Goal: Task Accomplishment & Management: Manage account settings

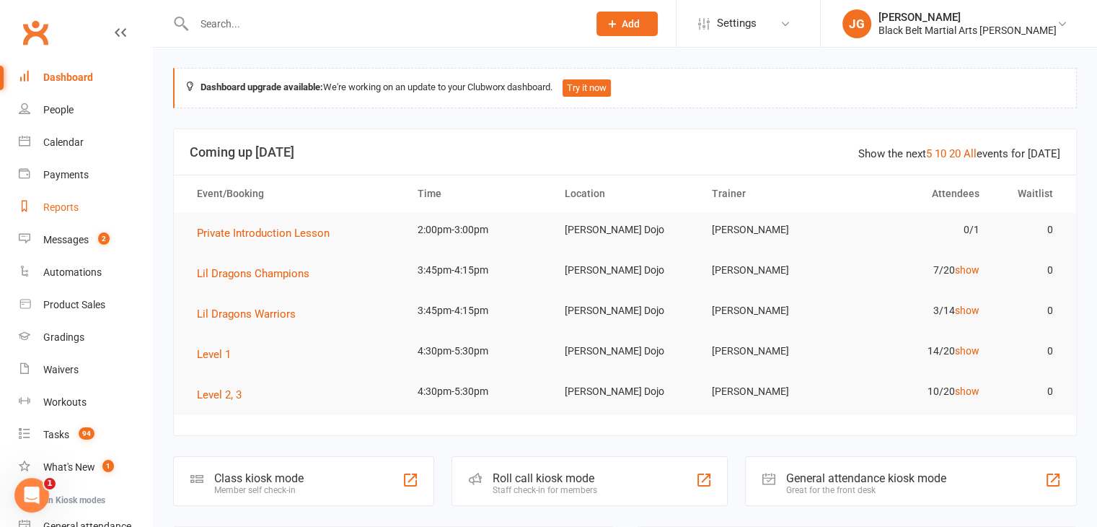
click at [55, 203] on div "Reports" at bounding box center [60, 207] width 35 height 12
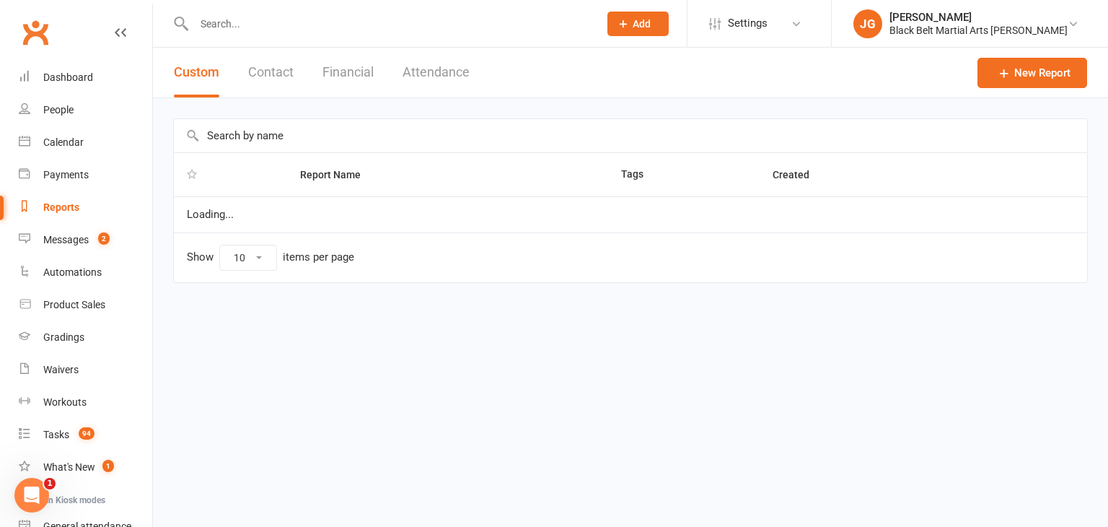
click at [255, 70] on button "Contact" at bounding box center [270, 73] width 45 height 50
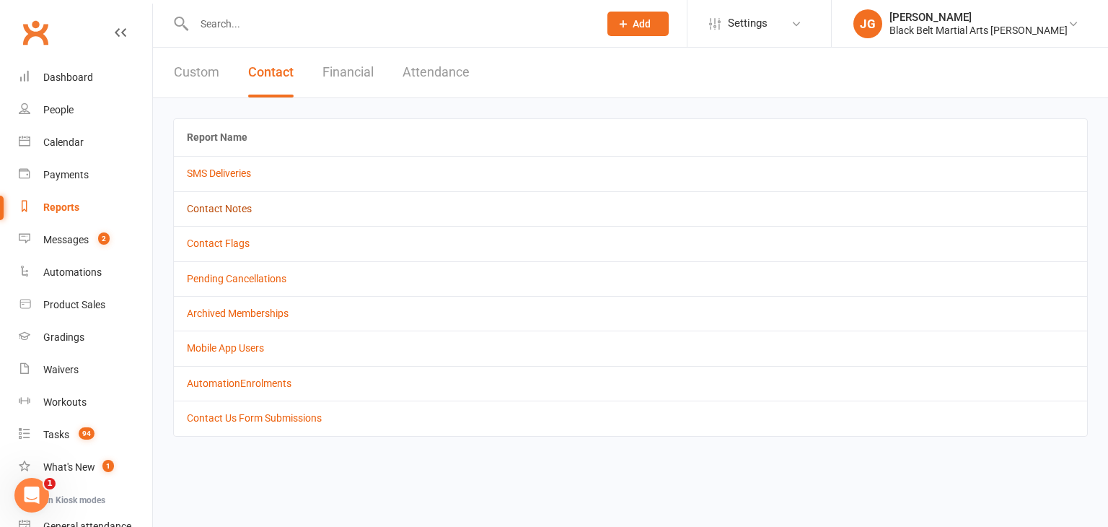
click at [228, 206] on link "Contact Notes" at bounding box center [219, 209] width 65 height 12
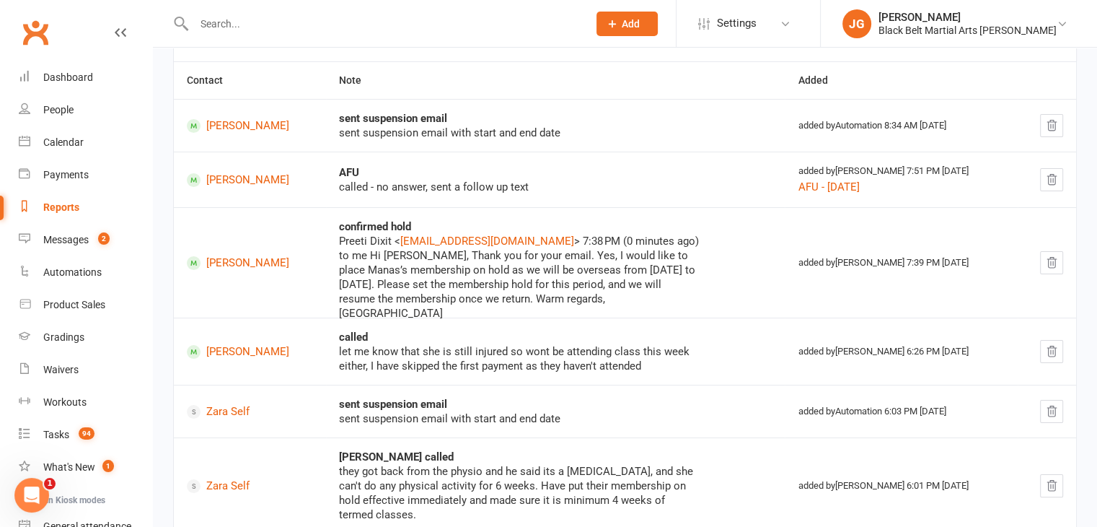
scroll to position [193, 0]
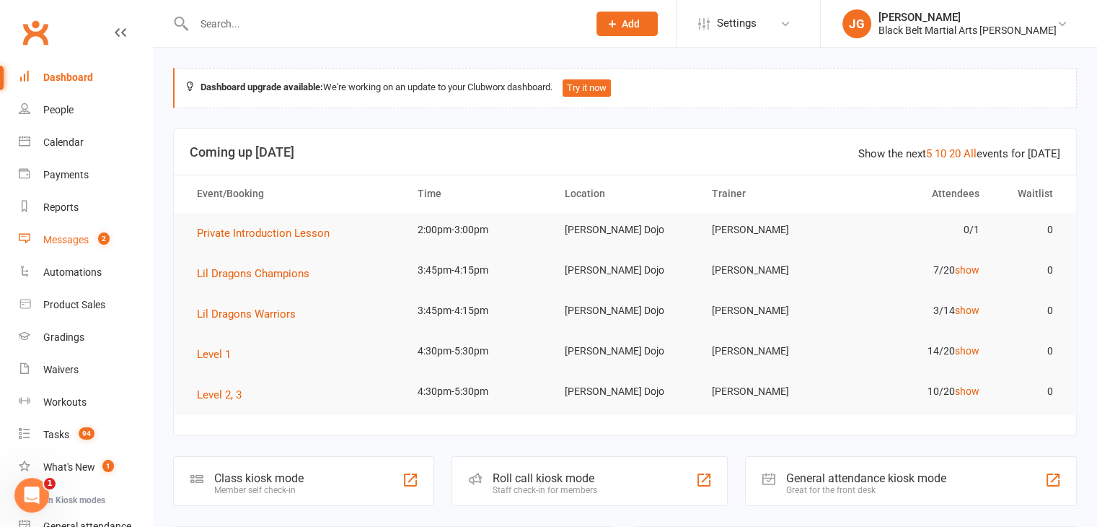
click at [100, 247] on link "Messages 2" at bounding box center [85, 240] width 133 height 32
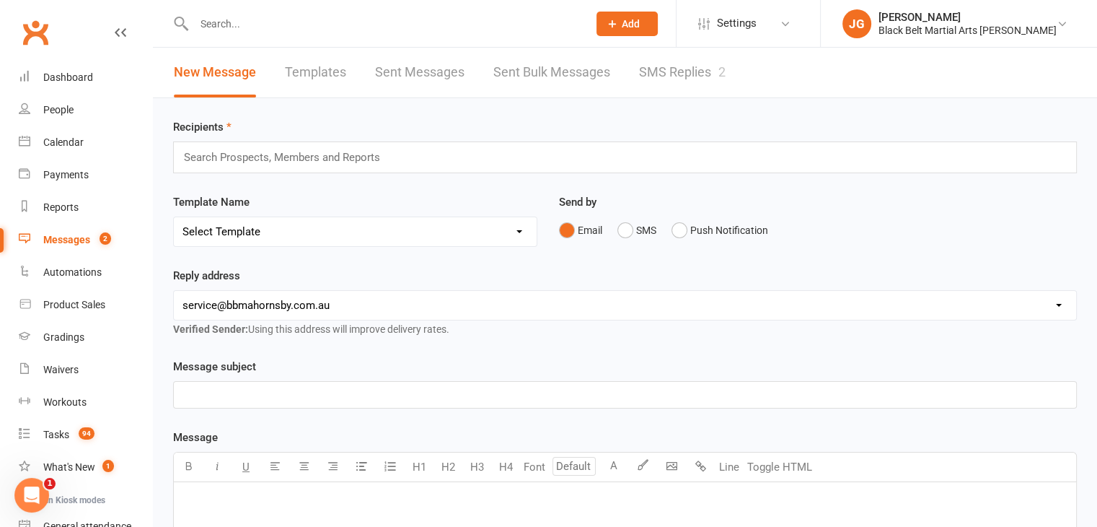
click at [710, 59] on link "SMS Replies 2" at bounding box center [682, 73] width 87 height 50
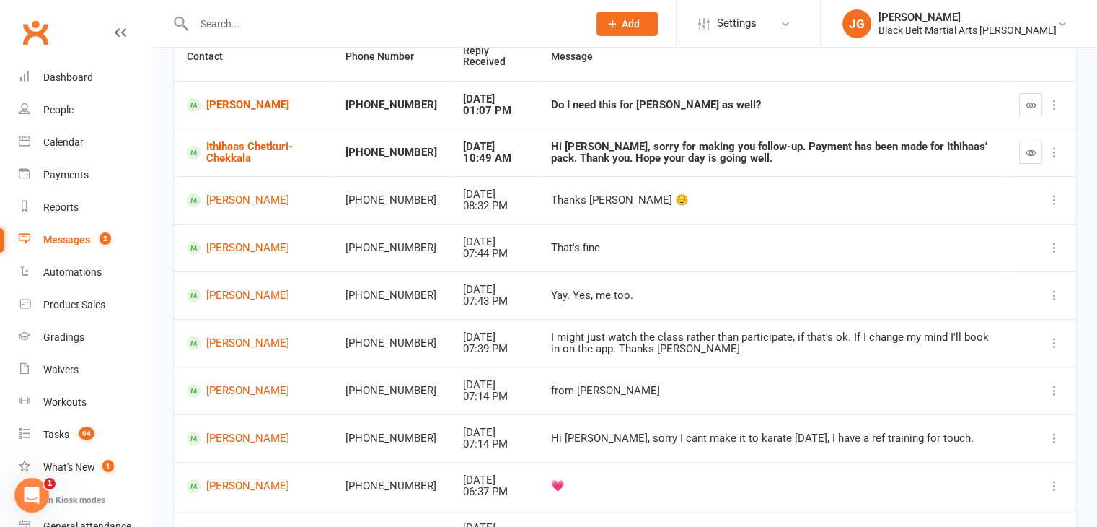
scroll to position [156, 0]
click at [247, 296] on link "Janine Emerson" at bounding box center [253, 295] width 133 height 14
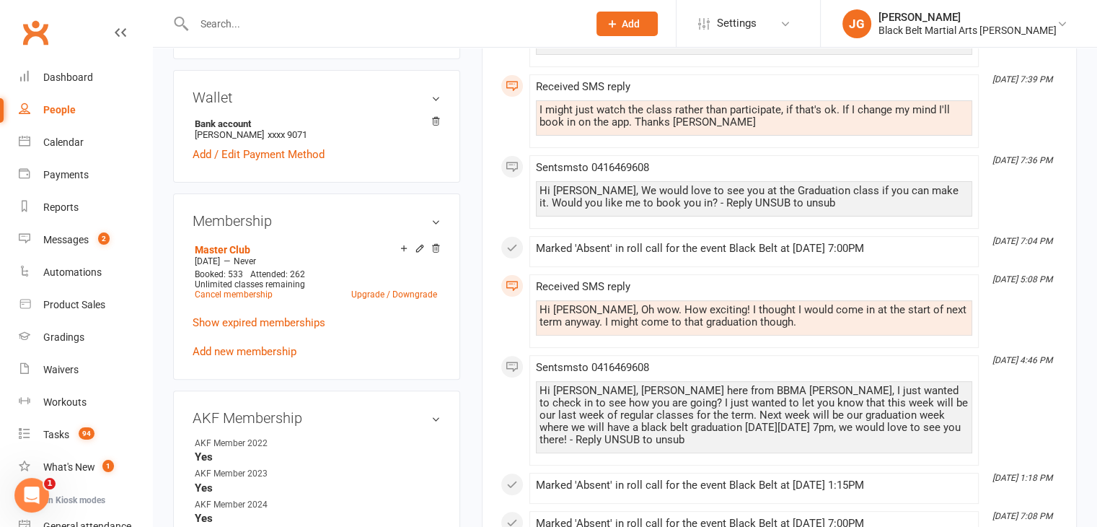
scroll to position [390, 0]
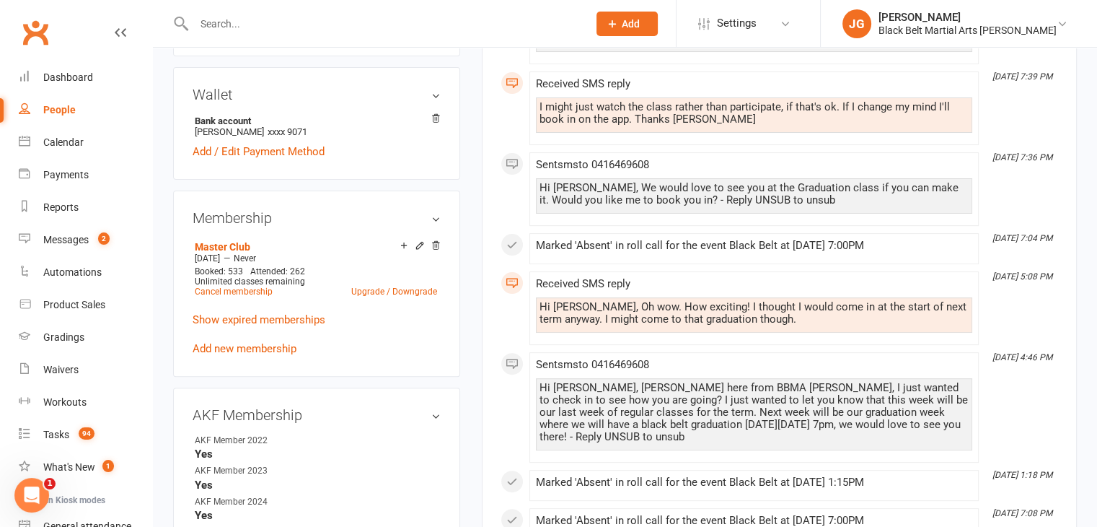
click at [296, 16] on input "text" at bounding box center [384, 24] width 388 height 20
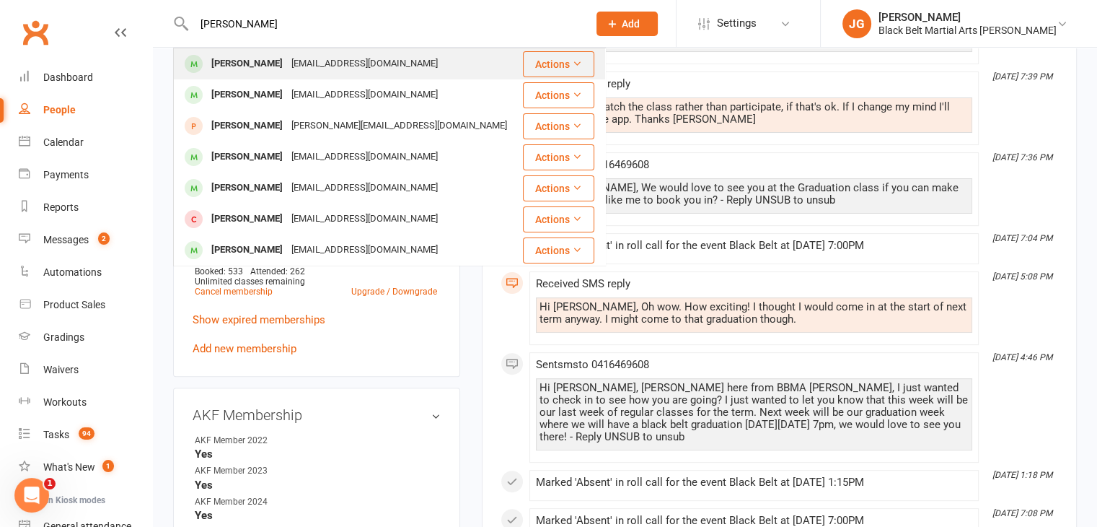
type input "arthur mcgee"
click at [300, 59] on div "dr.richardmcgee@gmail.com" at bounding box center [364, 63] width 155 height 21
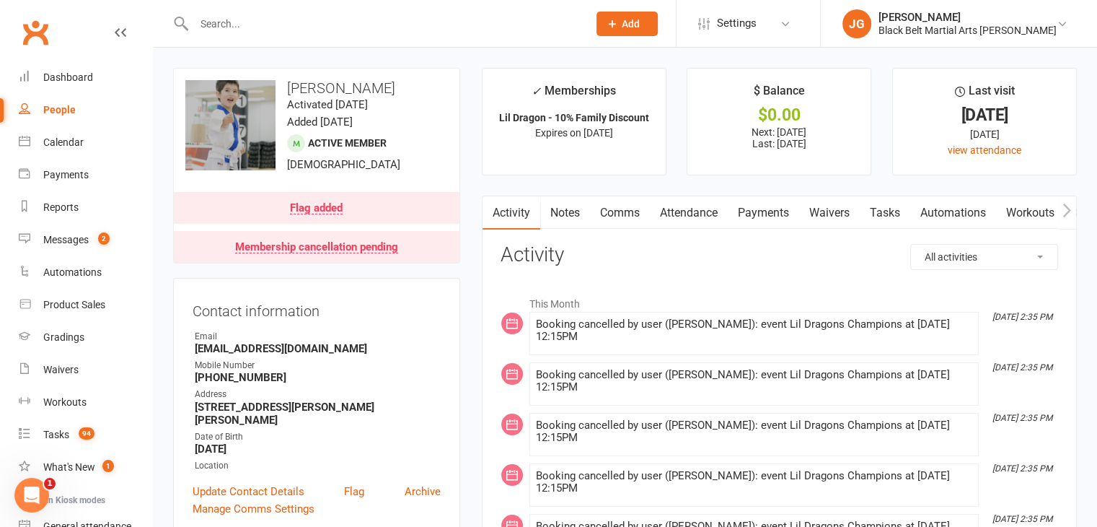
click at [687, 203] on link "Attendance" at bounding box center [689, 212] width 78 height 33
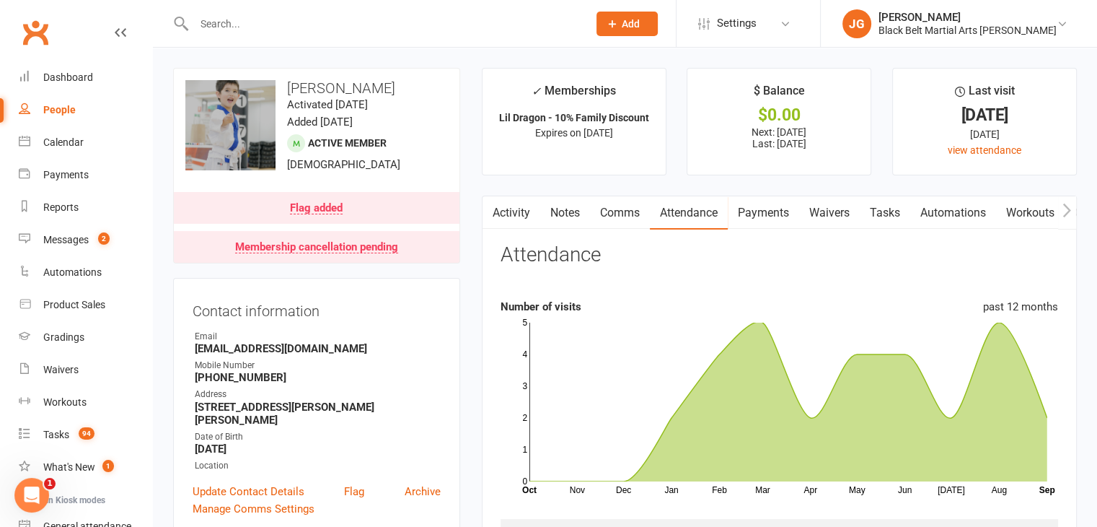
click at [496, 208] on button "button" at bounding box center [492, 212] width 18 height 32
click at [511, 220] on link "Activity" at bounding box center [512, 212] width 58 height 33
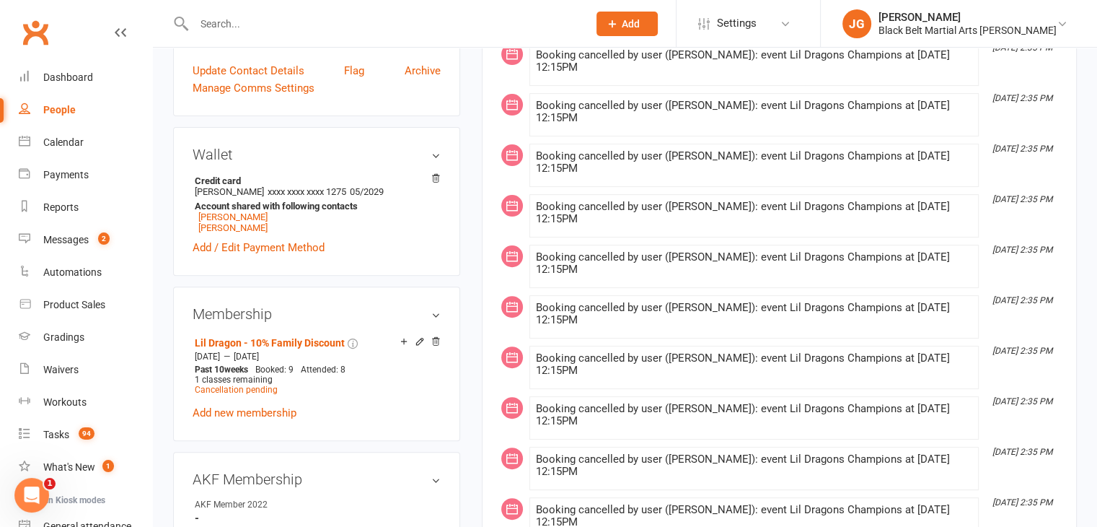
scroll to position [421, 0]
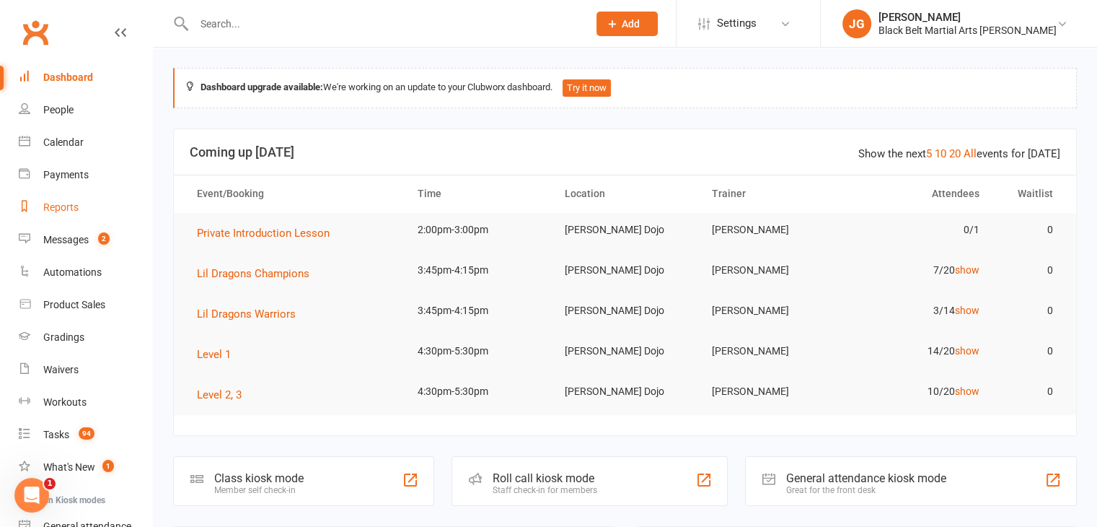
click at [66, 211] on div "Reports" at bounding box center [60, 207] width 35 height 12
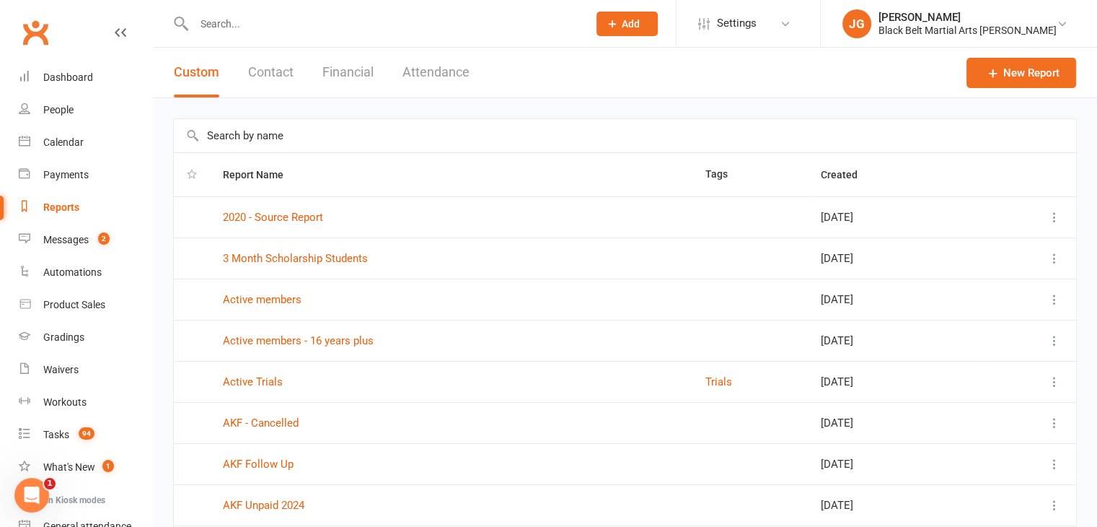
click at [440, 139] on input "text" at bounding box center [625, 135] width 902 height 33
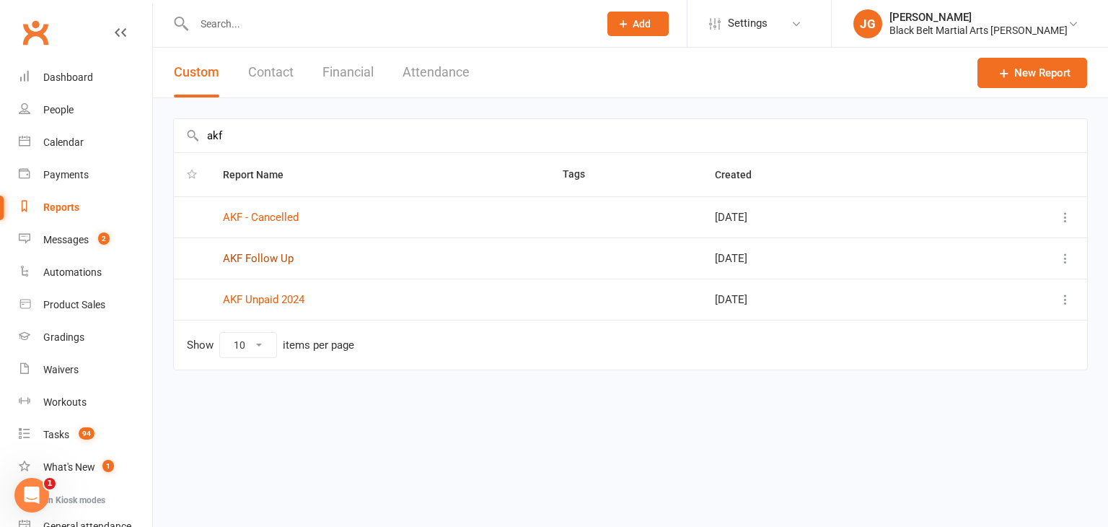
type input "akf"
click at [261, 258] on link "AKF Follow Up" at bounding box center [258, 258] width 71 height 13
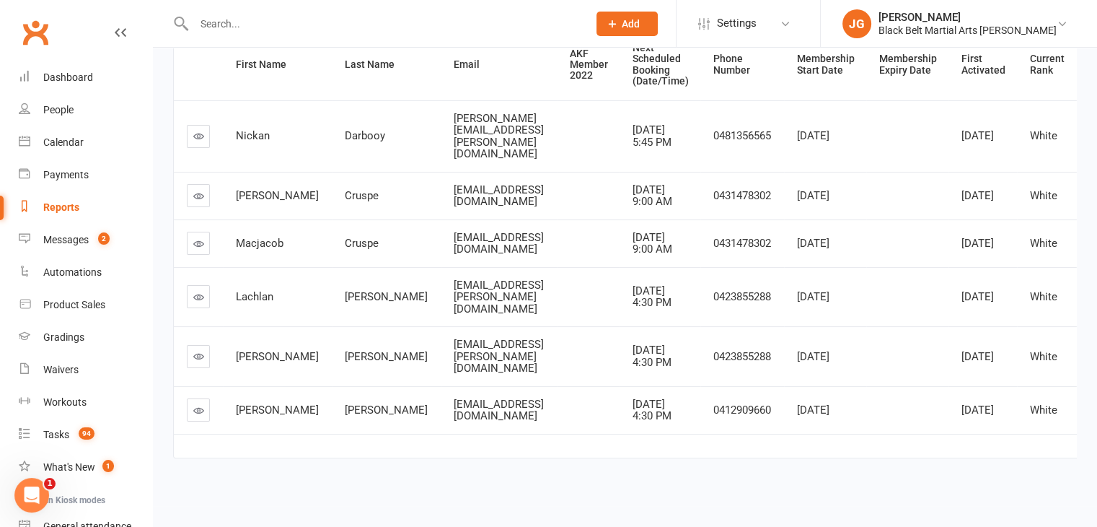
scroll to position [268, 0]
click at [405, 25] on input "text" at bounding box center [384, 24] width 388 height 20
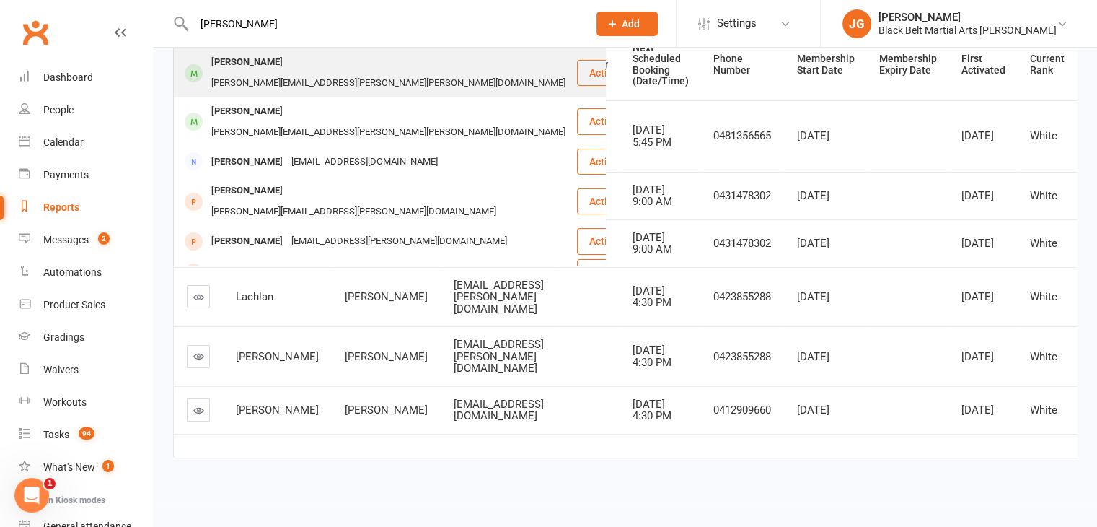
type input "richard woodfield"
click at [352, 73] on div "richard.woodfield@roche.com" at bounding box center [388, 83] width 363 height 21
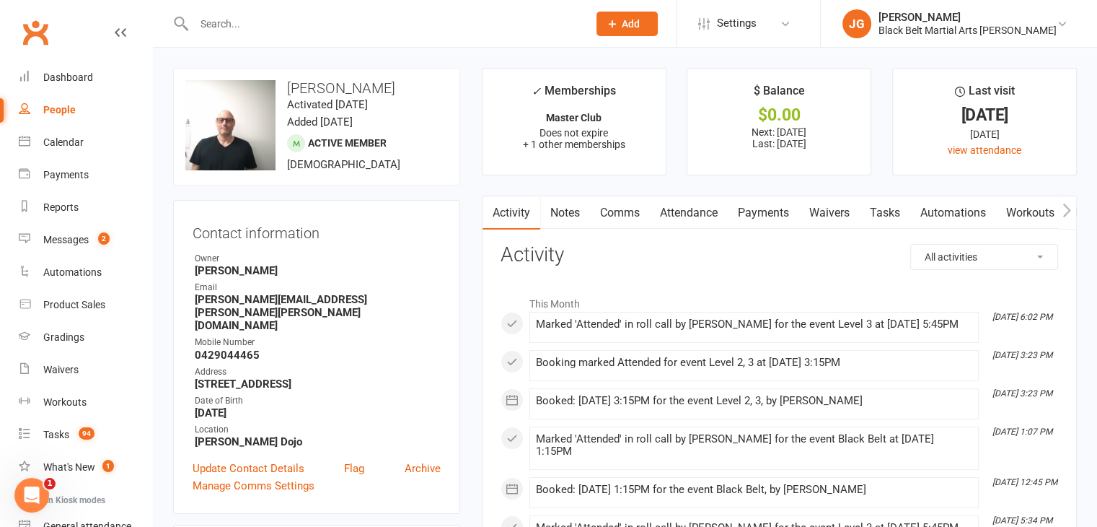
click at [612, 207] on link "Comms" at bounding box center [620, 212] width 60 height 33
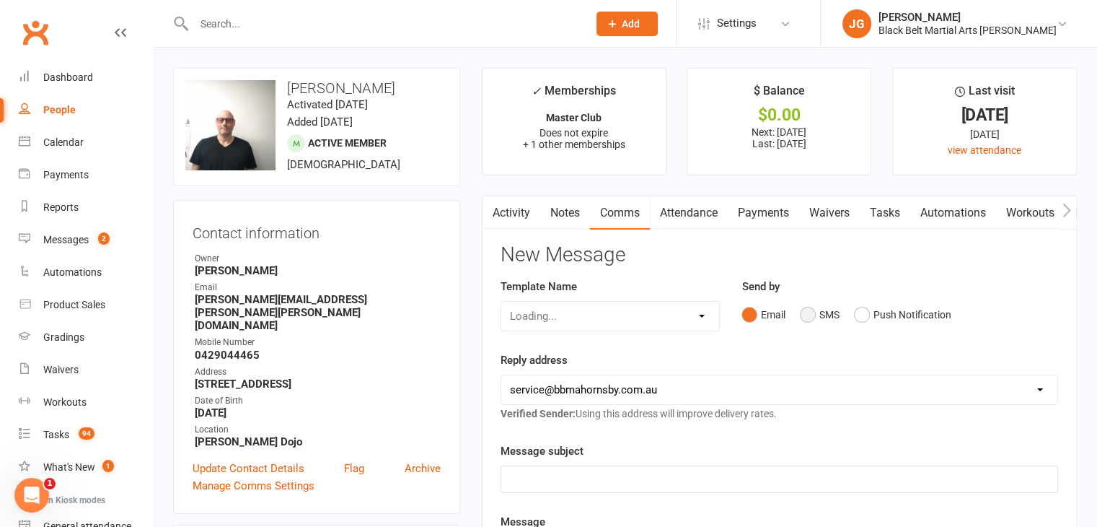
click at [820, 312] on button "SMS" at bounding box center [819, 314] width 39 height 27
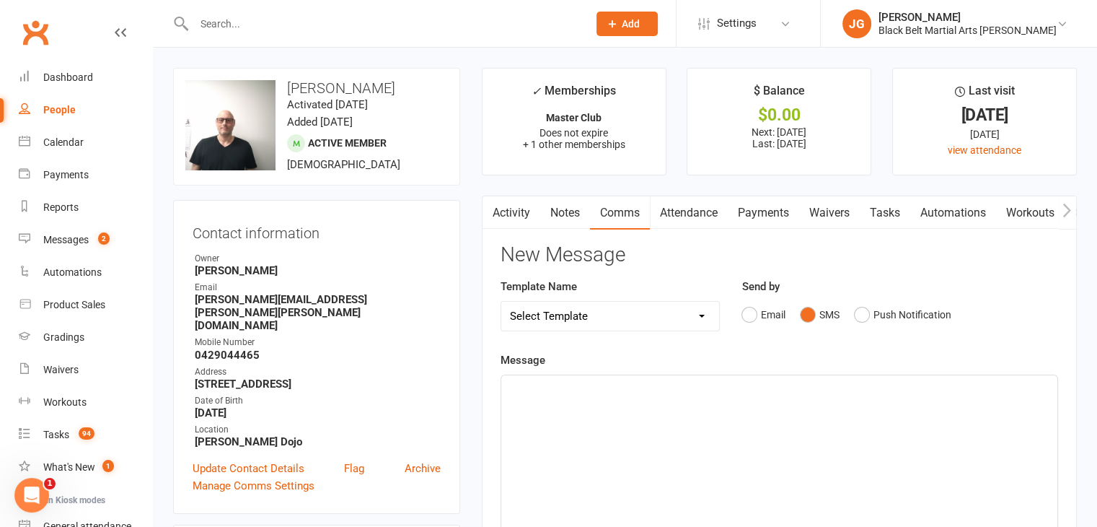
click at [843, 409] on div "﻿" at bounding box center [779, 483] width 556 height 216
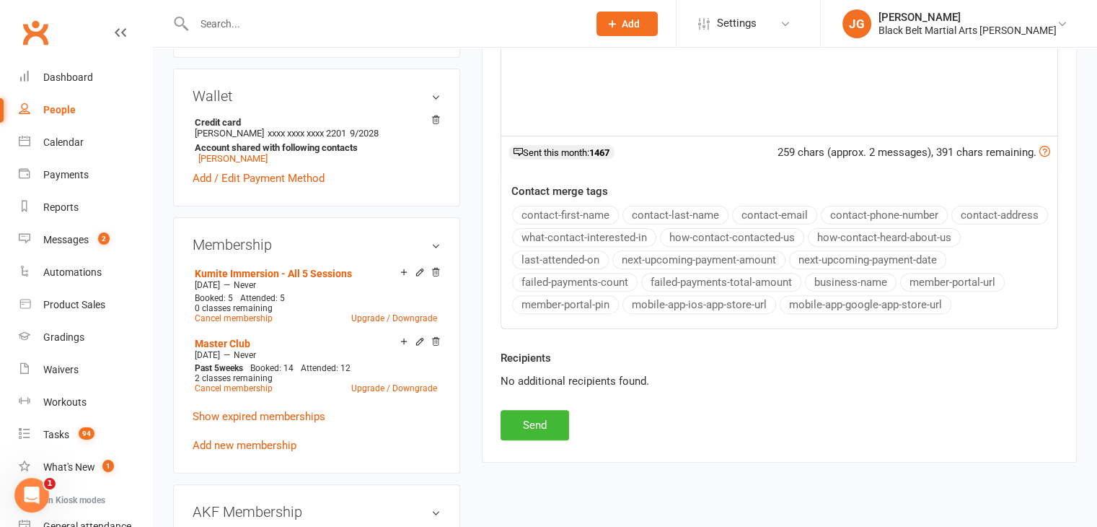
scroll to position [457, 0]
click at [536, 422] on button "Send" at bounding box center [535, 423] width 69 height 30
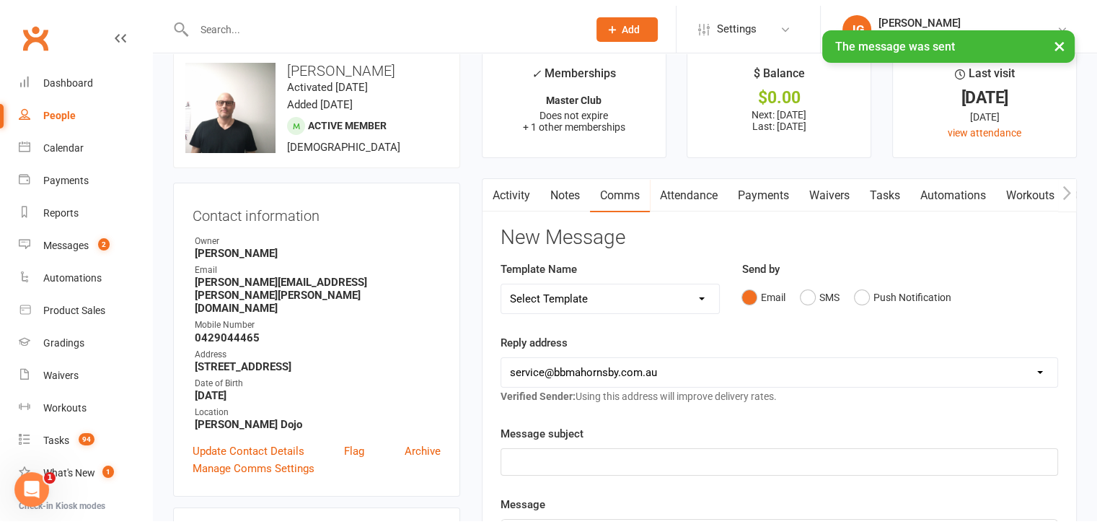
scroll to position [0, 0]
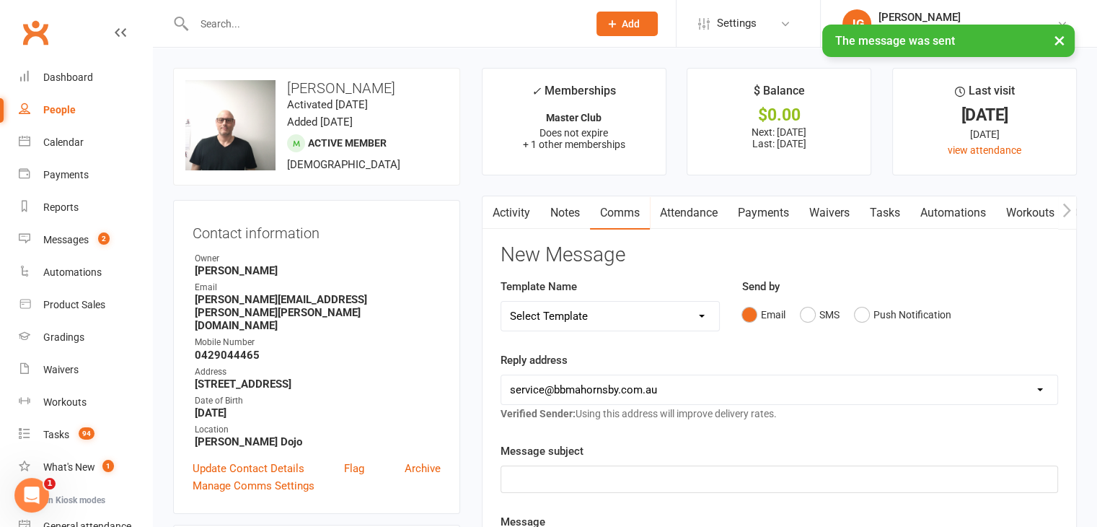
click at [510, 220] on link "Activity" at bounding box center [512, 212] width 58 height 33
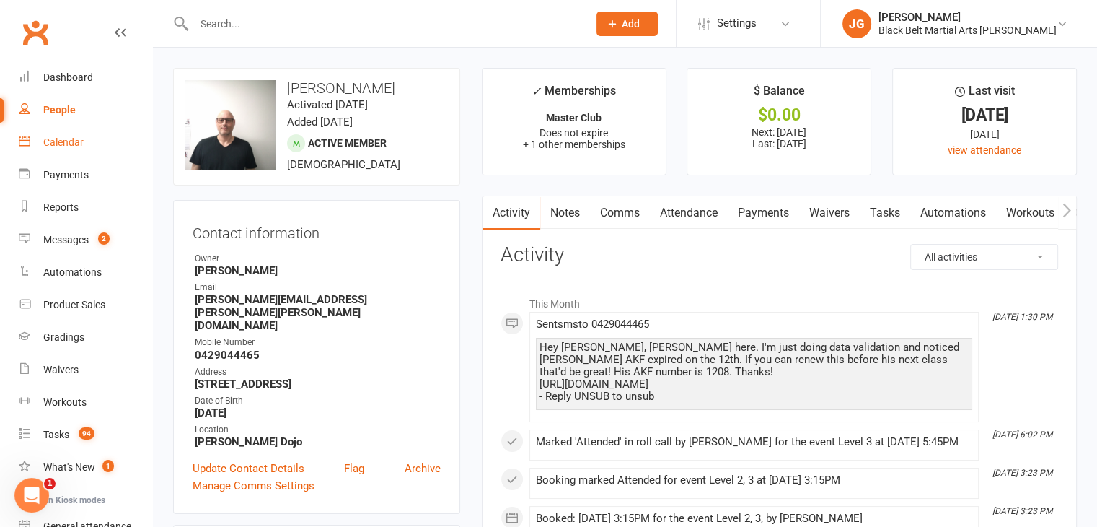
click at [61, 151] on link "Calendar" at bounding box center [85, 142] width 133 height 32
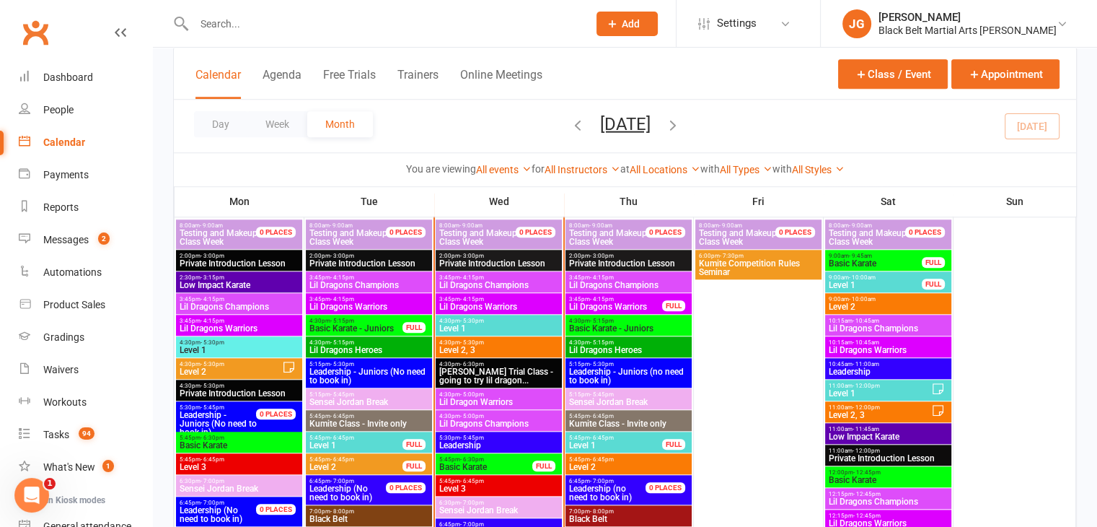
scroll to position [1410, 0]
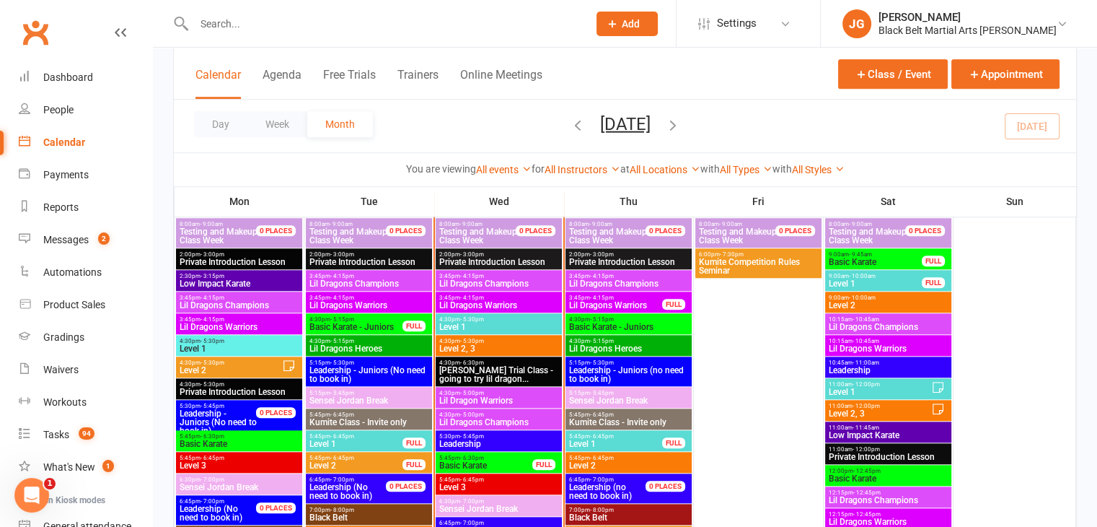
click at [208, 366] on span "Level 2" at bounding box center [230, 370] width 103 height 9
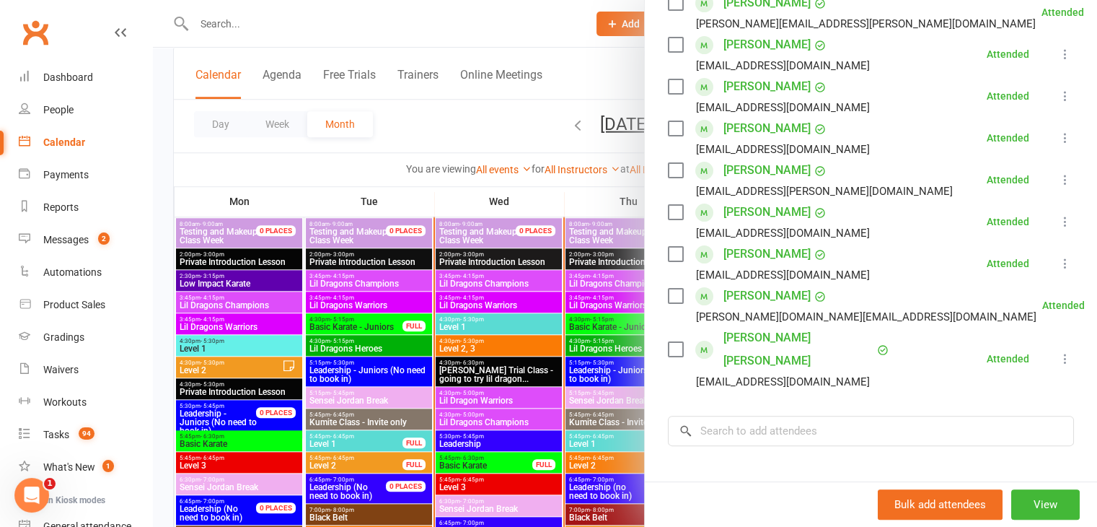
scroll to position [277, 0]
click at [450, 418] on div at bounding box center [625, 263] width 944 height 527
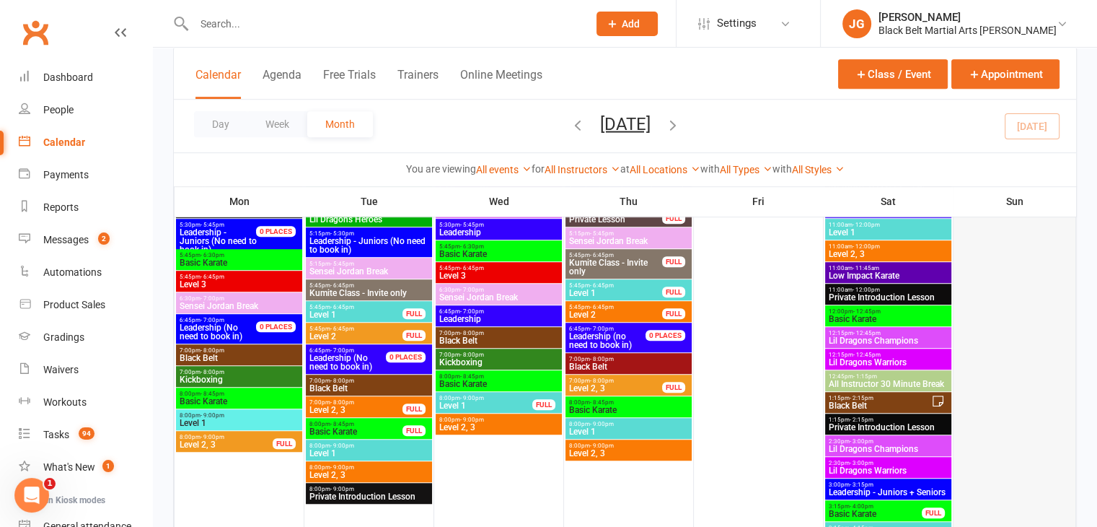
scroll to position [932, 0]
click at [903, 398] on span "1:15pm - 2:15pm" at bounding box center [879, 398] width 103 height 6
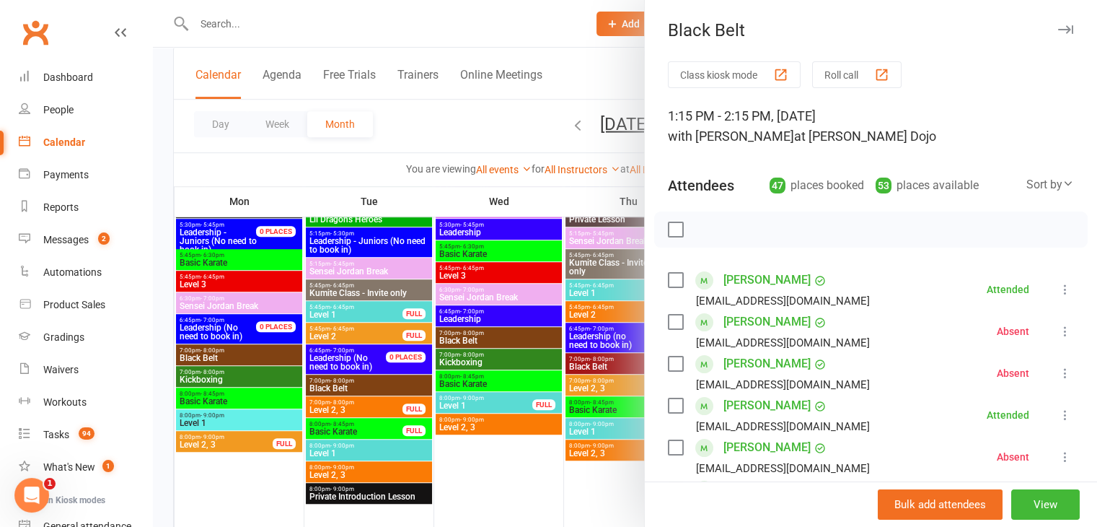
click at [496, 333] on div at bounding box center [625, 263] width 944 height 527
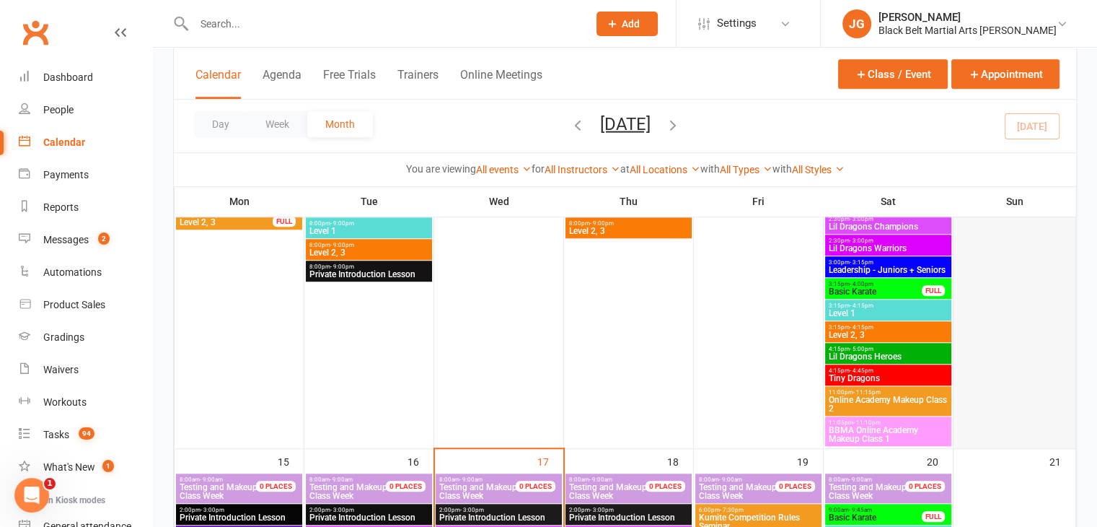
scroll to position [1157, 0]
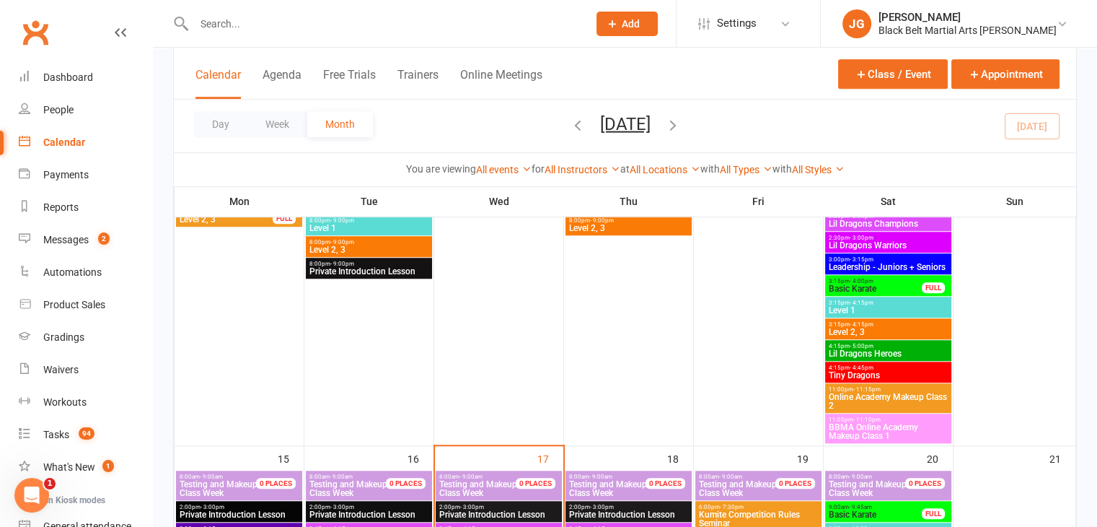
click at [32, 29] on link "Clubworx" at bounding box center [35, 32] width 36 height 36
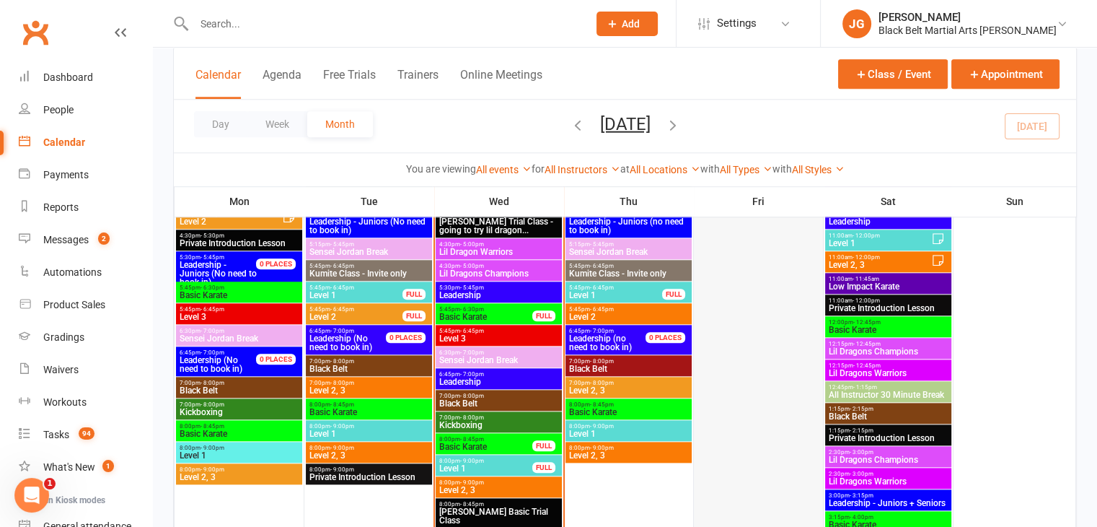
scroll to position [1601, 0]
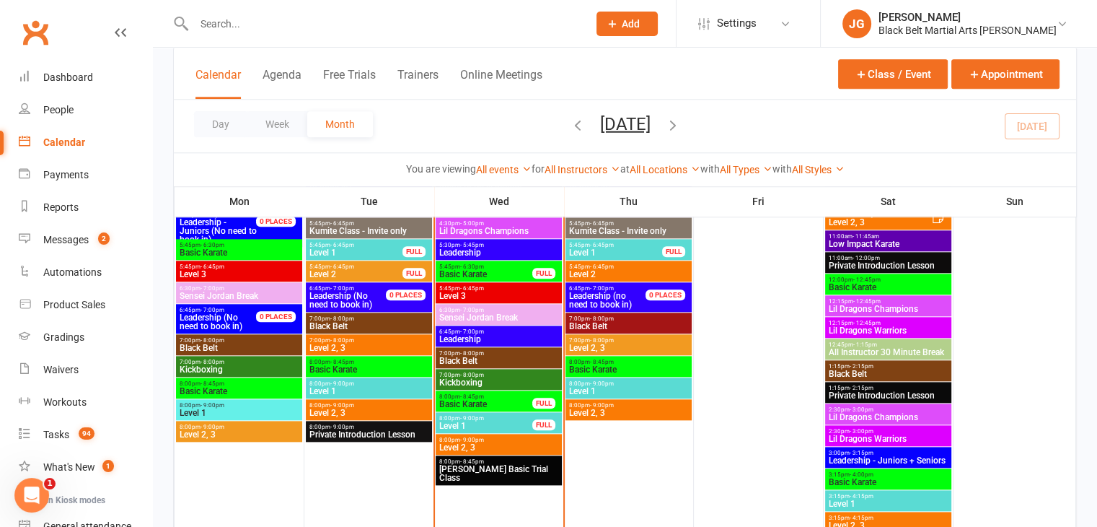
click at [511, 275] on span "Basic Karate" at bounding box center [486, 274] width 95 height 9
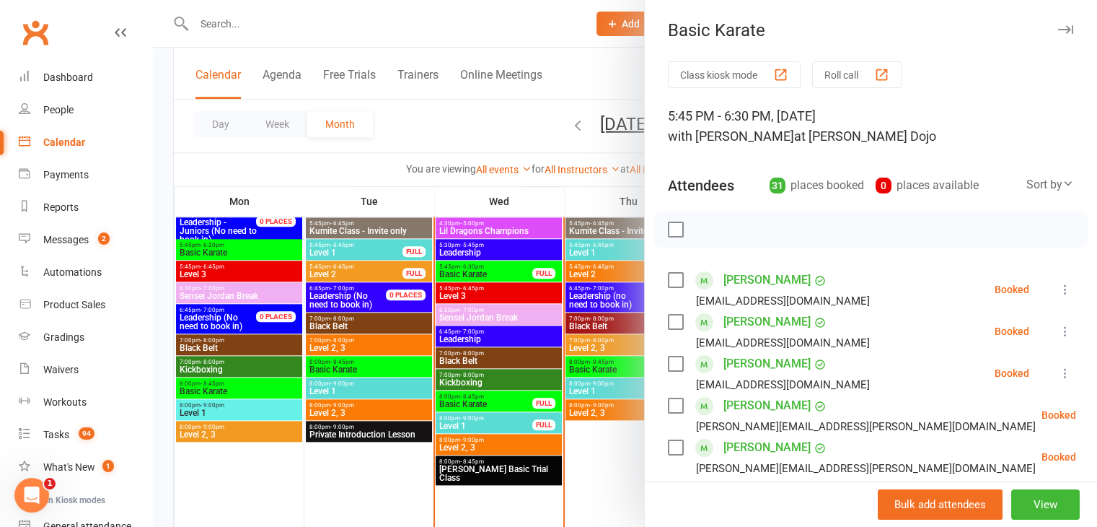
click at [561, 271] on div at bounding box center [625, 263] width 944 height 527
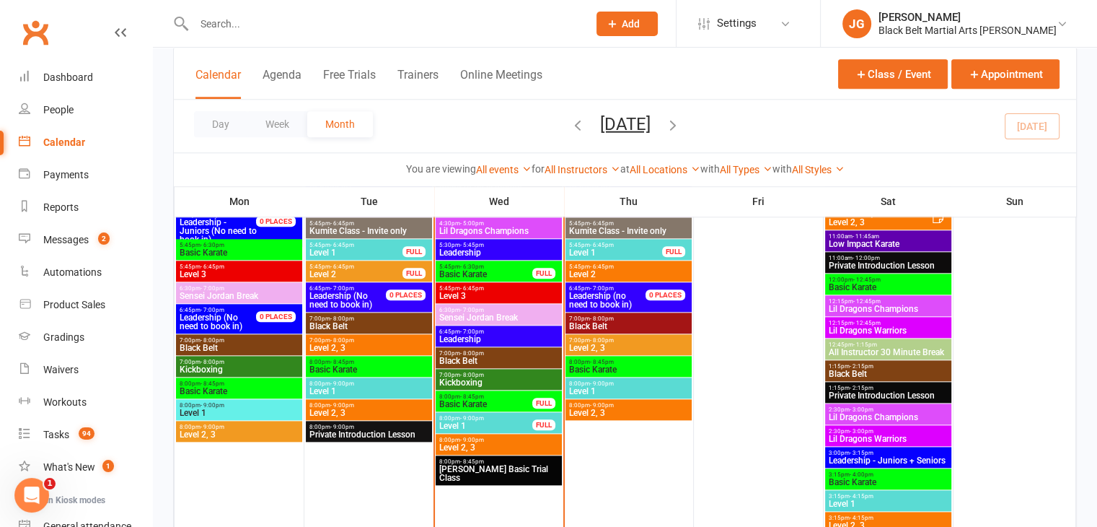
click at [478, 270] on span "Basic Karate" at bounding box center [486, 274] width 95 height 9
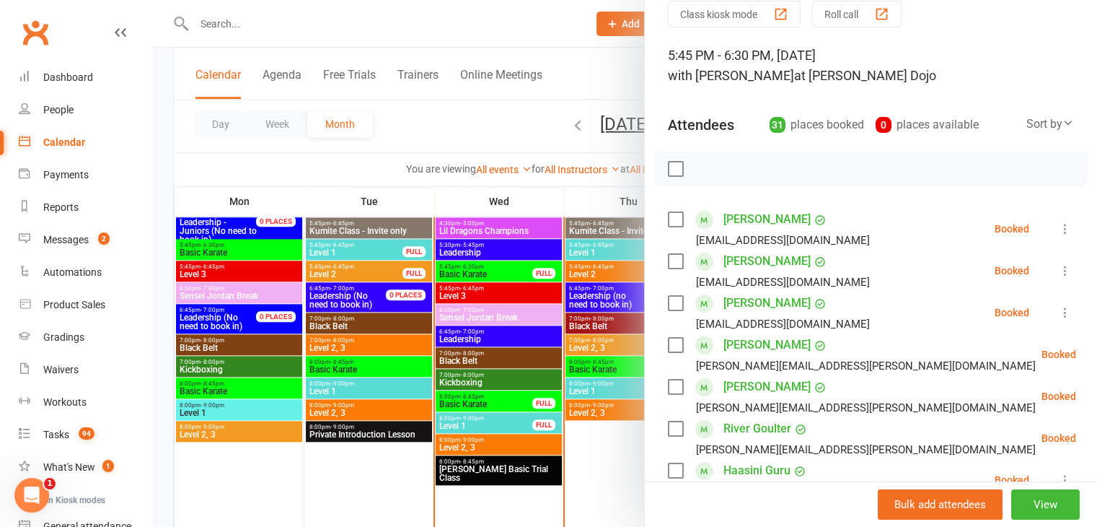
scroll to position [0, 0]
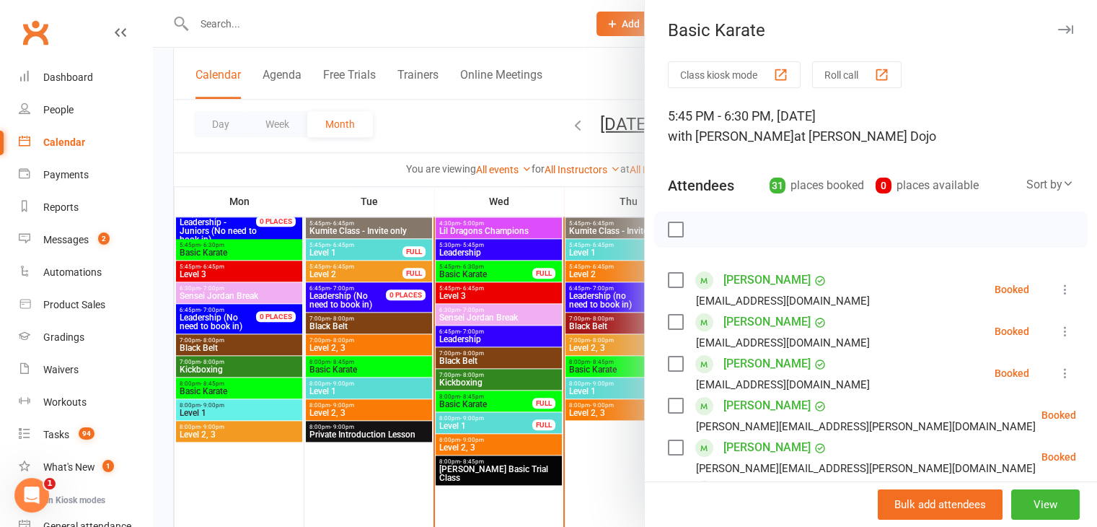
click at [447, 205] on div at bounding box center [625, 263] width 944 height 527
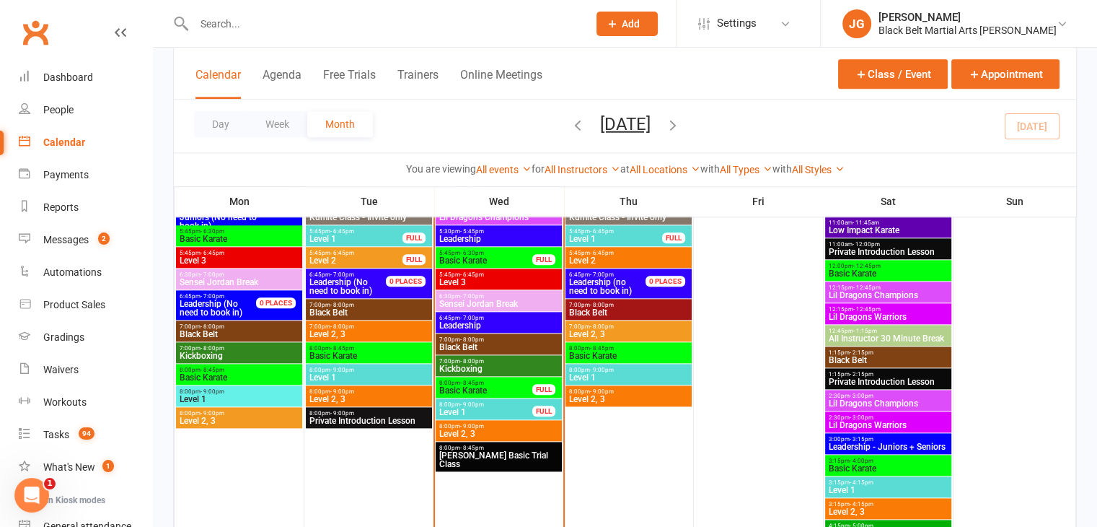
scroll to position [1622, 0]
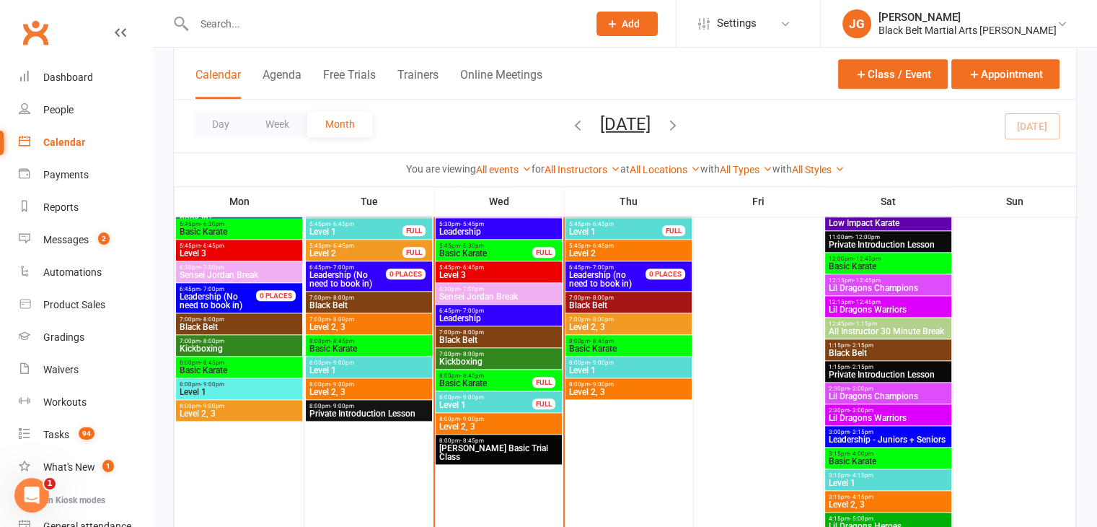
click at [482, 402] on span "Level 1" at bounding box center [486, 404] width 95 height 9
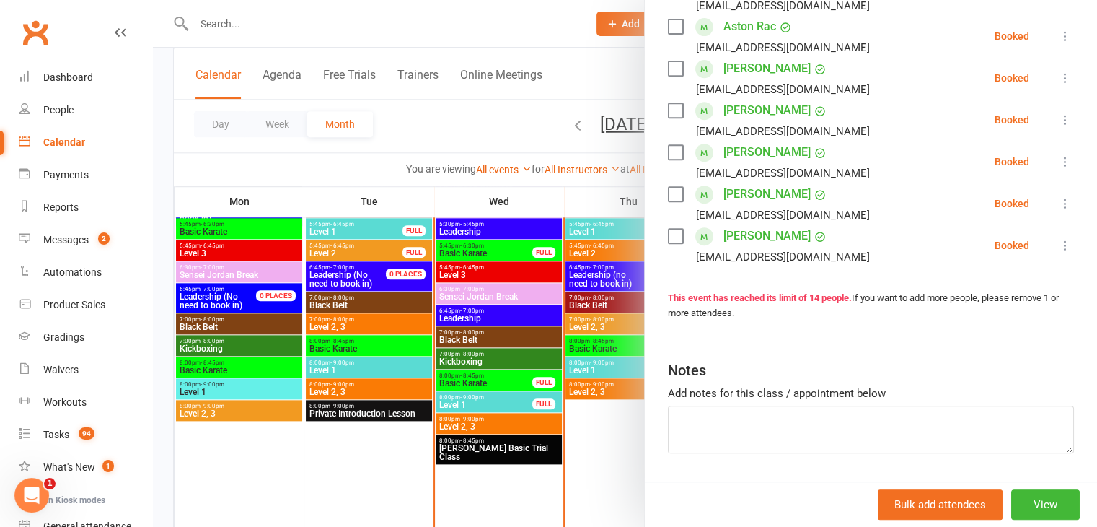
scroll to position [631, 0]
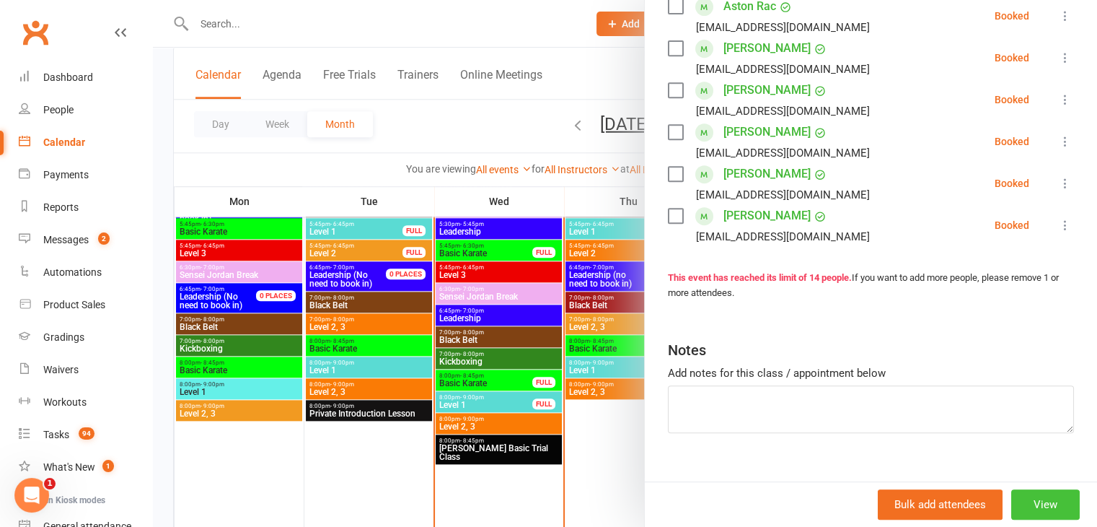
click at [1011, 493] on button "View" at bounding box center [1045, 504] width 69 height 30
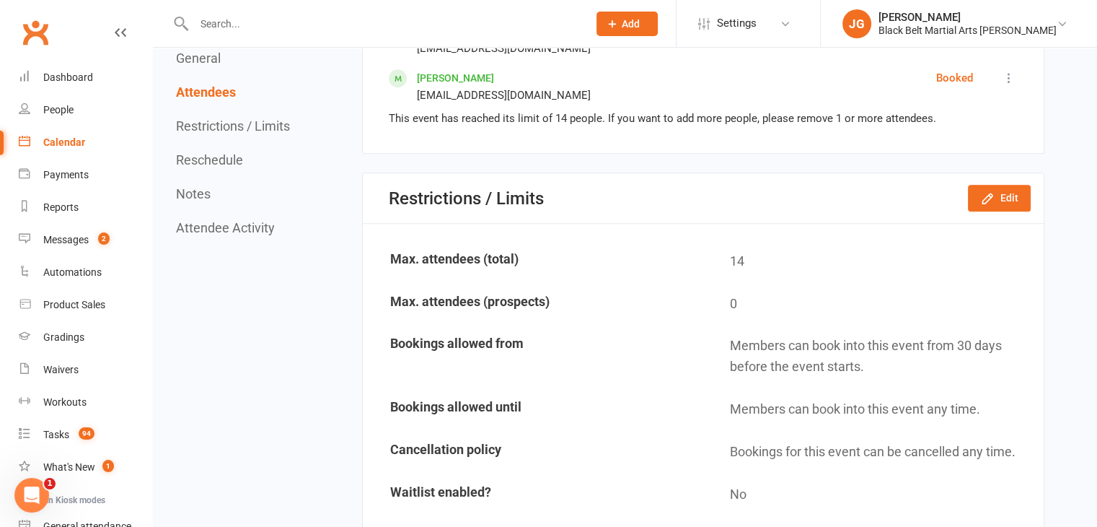
scroll to position [1410, 0]
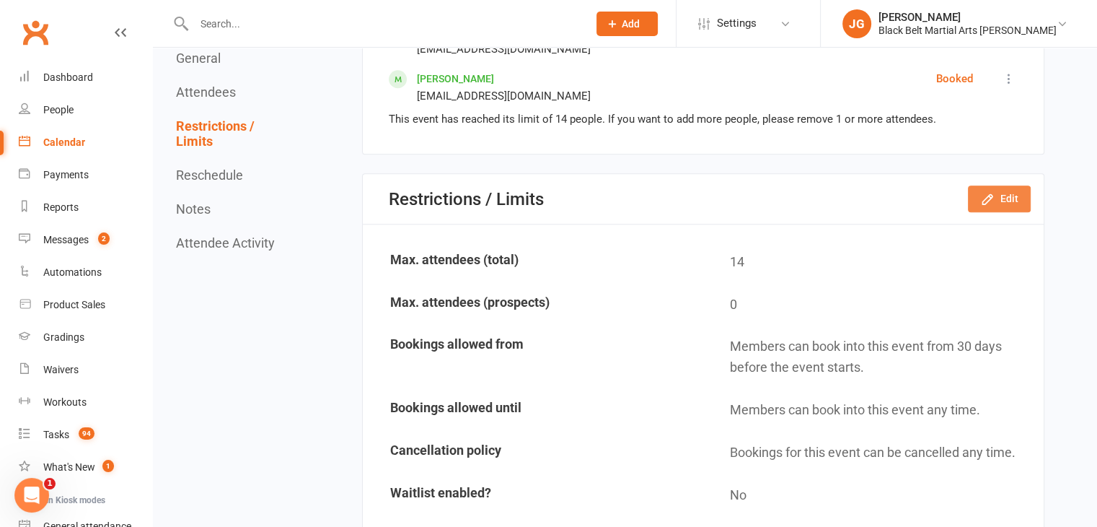
click at [981, 192] on icon "button" at bounding box center [987, 199] width 14 height 14
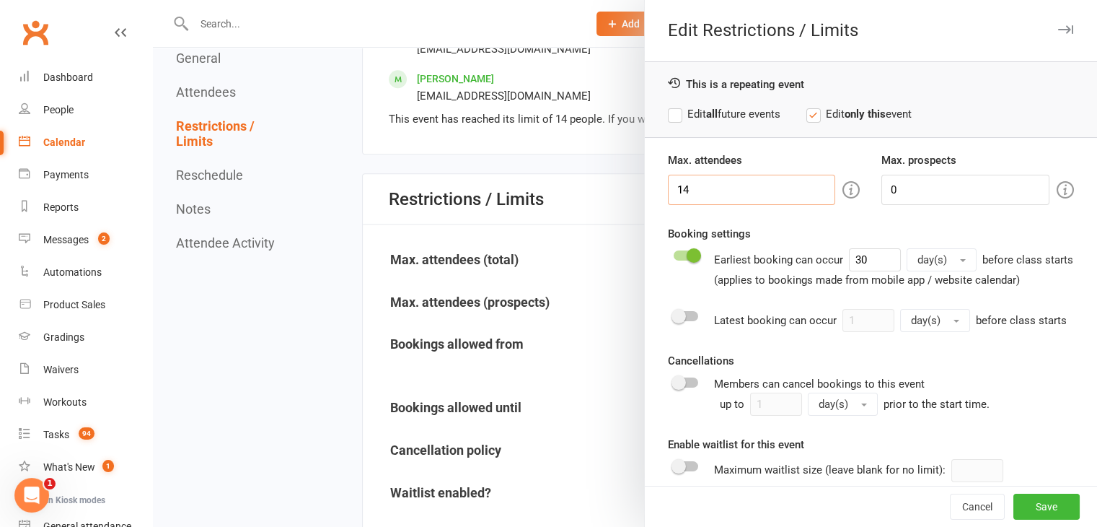
click at [765, 199] on input "14" at bounding box center [752, 190] width 168 height 30
type input "15"
click at [1022, 501] on button "Save" at bounding box center [1047, 506] width 66 height 26
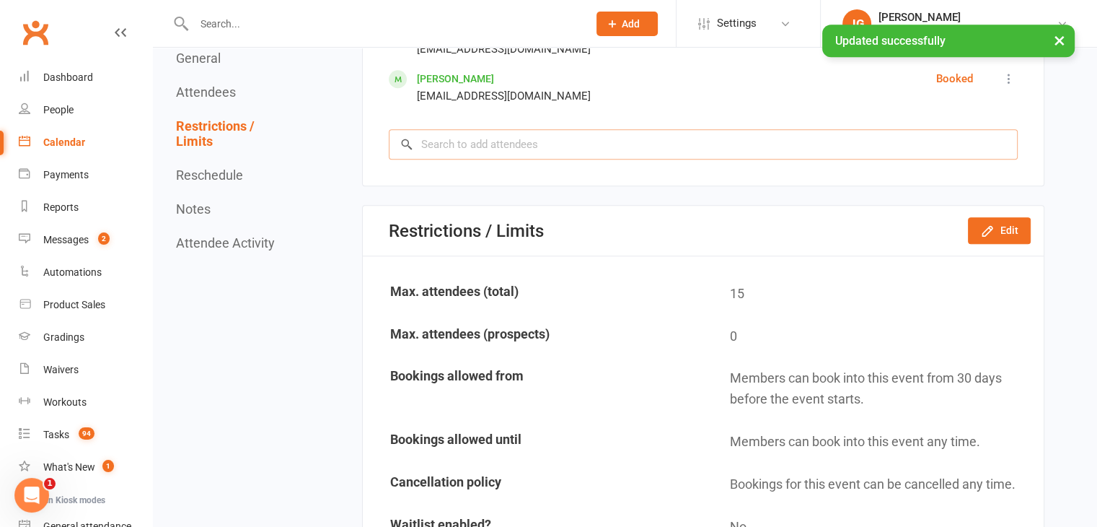
click at [568, 142] on input "search" at bounding box center [703, 144] width 629 height 30
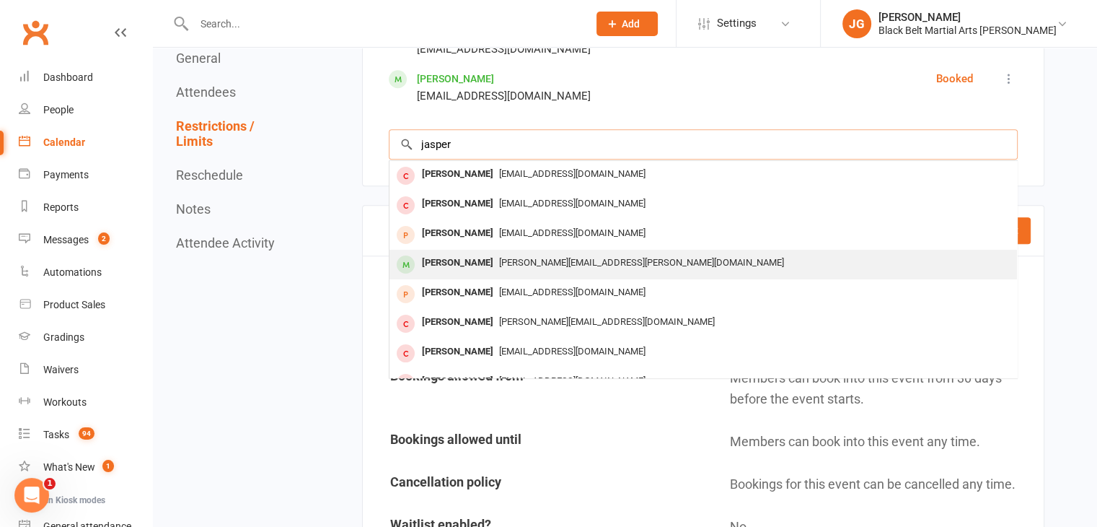
type input "jasper"
click at [516, 252] on div "Amanda.randy@gmail.com" at bounding box center [703, 262] width 616 height 21
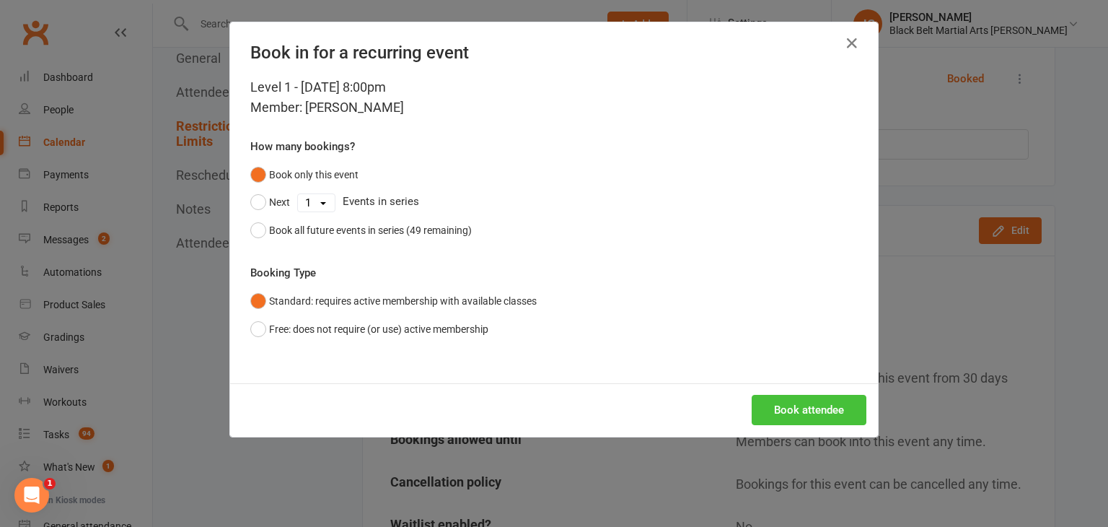
click at [809, 408] on button "Book attendee" at bounding box center [809, 410] width 115 height 30
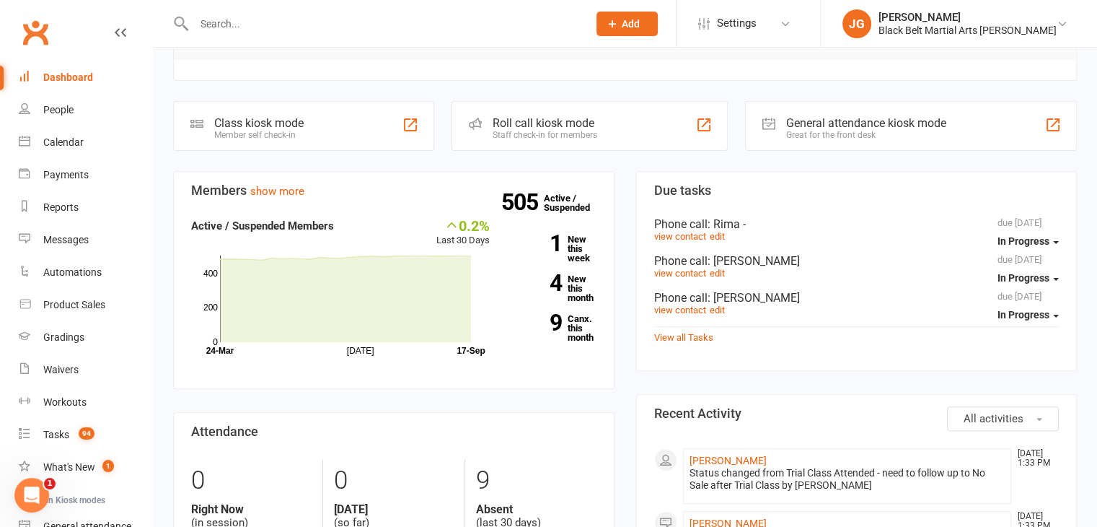
scroll to position [355, 0]
click at [71, 116] on link "People" at bounding box center [85, 110] width 133 height 32
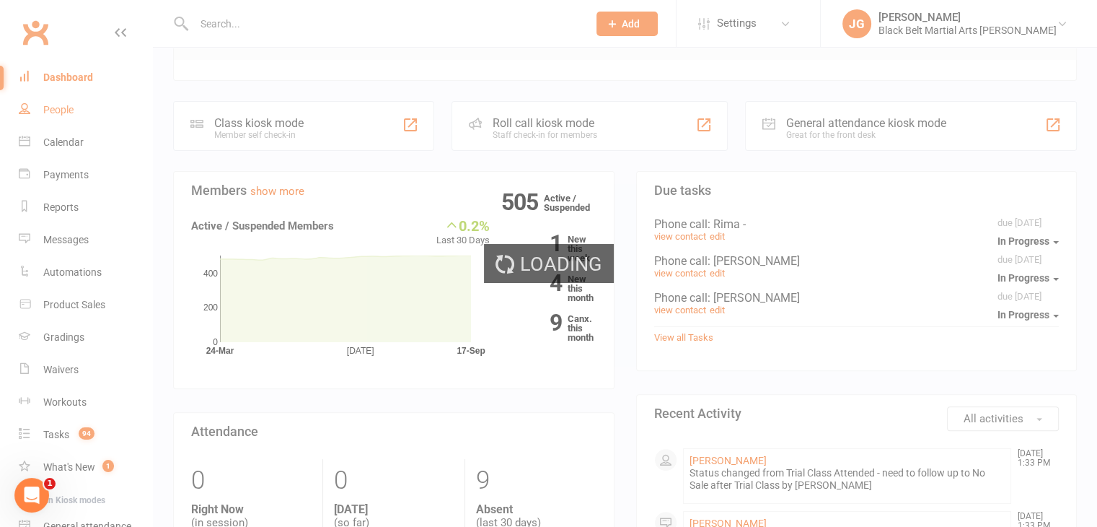
select select "100"
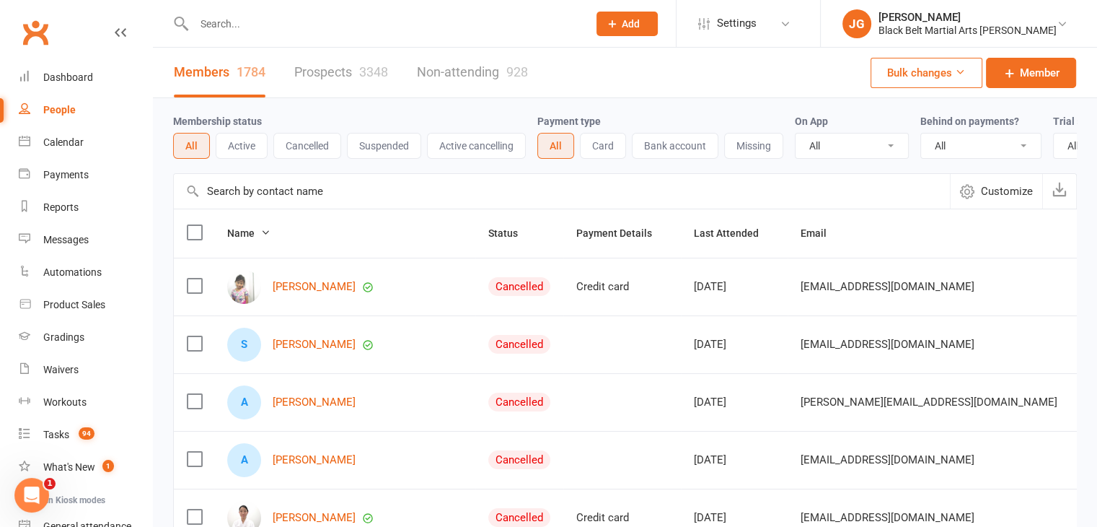
click at [377, 144] on button "Suspended" at bounding box center [384, 146] width 74 height 26
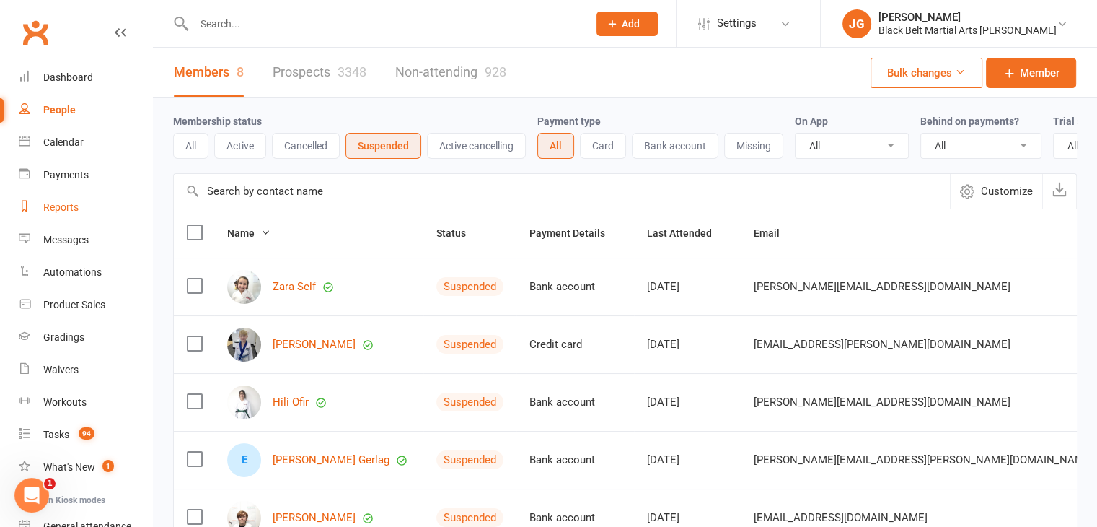
click at [69, 197] on link "Reports" at bounding box center [85, 207] width 133 height 32
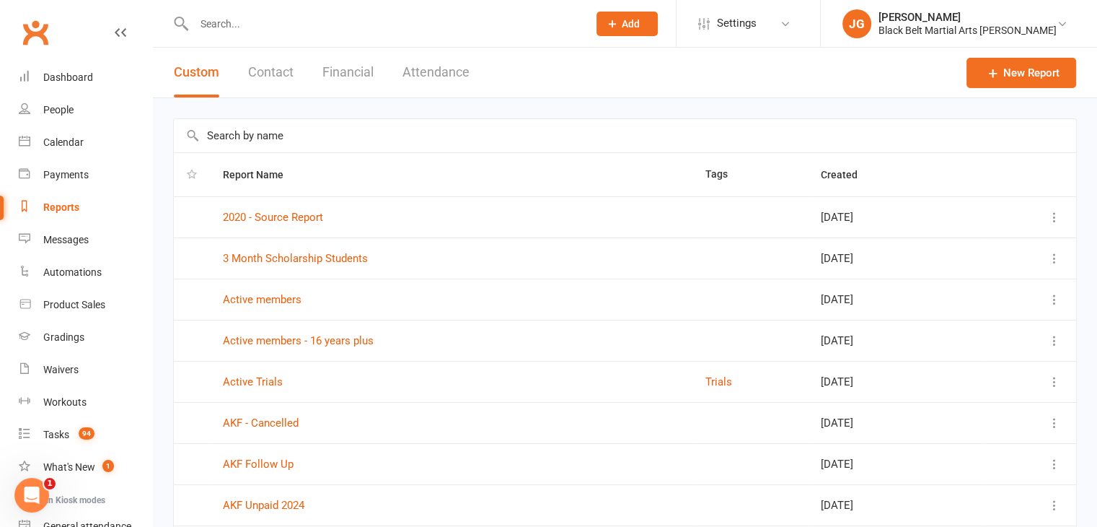
click at [405, 134] on input "text" at bounding box center [625, 135] width 902 height 33
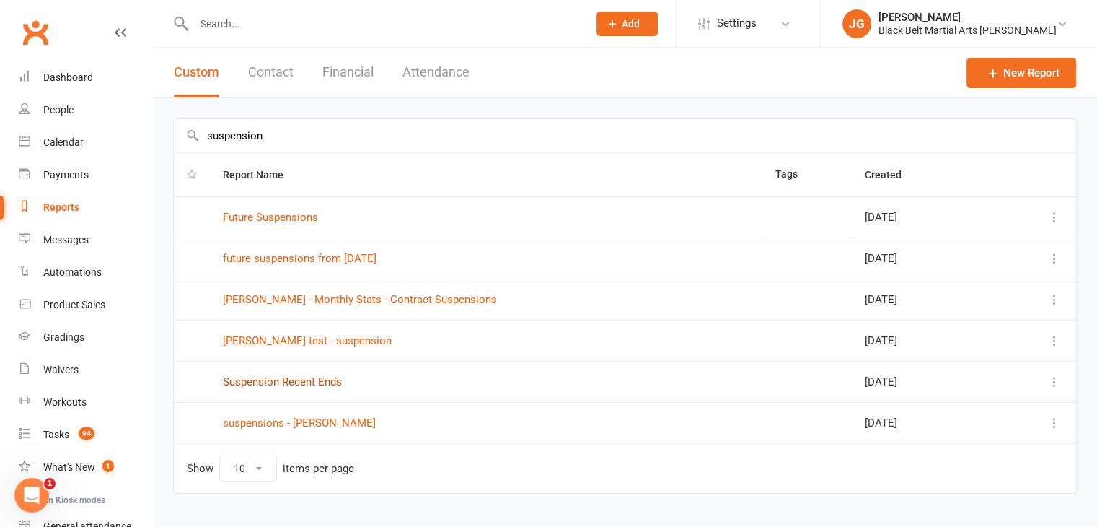
type input "suspension"
click at [293, 385] on link "Suspension Recent Ends" at bounding box center [282, 381] width 119 height 13
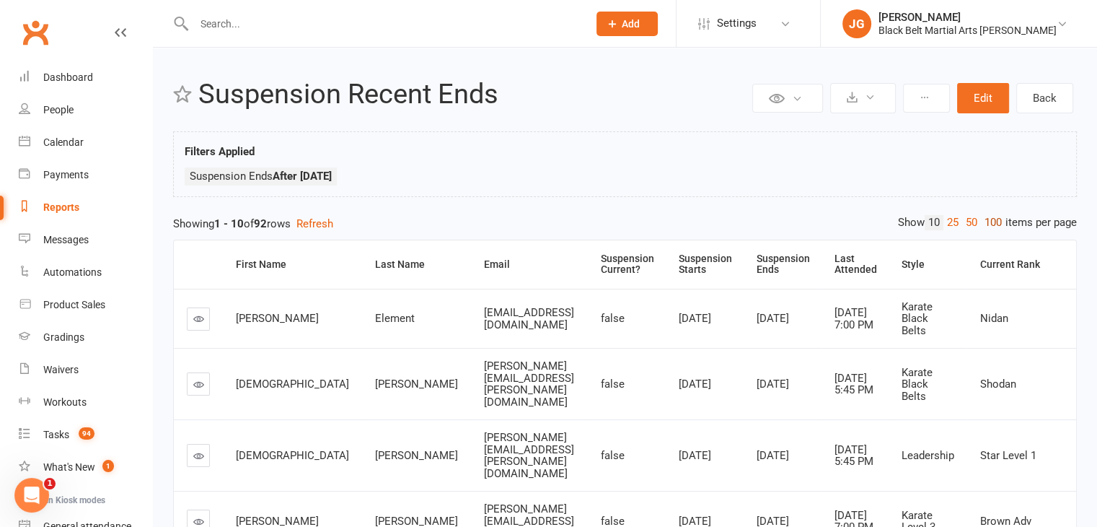
click at [996, 216] on link "100" at bounding box center [993, 222] width 25 height 15
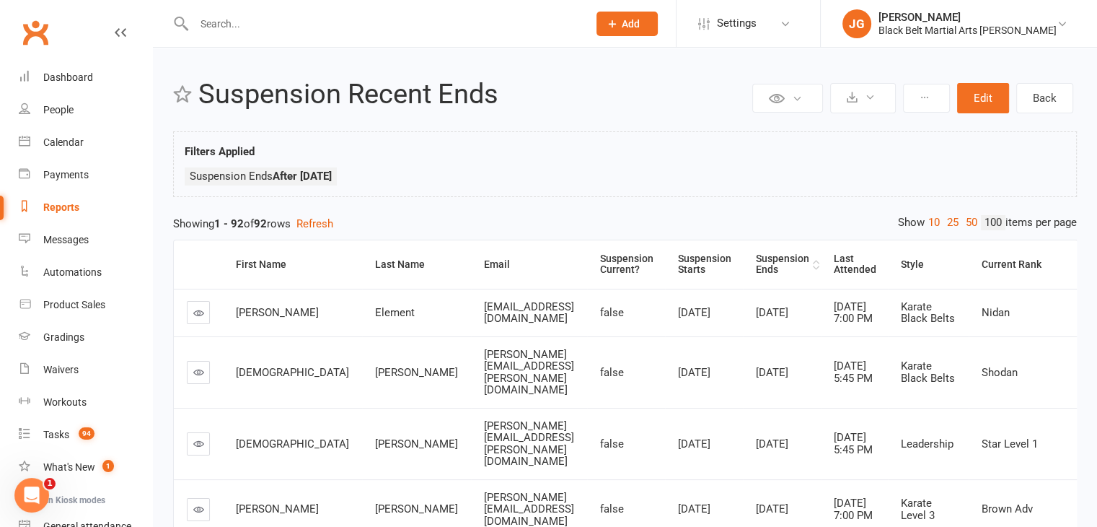
click at [762, 266] on div "Suspension Ends" at bounding box center [782, 264] width 53 height 22
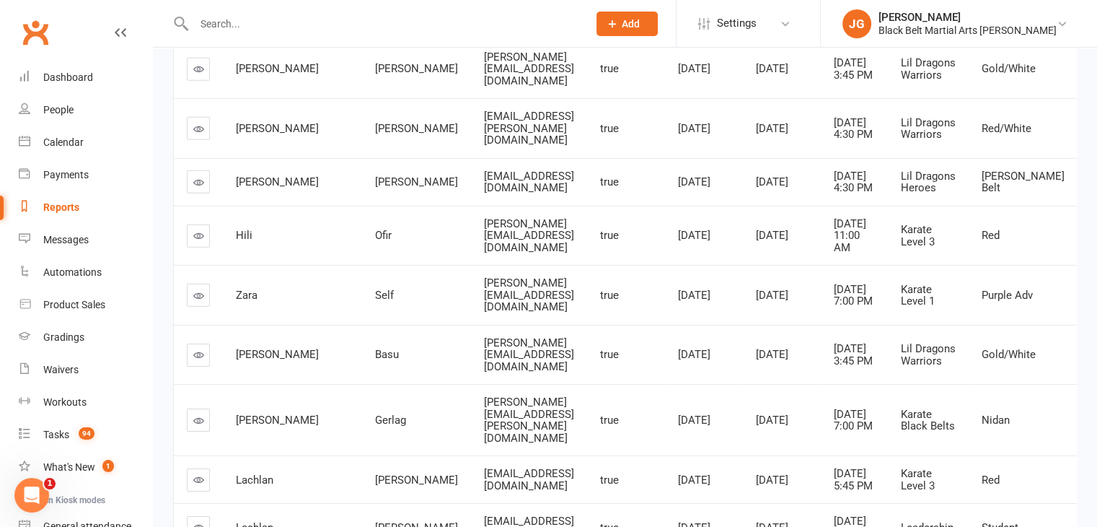
scroll to position [4464, 0]
click at [35, 32] on link "Clubworx" at bounding box center [35, 32] width 36 height 36
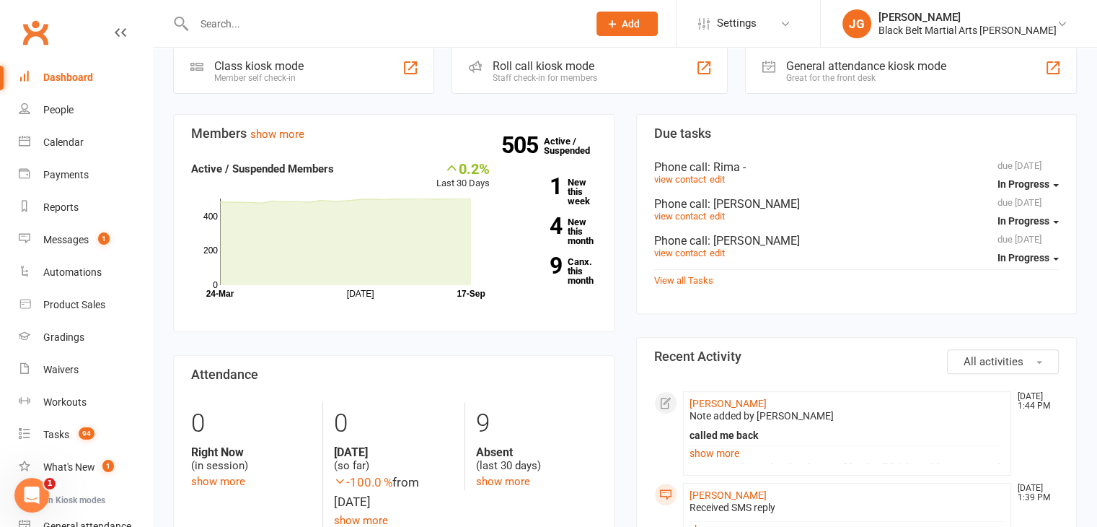
scroll to position [416, 0]
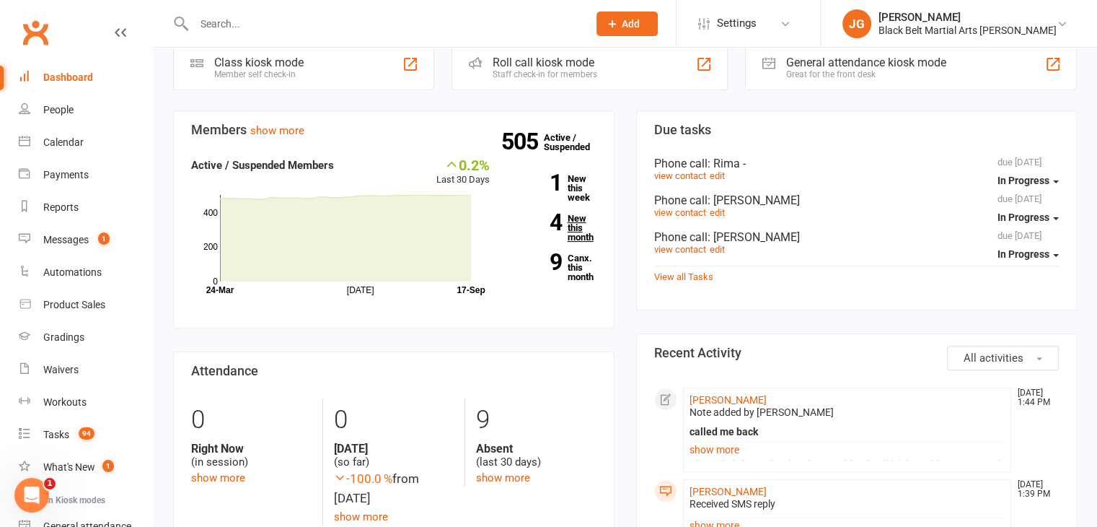
click at [574, 236] on link "4 New this month" at bounding box center [553, 228] width 85 height 28
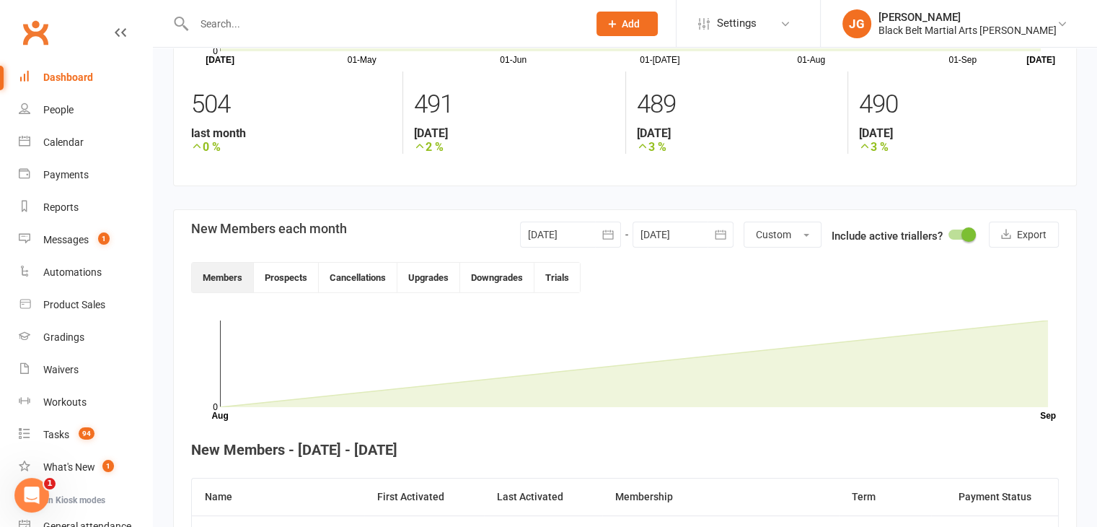
scroll to position [185, 0]
click at [439, 282] on button "Upgrades" at bounding box center [428, 277] width 63 height 30
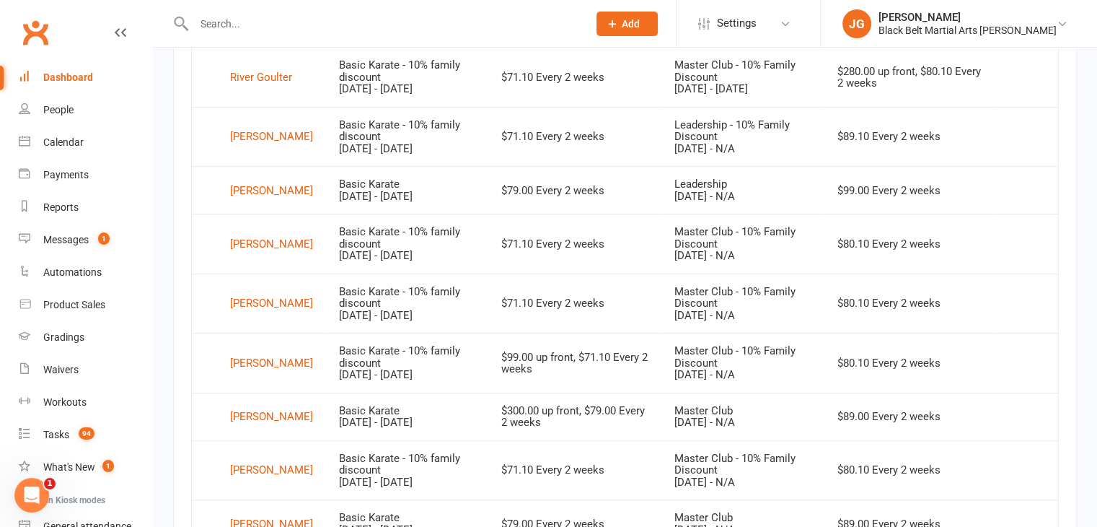
scroll to position [1099, 0]
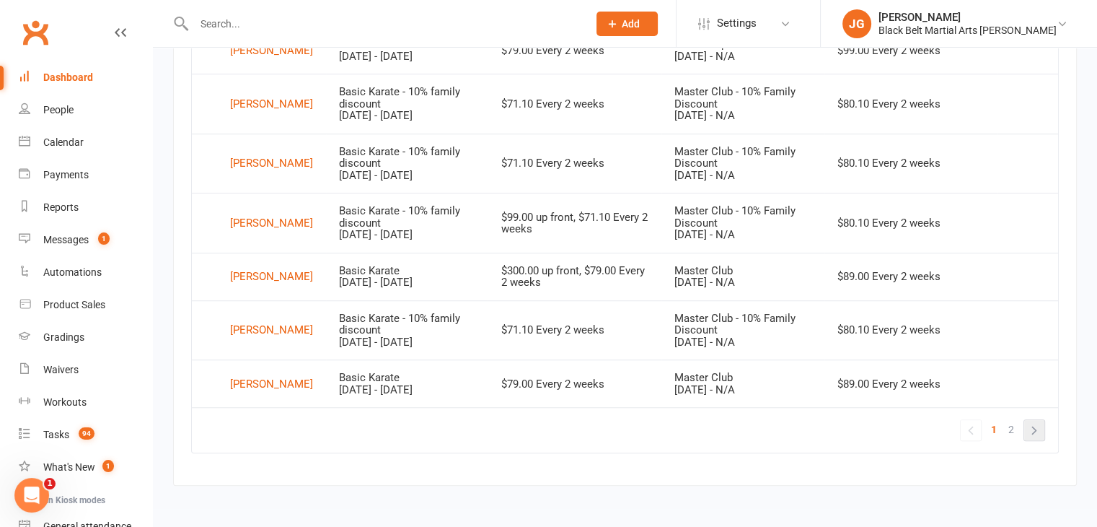
click at [1042, 425] on link "»" at bounding box center [1034, 430] width 20 height 20
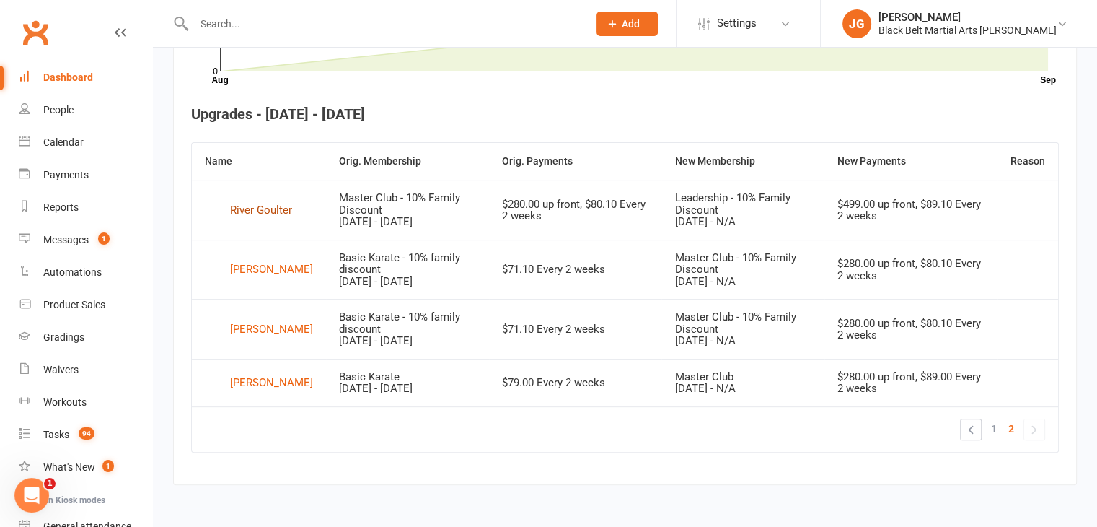
click at [235, 206] on div "River Goulter" at bounding box center [261, 210] width 62 height 22
click at [991, 425] on span "1" at bounding box center [994, 428] width 6 height 20
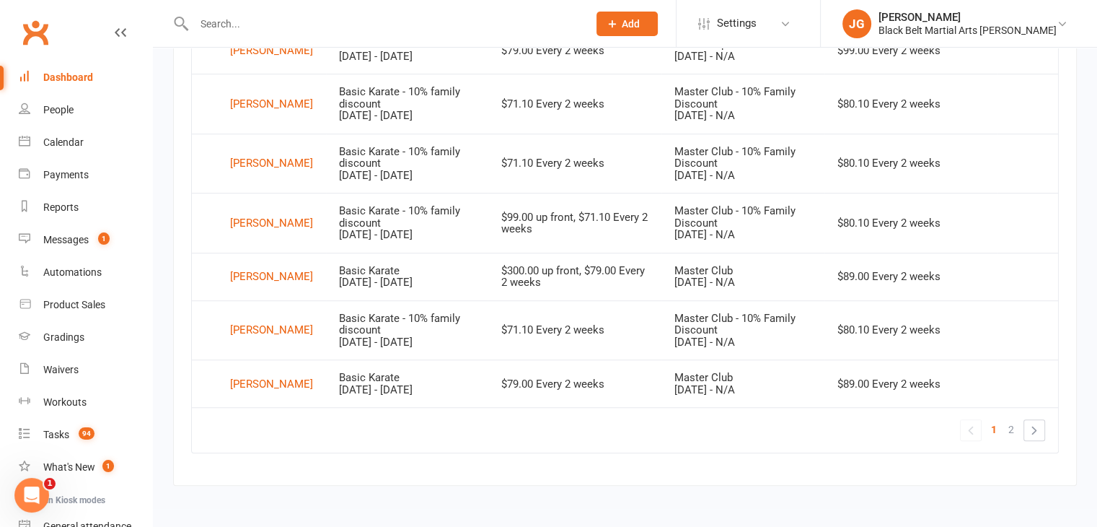
scroll to position [1099, 0]
click at [1039, 425] on link "»" at bounding box center [1034, 431] width 20 height 20
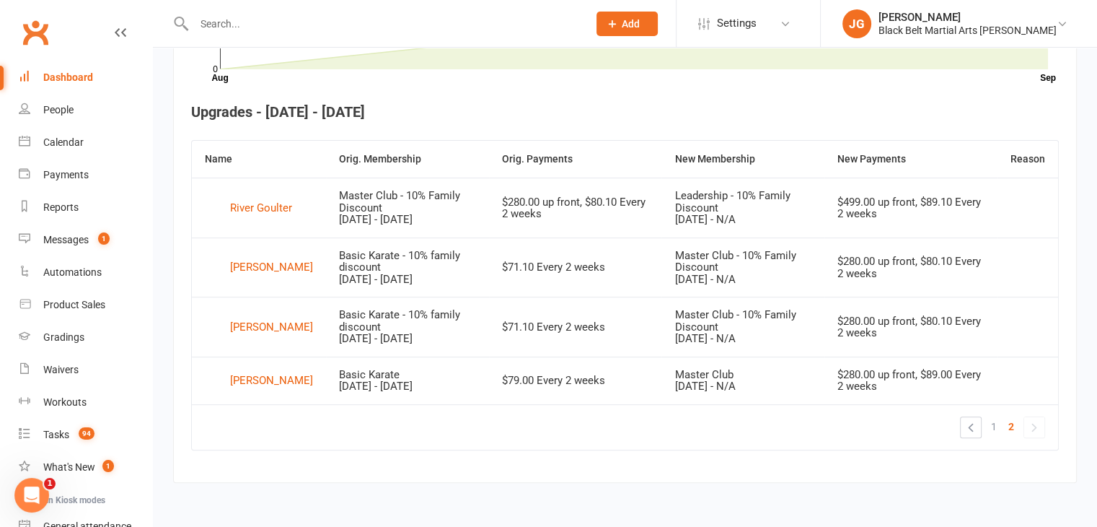
scroll to position [517, 0]
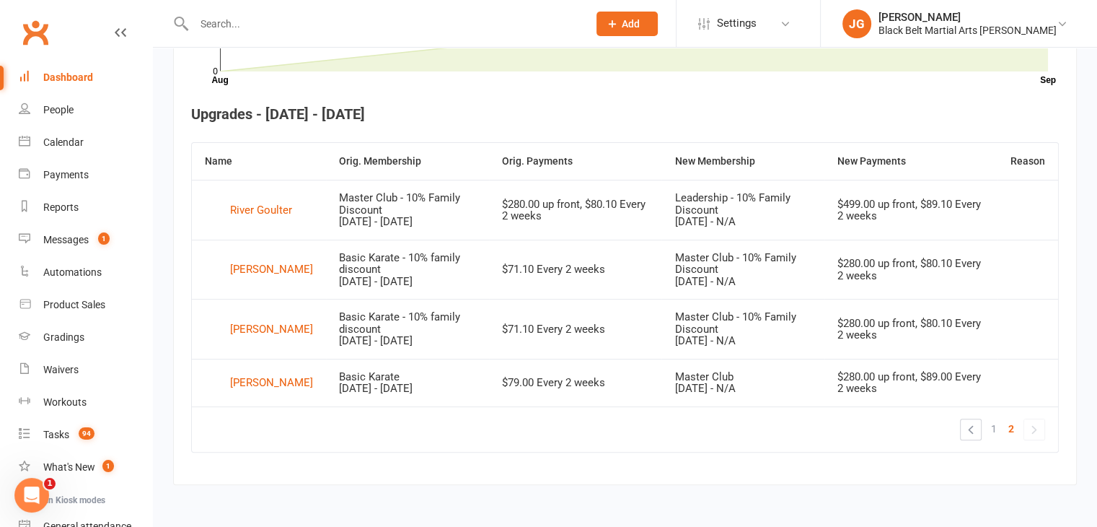
click at [298, 25] on input "text" at bounding box center [384, 24] width 388 height 20
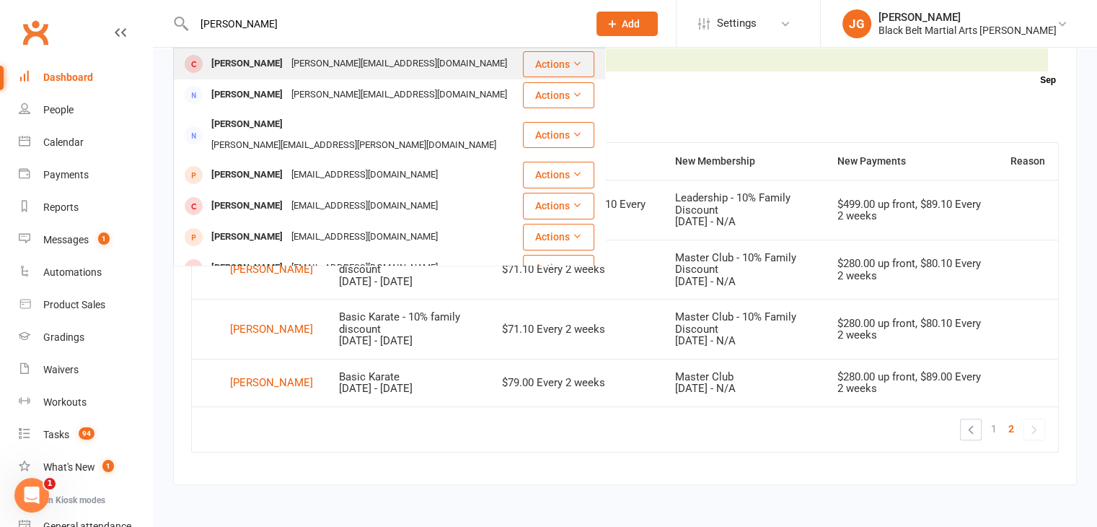
type input "riaan adlaka"
click at [313, 63] on div "rish@adradvisory.com.au" at bounding box center [399, 63] width 224 height 21
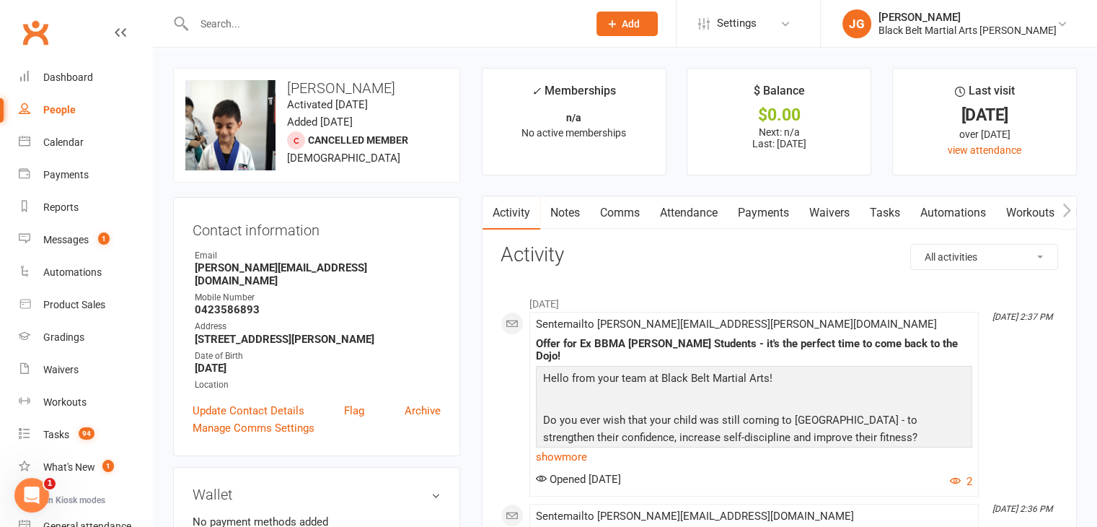
click at [436, 21] on input "text" at bounding box center [384, 24] width 388 height 20
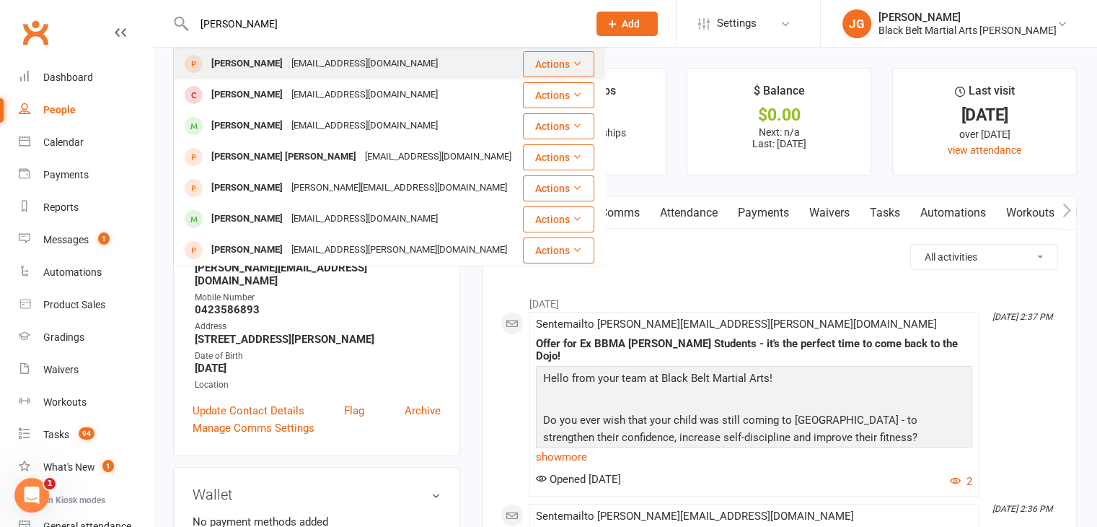
type input "emily allen"
click at [305, 71] on div "Theallenfamily@aussiebb.com.au" at bounding box center [364, 63] width 155 height 21
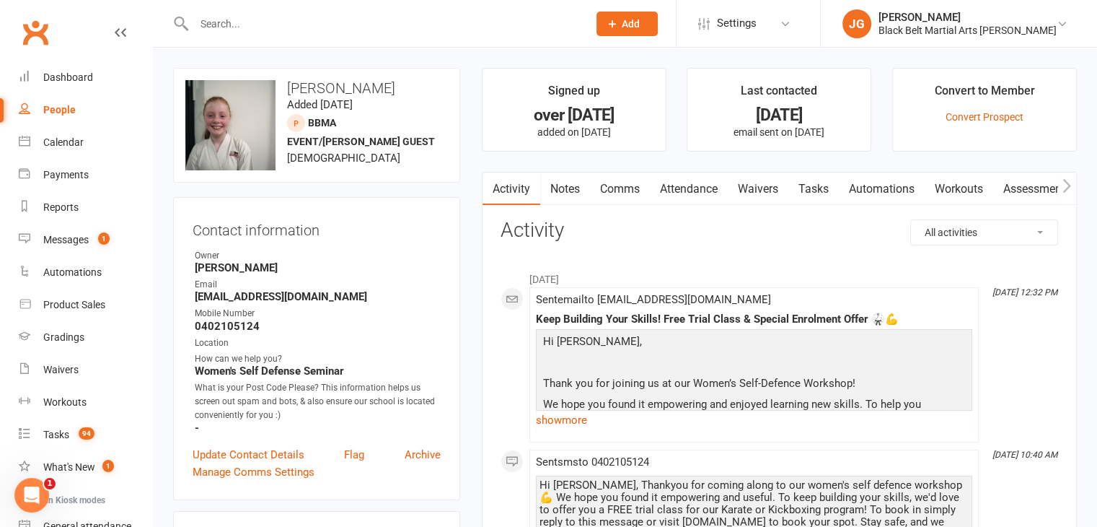
click at [424, 14] on input "text" at bounding box center [384, 24] width 388 height 20
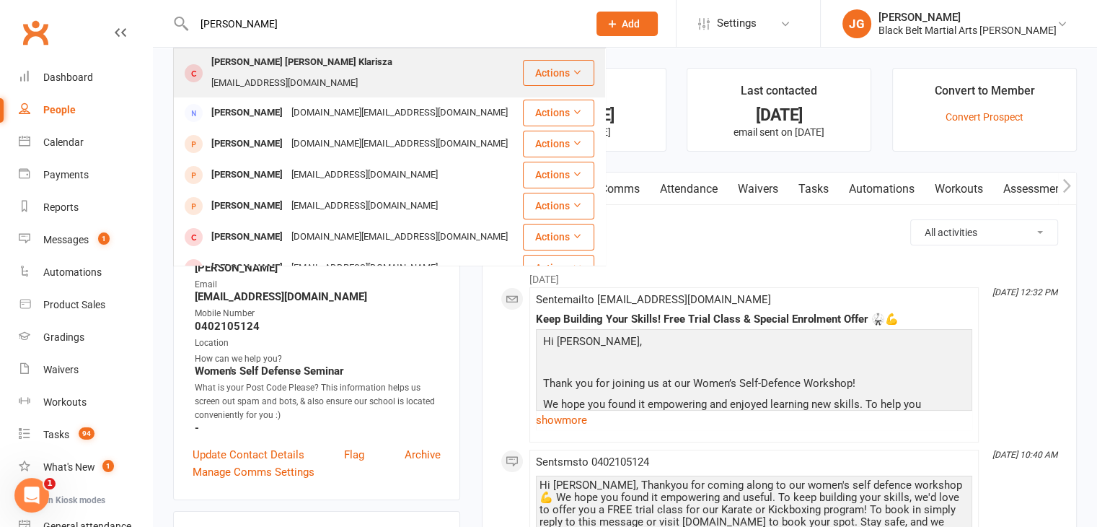
type input "kayla klarisza"
click at [362, 73] on div "smiertx@gmail.com" at bounding box center [284, 83] width 155 height 21
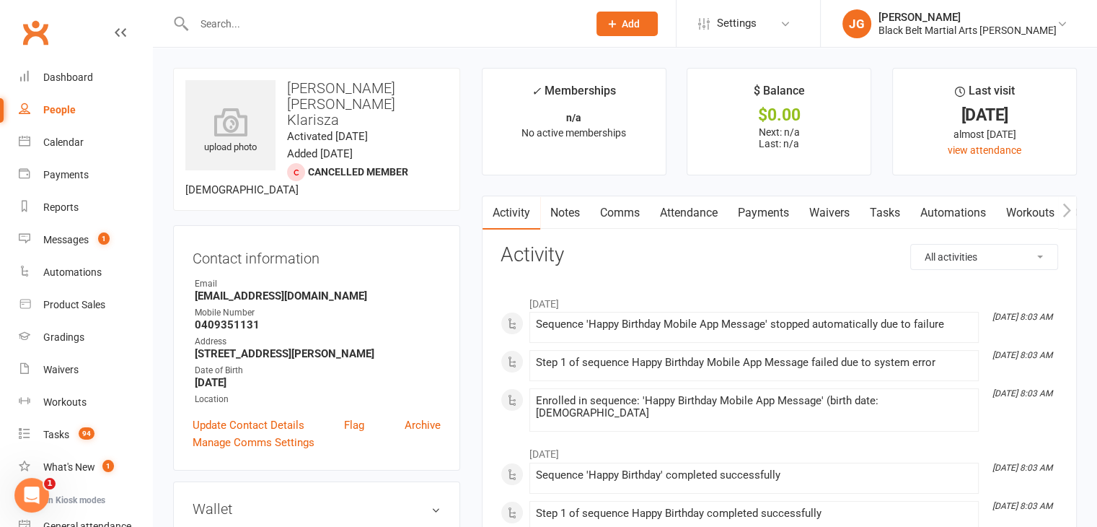
click at [429, 22] on input "text" at bounding box center [384, 24] width 388 height 20
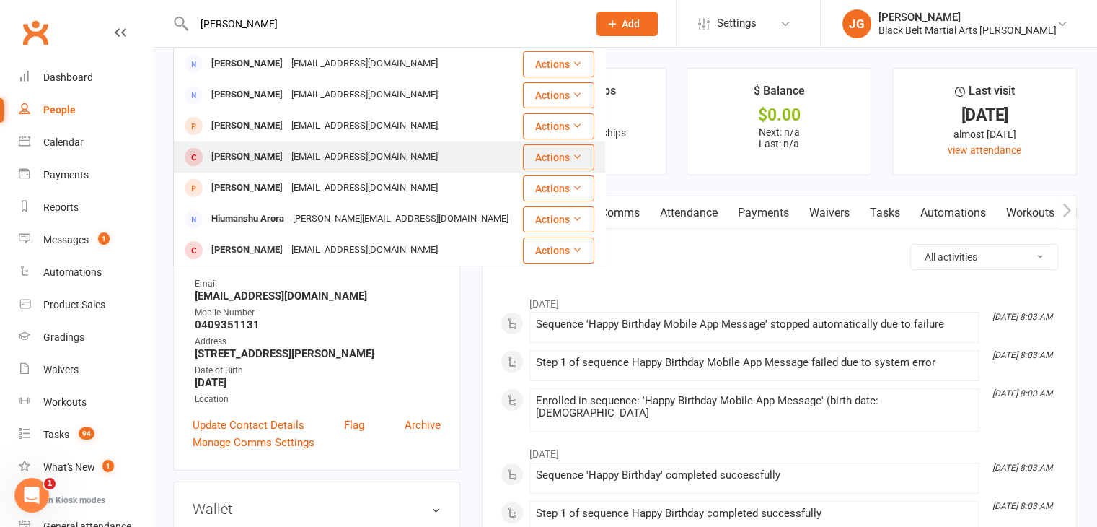
type input "nyra arora"
click at [343, 158] on div "raj_leo06@yahoo.com" at bounding box center [364, 156] width 155 height 21
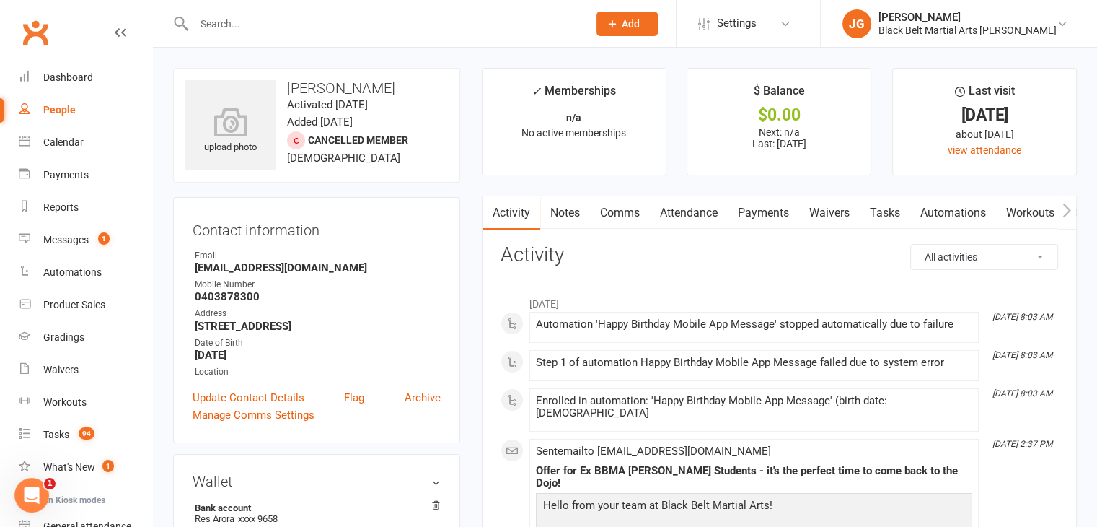
click at [447, 23] on input "text" at bounding box center [384, 24] width 388 height 20
type input "ethan attwood"
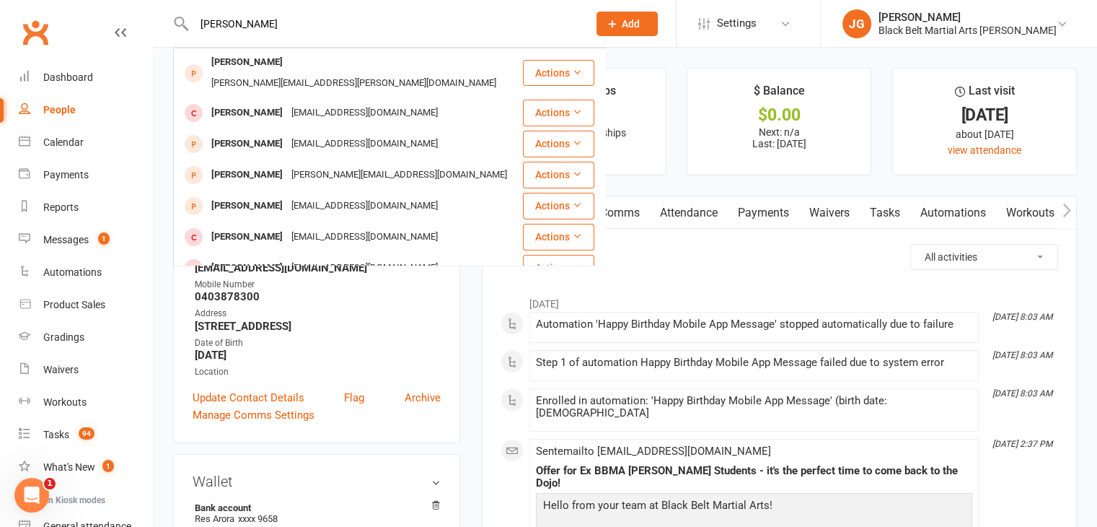
click at [382, 17] on input "ethan attwood" at bounding box center [384, 24] width 388 height 20
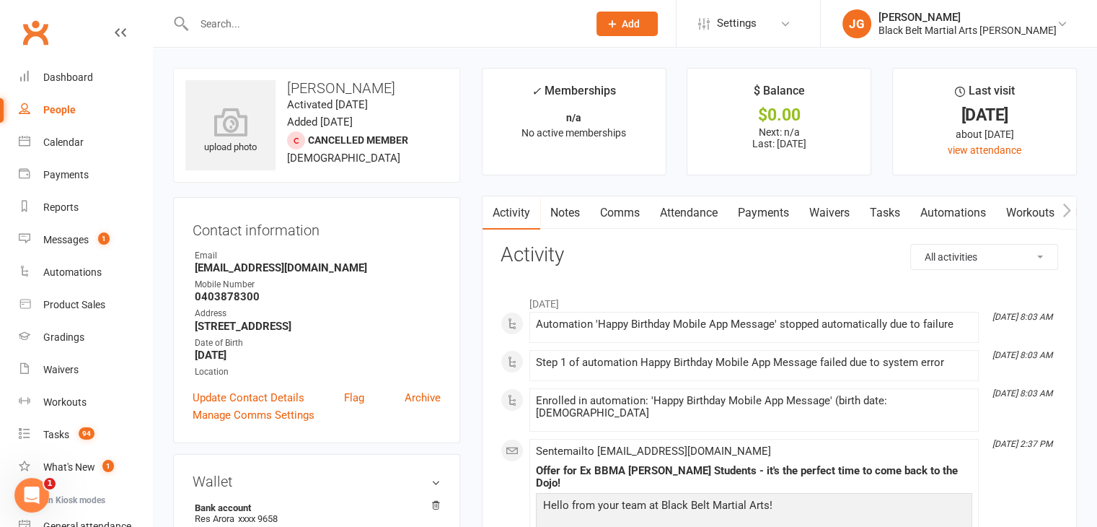
click at [441, 19] on input "text" at bounding box center [384, 24] width 388 height 20
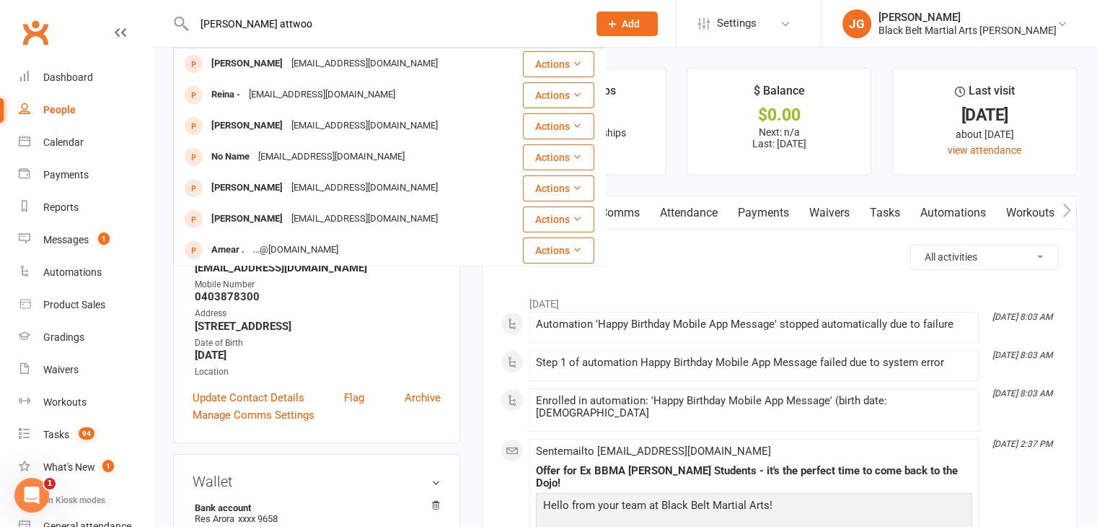
type input "cooper attwood"
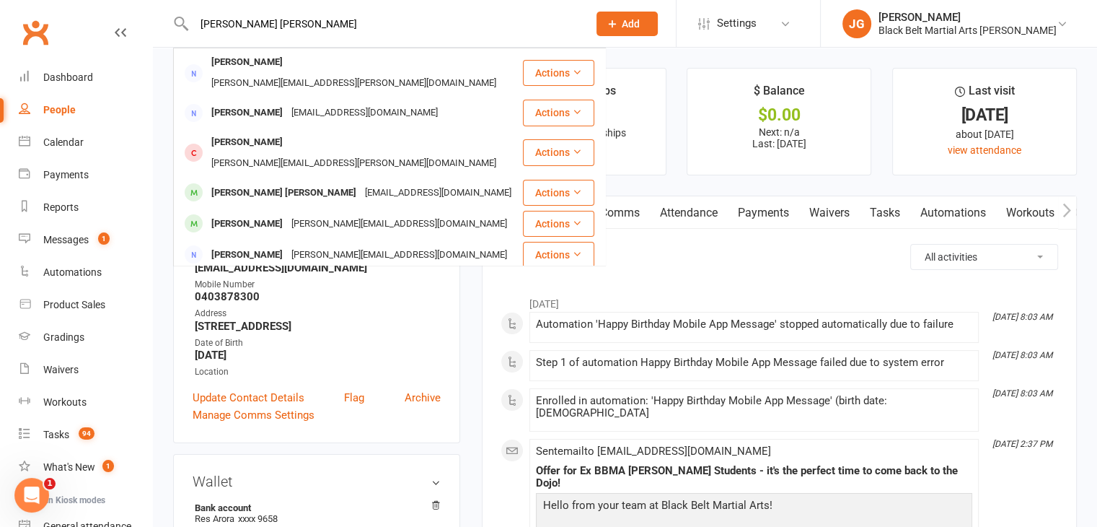
click at [441, 19] on input "cooper attwood" at bounding box center [384, 24] width 388 height 20
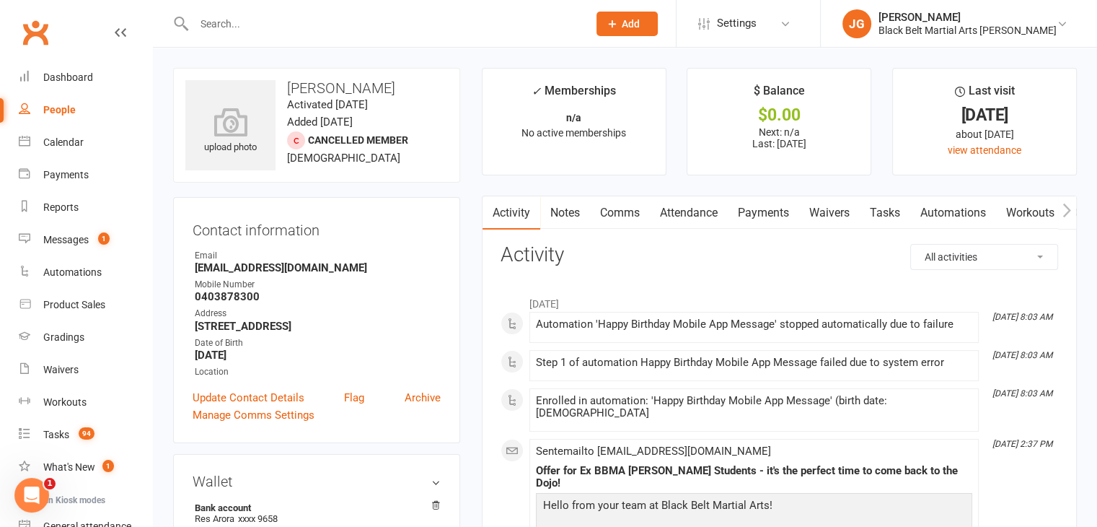
click at [401, 18] on input "text" at bounding box center [384, 24] width 388 height 20
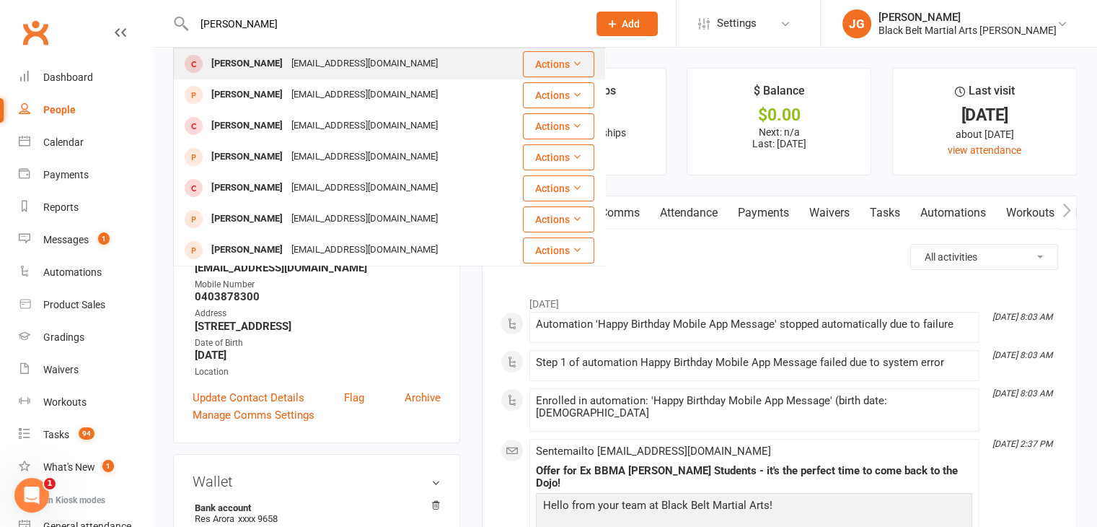
type input "aria chhetry"
click at [376, 60] on div "Cheers_Anil@hotmail.com" at bounding box center [364, 63] width 155 height 21
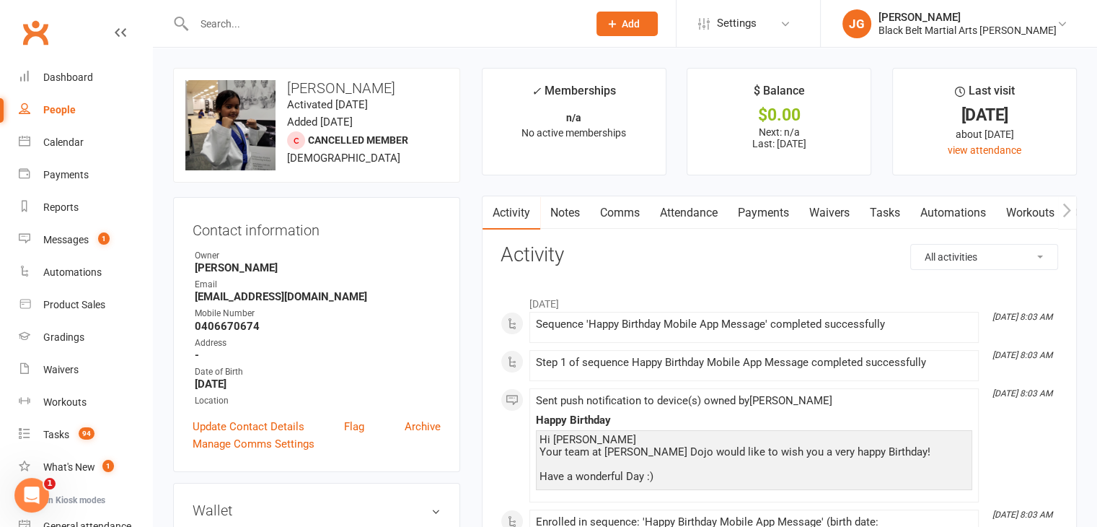
click at [418, 27] on input "text" at bounding box center [384, 24] width 388 height 20
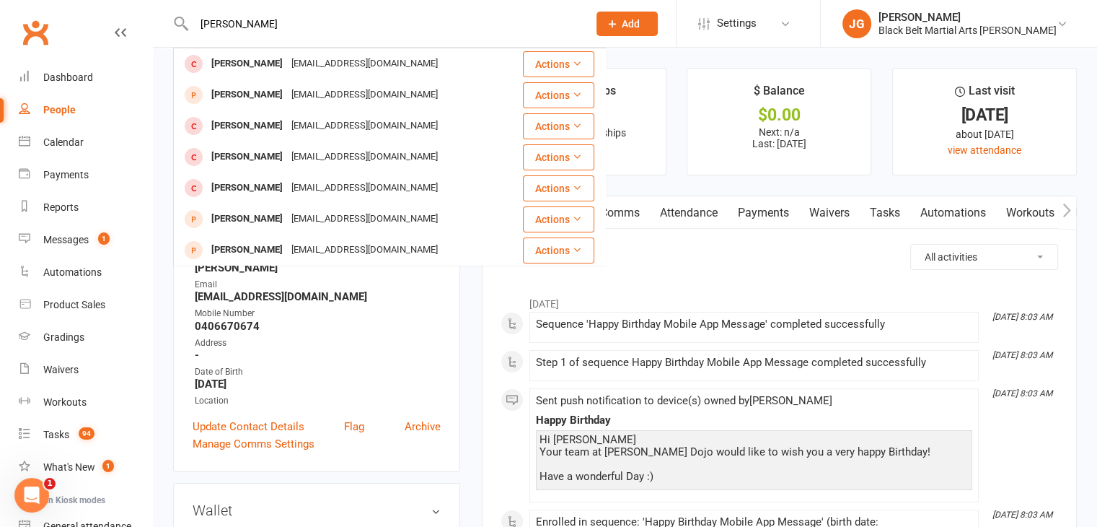
type input "dylan chiu"
click at [385, 56] on div "Dylan Chiu lifesabaku@gmail.com" at bounding box center [348, 64] width 347 height 30
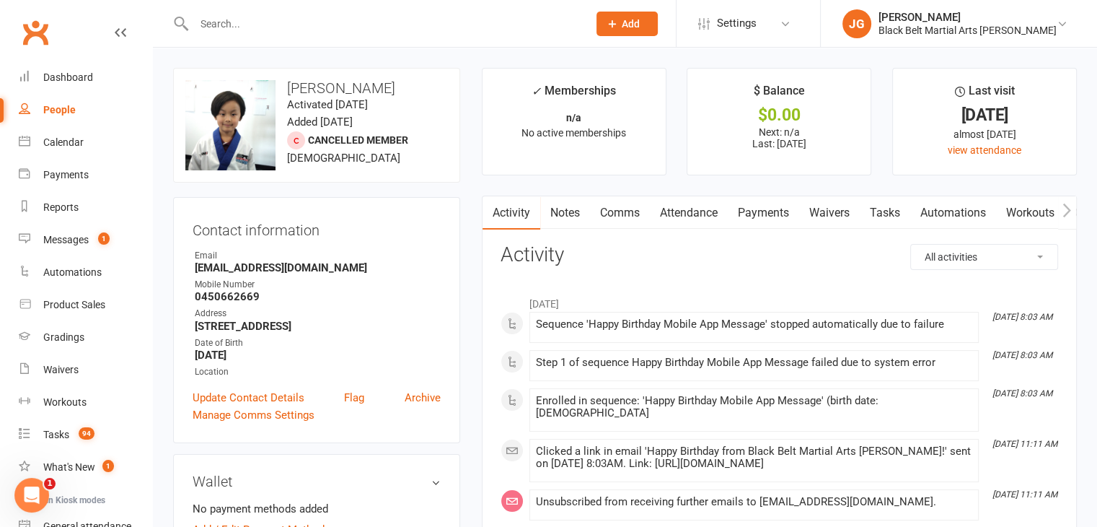
click at [346, 30] on input "text" at bounding box center [384, 24] width 388 height 20
type input "nikola chiu"
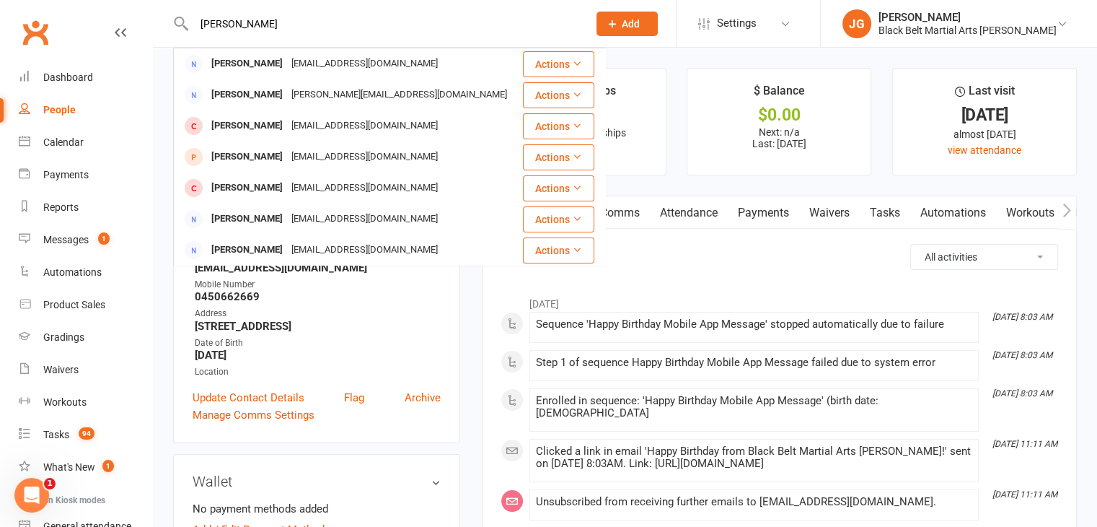
click at [268, 21] on input "nikola chiu" at bounding box center [384, 24] width 388 height 20
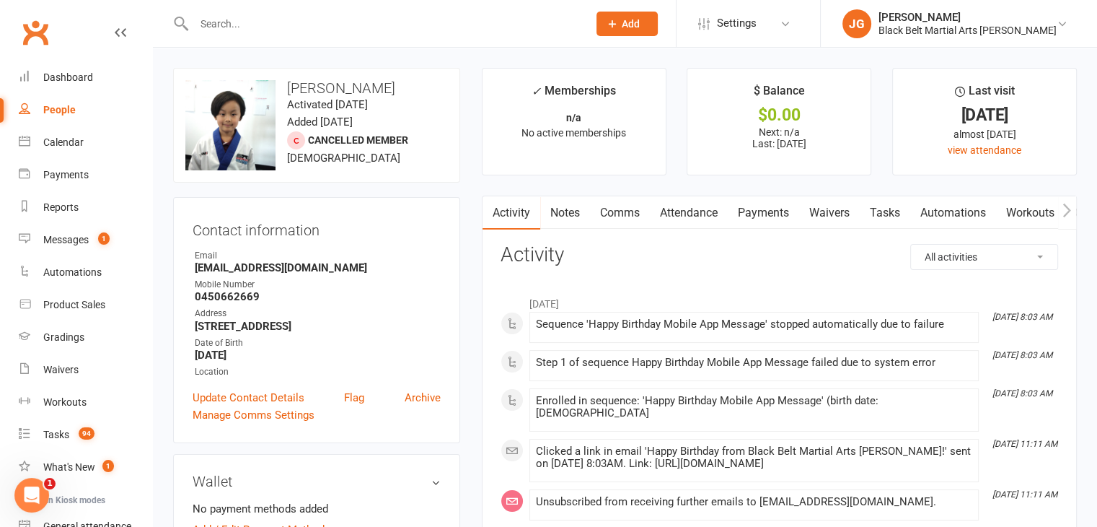
click at [410, 35] on div at bounding box center [375, 23] width 405 height 47
click at [400, 24] on input "text" at bounding box center [384, 24] width 388 height 20
type input "daniel choo"
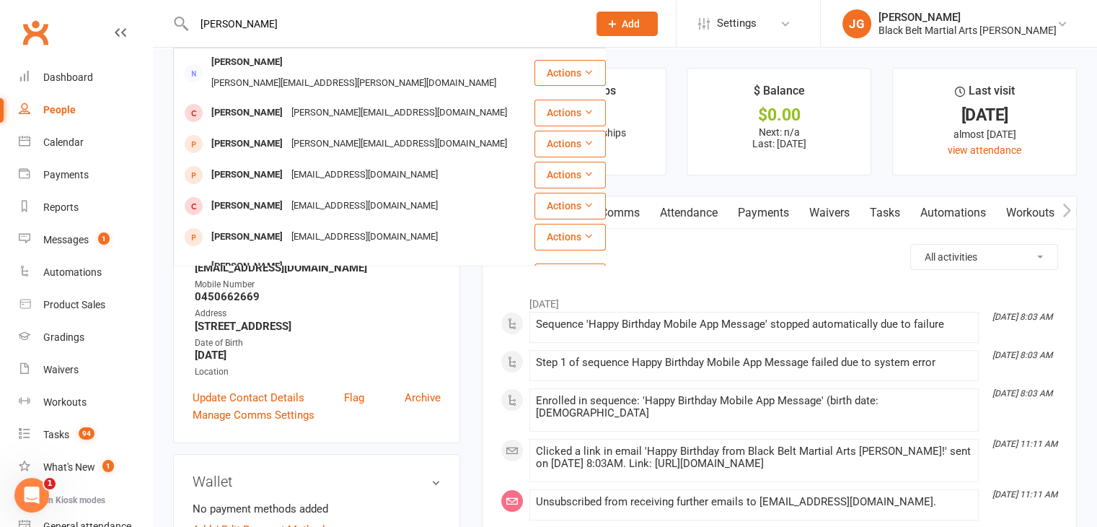
click at [400, 24] on input "daniel choo" at bounding box center [384, 24] width 388 height 20
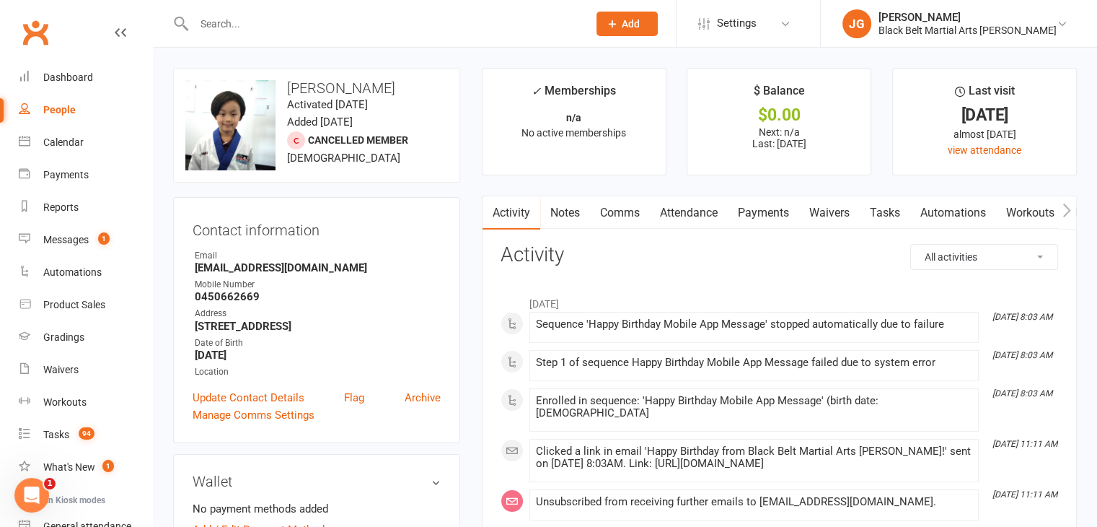
click at [399, 18] on input "text" at bounding box center [384, 24] width 388 height 20
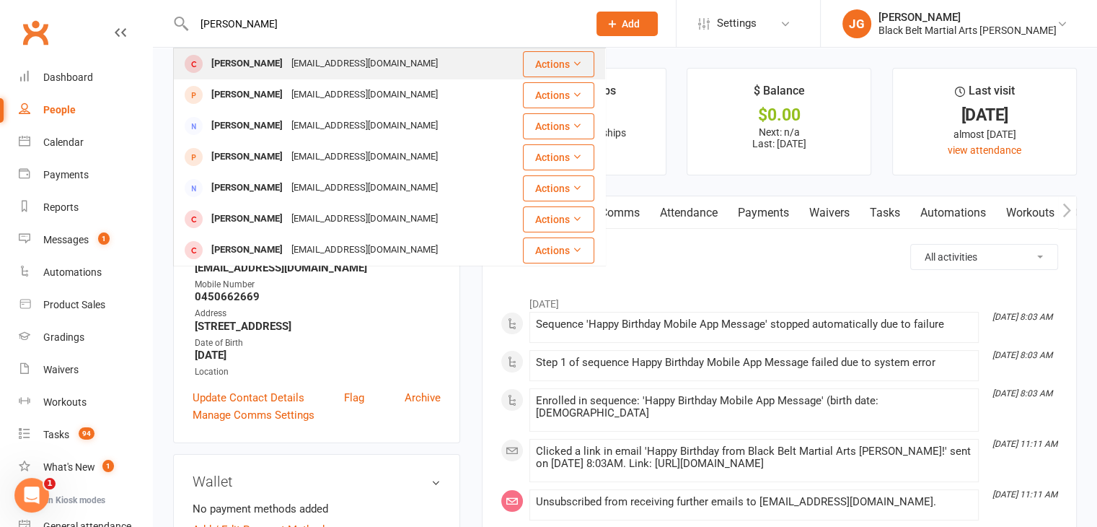
type input "nirvaan chou"
click at [364, 69] on div "sushant.choudhary@hotmail.com" at bounding box center [364, 63] width 155 height 21
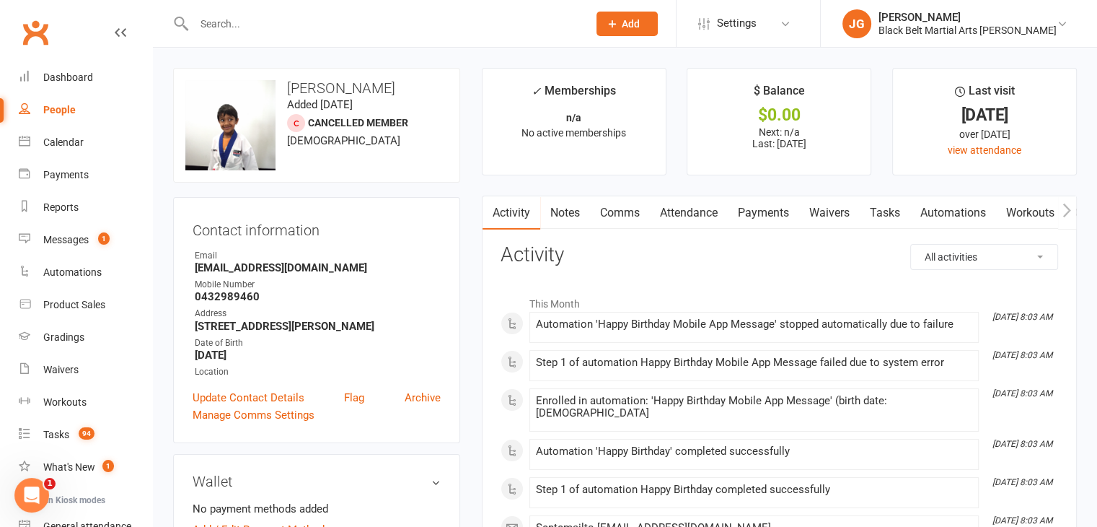
click at [463, 18] on input "text" at bounding box center [384, 24] width 388 height 20
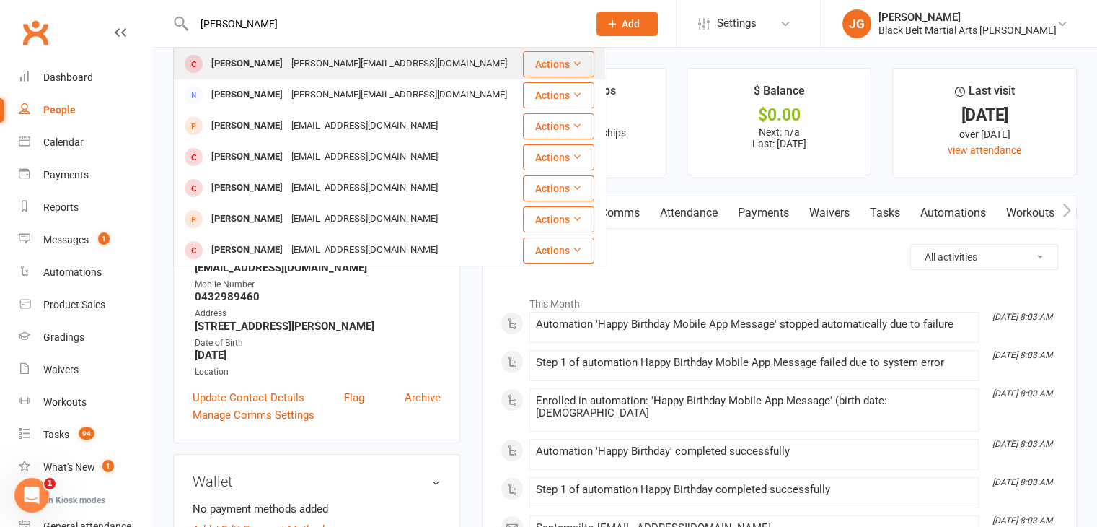
type input "jack clementson"
click at [414, 64] on div "Jack Clementson amelia.ct@gmail.com" at bounding box center [348, 64] width 347 height 30
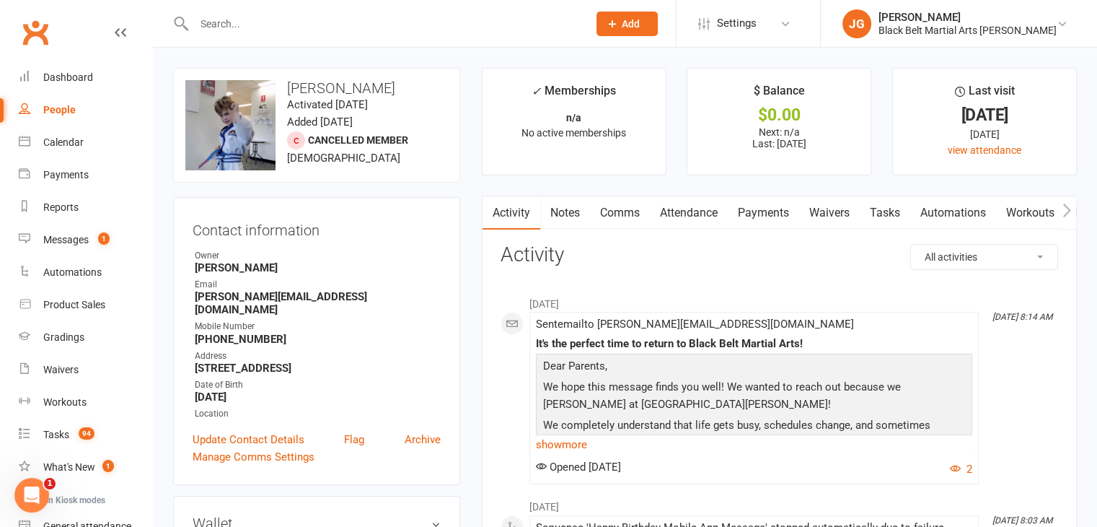
click at [361, 20] on input "text" at bounding box center [384, 24] width 388 height 20
type input "amanda clover"
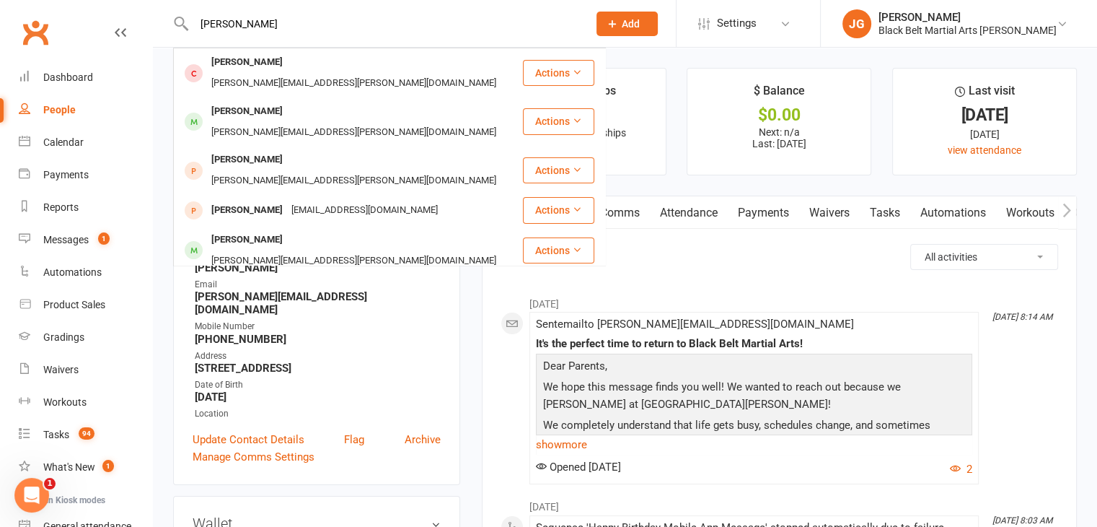
click at [355, 25] on input "amanda clover" at bounding box center [384, 24] width 388 height 20
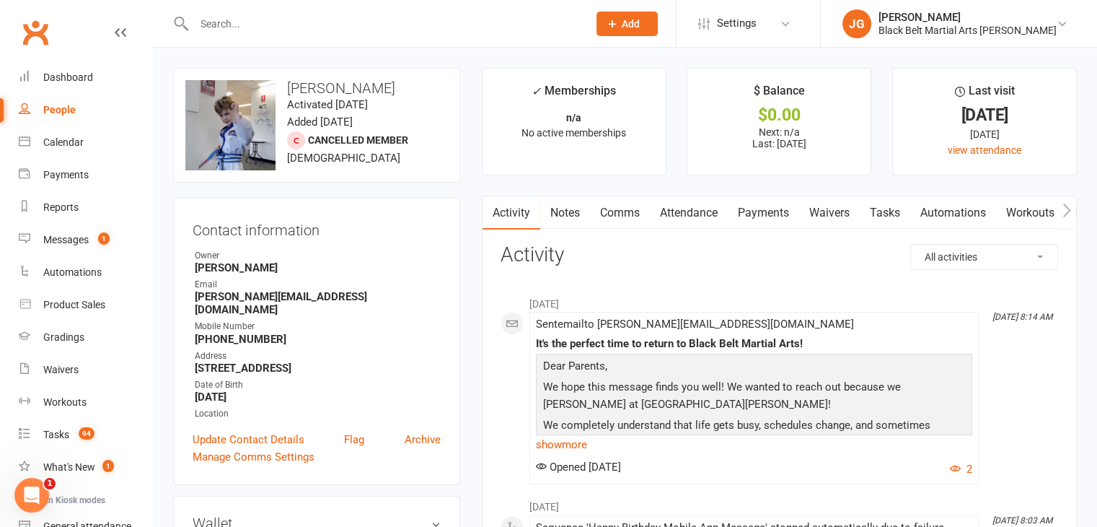
click at [440, 21] on input "text" at bounding box center [384, 24] width 388 height 20
type input "maxwell cooper"
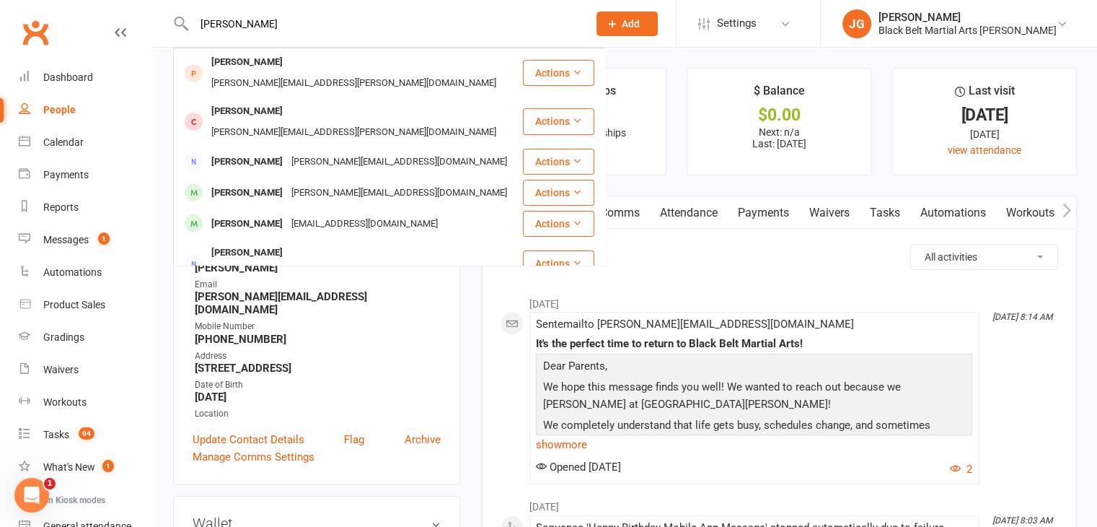
click at [370, 27] on input "maxwell cooper" at bounding box center [384, 24] width 388 height 20
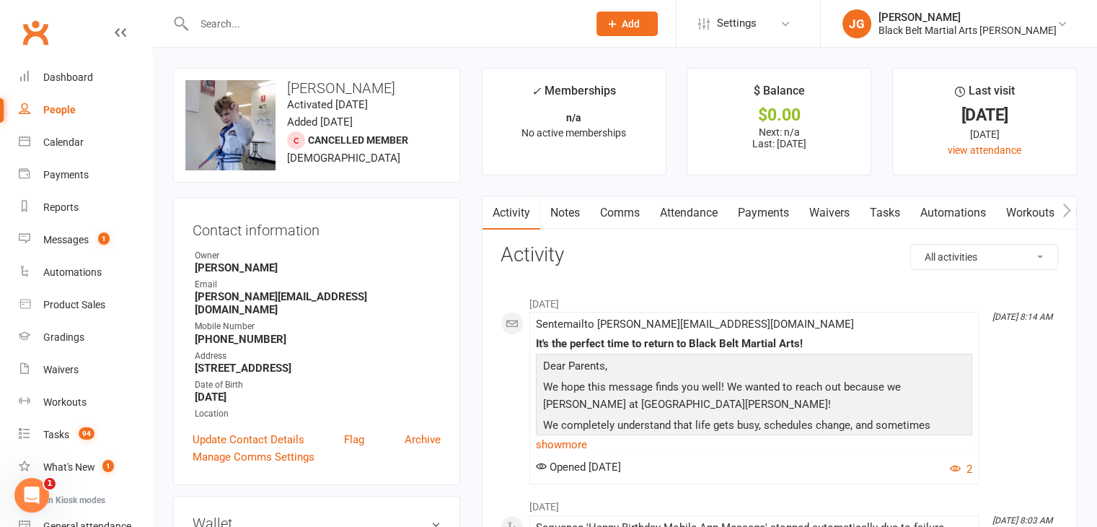
click at [370, 27] on input "text" at bounding box center [384, 24] width 388 height 20
type input "william cooper"
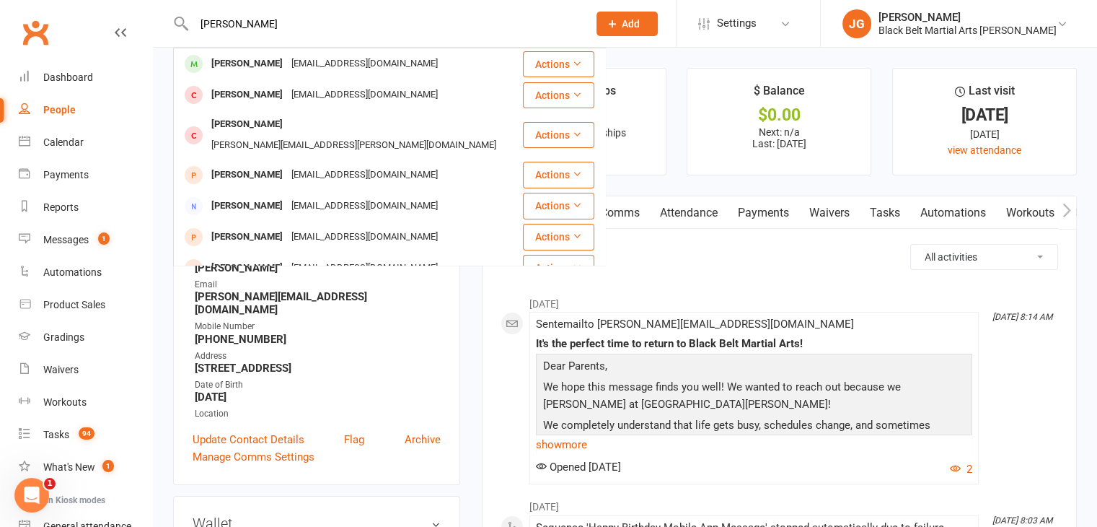
click at [370, 27] on input "william cooper" at bounding box center [384, 24] width 388 height 20
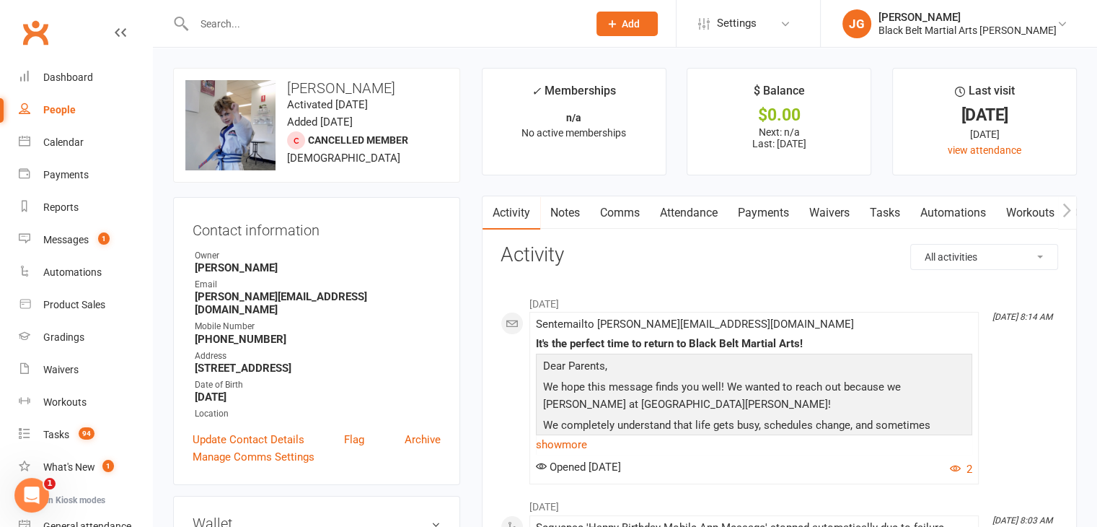
click at [496, 27] on input "text" at bounding box center [384, 24] width 388 height 20
type input "jack crawford"
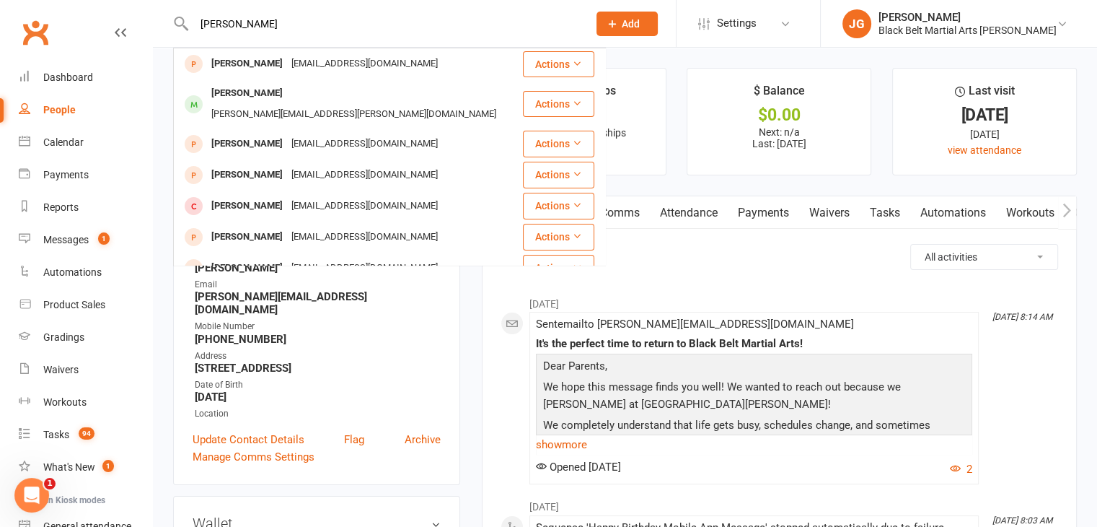
click at [496, 27] on input "jack crawford" at bounding box center [384, 24] width 388 height 20
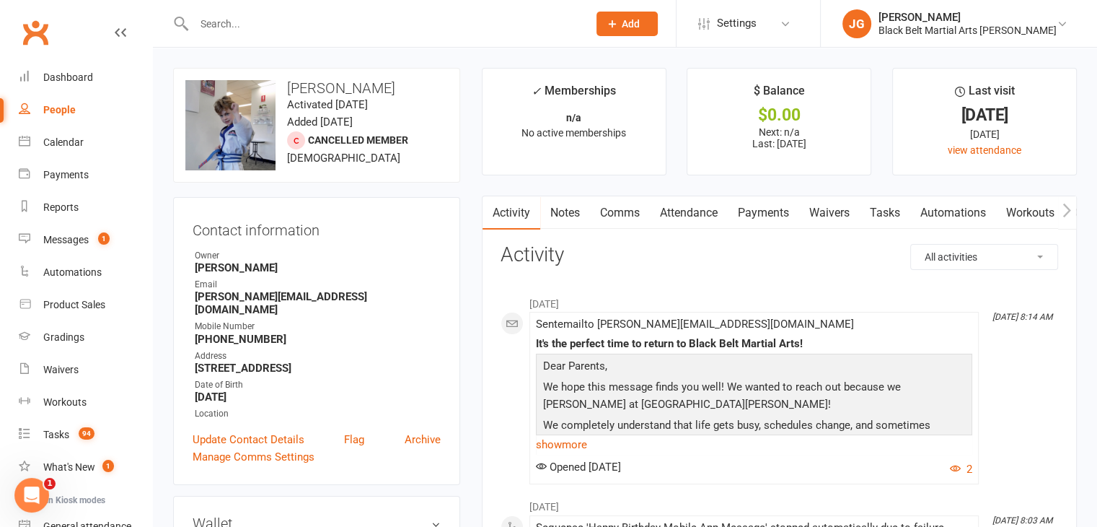
click at [493, 9] on div at bounding box center [375, 23] width 405 height 47
click at [493, 10] on div at bounding box center [375, 23] width 405 height 47
click at [496, 19] on input "text" at bounding box center [384, 24] width 388 height 20
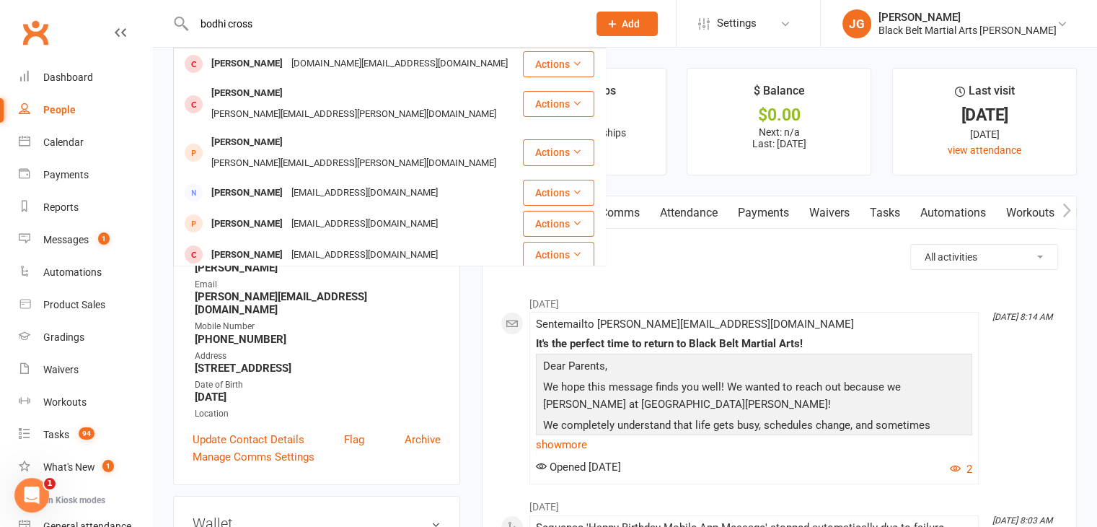
click at [430, 27] on input "bodhi cross" at bounding box center [384, 24] width 388 height 20
type input "fox dale"
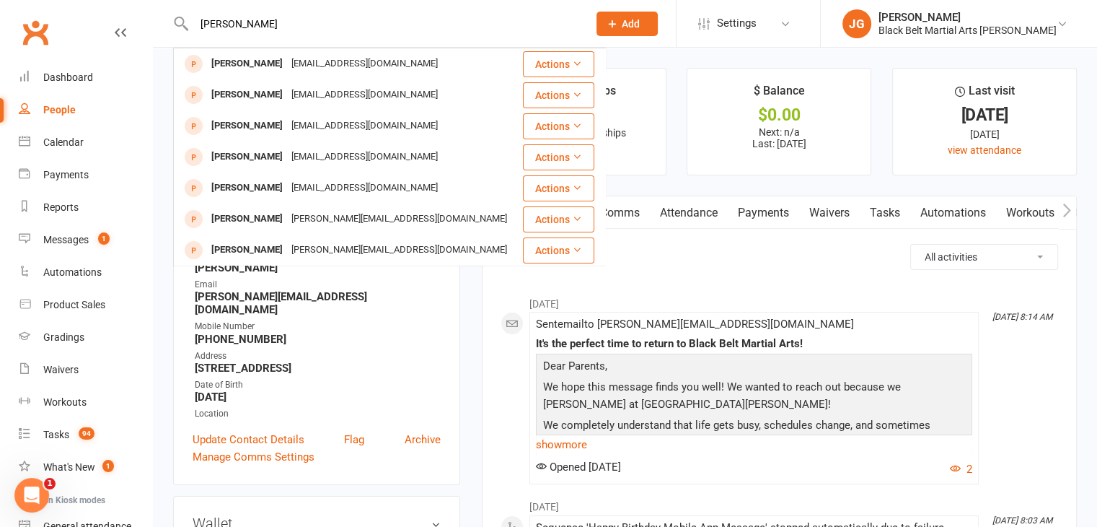
click at [430, 27] on input "fox dale" at bounding box center [384, 24] width 388 height 20
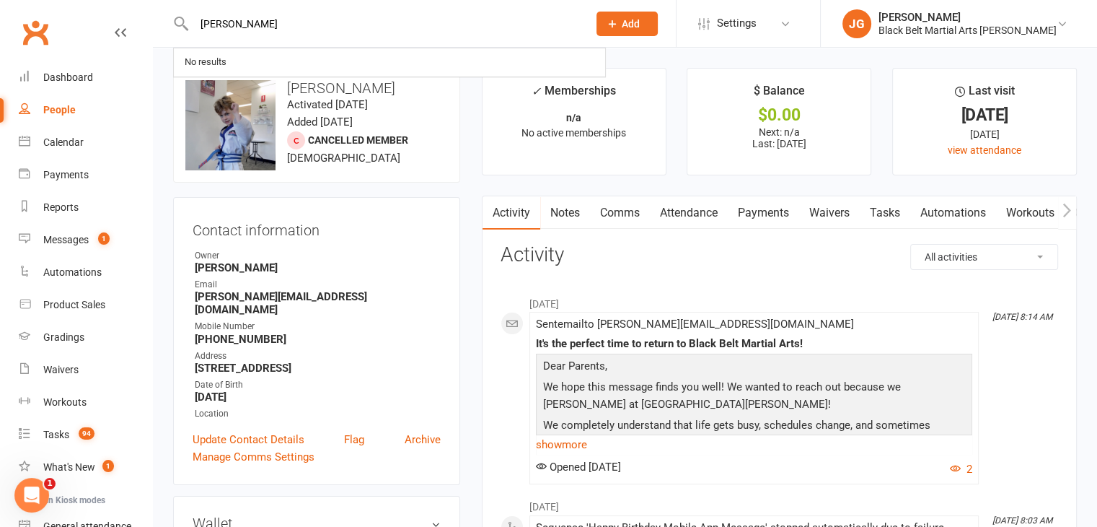
type input "elara dammert"
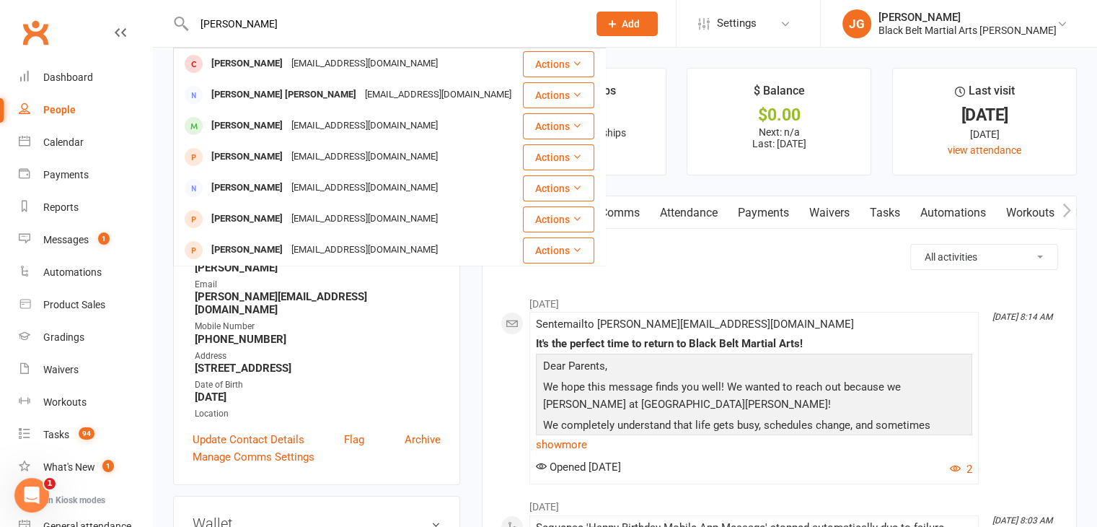
click at [444, 31] on input "elara dammert" at bounding box center [384, 24] width 388 height 20
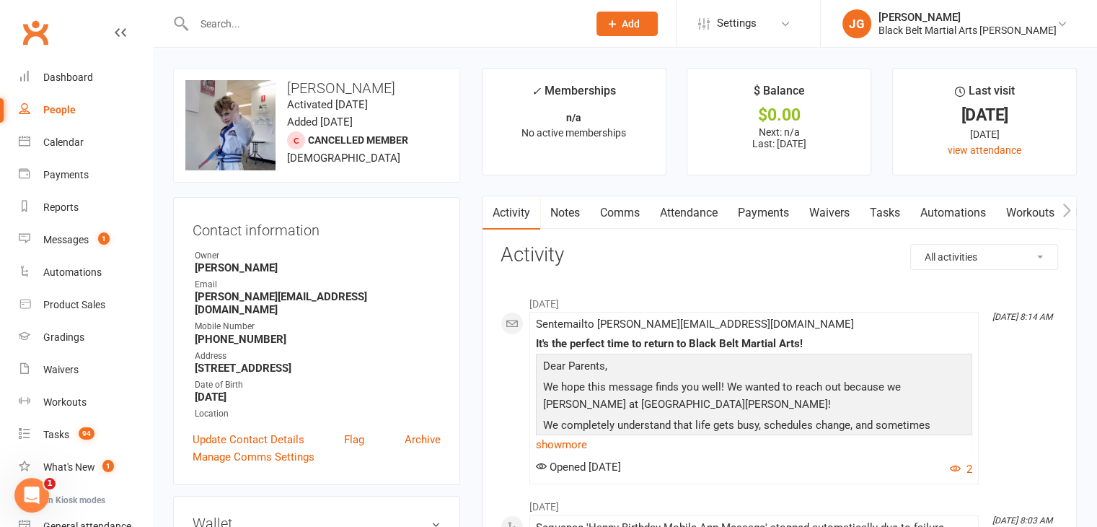
click at [392, 20] on input "text" at bounding box center [384, 24] width 388 height 20
type input "jack davies"
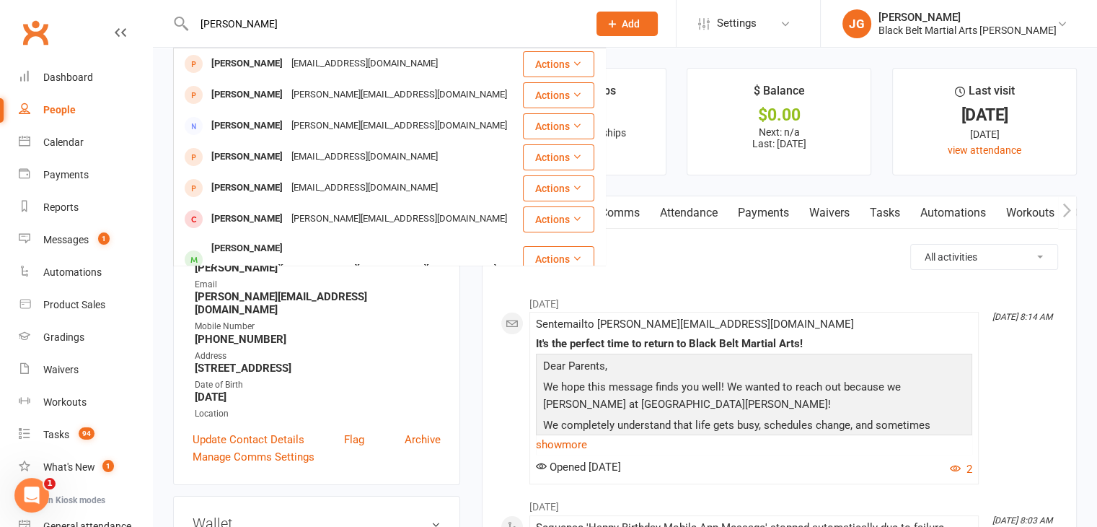
click at [340, 25] on input "jack davies" at bounding box center [384, 24] width 388 height 20
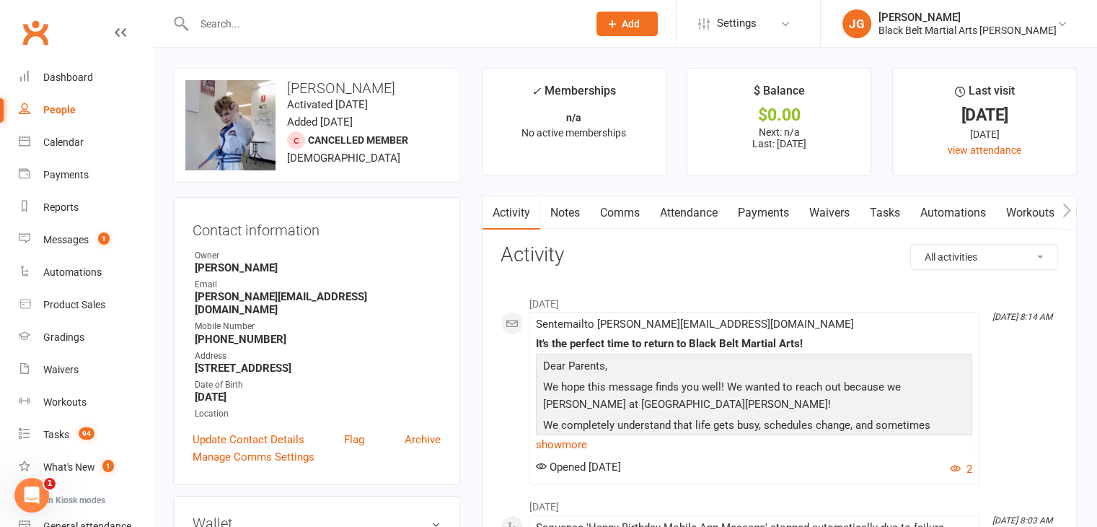
click at [407, 21] on input "text" at bounding box center [384, 24] width 388 height 20
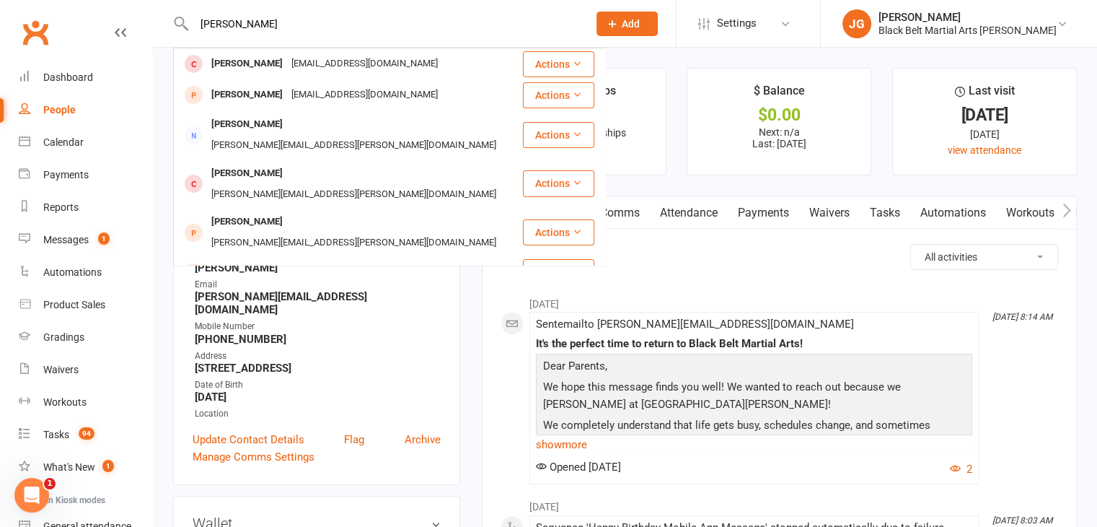
click at [347, 32] on input "sarah davy" at bounding box center [384, 24] width 388 height 20
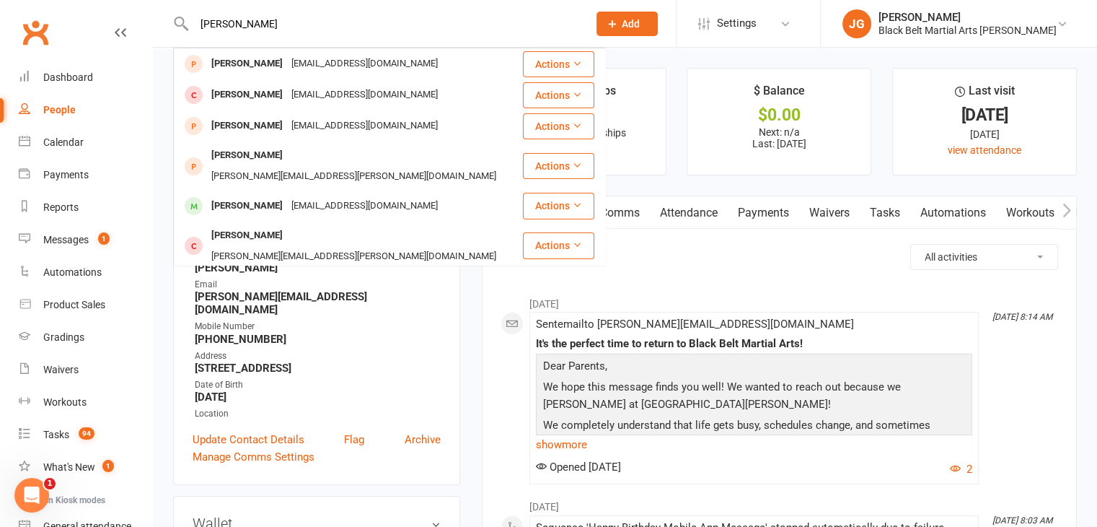
type input "benjamin de beer"
click at [347, 32] on input "benjamin de beer" at bounding box center [384, 24] width 388 height 20
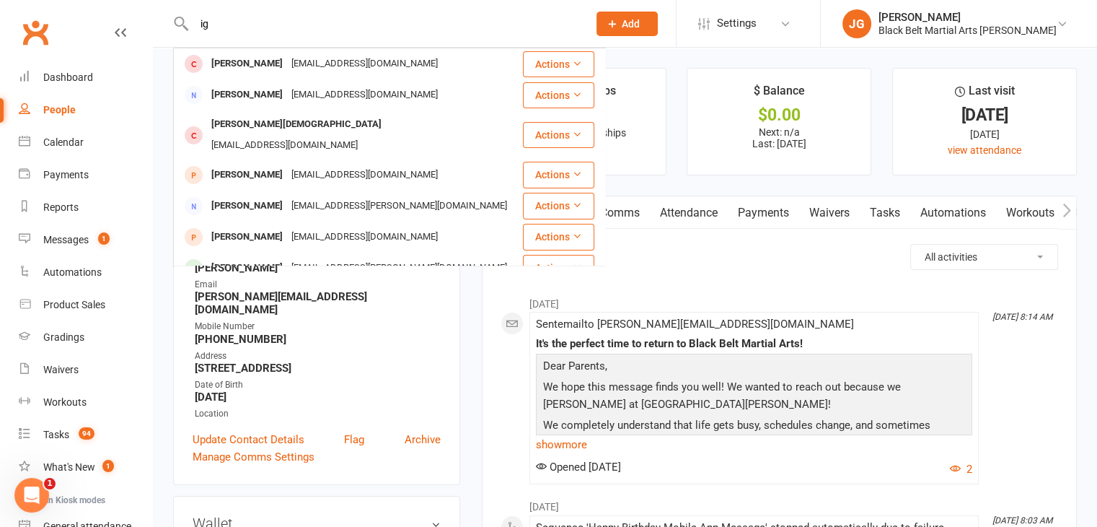
type input "i"
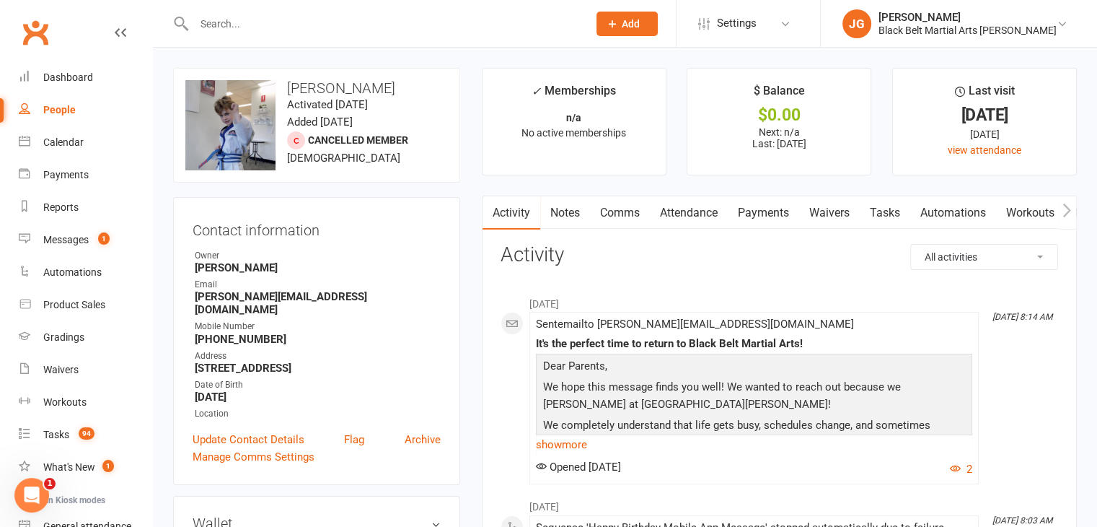
click at [471, 26] on input "text" at bounding box center [384, 24] width 388 height 20
type input "oliver dillon"
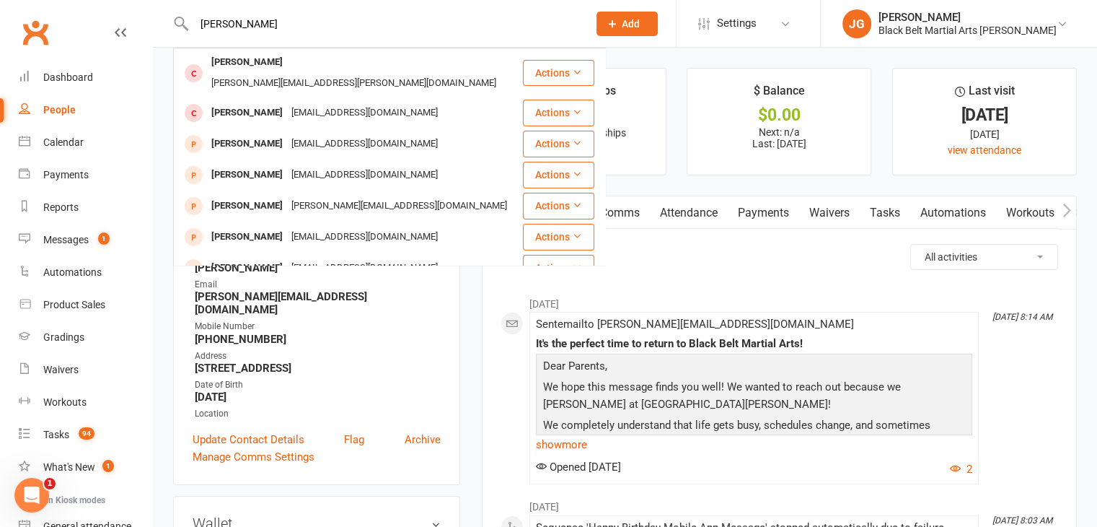
click at [471, 26] on input "oliver dillon" at bounding box center [384, 24] width 388 height 20
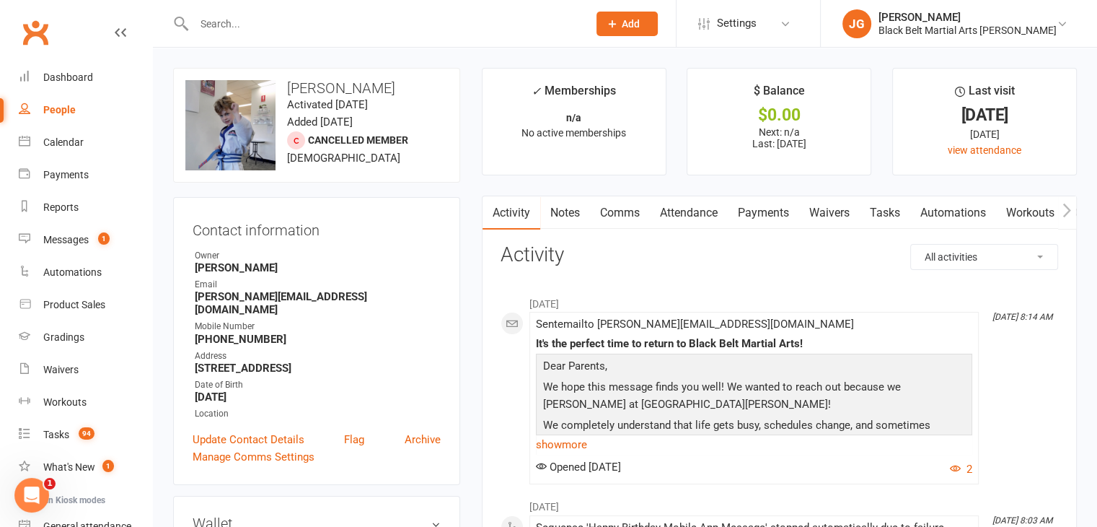
click at [483, 24] on input "text" at bounding box center [384, 24] width 388 height 20
type input "reyansh dixit"
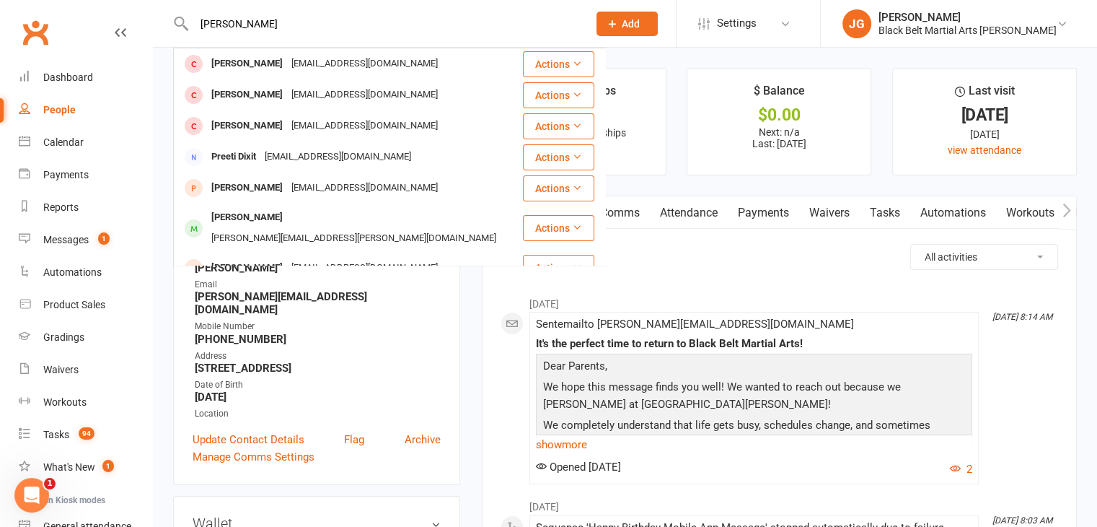
click at [428, 23] on input "reyansh dixit" at bounding box center [384, 24] width 388 height 20
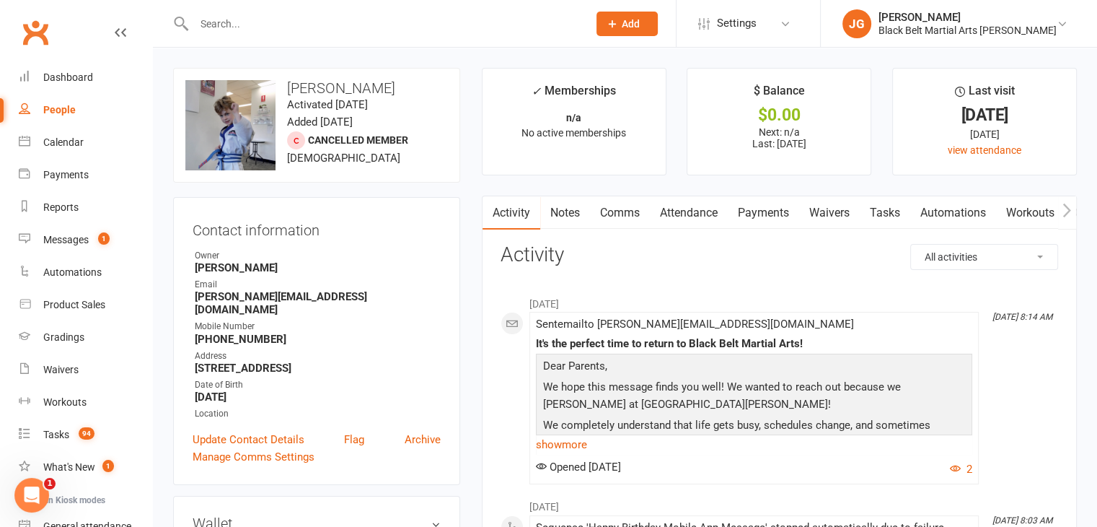
click at [393, 32] on input "text" at bounding box center [384, 24] width 388 height 20
type input "matthew dodds"
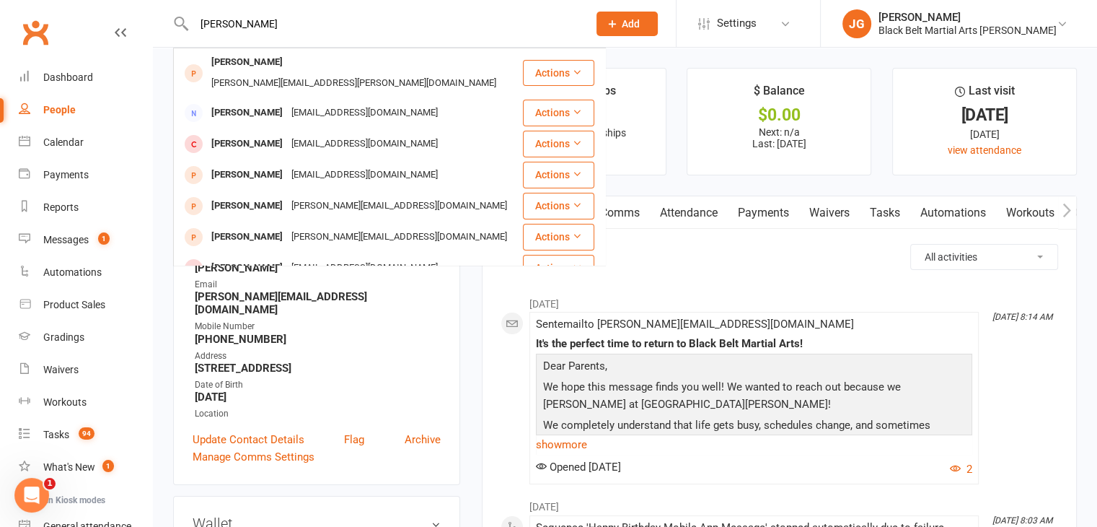
click at [391, 29] on input "matthew dodds" at bounding box center [384, 24] width 388 height 20
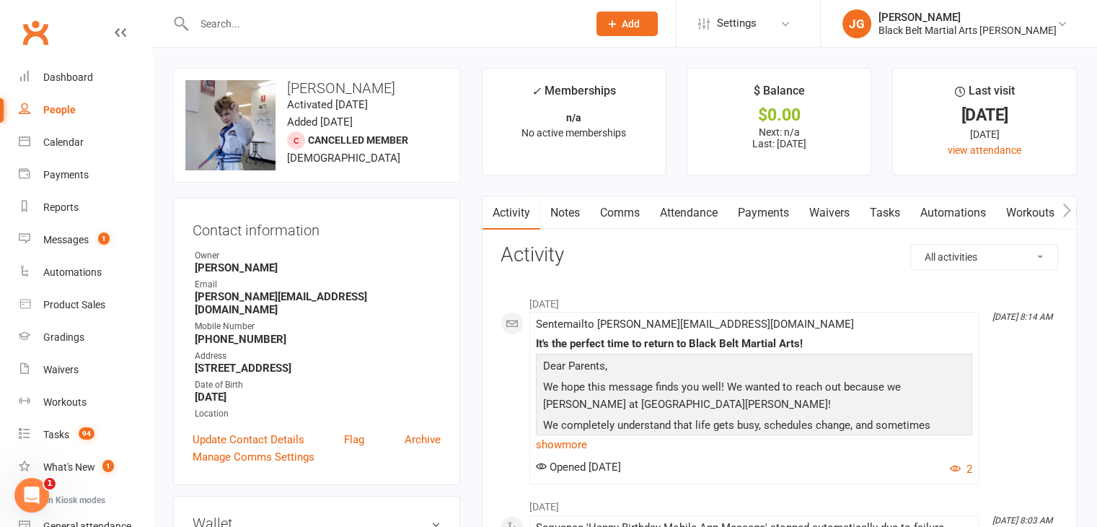
click at [434, 27] on input "text" at bounding box center [384, 24] width 388 height 20
type input "jack doppler"
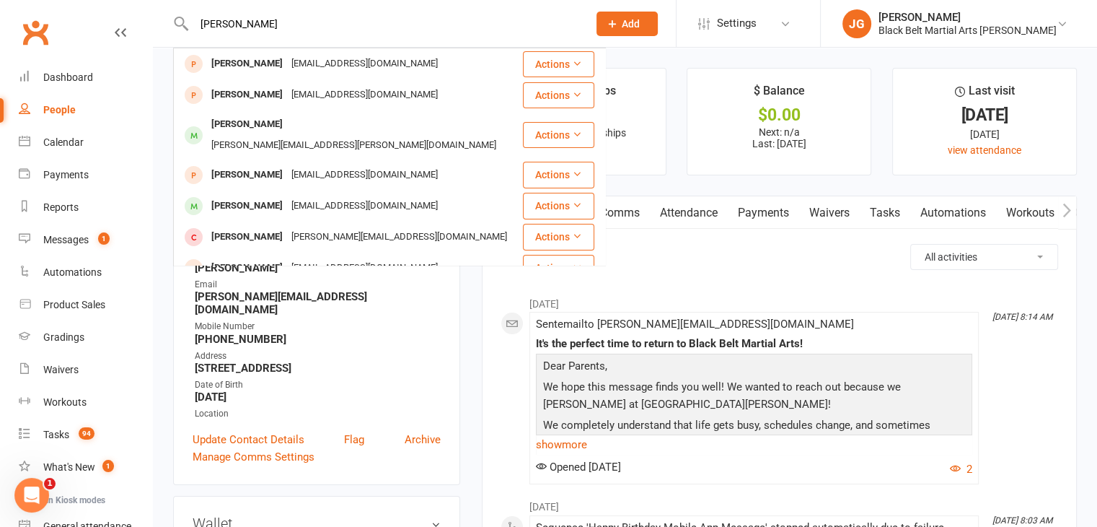
click at [434, 27] on input "jack doppler" at bounding box center [384, 24] width 388 height 20
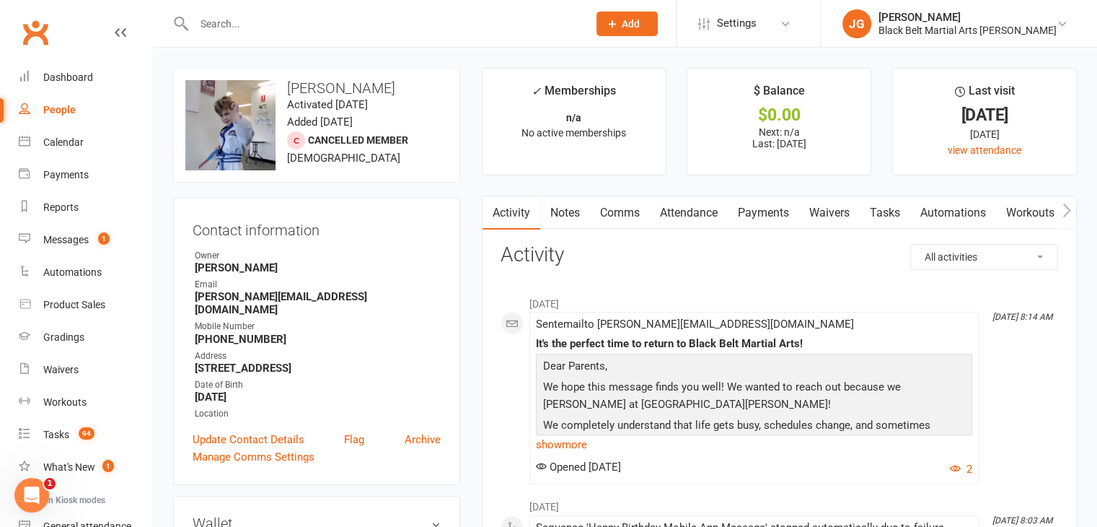
click at [521, 17] on input "text" at bounding box center [384, 24] width 388 height 20
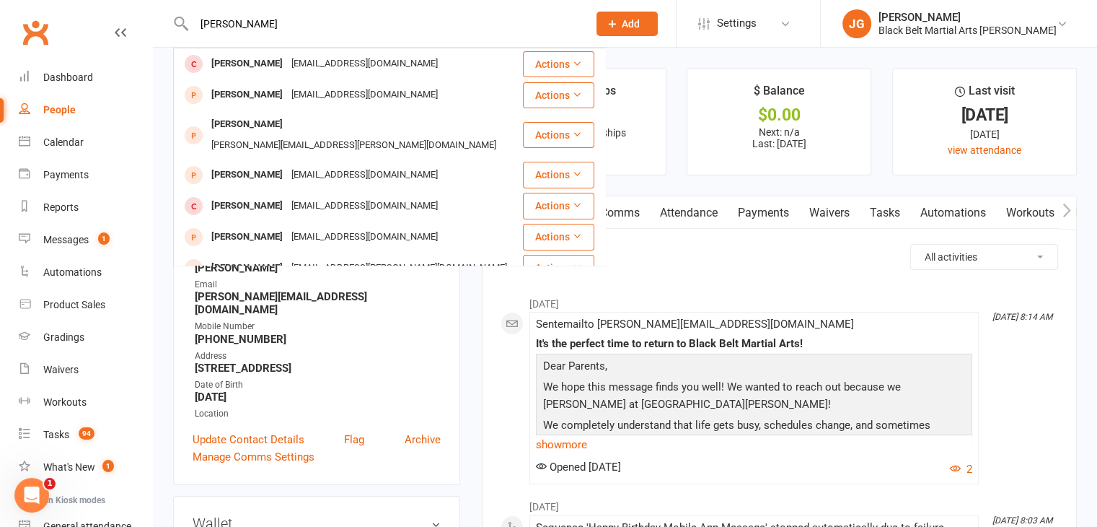
type input "charlotte doyle"
click at [428, 61] on div "Charlotte Doyle Steveandnatalie@hotmail.com" at bounding box center [348, 64] width 347 height 30
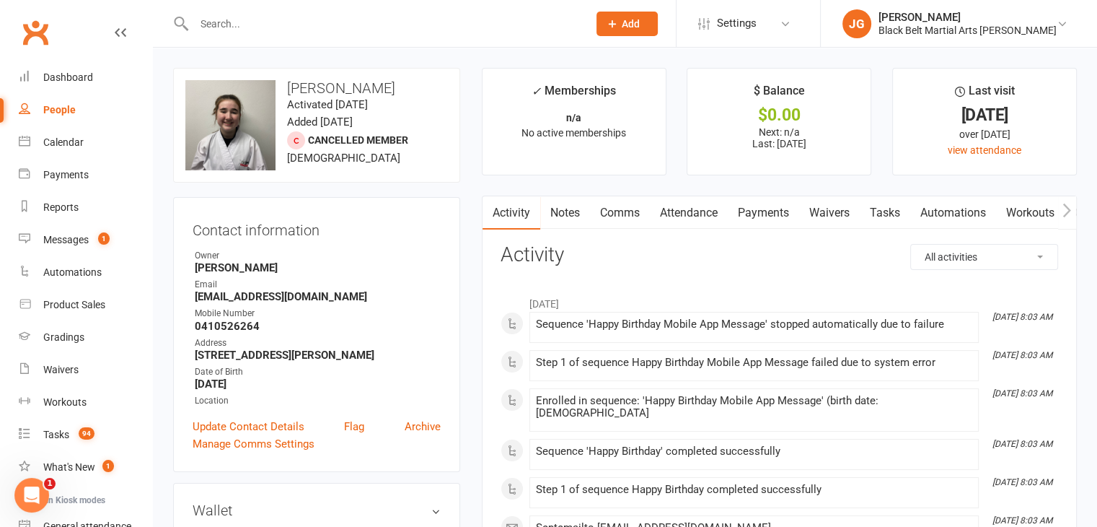
click at [574, 209] on link "Notes" at bounding box center [565, 212] width 50 height 33
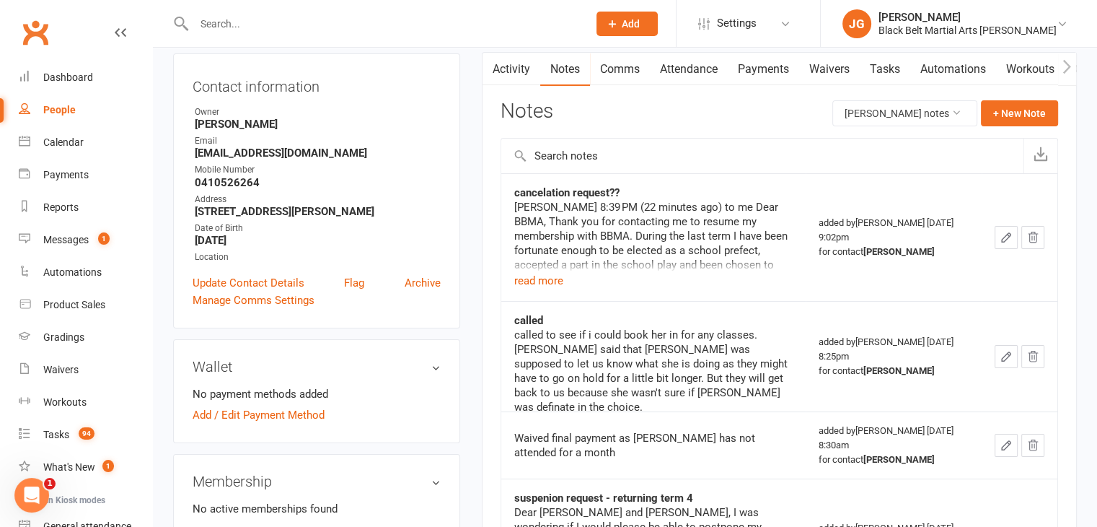
scroll to position [146, 0]
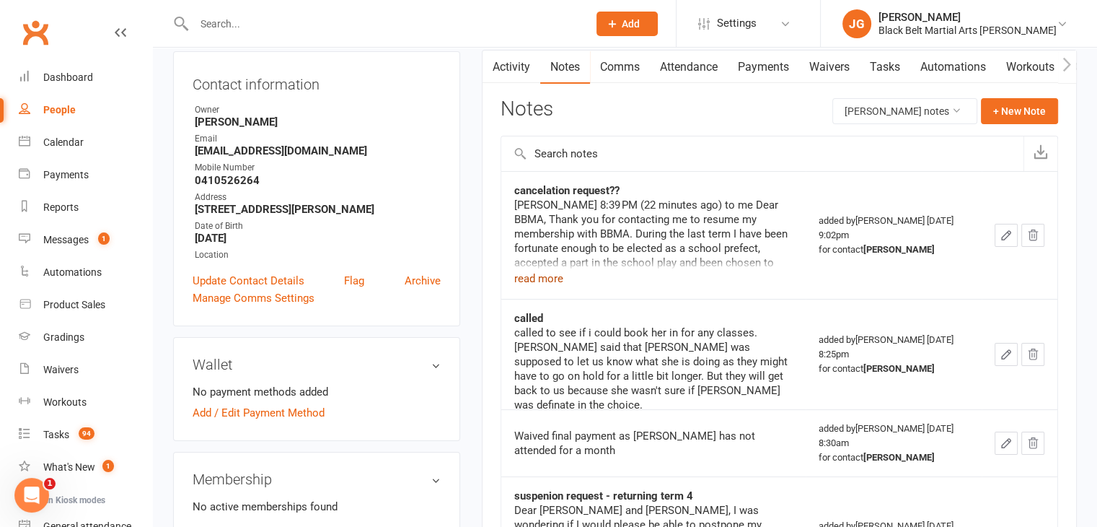
click at [537, 272] on button "read more" at bounding box center [538, 278] width 49 height 17
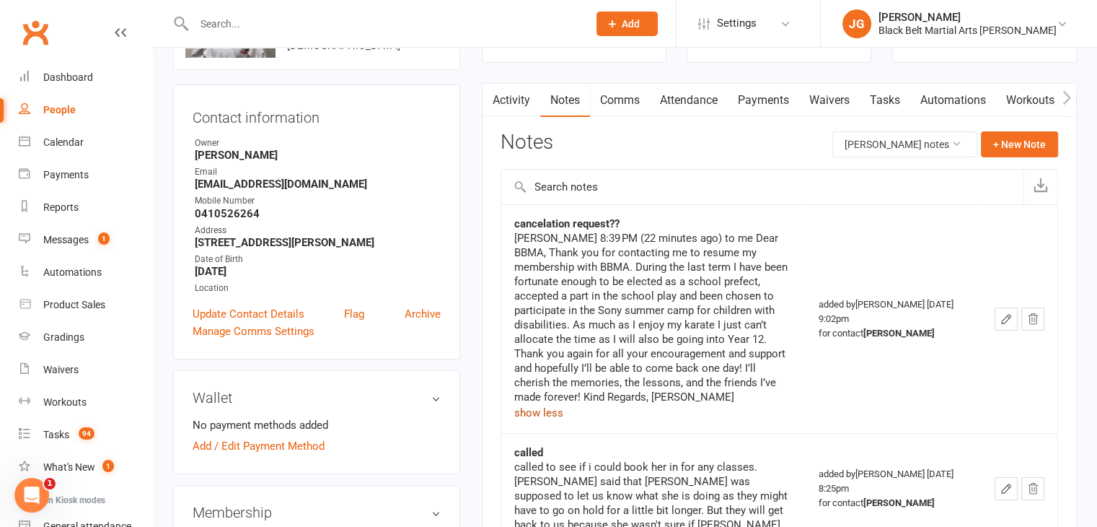
scroll to position [0, 0]
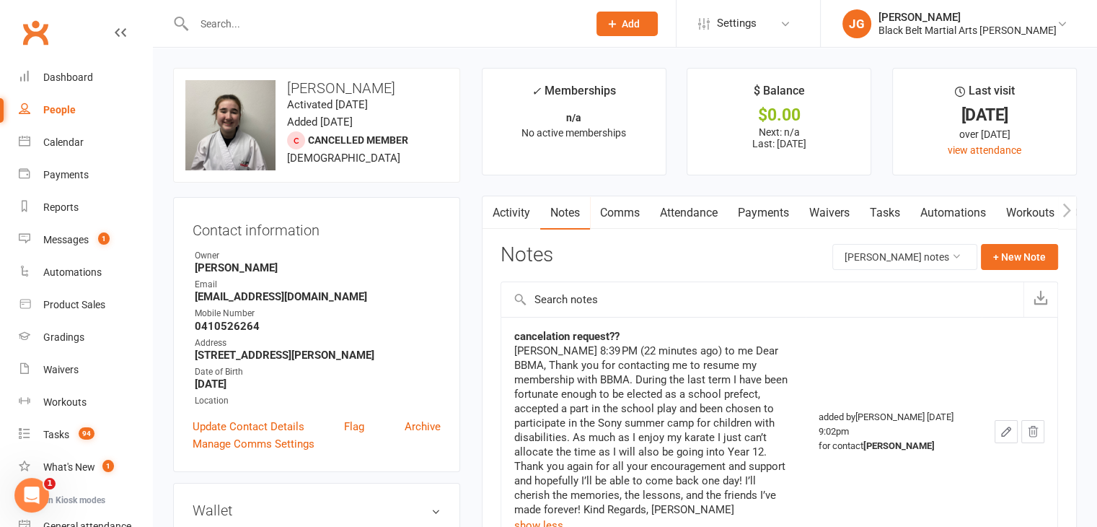
click at [442, 19] on input "text" at bounding box center [384, 24] width 388 height 20
type input "jacob du"
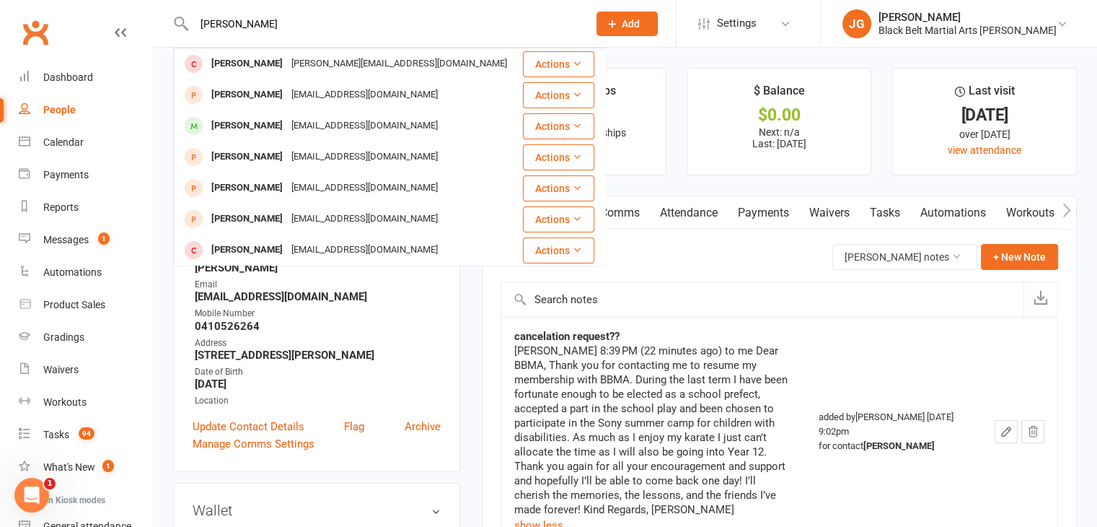
click at [442, 19] on input "jacob du" at bounding box center [384, 24] width 388 height 20
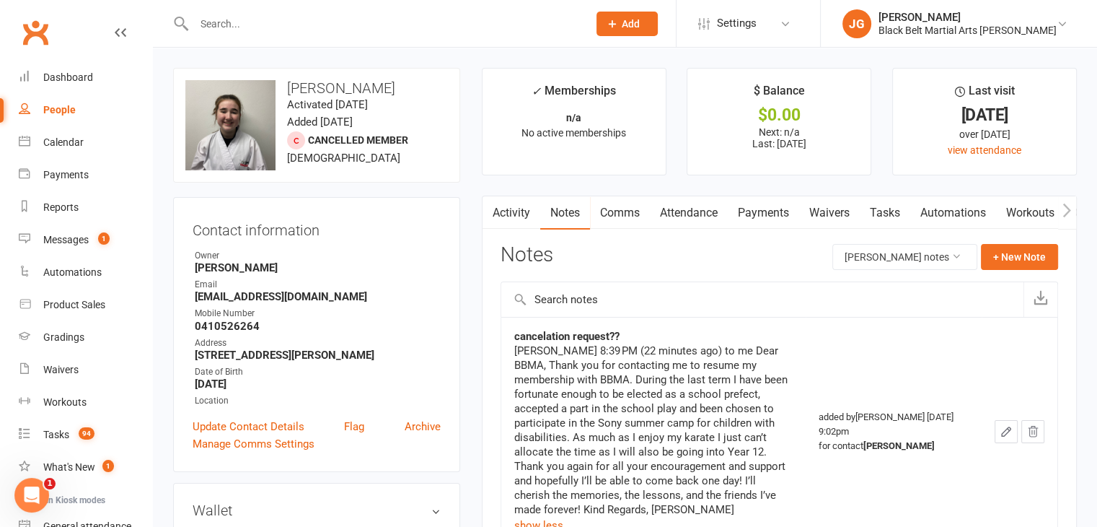
click at [519, 21] on input "text" at bounding box center [384, 24] width 388 height 20
type input "julian du"
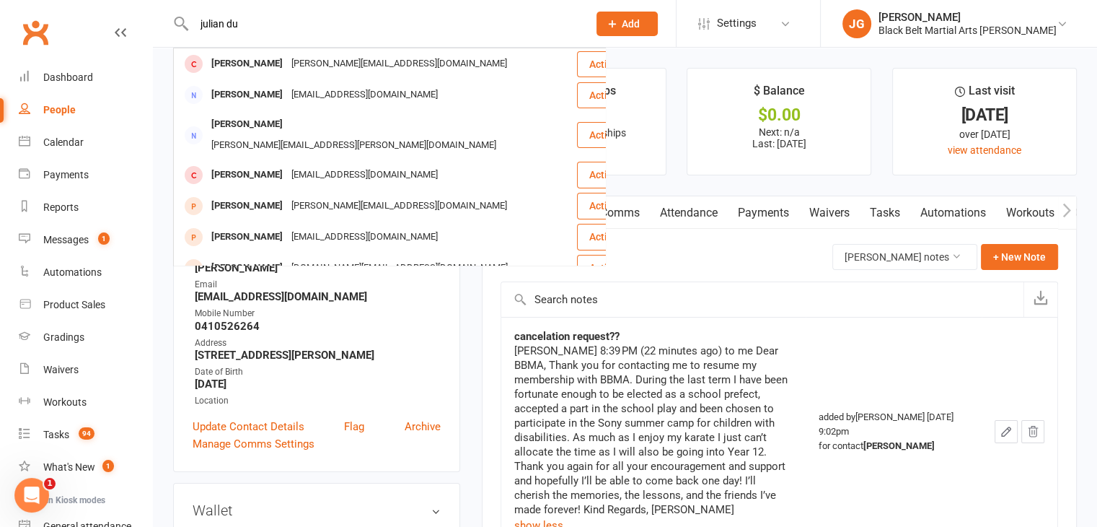
click at [519, 21] on input "julian du" at bounding box center [384, 24] width 388 height 20
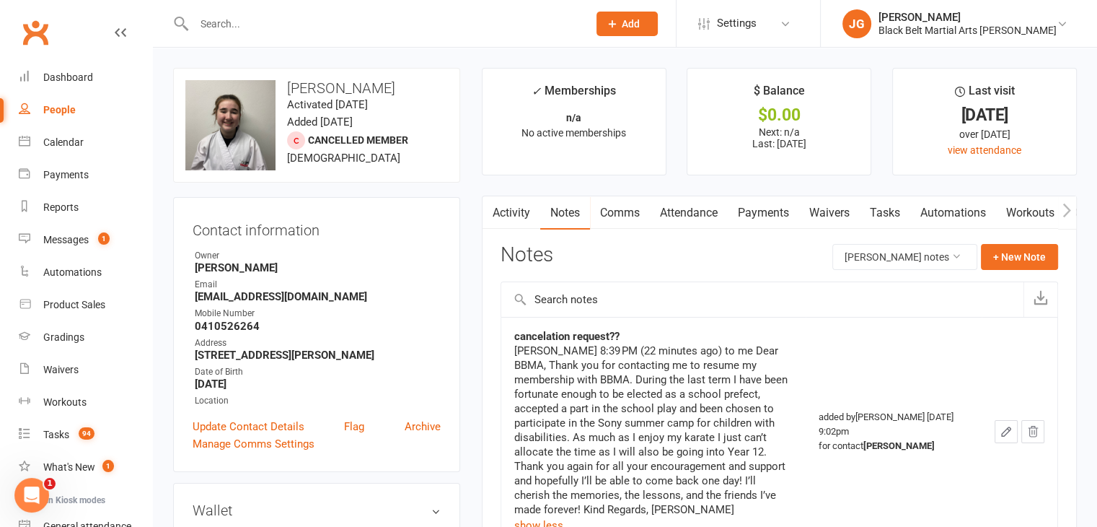
click at [478, 23] on input "text" at bounding box center [384, 24] width 388 height 20
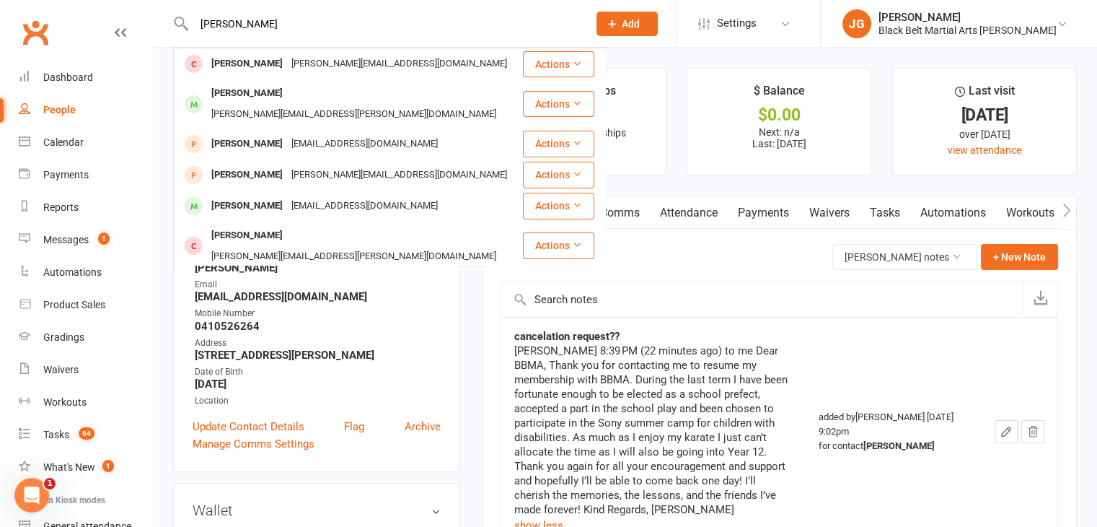
click at [478, 23] on input "jack dugan" at bounding box center [384, 24] width 388 height 20
type input "lily dugan"
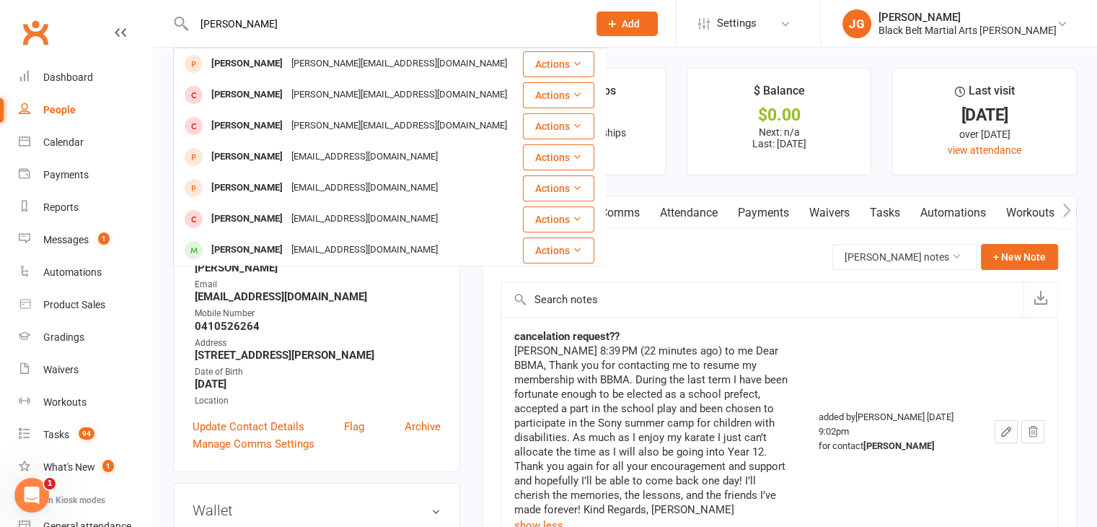
click at [478, 23] on input "lily dugan" at bounding box center [384, 24] width 388 height 20
click at [400, 19] on input "dugan" at bounding box center [384, 24] width 388 height 20
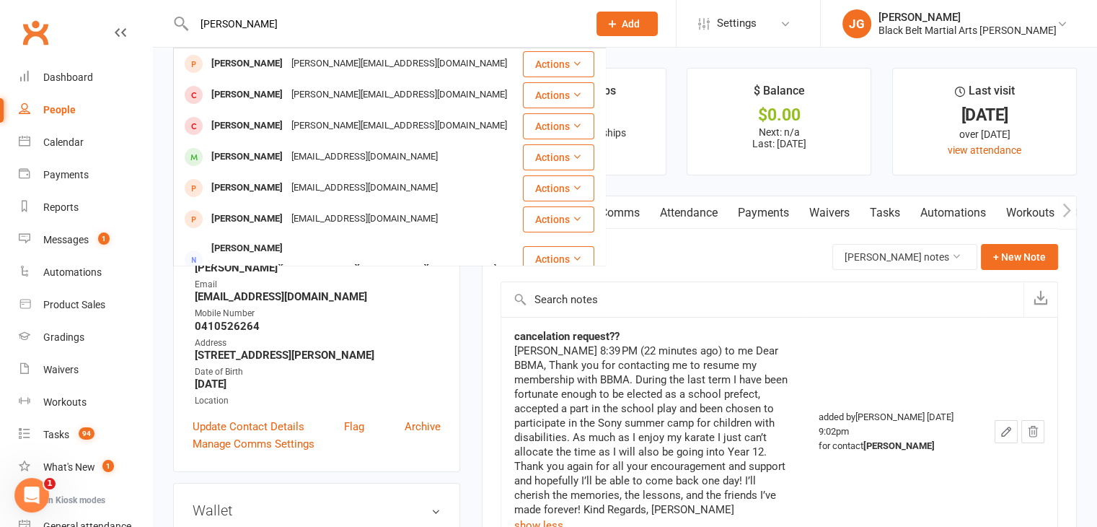
click at [400, 19] on input "dugan" at bounding box center [384, 24] width 388 height 20
type input "hamish dunn"
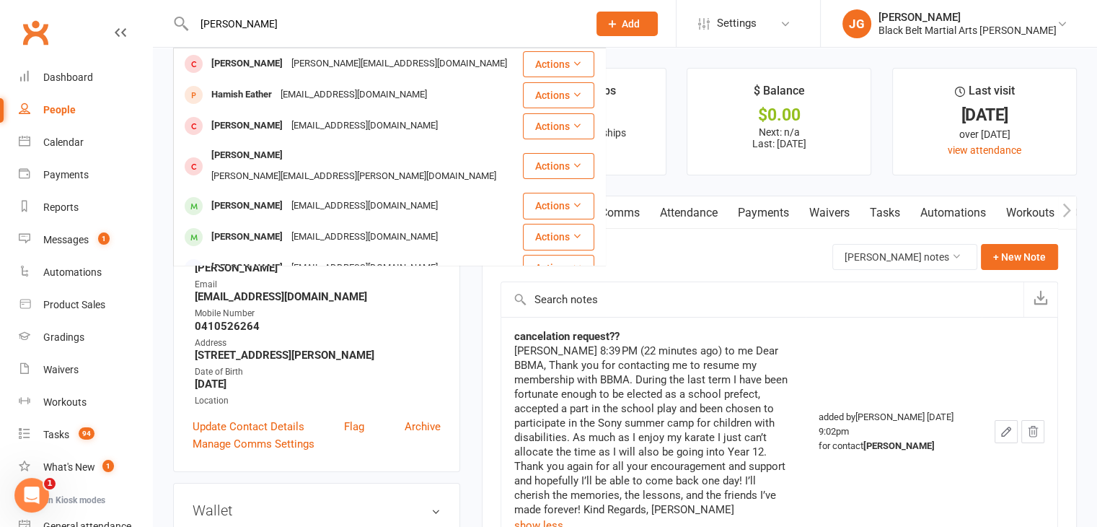
click at [400, 19] on input "hamish dunn" at bounding box center [384, 24] width 388 height 20
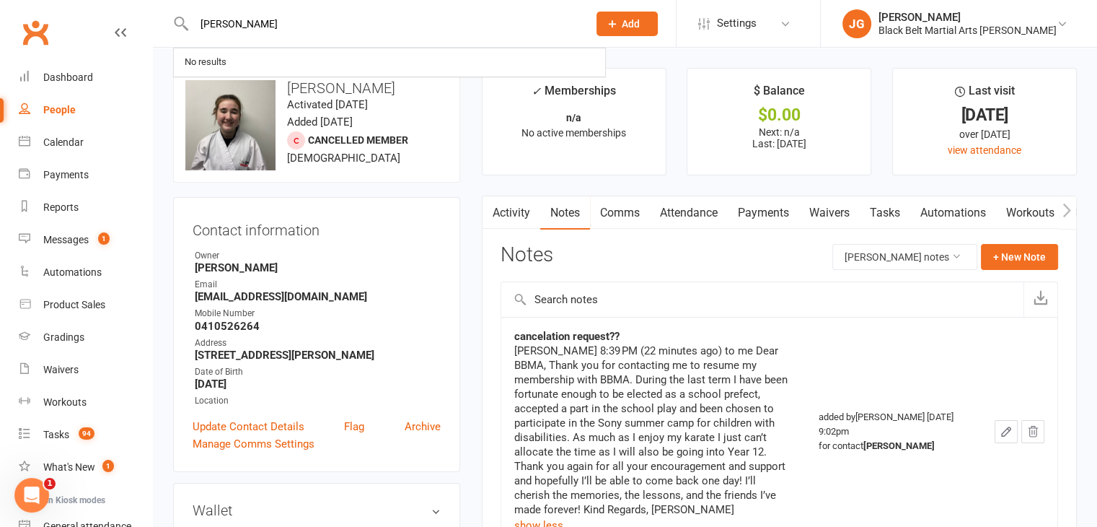
type input "catherine dunstan"
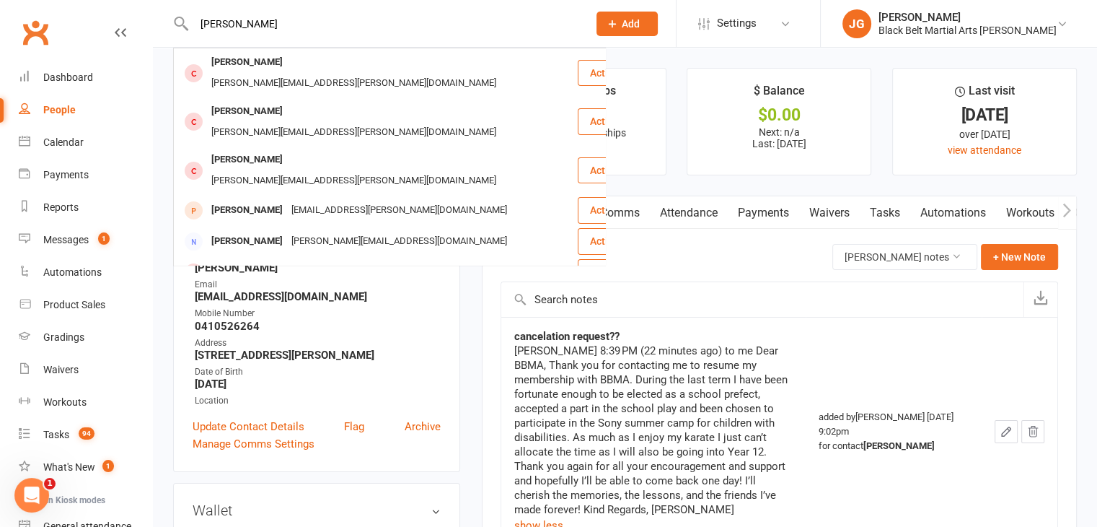
click at [548, 18] on input "catherine dunstan" at bounding box center [384, 24] width 388 height 20
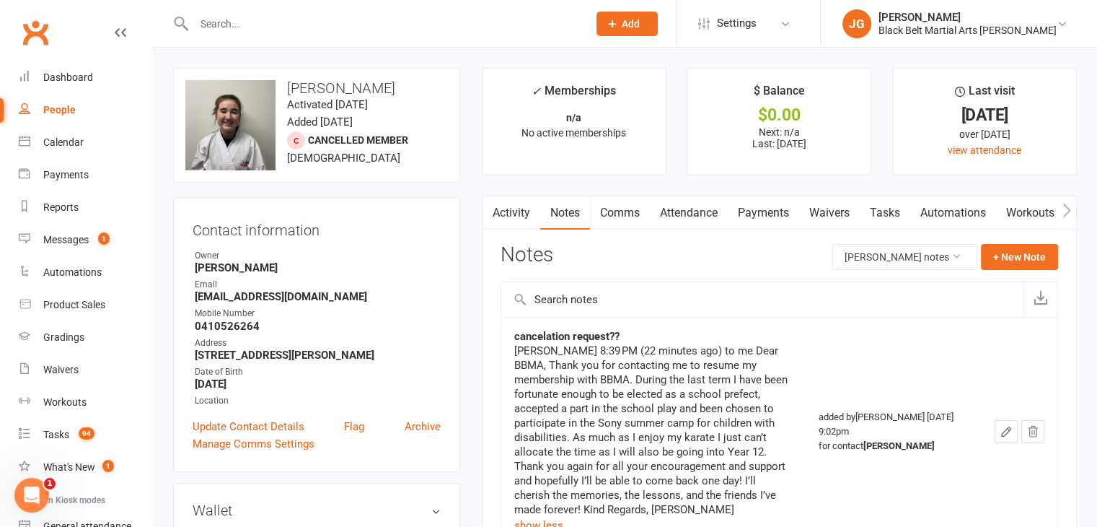
click at [449, 19] on input "text" at bounding box center [384, 24] width 388 height 20
type input "jack evans"
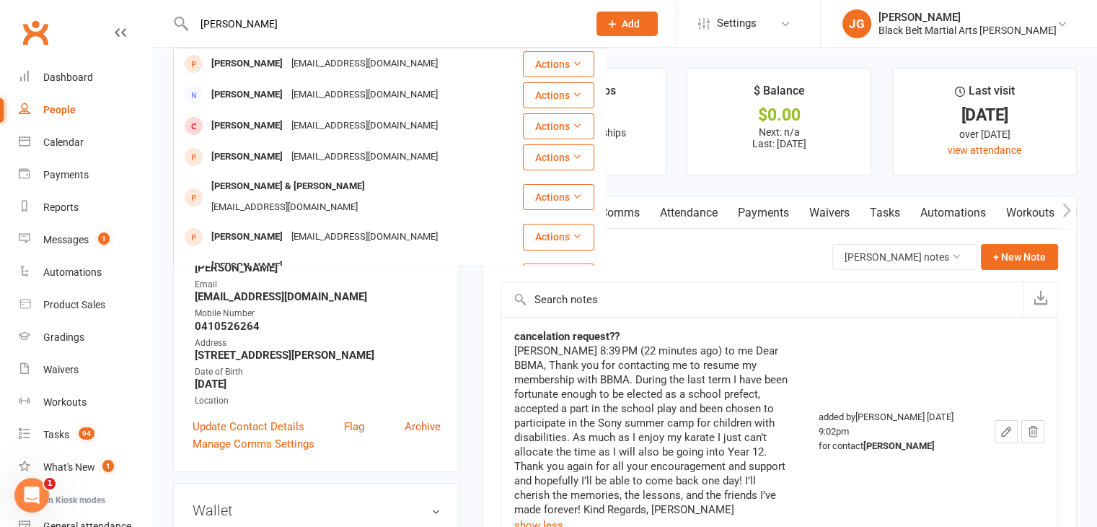
click at [449, 19] on input "jack evans" at bounding box center [384, 24] width 388 height 20
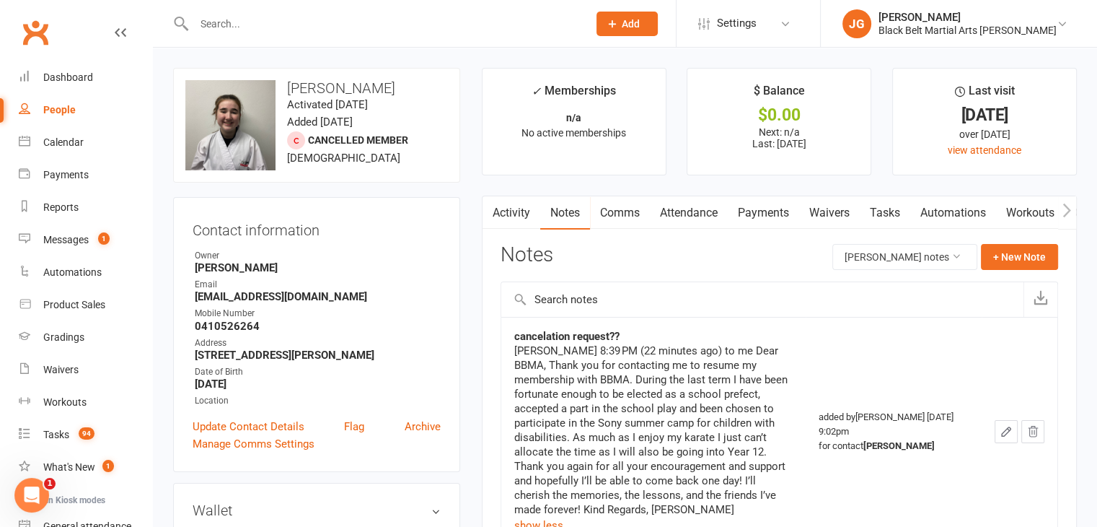
click at [436, 22] on input "text" at bounding box center [384, 24] width 388 height 20
type input "shawn fan"
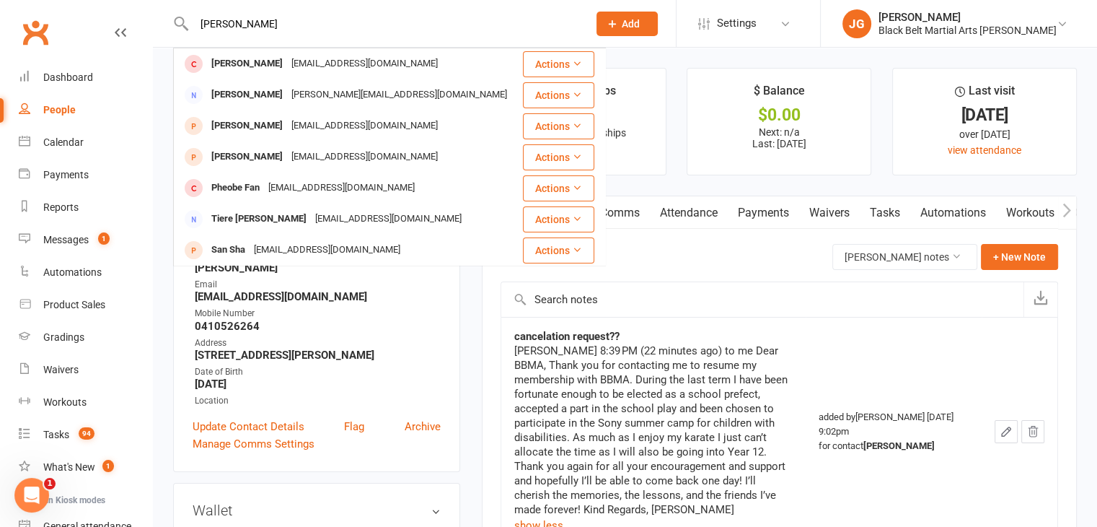
click at [436, 22] on input "shawn fan" at bounding box center [384, 24] width 388 height 20
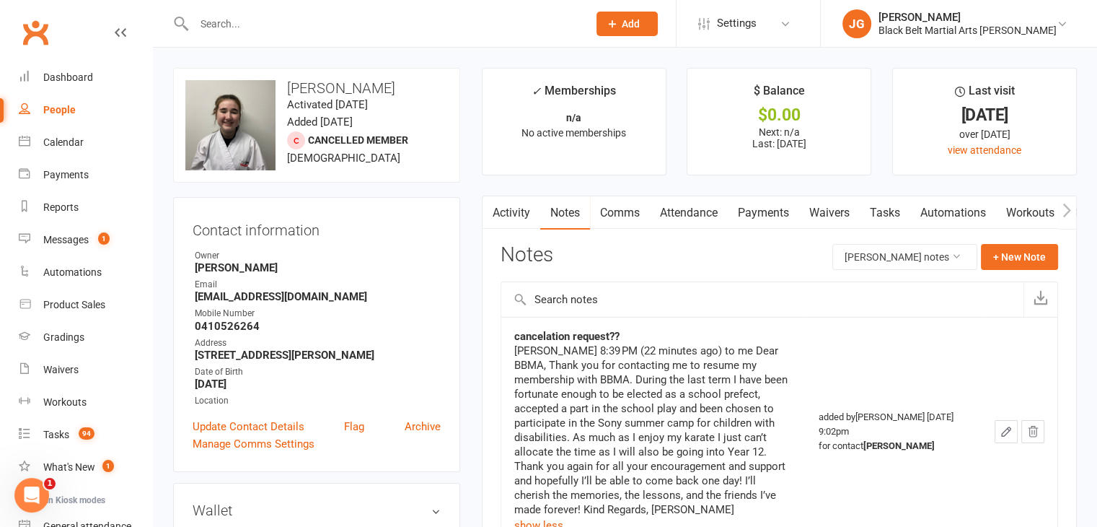
click at [502, 18] on input "text" at bounding box center [384, 24] width 388 height 20
type input "ava field"
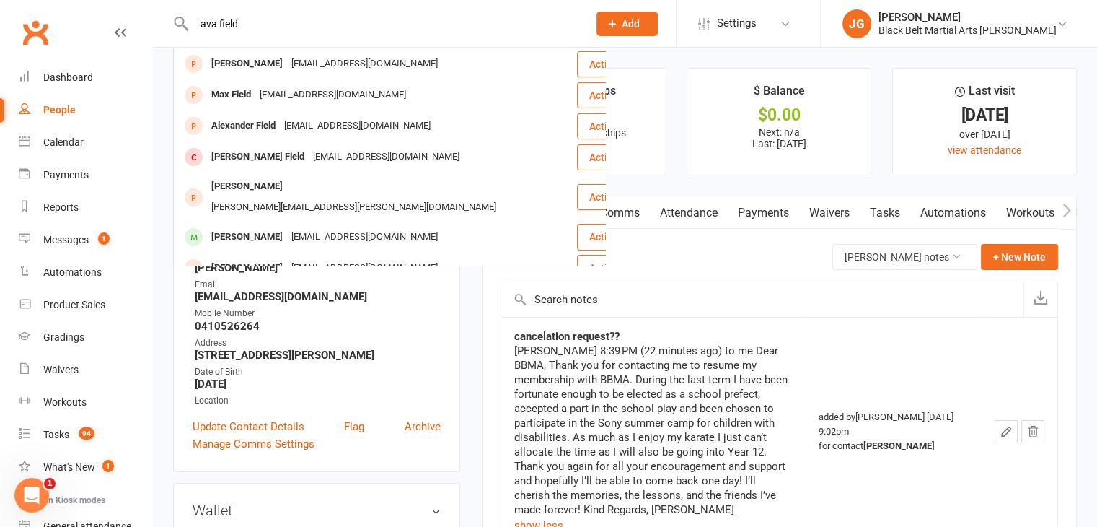
click at [418, 24] on input "ava field" at bounding box center [384, 24] width 388 height 20
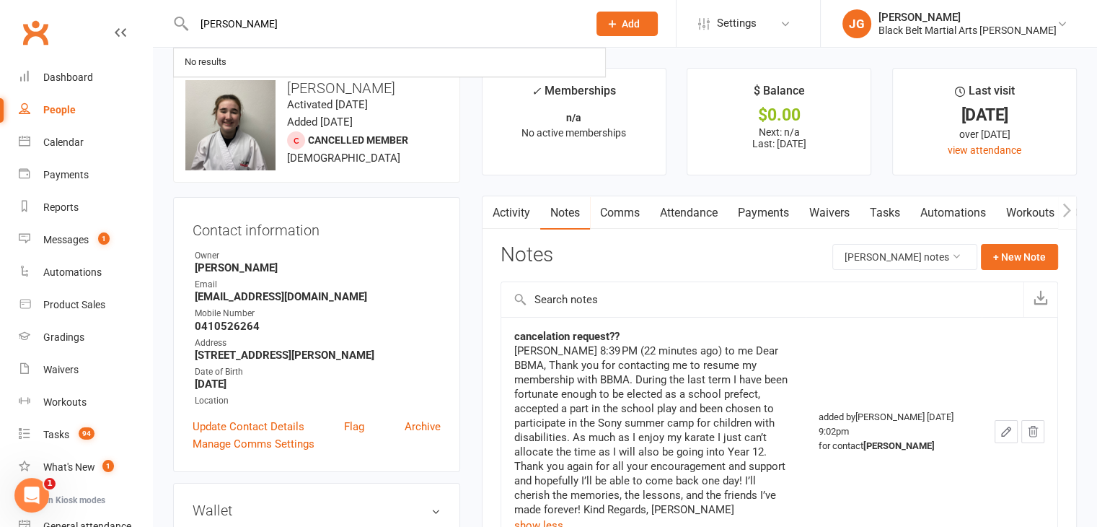
type input "max fiorio"
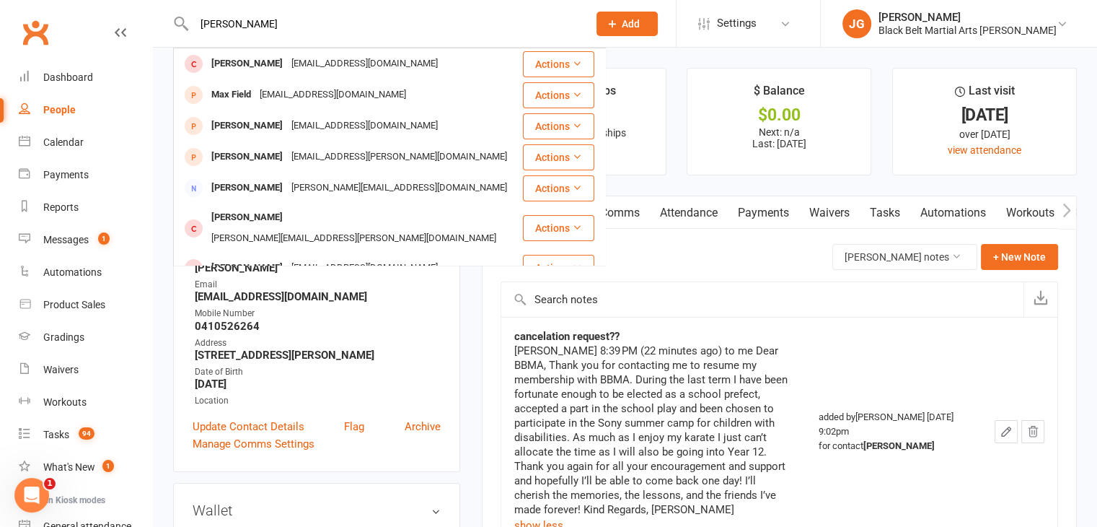
click at [436, 23] on input "max fiorio" at bounding box center [384, 24] width 388 height 20
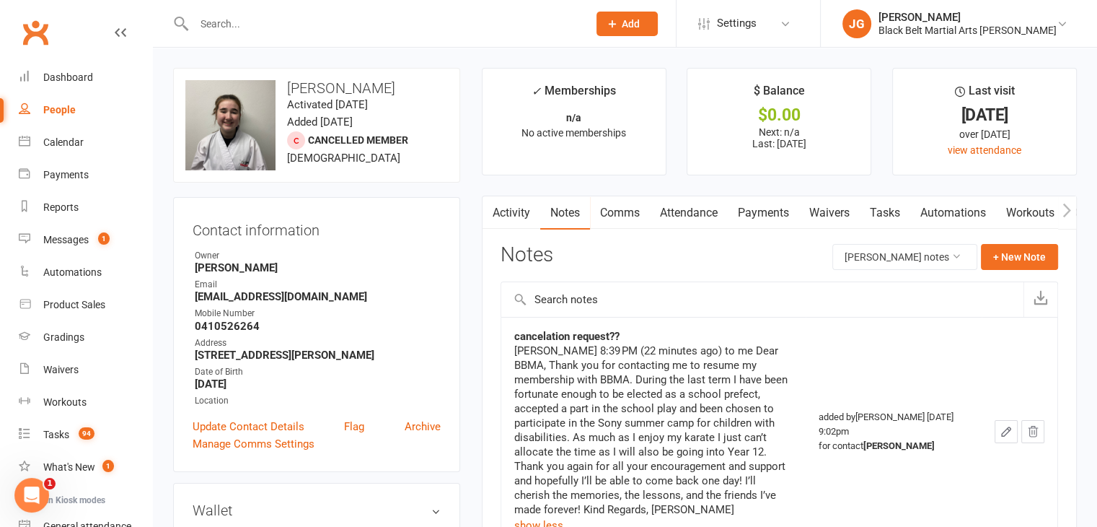
click at [416, 27] on input "text" at bounding box center [384, 24] width 388 height 20
type input "j"
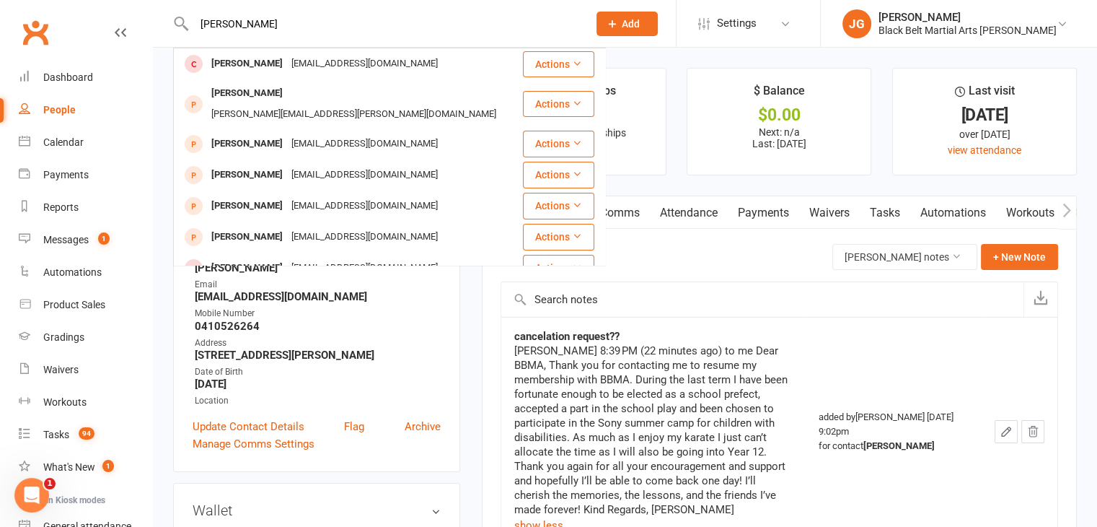
click at [455, 25] on input "hugo fischer" at bounding box center [384, 24] width 388 height 20
type input "victor fletcher"
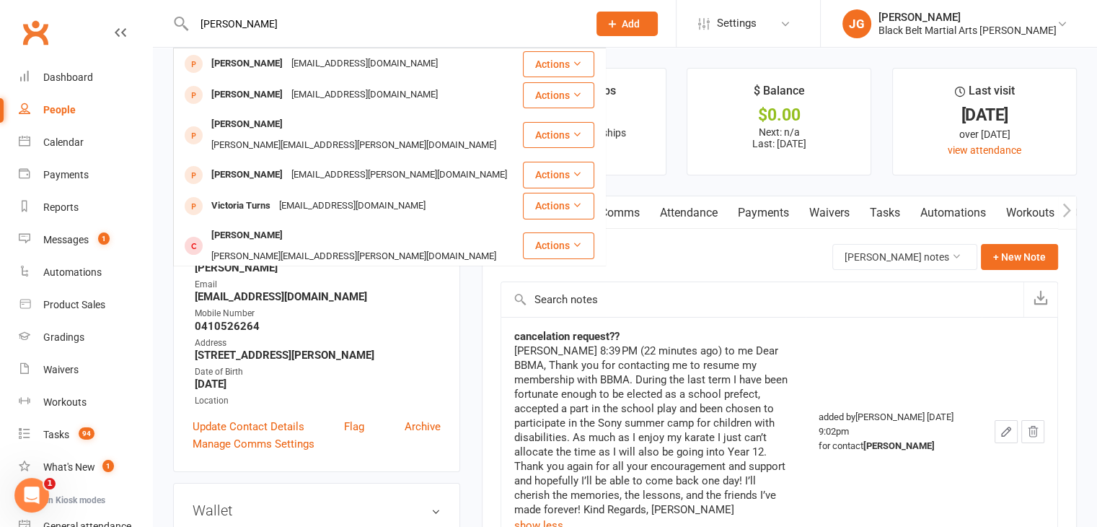
click at [455, 25] on input "victor fletcher" at bounding box center [384, 24] width 388 height 20
click at [419, 27] on input "victor fletcher" at bounding box center [384, 24] width 388 height 20
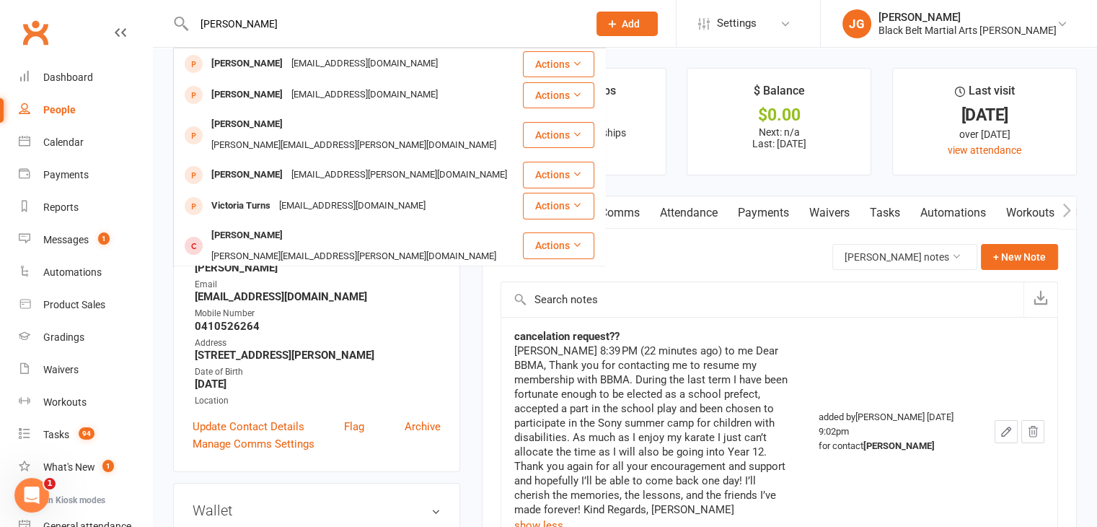
click at [419, 27] on input "victor fletcher" at bounding box center [384, 24] width 388 height 20
type input "elise flood"
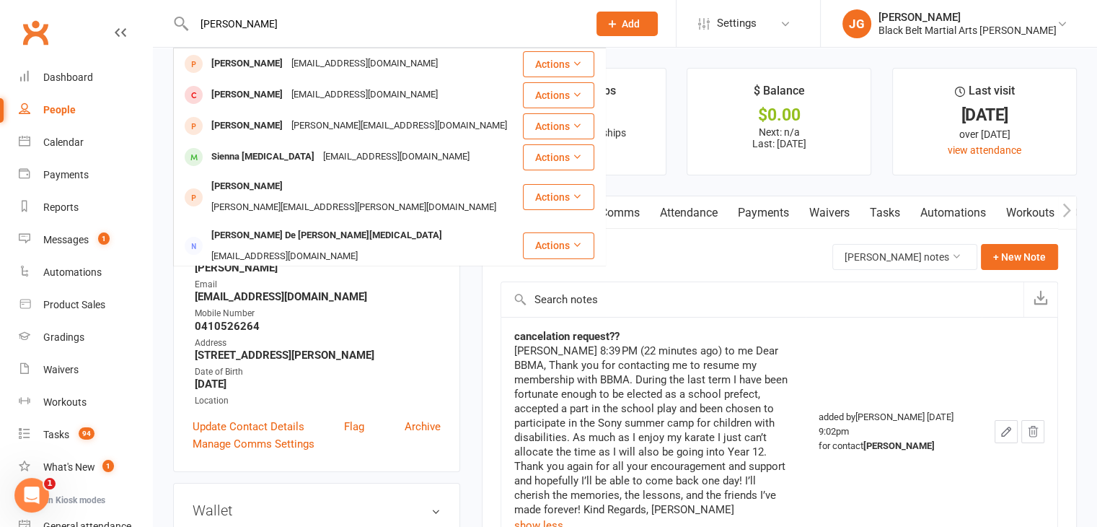
click at [396, 21] on input "elise flood" at bounding box center [384, 24] width 388 height 20
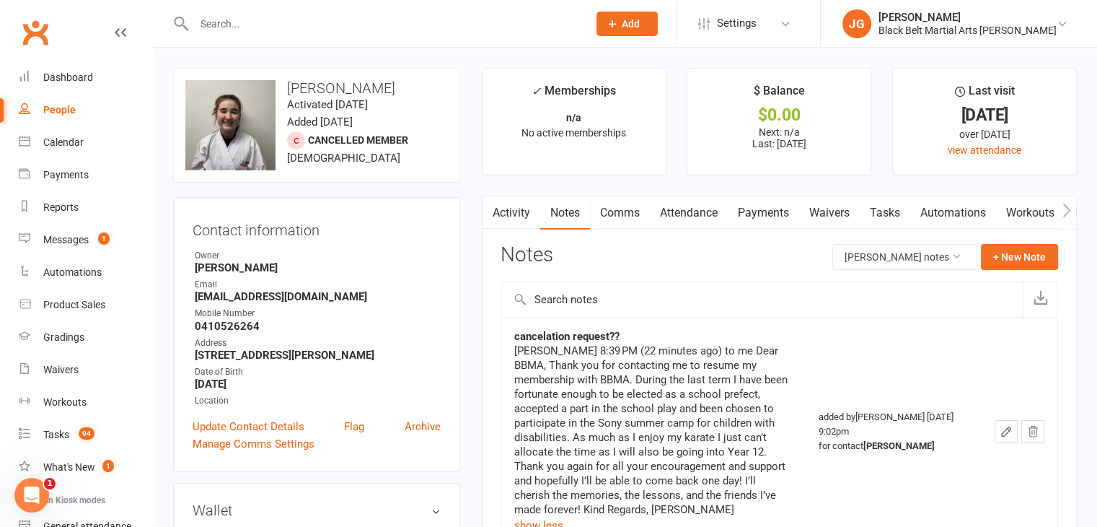
click at [501, 22] on input "text" at bounding box center [384, 24] width 388 height 20
type input "andreas forbes"
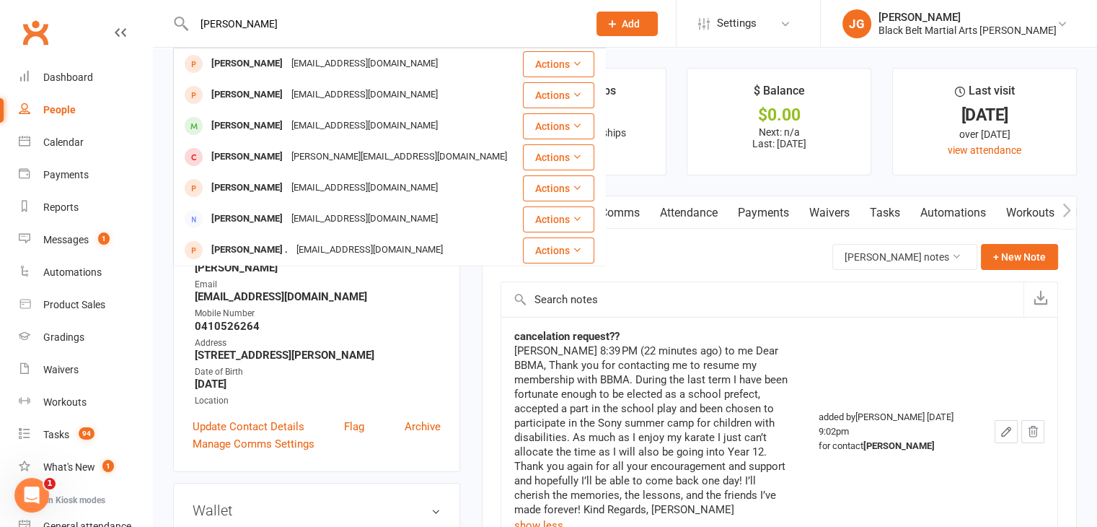
click at [501, 22] on input "andreas forbes" at bounding box center [384, 24] width 388 height 20
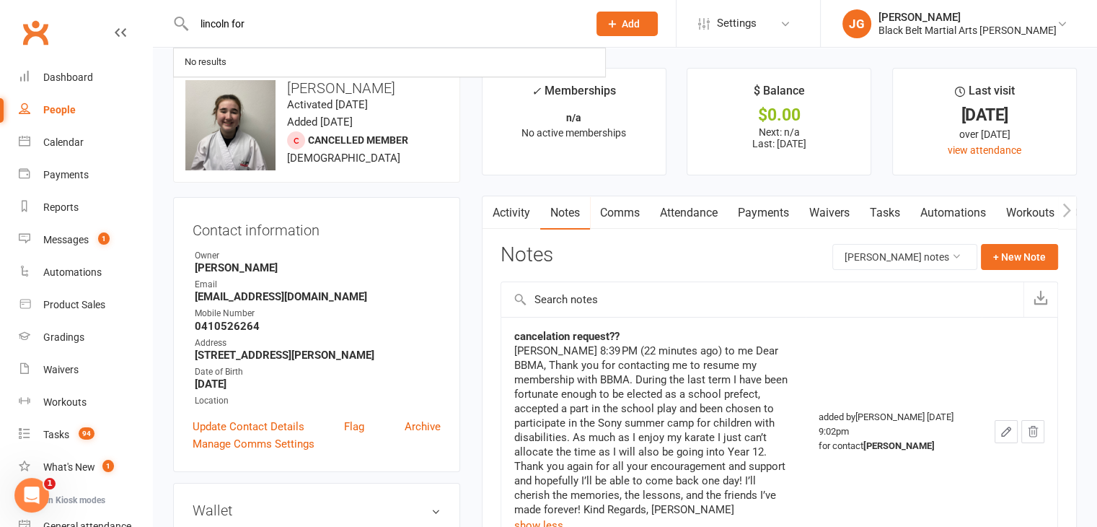
type input "lincoln ford"
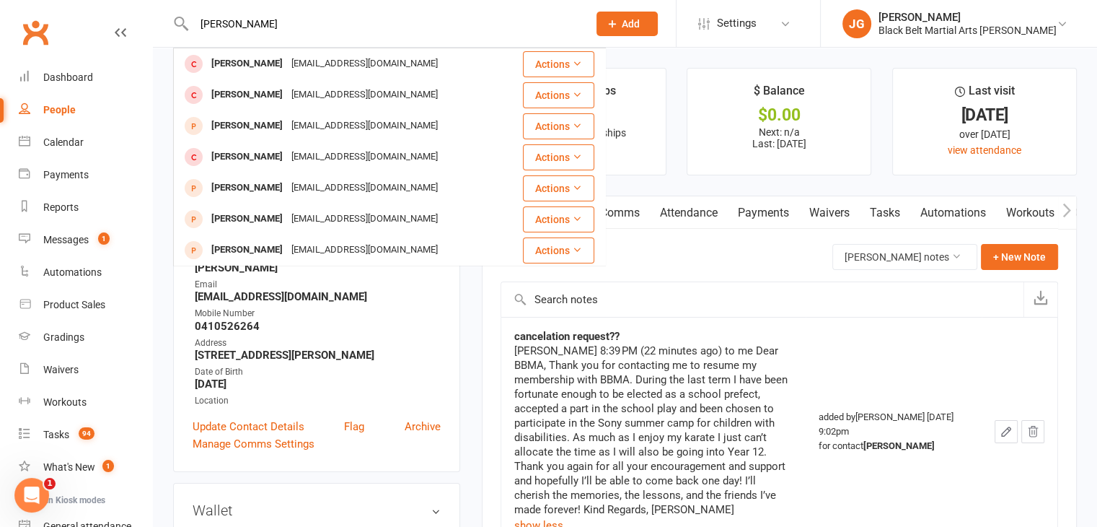
click at [511, 22] on input "lincoln ford" at bounding box center [384, 24] width 388 height 20
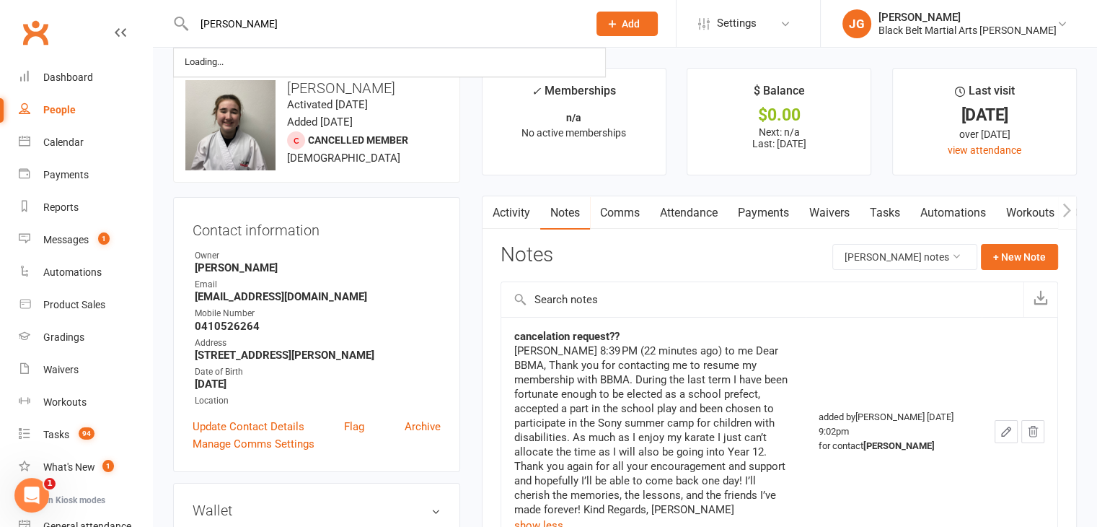
type input "brianna foster"
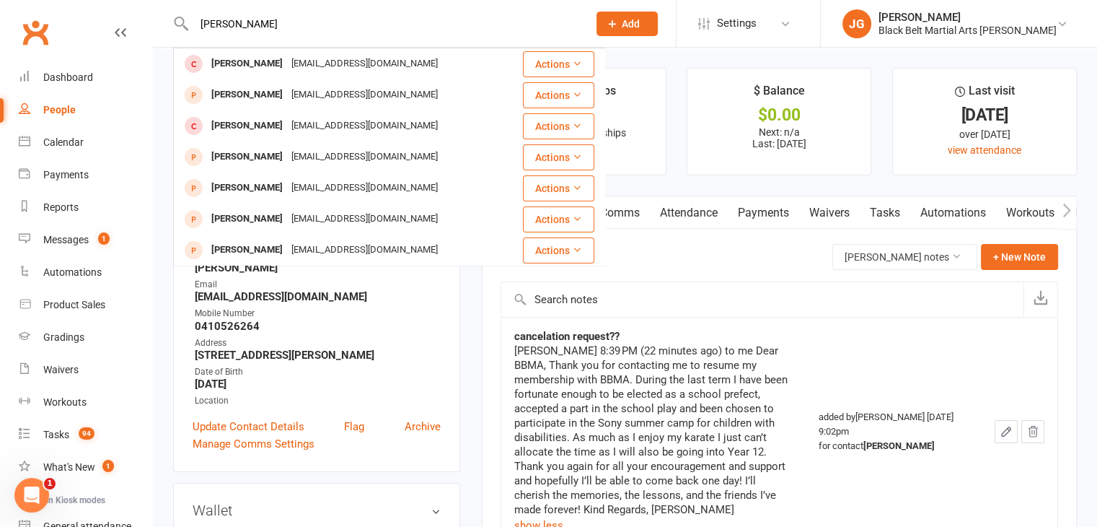
click at [486, 18] on input "brianna foster" at bounding box center [384, 24] width 388 height 20
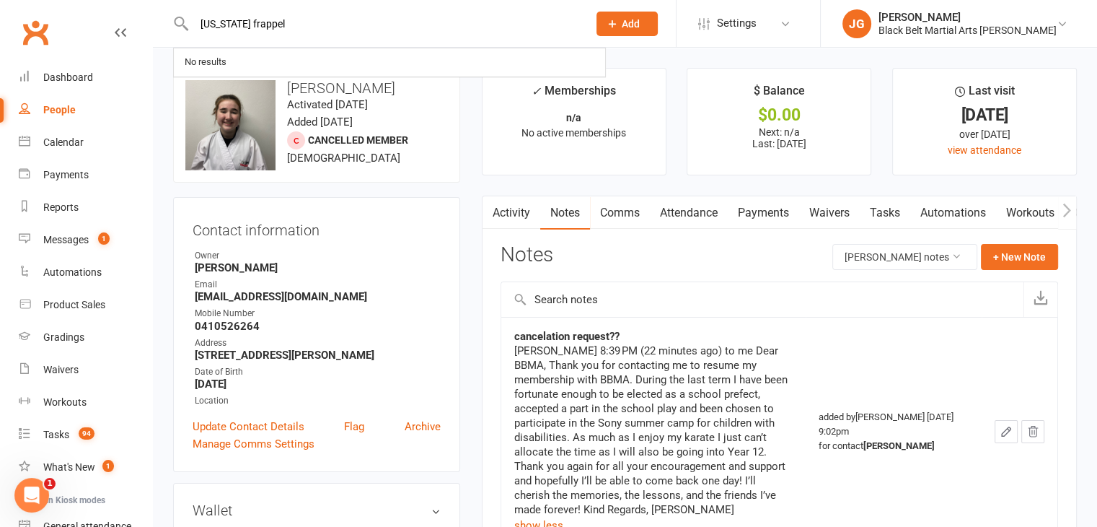
type input "indiana frappell"
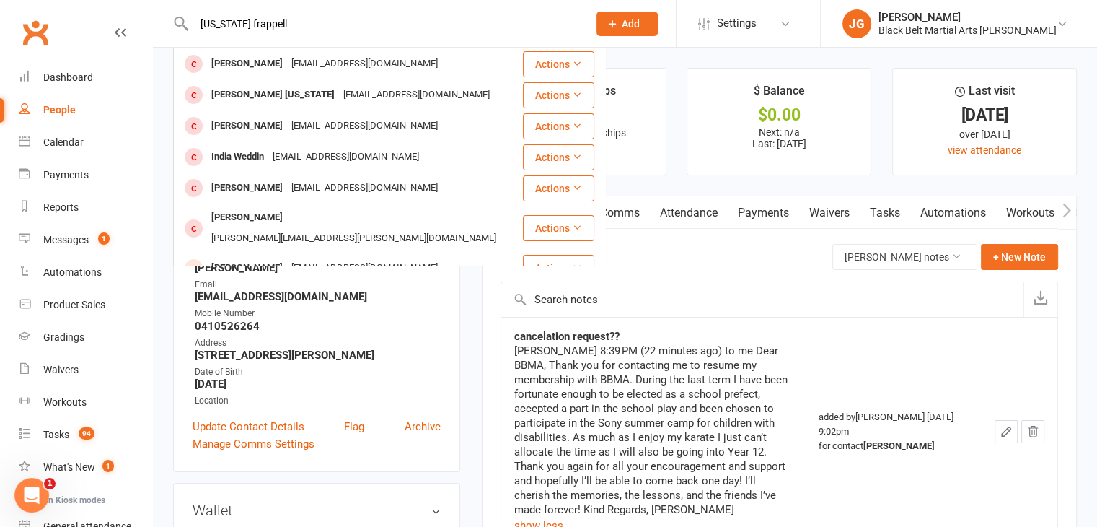
click at [486, 26] on input "indiana frappell" at bounding box center [384, 24] width 388 height 20
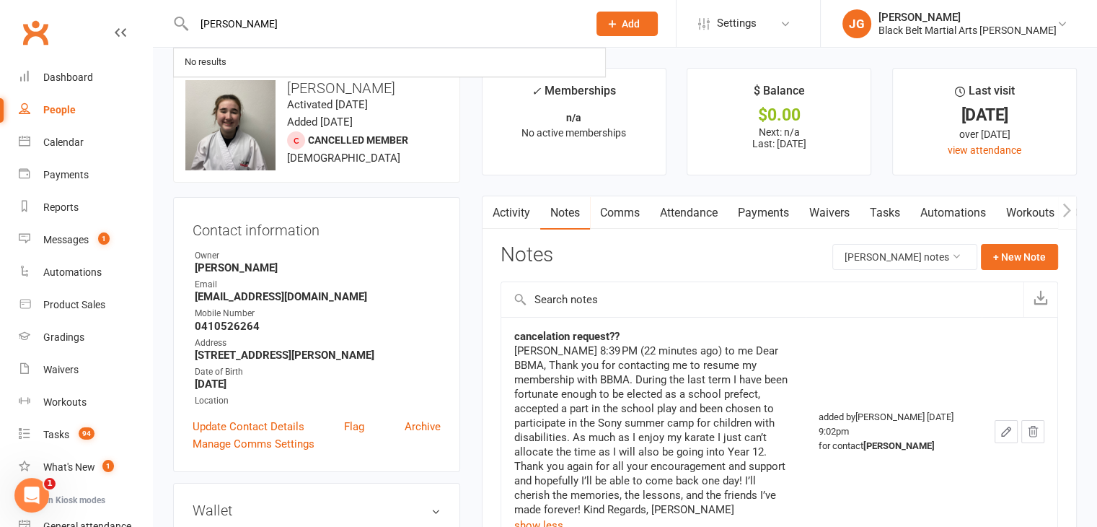
type input "jack fuller"
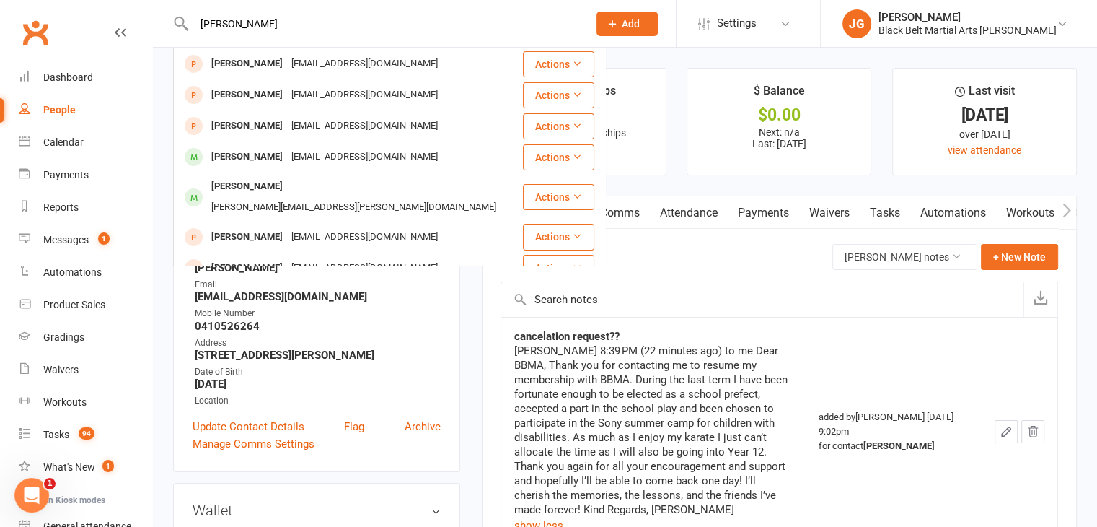
click at [402, 24] on input "jack fuller" at bounding box center [384, 24] width 388 height 20
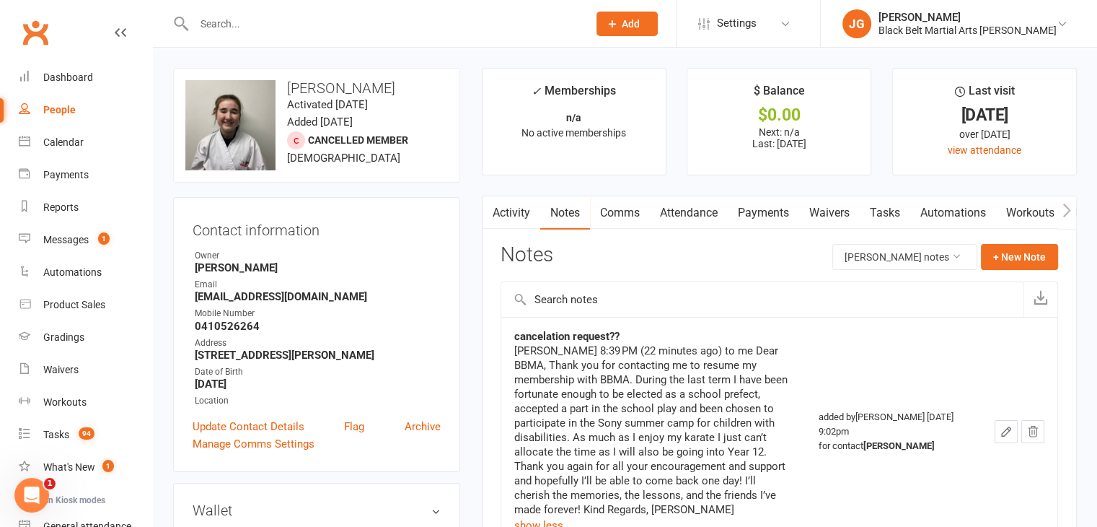
click at [351, 25] on input "text" at bounding box center [384, 24] width 388 height 20
type input "xiuxiufu"
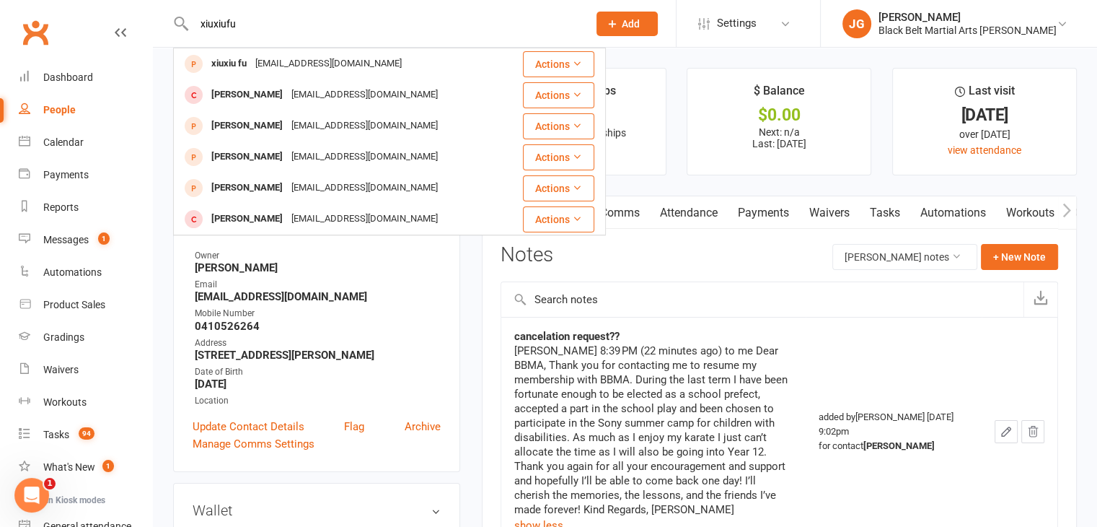
click at [351, 25] on input "xiuxiufu" at bounding box center [384, 24] width 388 height 20
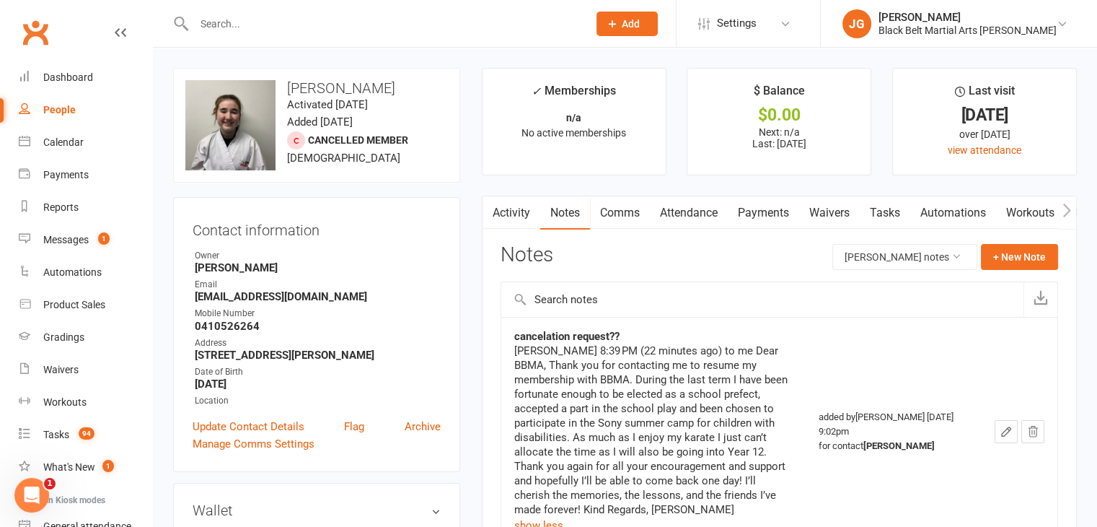
click at [507, 27] on input "text" at bounding box center [384, 24] width 388 height 20
type input "emily gascoigne"
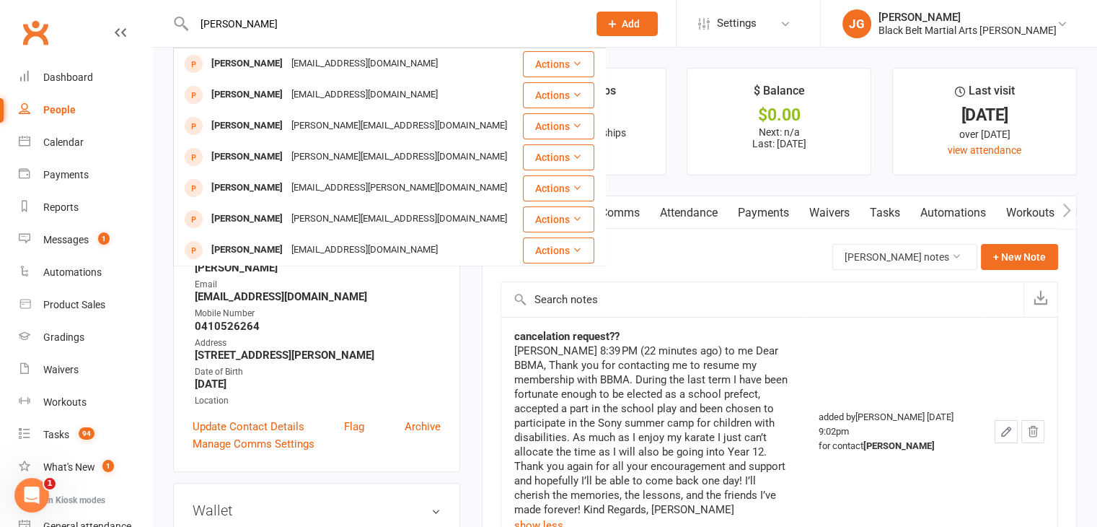
click at [507, 27] on input "emily gascoigne" at bounding box center [384, 24] width 388 height 20
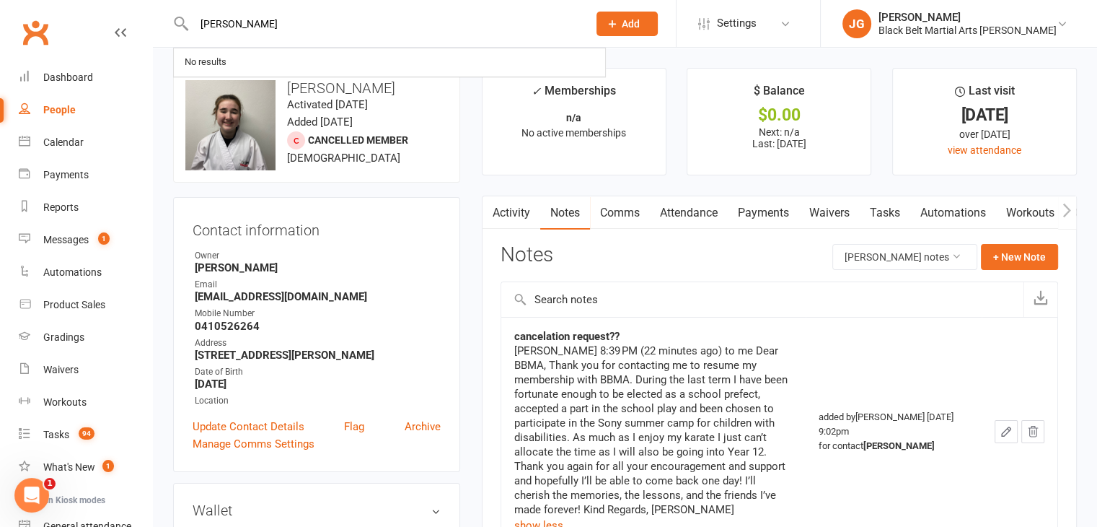
type input "william abel-cook"
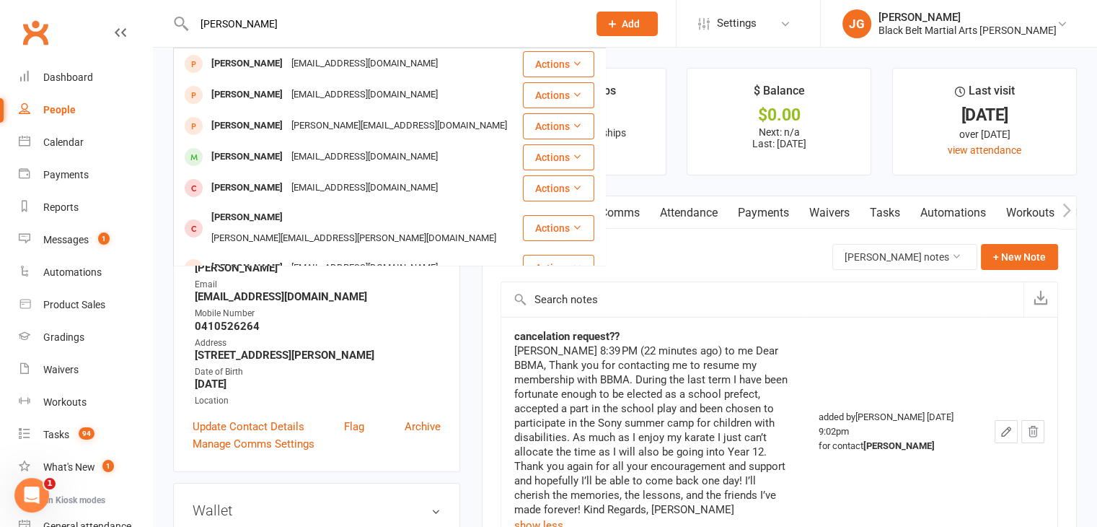
click at [511, 17] on input "william abel-cook" at bounding box center [384, 24] width 388 height 20
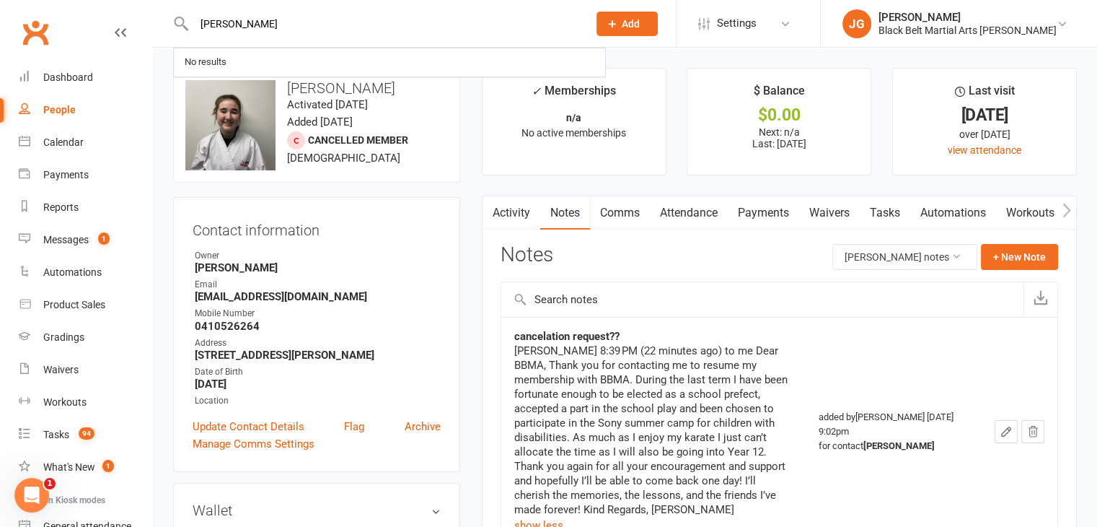
type input "cody george"
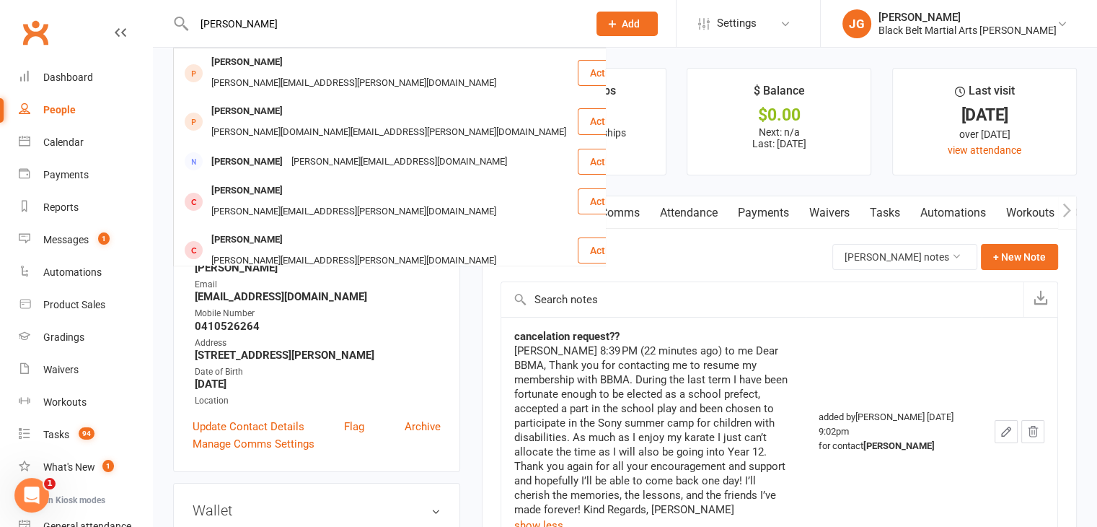
click at [467, 21] on input "cody george" at bounding box center [384, 24] width 388 height 20
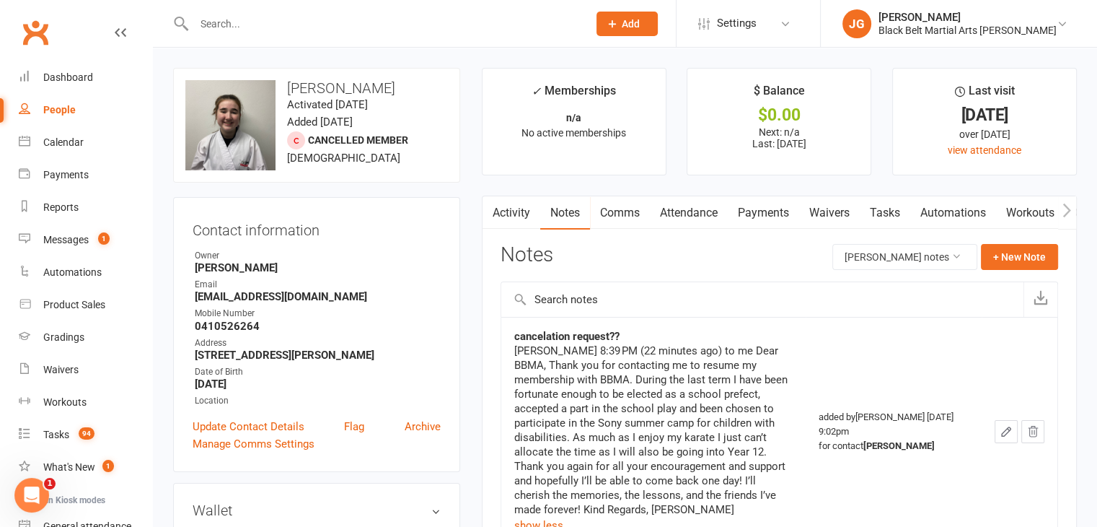
click at [436, 19] on input "text" at bounding box center [384, 24] width 388 height 20
type input "grayson george"
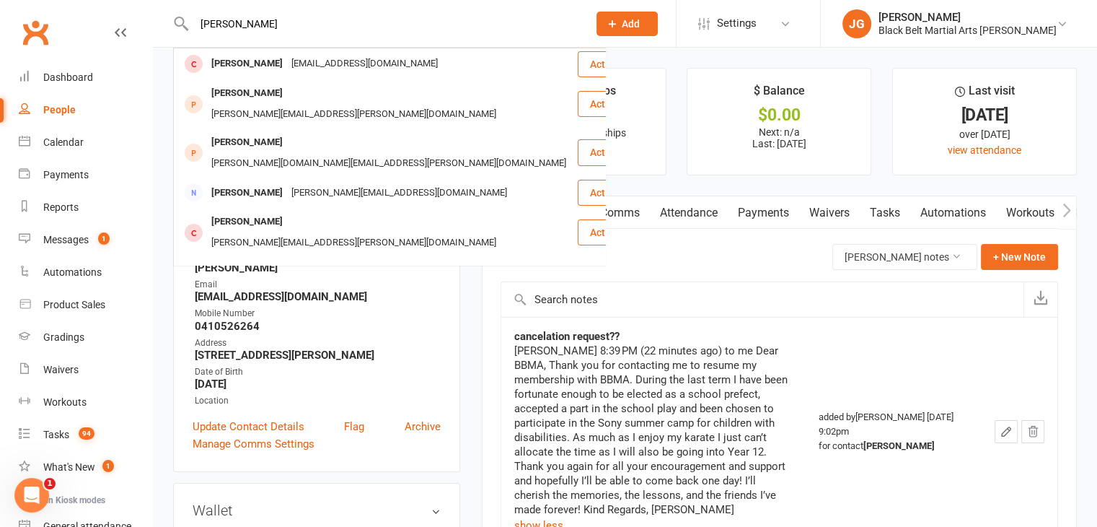
click at [409, 27] on input "grayson george" at bounding box center [384, 24] width 388 height 20
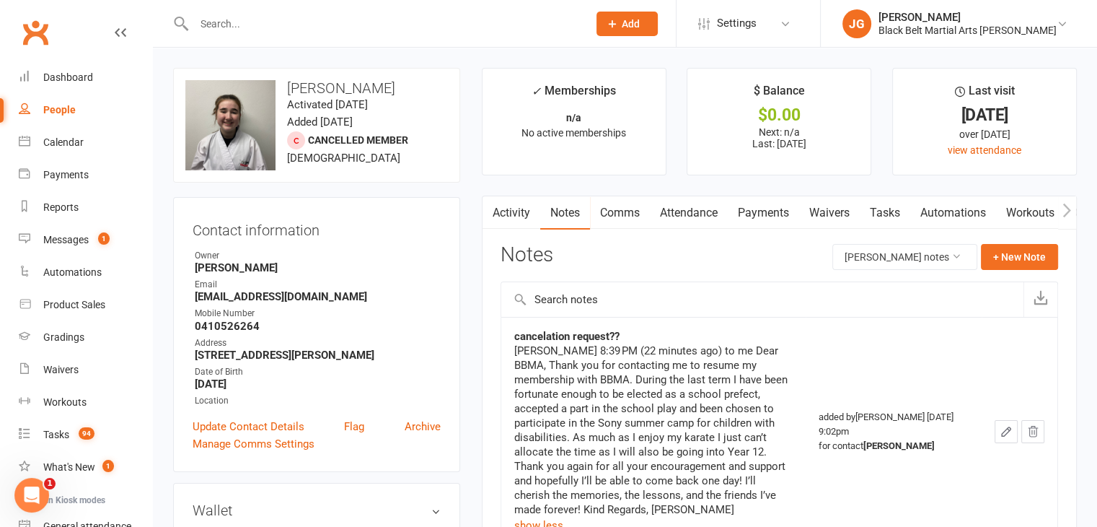
click at [490, 26] on input "text" at bounding box center [384, 24] width 388 height 20
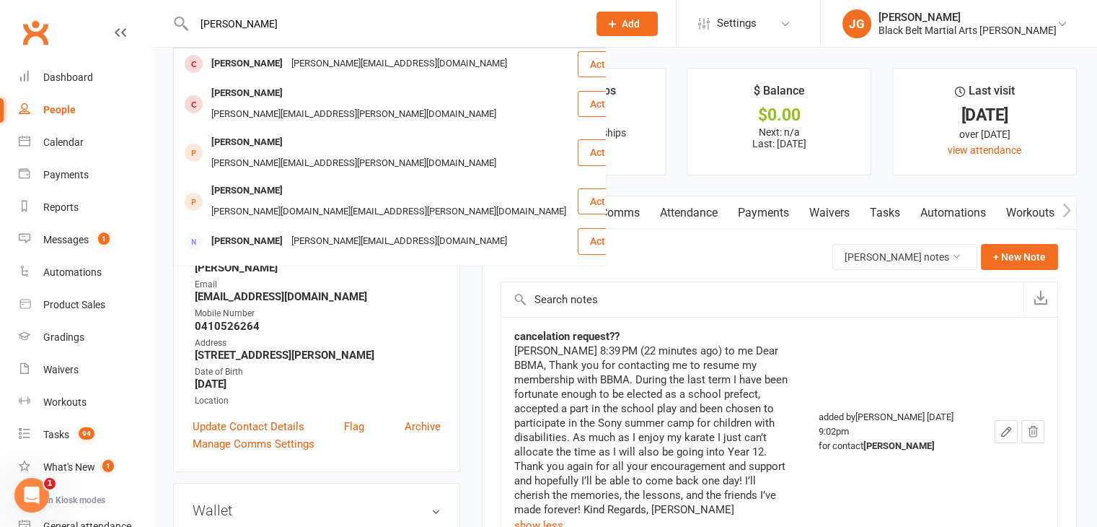
type input "harry george"
click at [367, 30] on input "harry george" at bounding box center [384, 24] width 388 height 20
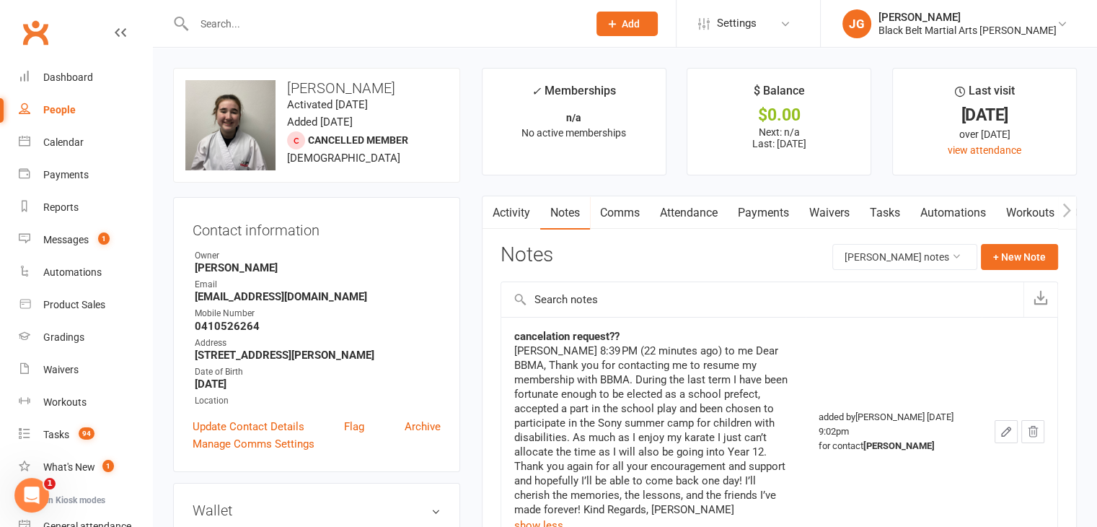
click at [467, 40] on div at bounding box center [375, 23] width 405 height 47
click at [459, 32] on input "text" at bounding box center [384, 24] width 388 height 20
type input "stevie goodman"
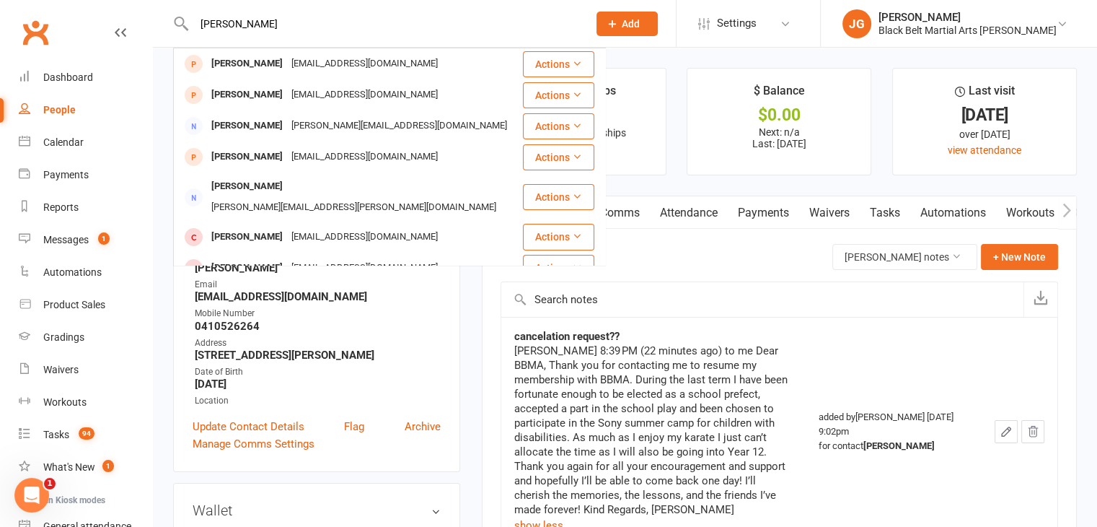
click at [405, 27] on input "stevie goodman" at bounding box center [384, 24] width 388 height 20
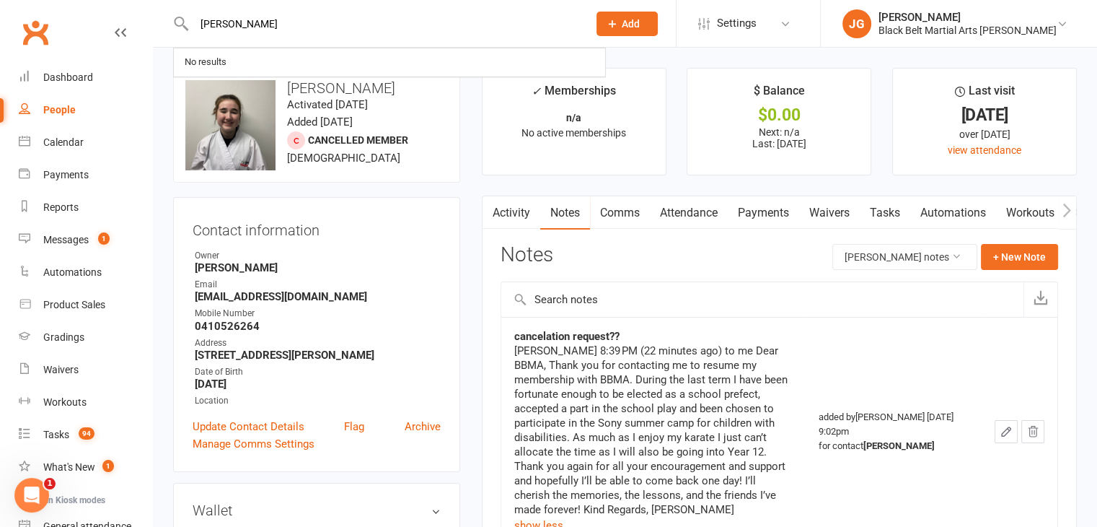
type input "axel goodier"
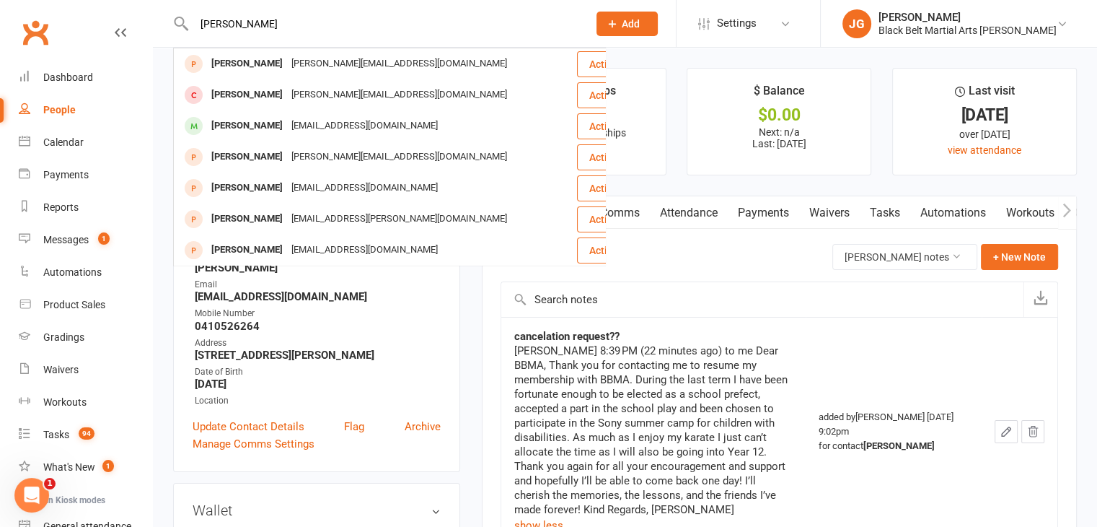
click at [422, 15] on input "axel goodier" at bounding box center [384, 24] width 388 height 20
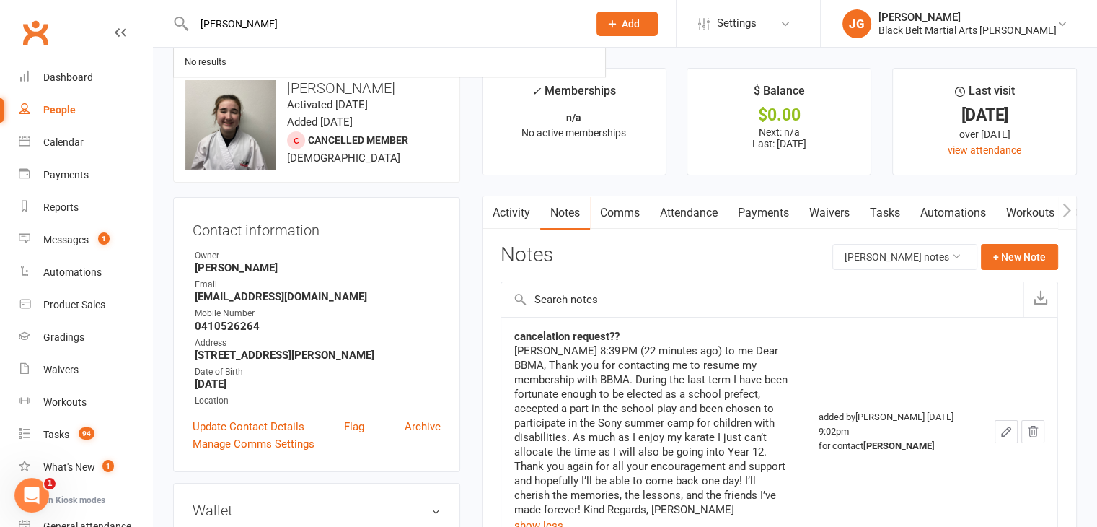
type input "quade goodier"
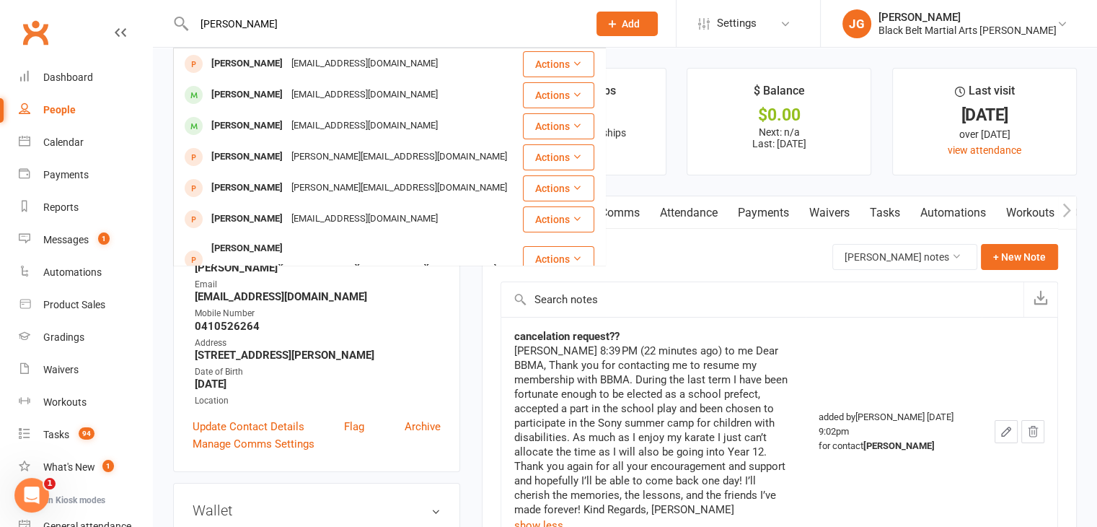
click at [447, 17] on input "quade goodier" at bounding box center [384, 24] width 388 height 20
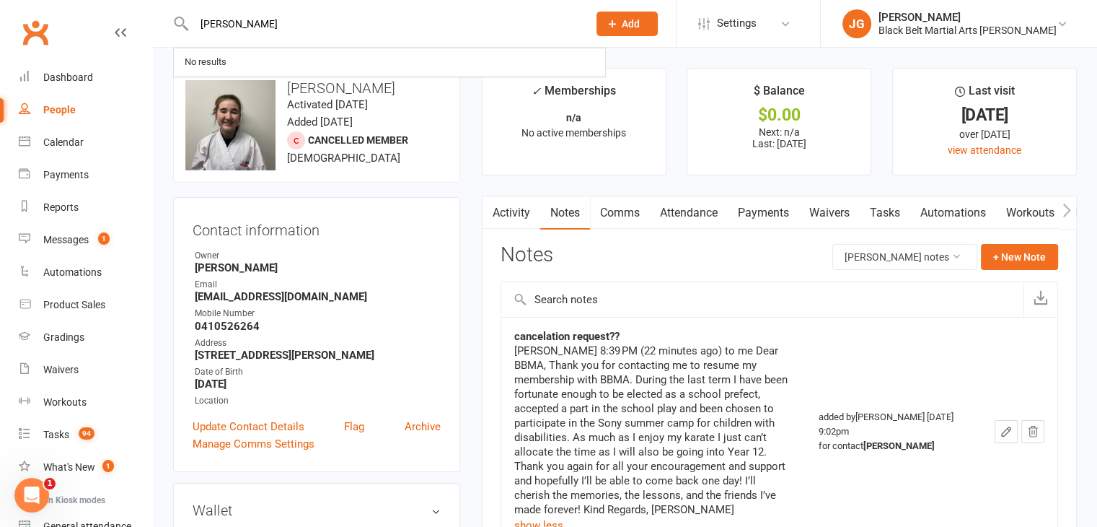
type input "hugo gowenlock"
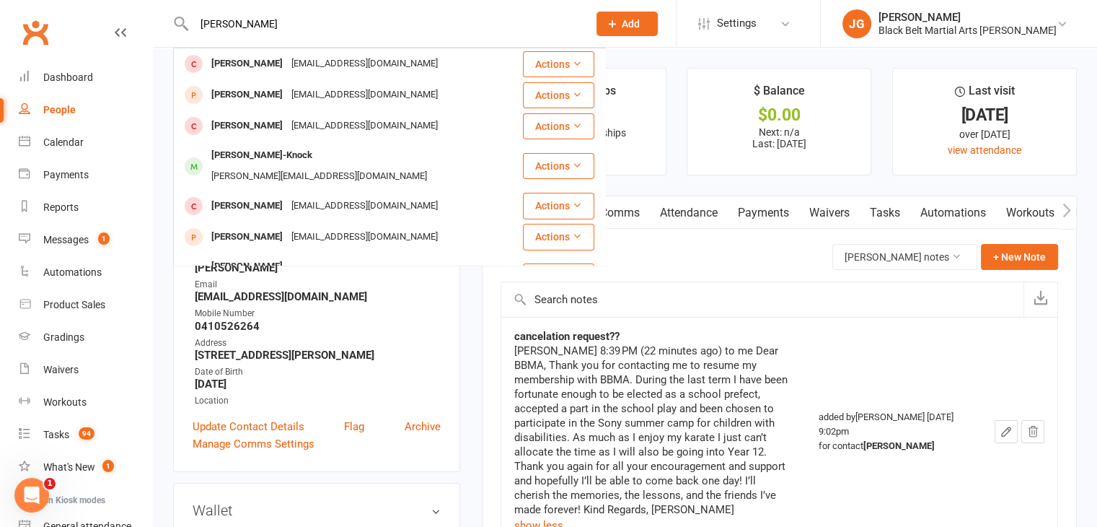
click at [439, 19] on input "hugo gowenlock" at bounding box center [384, 24] width 388 height 20
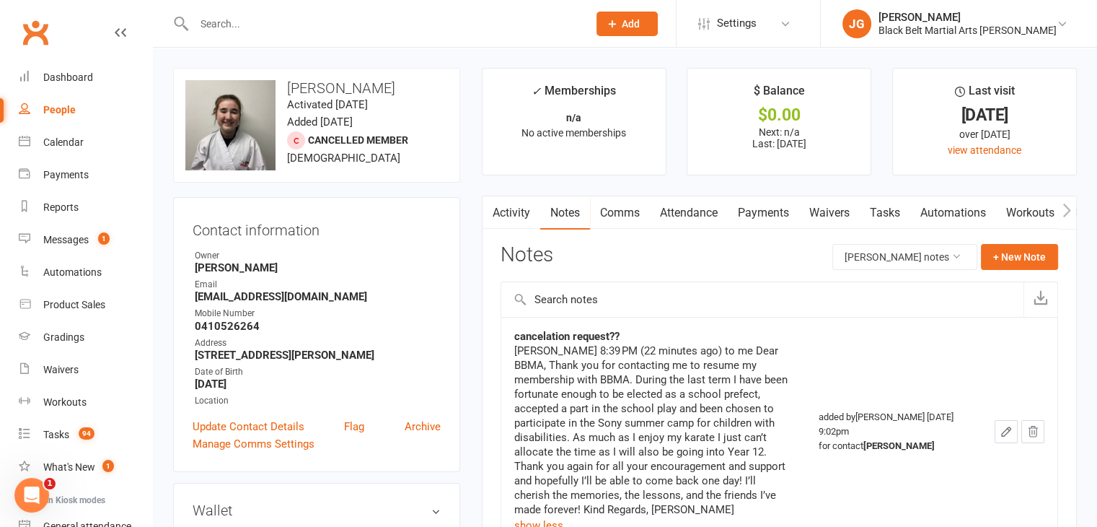
click at [480, 27] on input "text" at bounding box center [384, 24] width 388 height 20
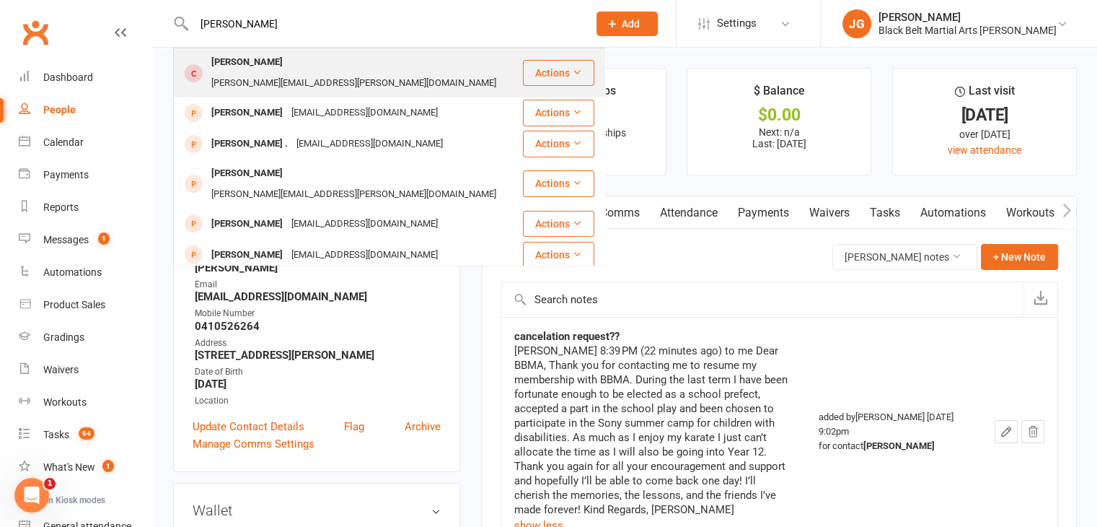
type input "madelyn grant"
click at [432, 60] on div "Madelyn Grant Lara.grant@outlook.com" at bounding box center [348, 73] width 347 height 48
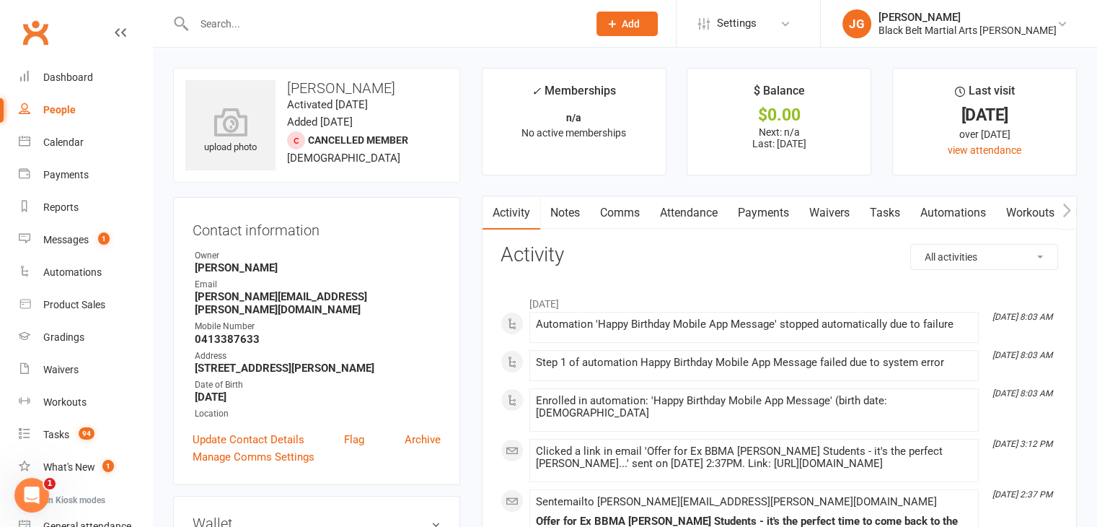
click at [399, 19] on input "text" at bounding box center [384, 24] width 388 height 20
type input "oliver"
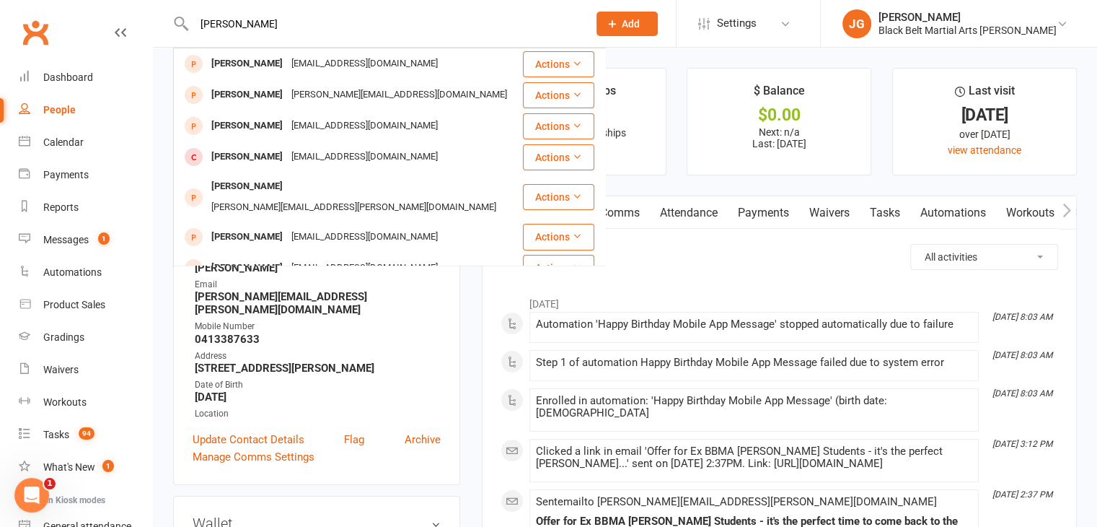
click at [327, 17] on input "oliver" at bounding box center [384, 24] width 388 height 20
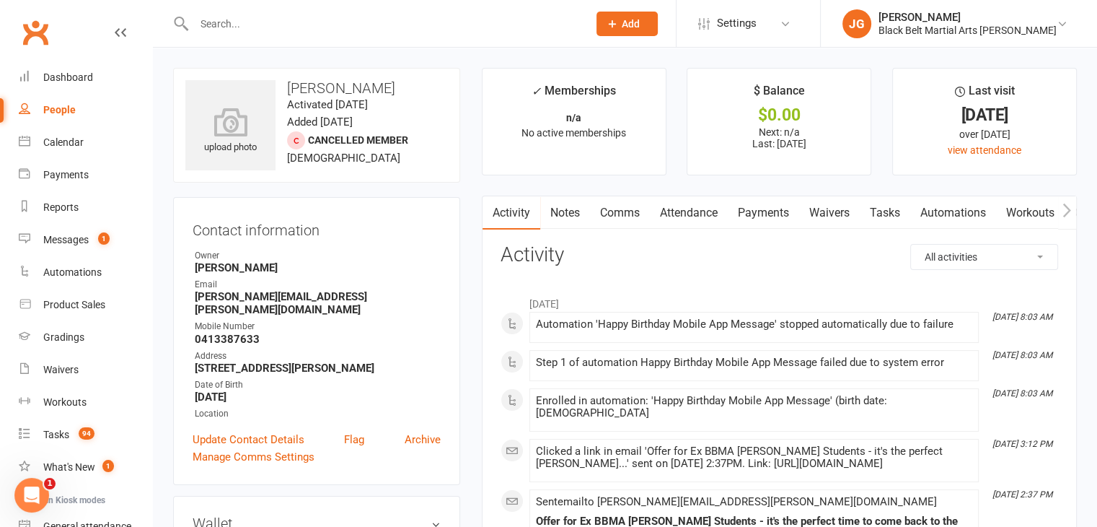
click at [421, 18] on input "text" at bounding box center [384, 24] width 388 height 20
type input "gregory hall"
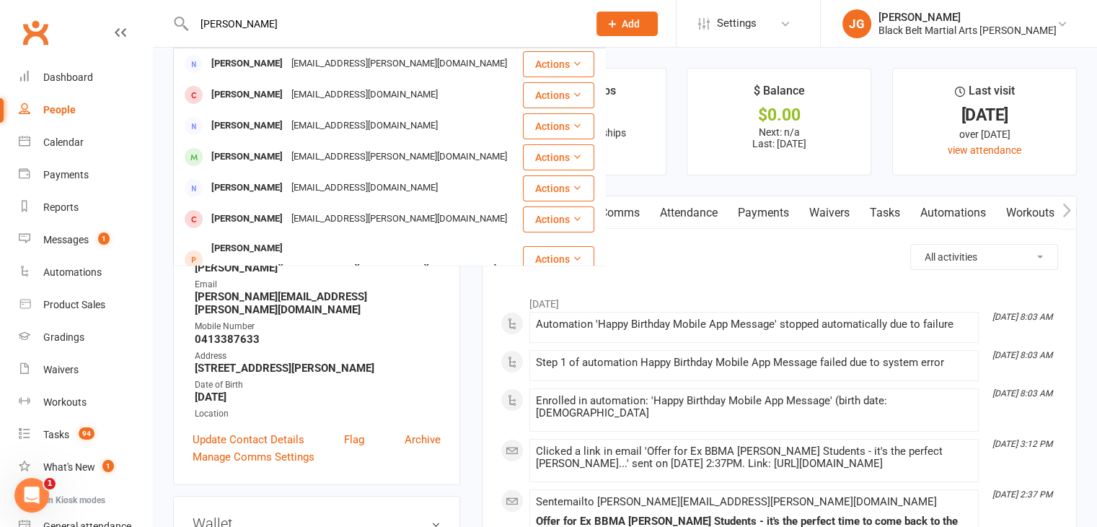
click at [318, 18] on input "gregory hall" at bounding box center [384, 24] width 388 height 20
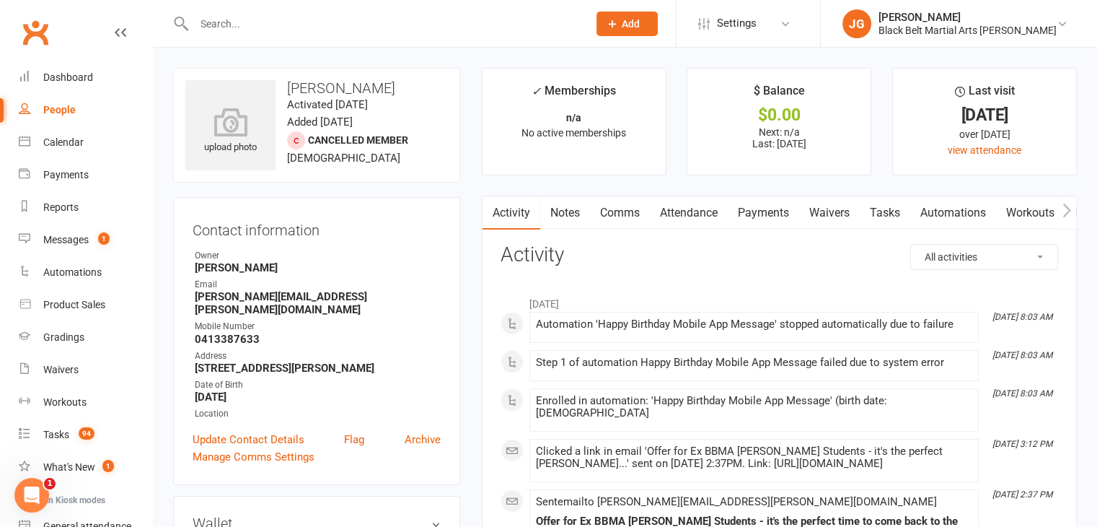
click at [476, 21] on input "text" at bounding box center [384, 24] width 388 height 20
type input "ainsley halliday"
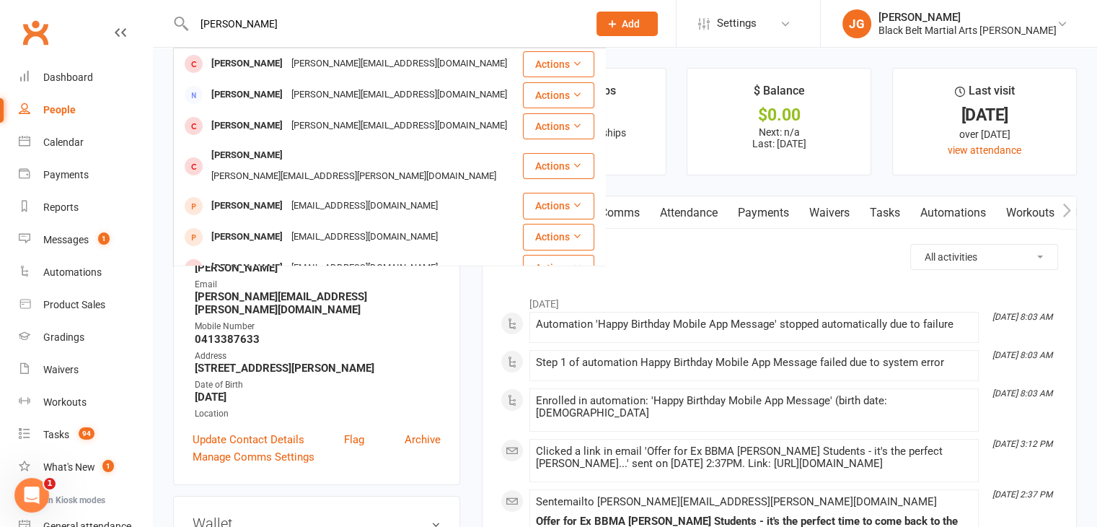
click at [447, 25] on input "ainsley halliday" at bounding box center [384, 24] width 388 height 20
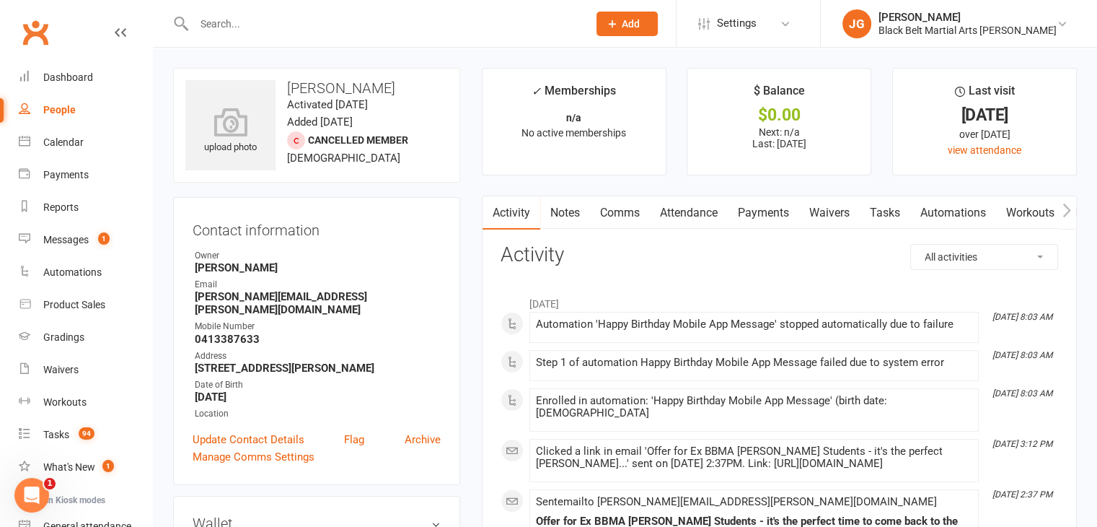
click at [423, 17] on input "text" at bounding box center [384, 24] width 388 height 20
type input "sriram harikrisha"
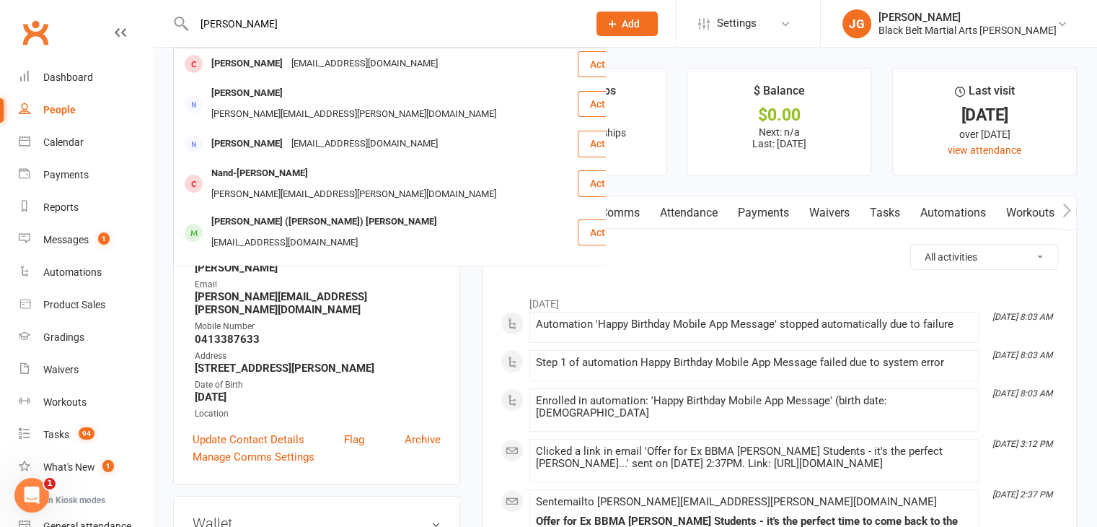
click at [370, 20] on input "sriram harikrisha" at bounding box center [384, 24] width 388 height 20
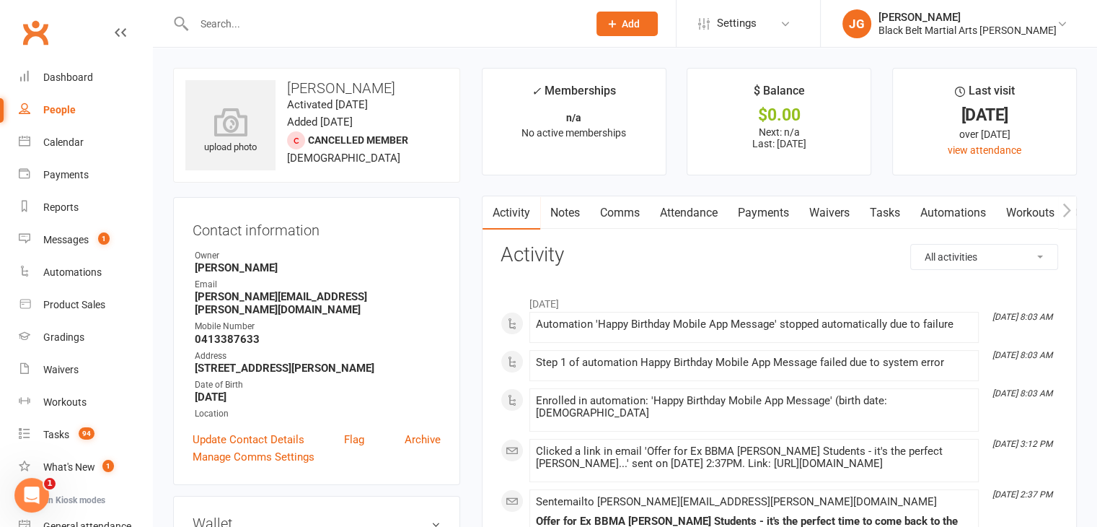
click at [479, 18] on input "text" at bounding box center [384, 24] width 388 height 20
type input "sienna harrington"
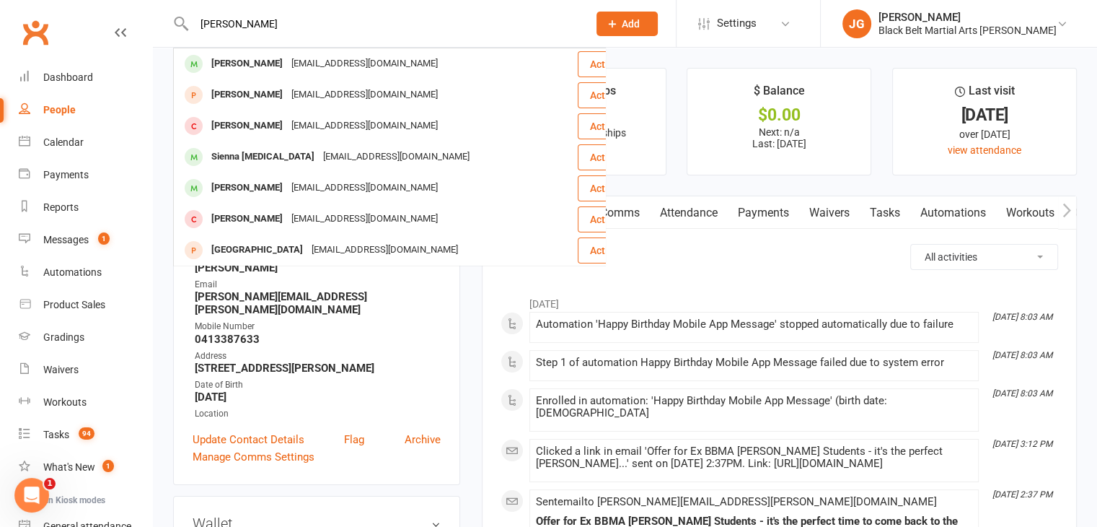
click at [479, 18] on input "sienna harrington" at bounding box center [384, 24] width 388 height 20
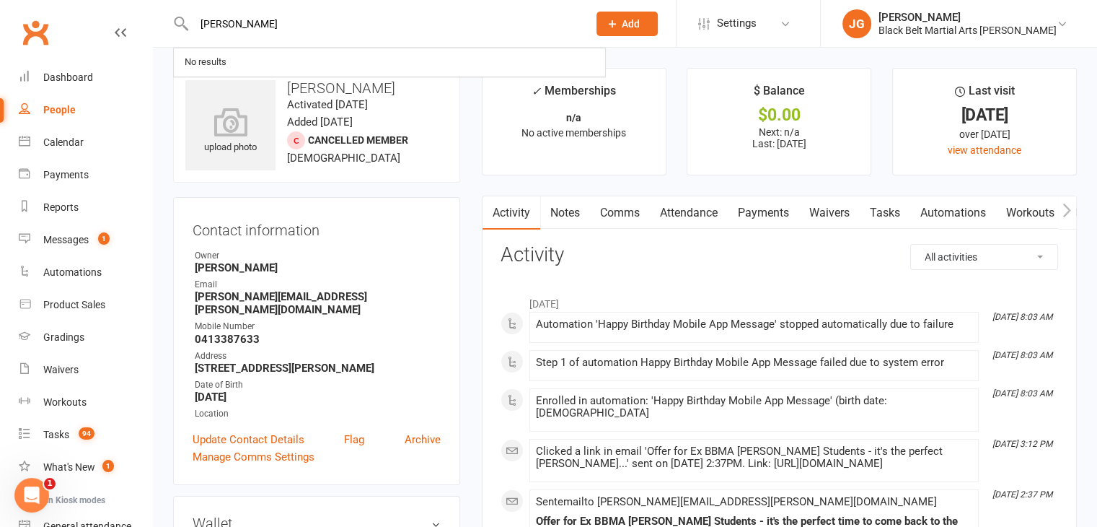
type input "abigail harrison"
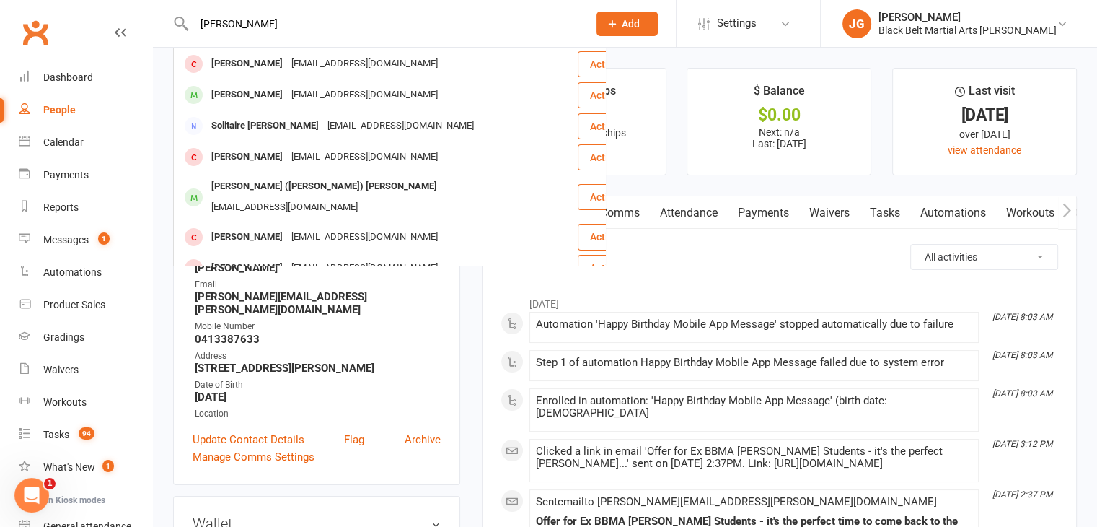
click at [505, 22] on input "abigail harrison" at bounding box center [384, 24] width 388 height 20
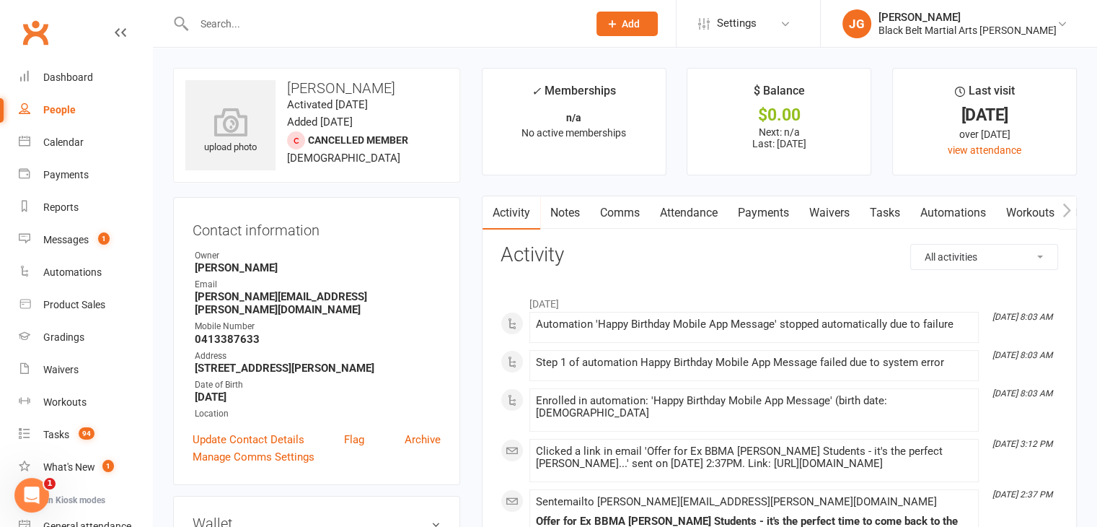
click at [445, 23] on input "text" at bounding box center [384, 24] width 388 height 20
type input "braxton hawkins"
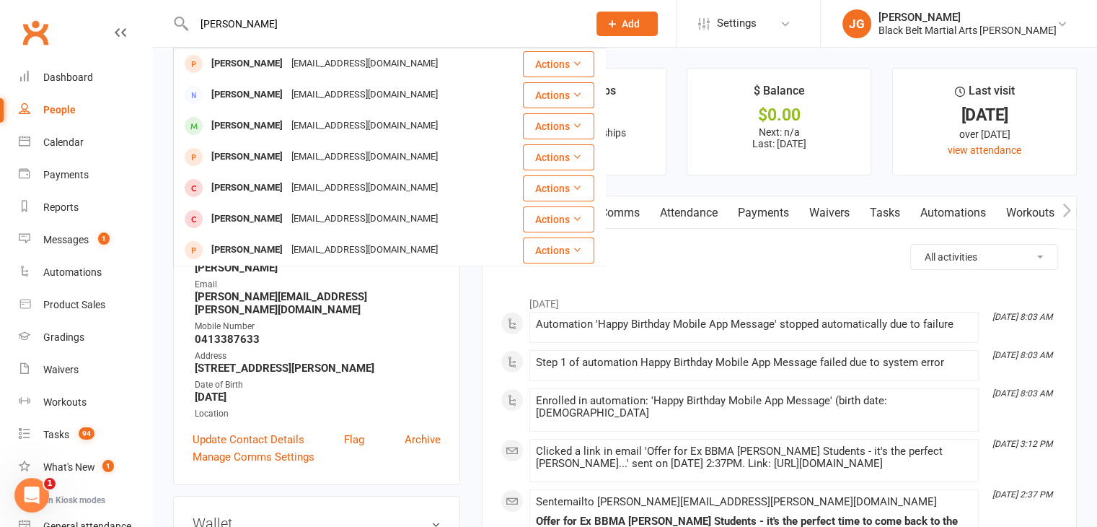
click at [445, 23] on input "braxton hawkins" at bounding box center [384, 24] width 388 height 20
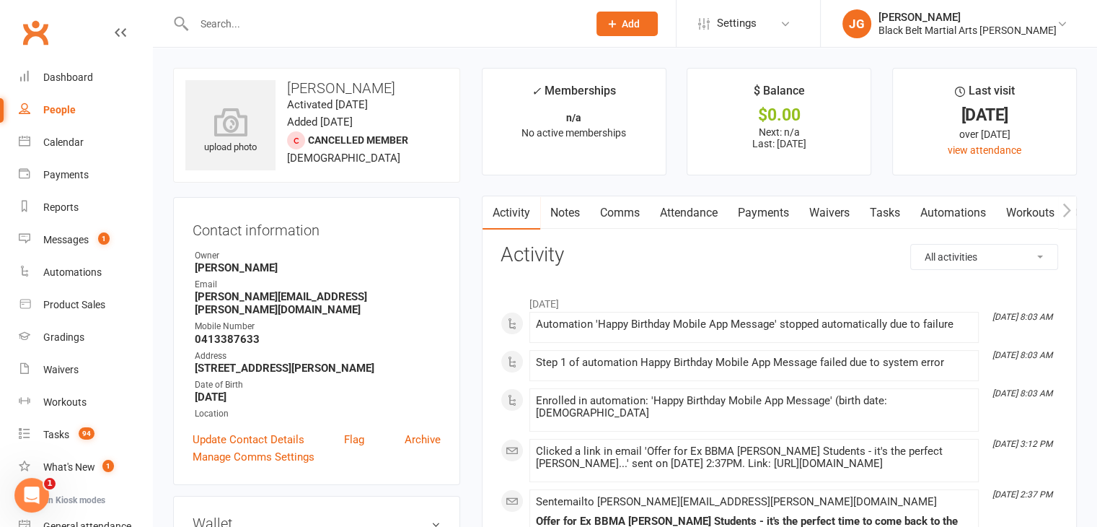
click at [369, 15] on input "text" at bounding box center [384, 24] width 388 height 20
type input "mandyxue"
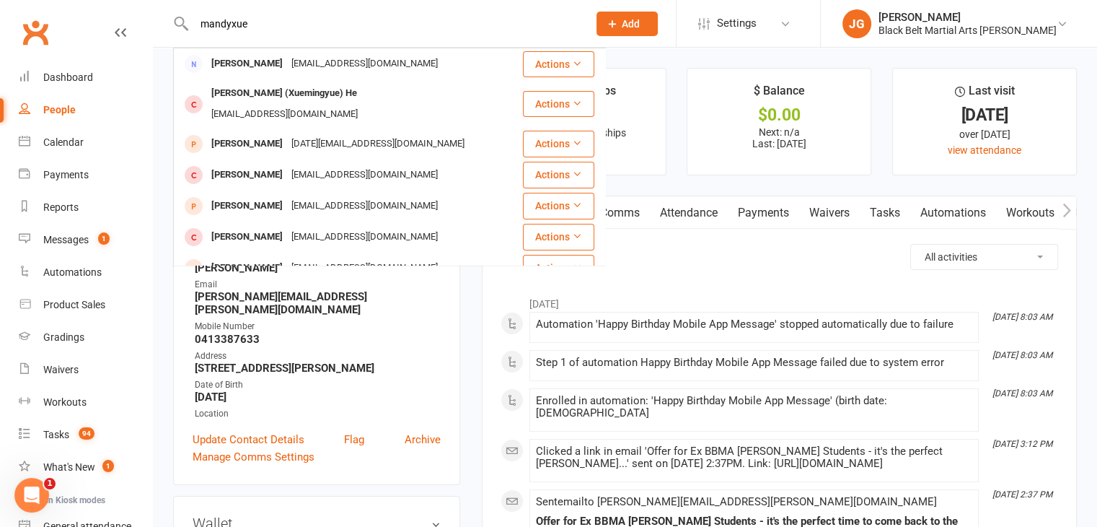
click at [294, 22] on input "mandyxue" at bounding box center [384, 24] width 388 height 20
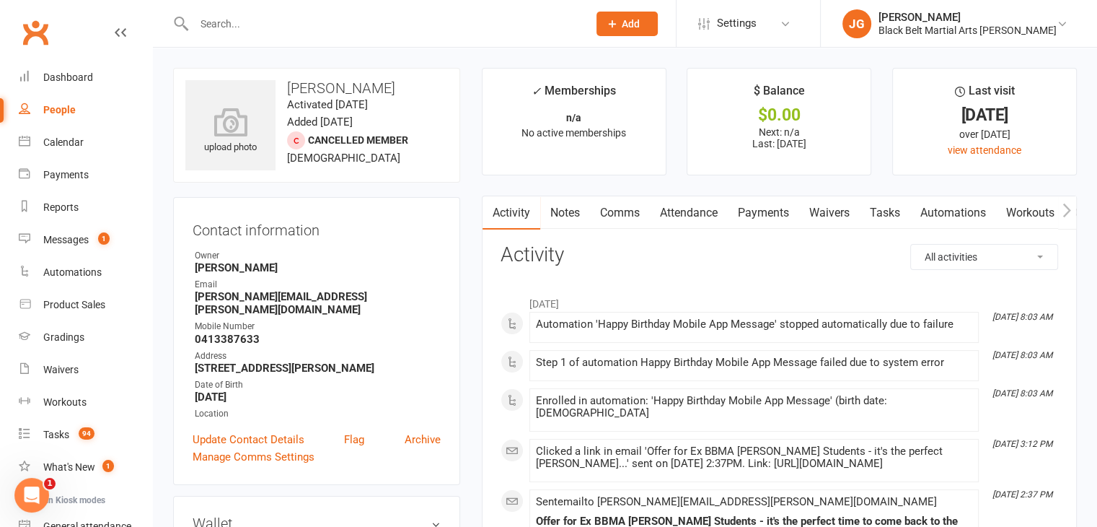
click at [338, 20] on input "text" at bounding box center [384, 24] width 388 height 20
type input "madelyn hennesy"
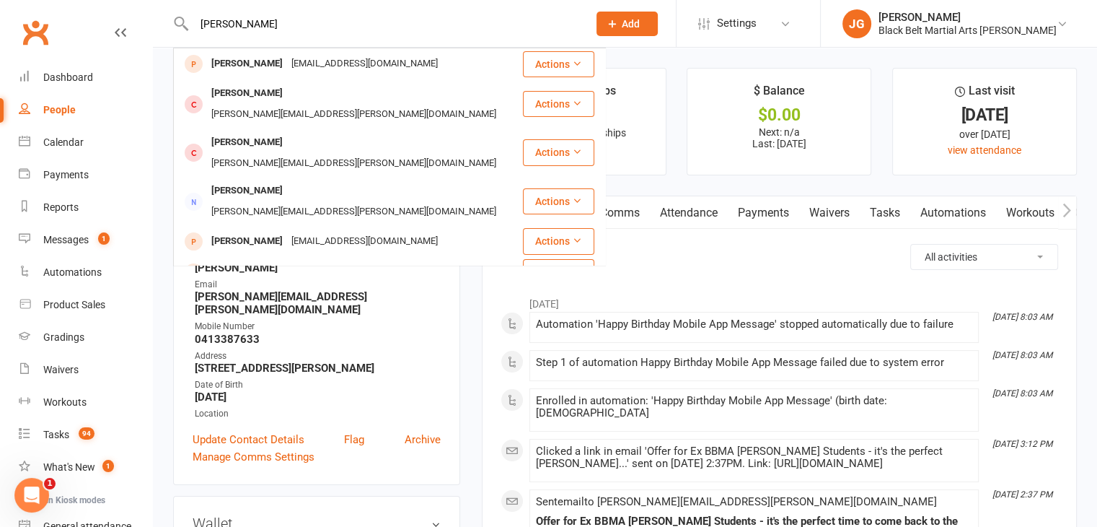
click at [319, 19] on input "madelyn hennesy" at bounding box center [384, 24] width 388 height 20
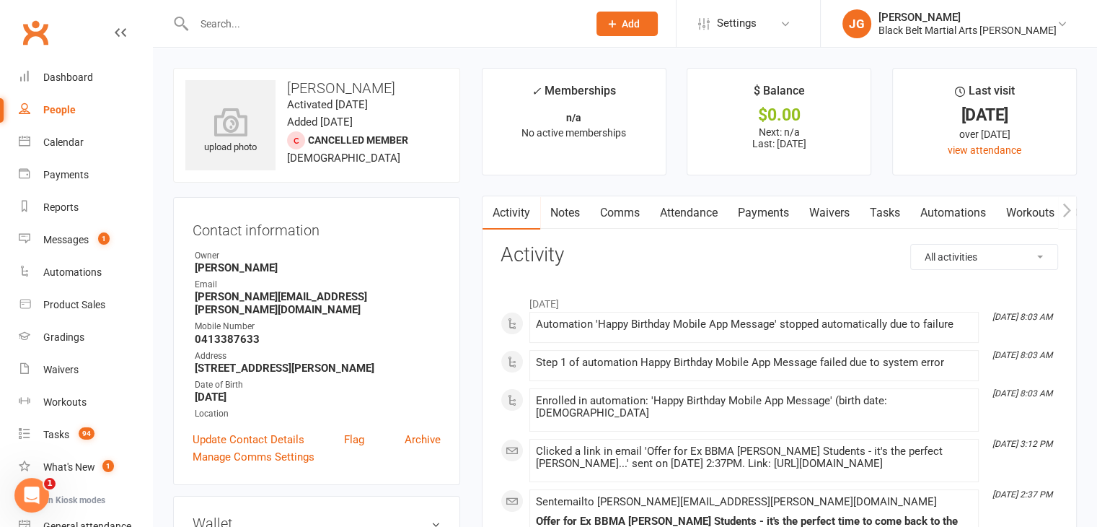
click at [482, 21] on input "text" at bounding box center [384, 24] width 388 height 20
type input "asher heron"
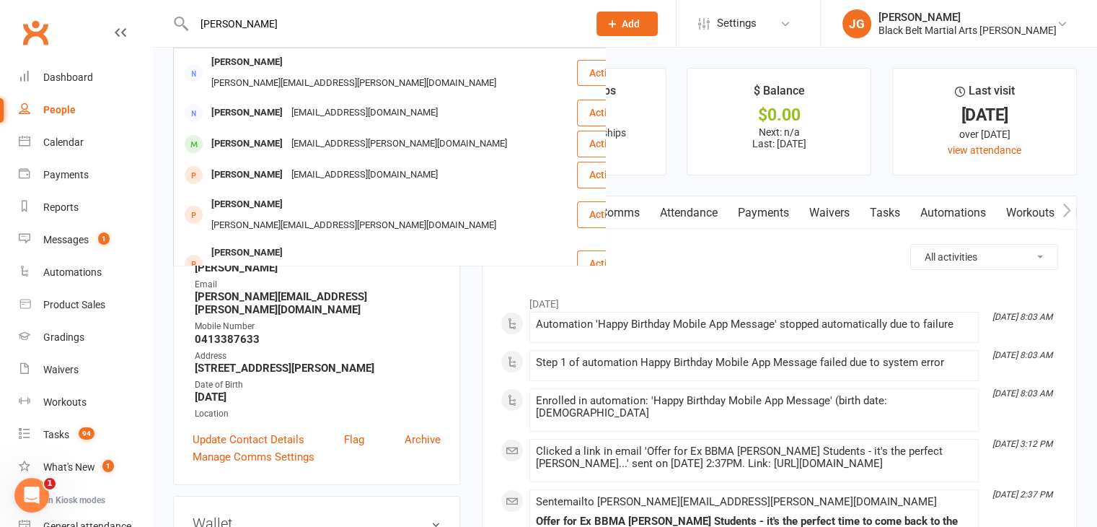
click at [482, 21] on input "asher heron" at bounding box center [384, 24] width 388 height 20
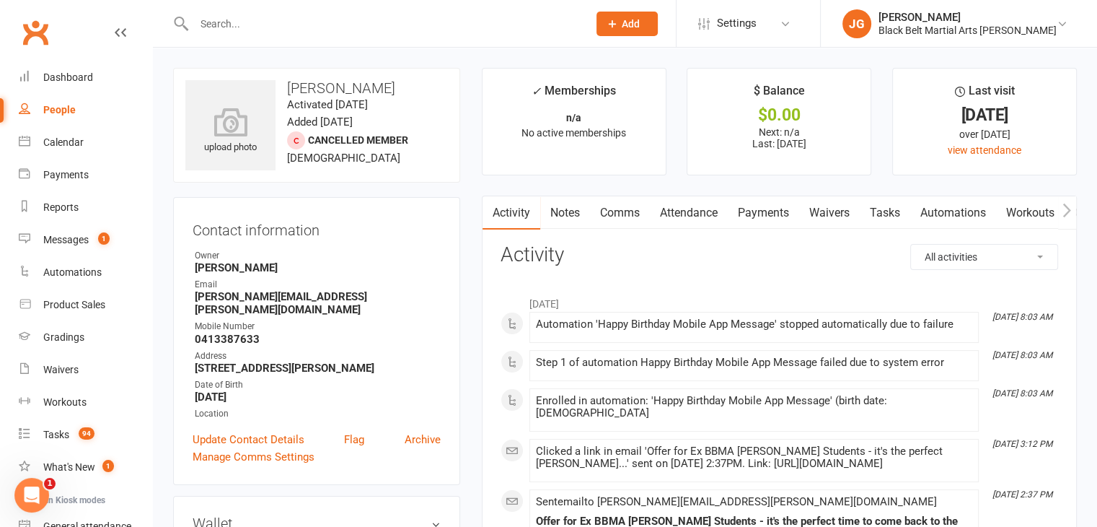
click at [439, 24] on input "text" at bounding box center [384, 24] width 388 height 20
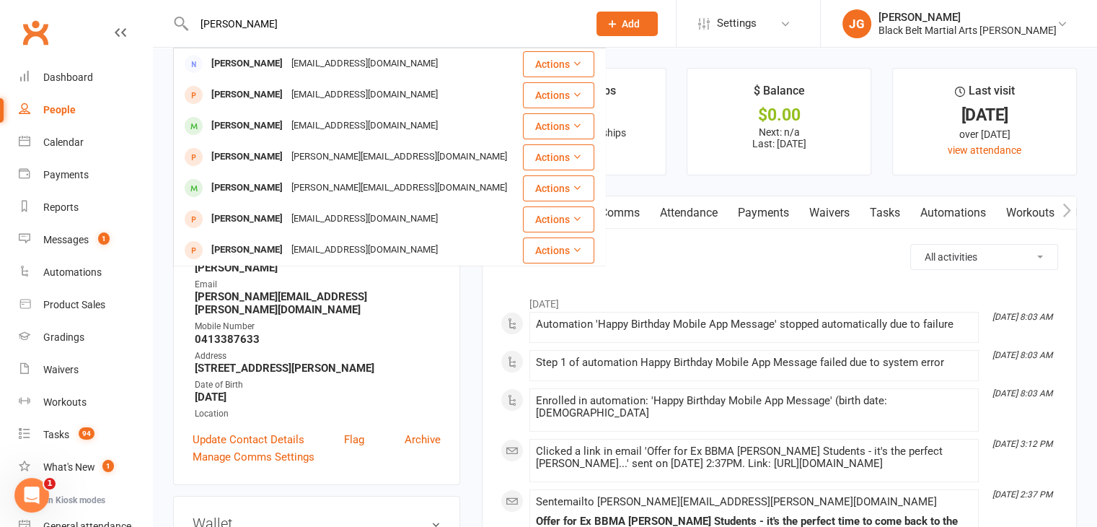
type input "liam hodges"
click at [399, 12] on div "liam hodges Sabina Hodges sabinahodges@gmail.com Actions Craig Hodges craigiain…" at bounding box center [375, 23] width 405 height 47
click at [362, 18] on input "liam hodges" at bounding box center [384, 24] width 388 height 20
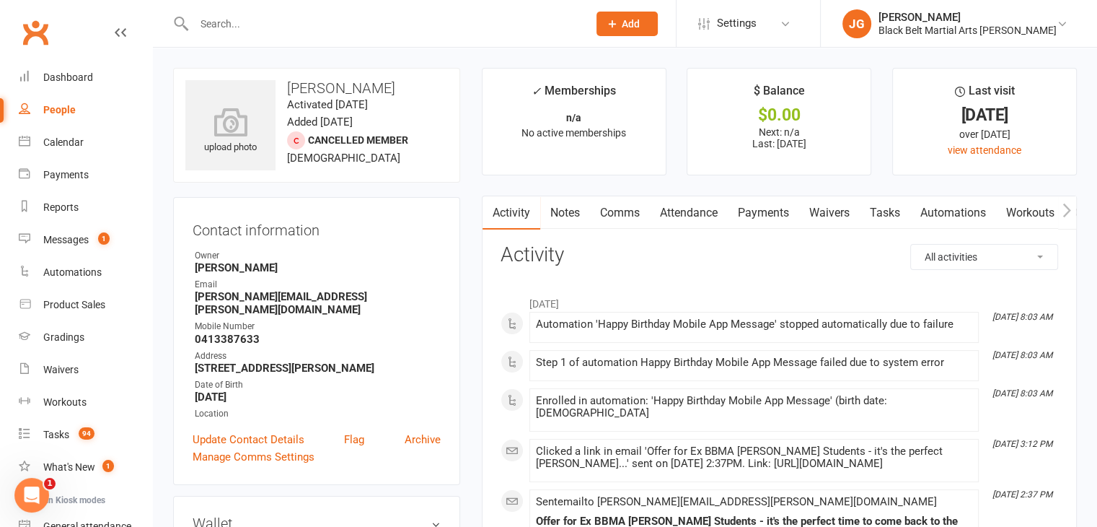
click at [444, 19] on input "text" at bounding box center [384, 24] width 388 height 20
type input "benji holden"
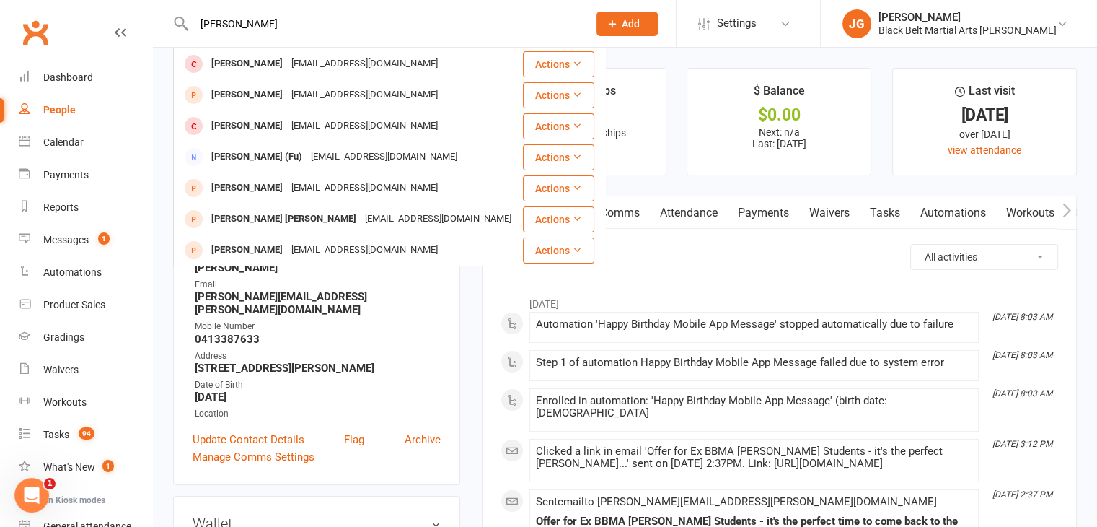
click at [444, 19] on input "benji holden" at bounding box center [384, 24] width 388 height 20
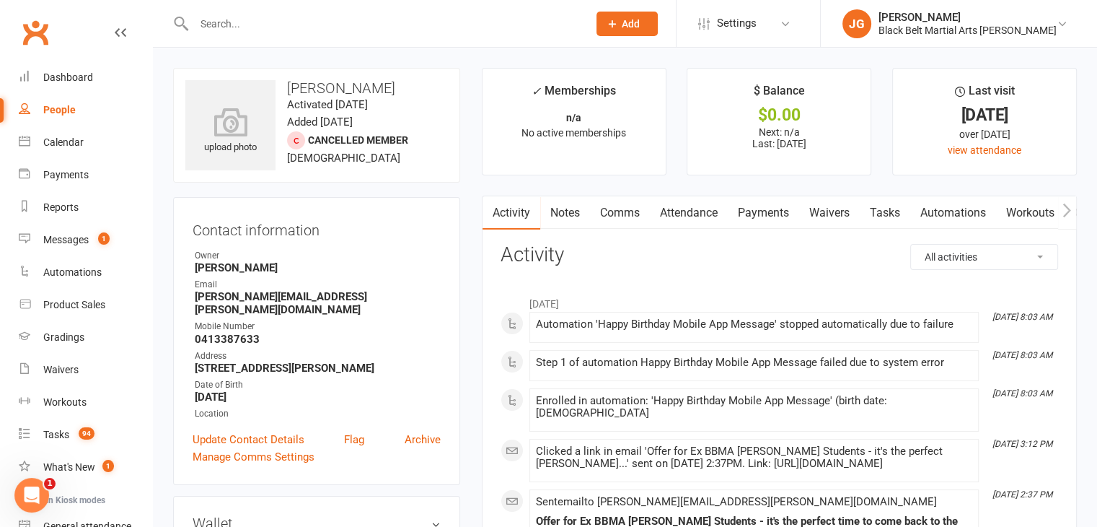
click at [496, 23] on input "text" at bounding box center [384, 24] width 388 height 20
type input "jensen hornsby"
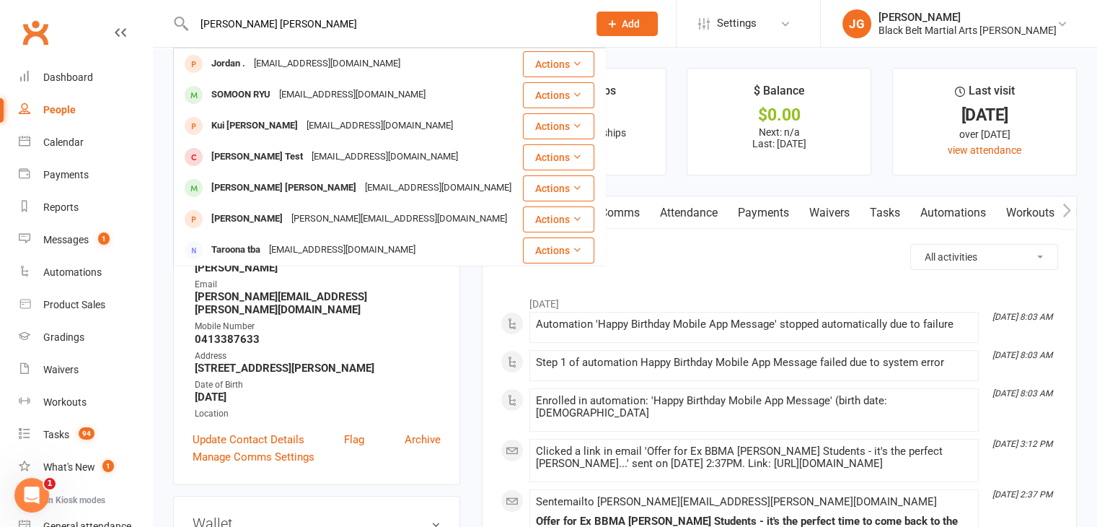
click at [496, 23] on input "jensen hornsby" at bounding box center [384, 24] width 388 height 20
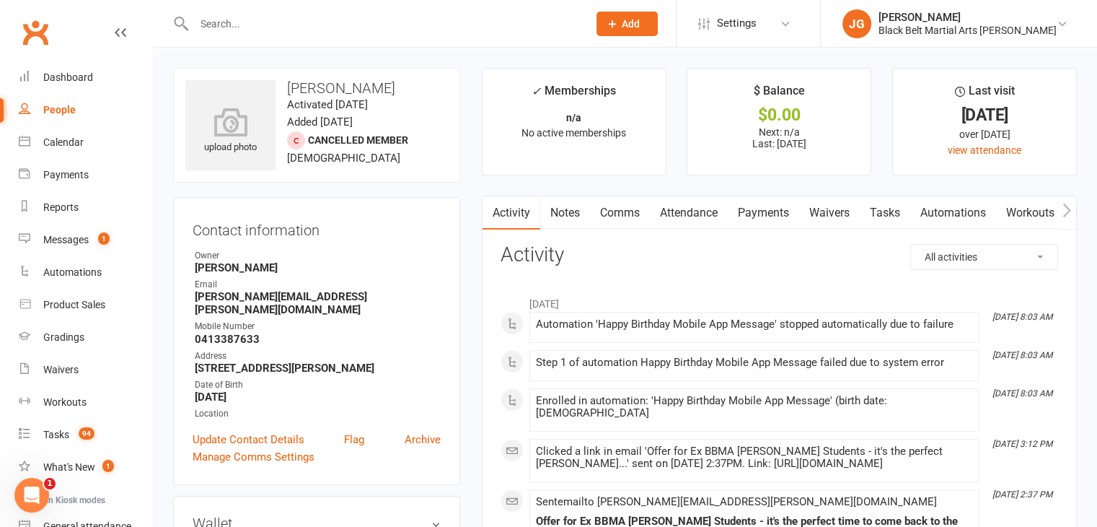
click at [444, 22] on input "text" at bounding box center [384, 24] width 388 height 20
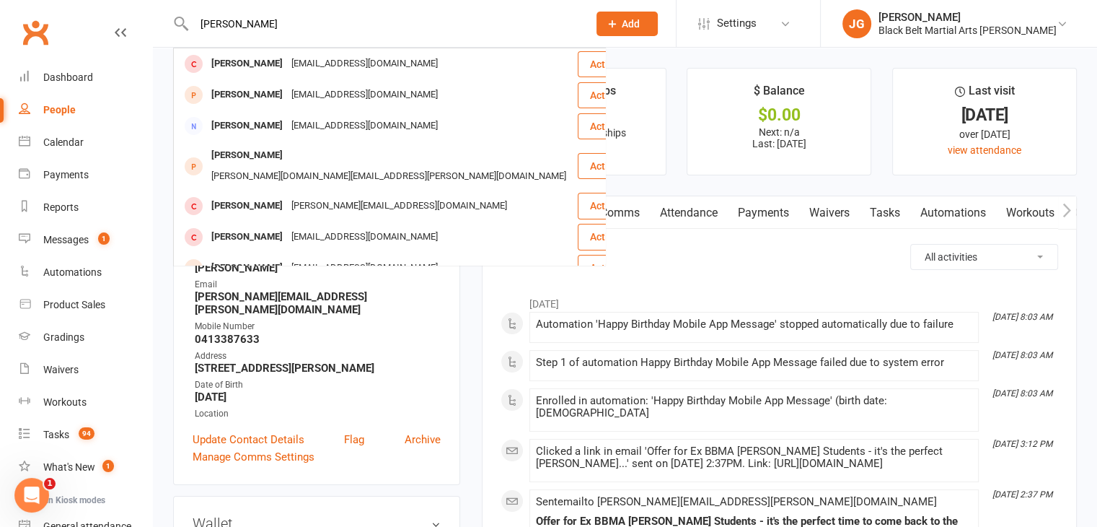
click at [444, 22] on input "james hughes" at bounding box center [384, 24] width 388 height 20
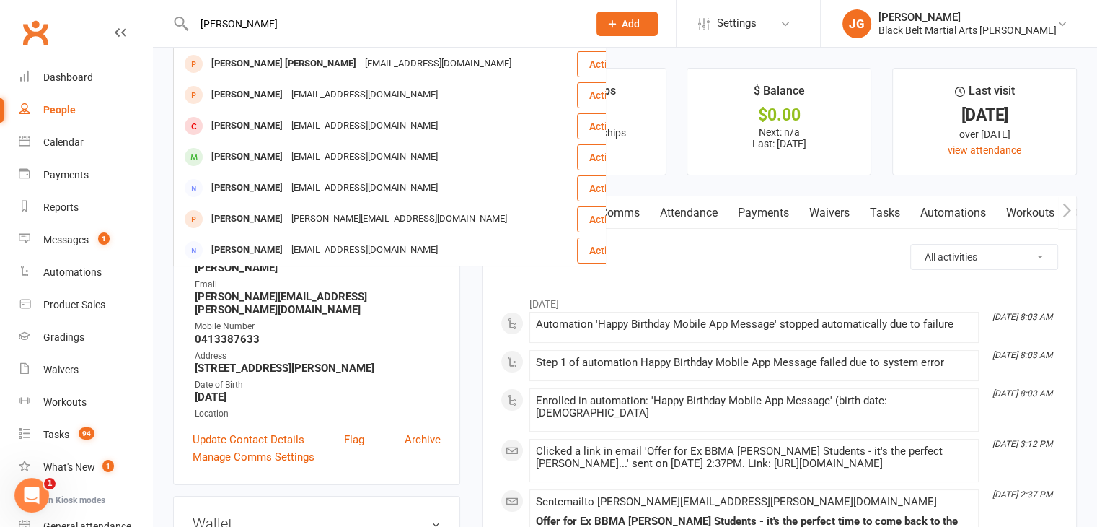
type input "alanna hughes"
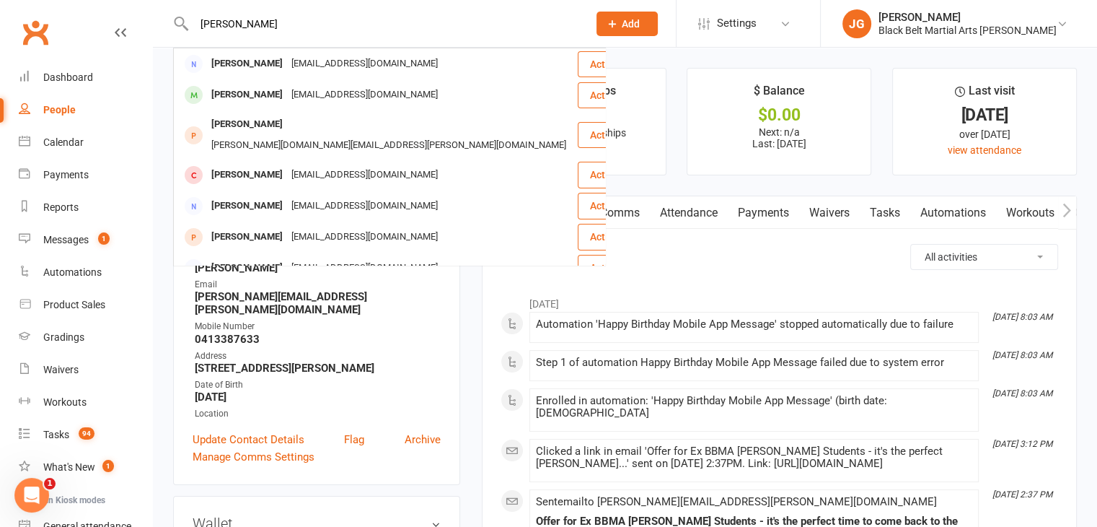
click at [444, 22] on input "alanna hughes" at bounding box center [384, 24] width 388 height 20
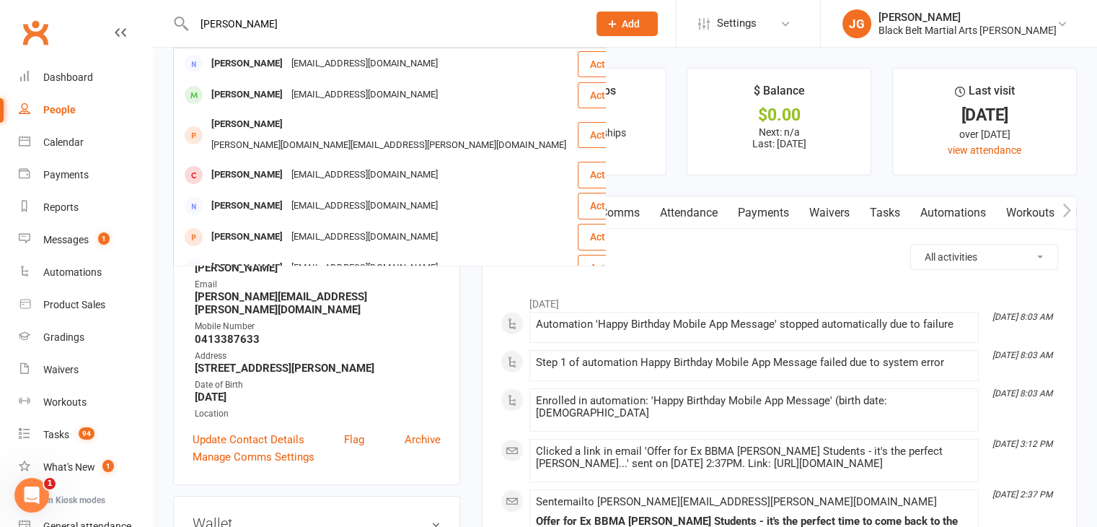
click at [444, 22] on input "alanna hughes" at bounding box center [384, 24] width 388 height 20
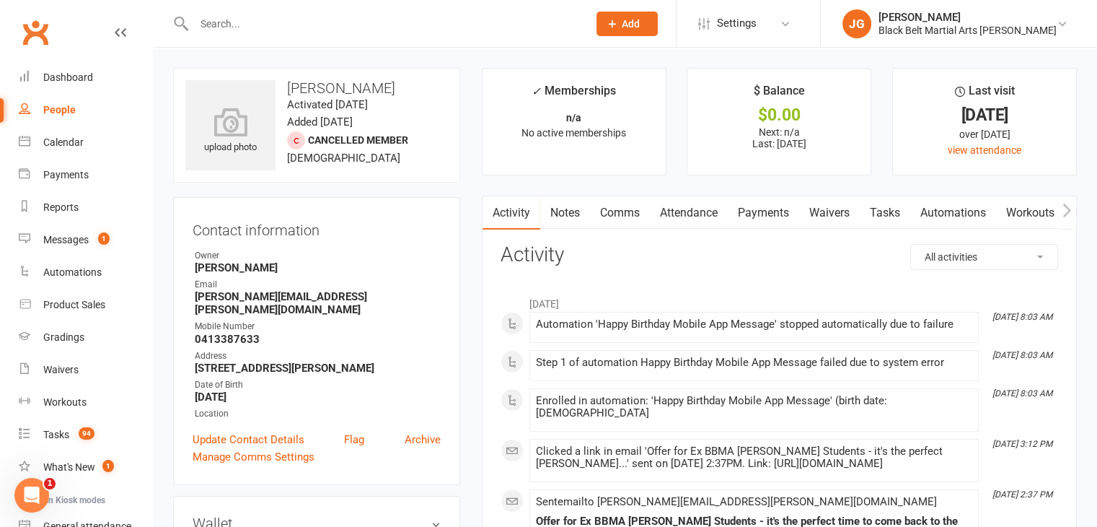
click at [450, 12] on div at bounding box center [375, 23] width 405 height 47
click at [421, 22] on input "text" at bounding box center [384, 24] width 388 height 20
type input "spencer jackson"
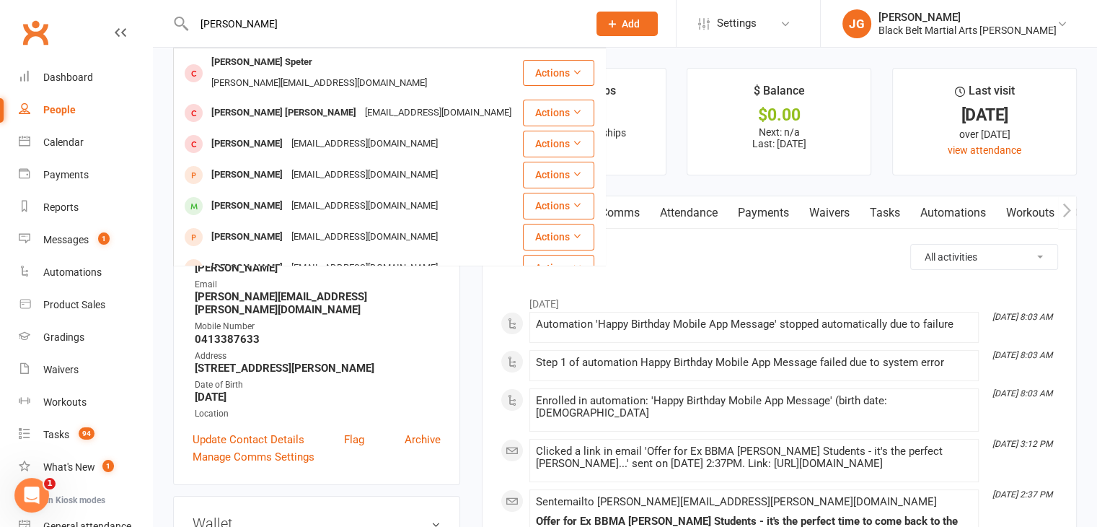
click at [398, 15] on input "spencer jackson" at bounding box center [384, 24] width 388 height 20
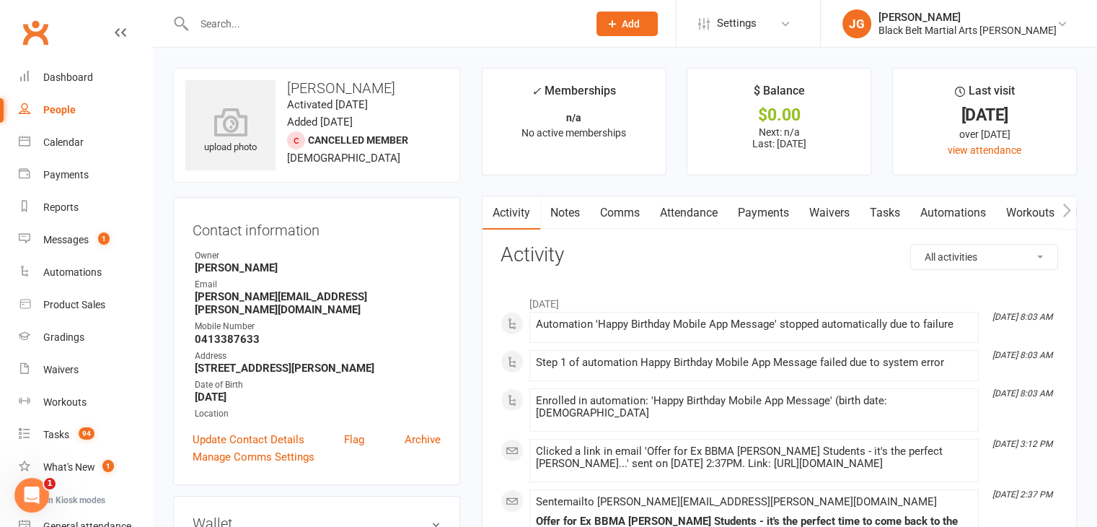
click at [458, 18] on input "text" at bounding box center [384, 24] width 388 height 20
type input "liran jauffer"
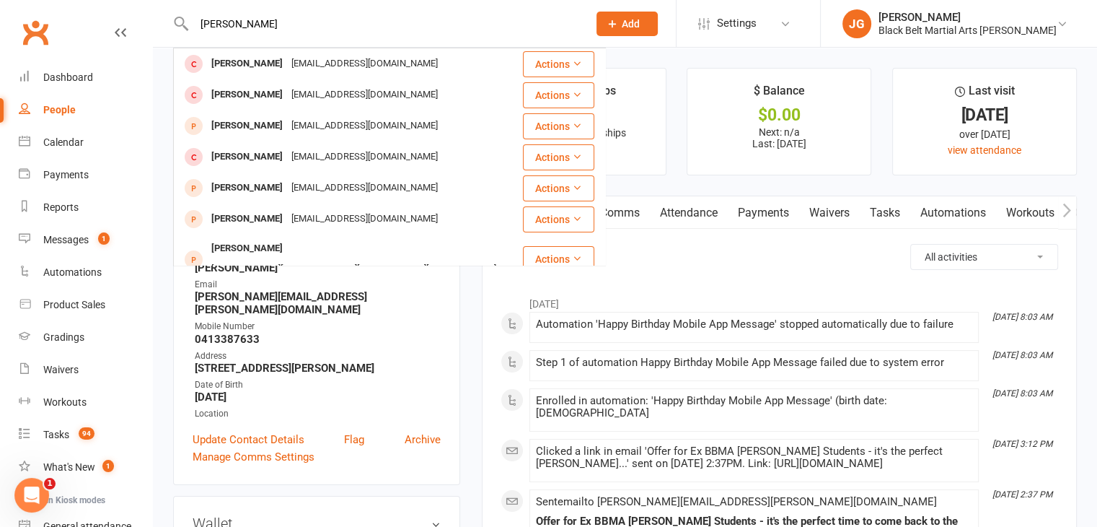
click at [458, 18] on input "liran jauffer" at bounding box center [384, 24] width 388 height 20
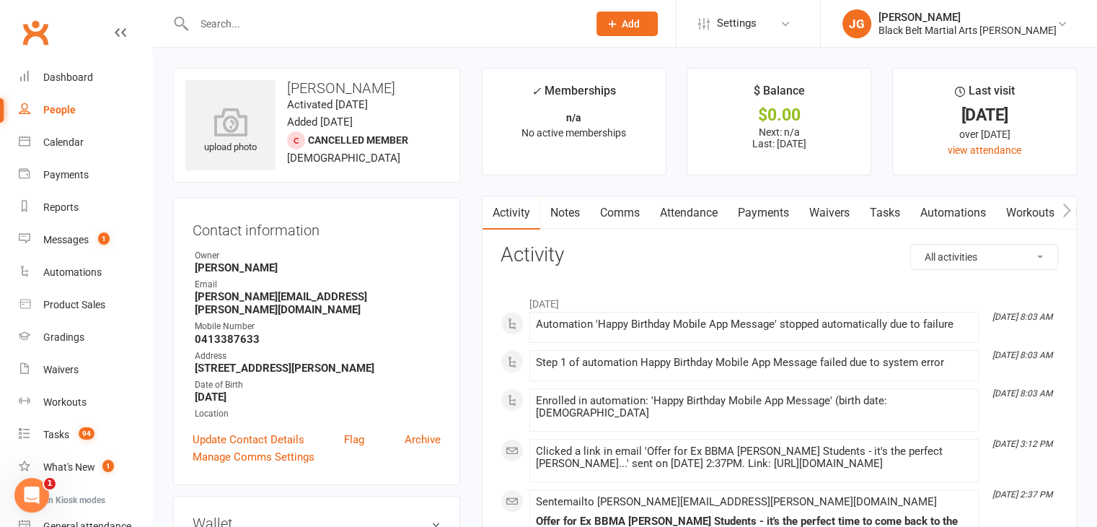
click at [356, 23] on input "text" at bounding box center [384, 24] width 388 height 20
type input "jayasakera"
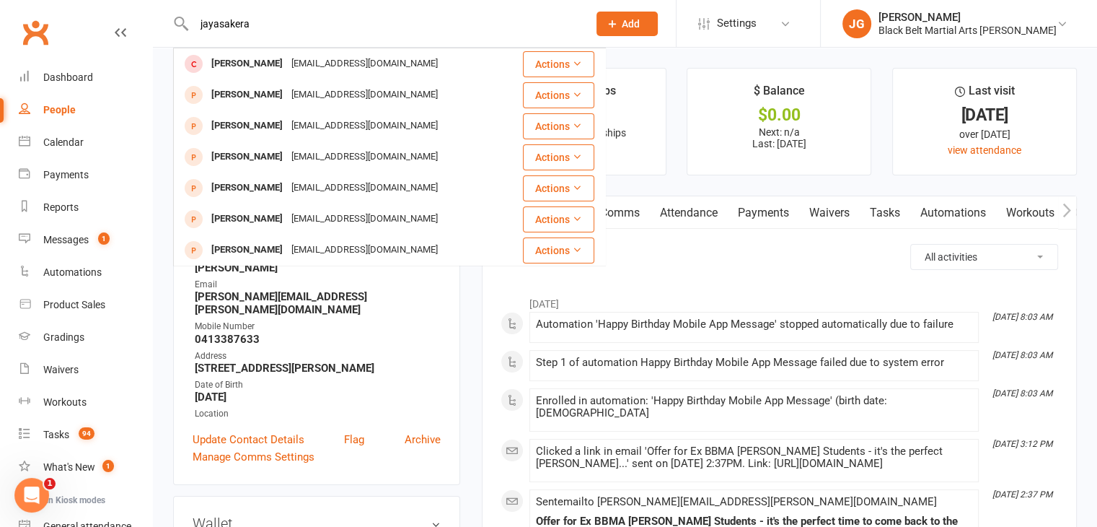
click at [356, 23] on input "jayasakera" at bounding box center [384, 24] width 388 height 20
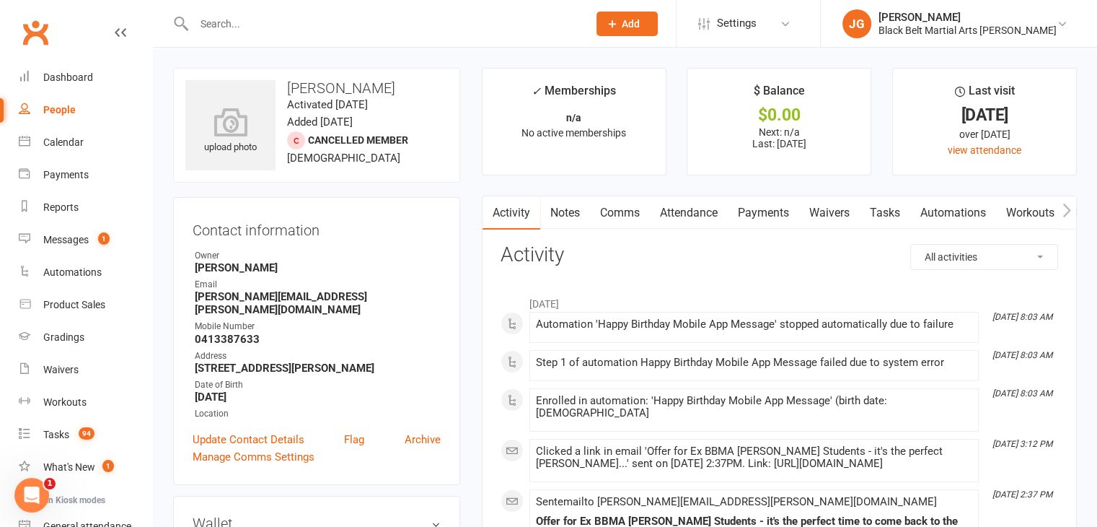
click at [410, 18] on input "text" at bounding box center [384, 24] width 388 height 20
type input "jayasundara"
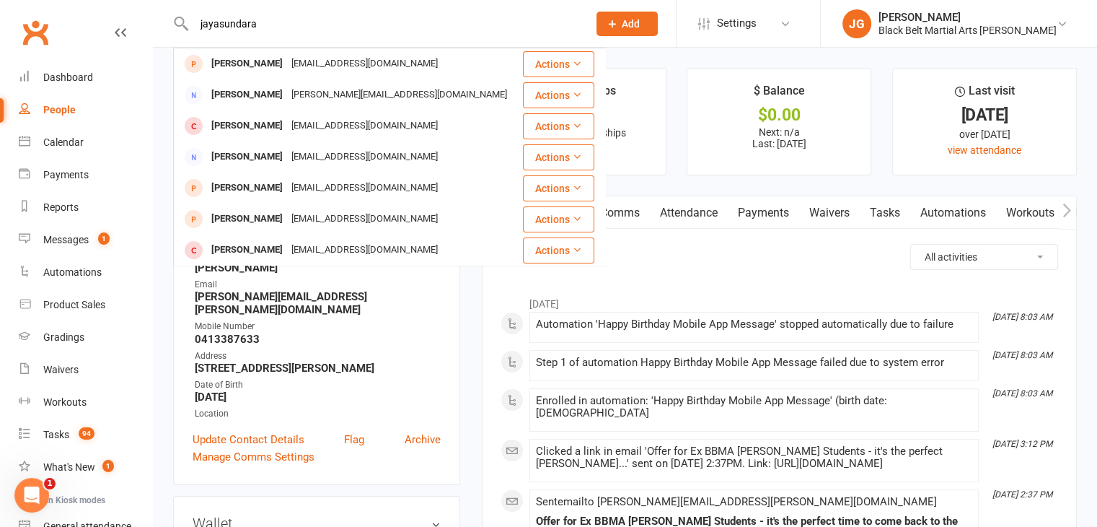
click at [390, 19] on input "jayasundara" at bounding box center [384, 24] width 388 height 20
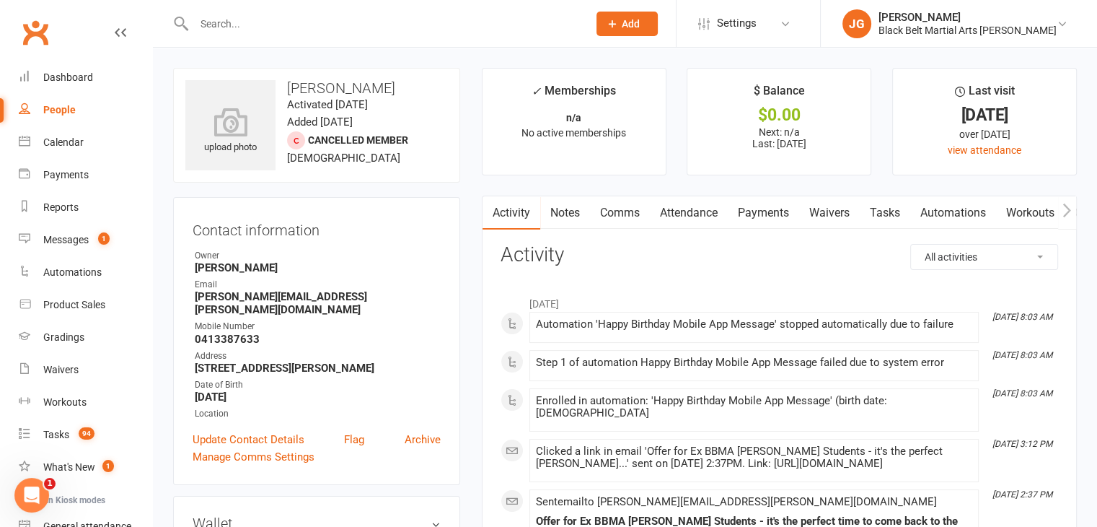
click at [472, 25] on input "text" at bounding box center [384, 24] width 388 height 20
type input "jaxson jefferson"
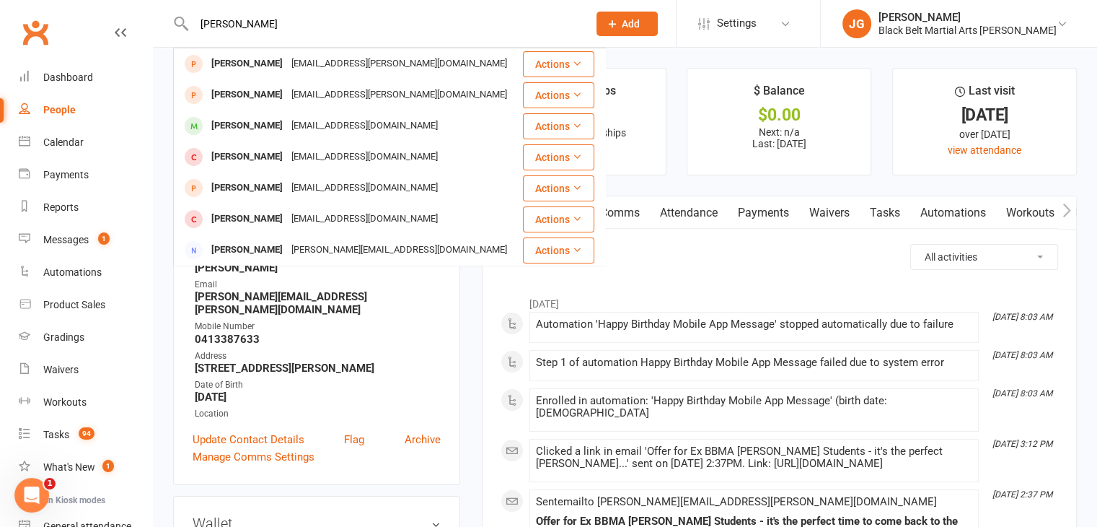
click at [472, 25] on input "jaxson jefferson" at bounding box center [384, 24] width 388 height 20
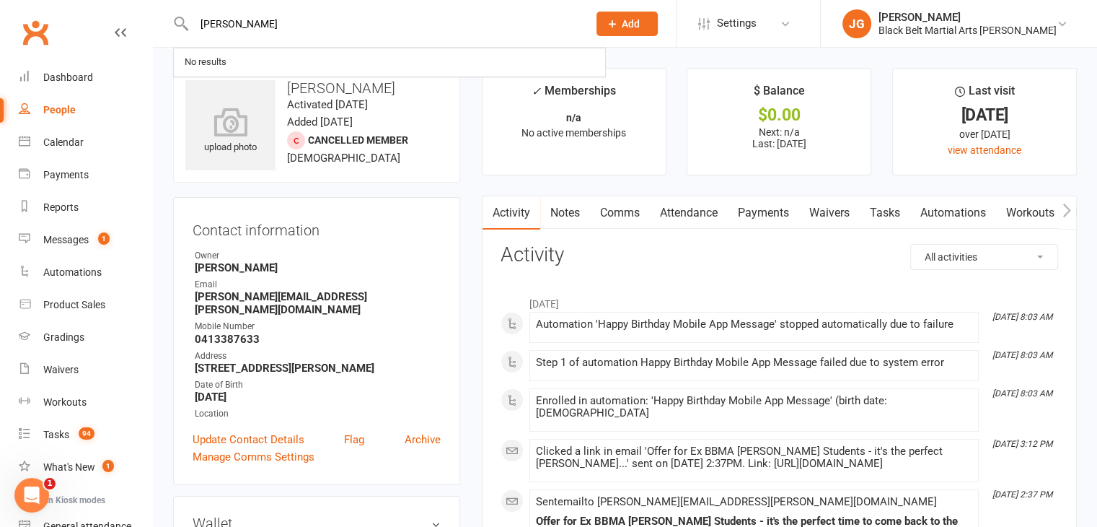
type input "lex jeptha"
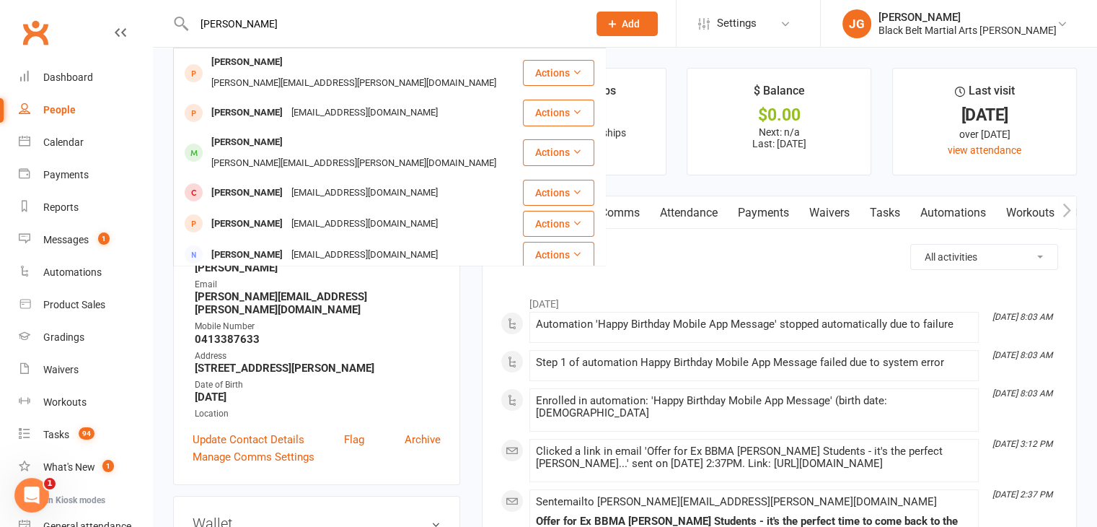
click at [475, 25] on input "lex jeptha" at bounding box center [384, 24] width 388 height 20
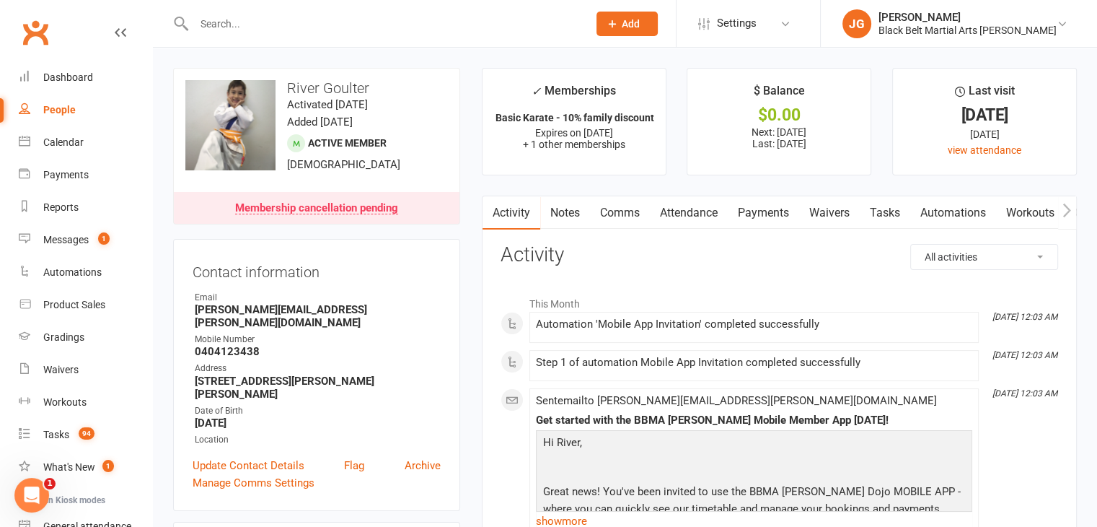
click at [764, 217] on link "Payments" at bounding box center [763, 212] width 71 height 33
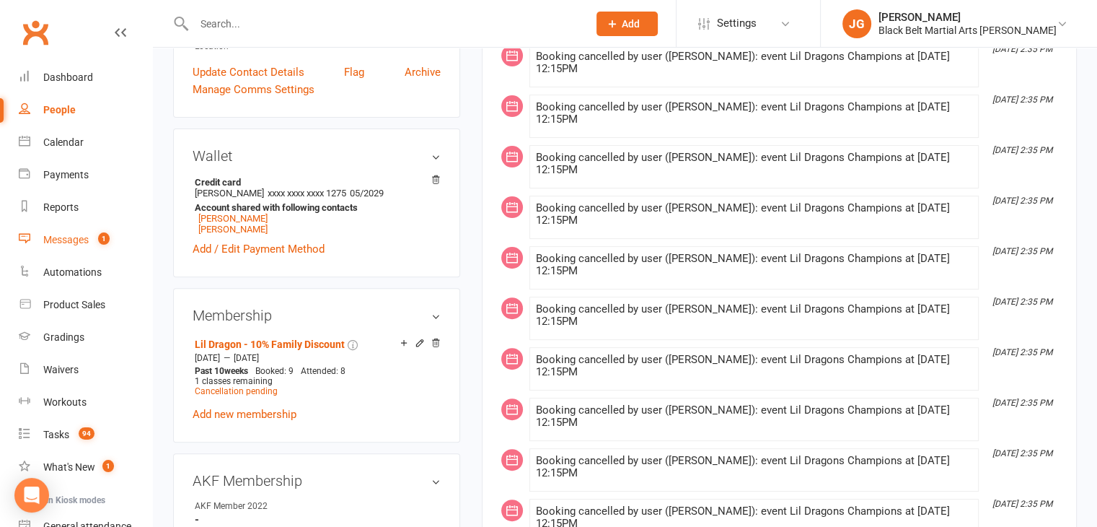
click at [67, 242] on div "Messages" at bounding box center [65, 240] width 45 height 12
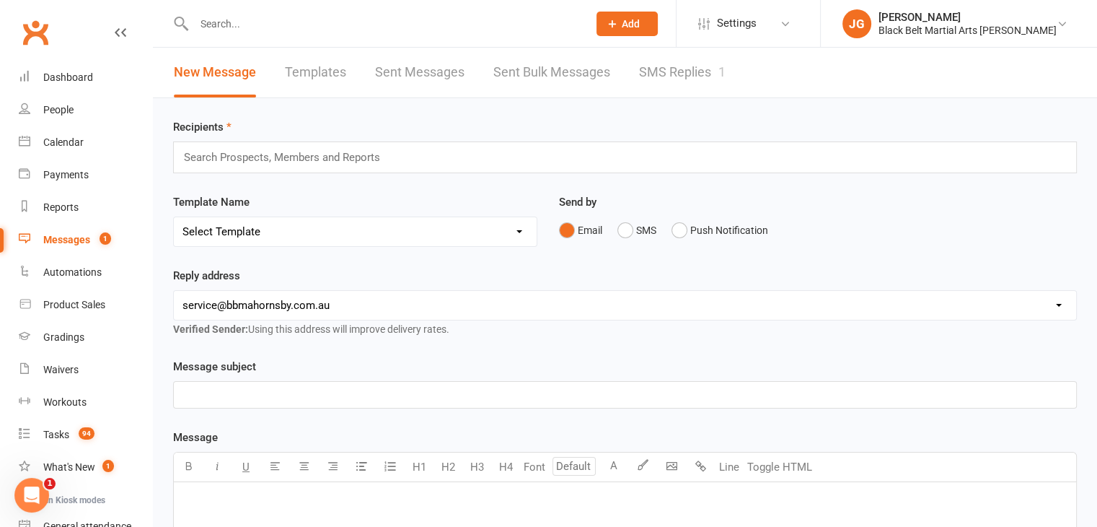
click at [688, 57] on link "SMS Replies 1" at bounding box center [682, 73] width 87 height 50
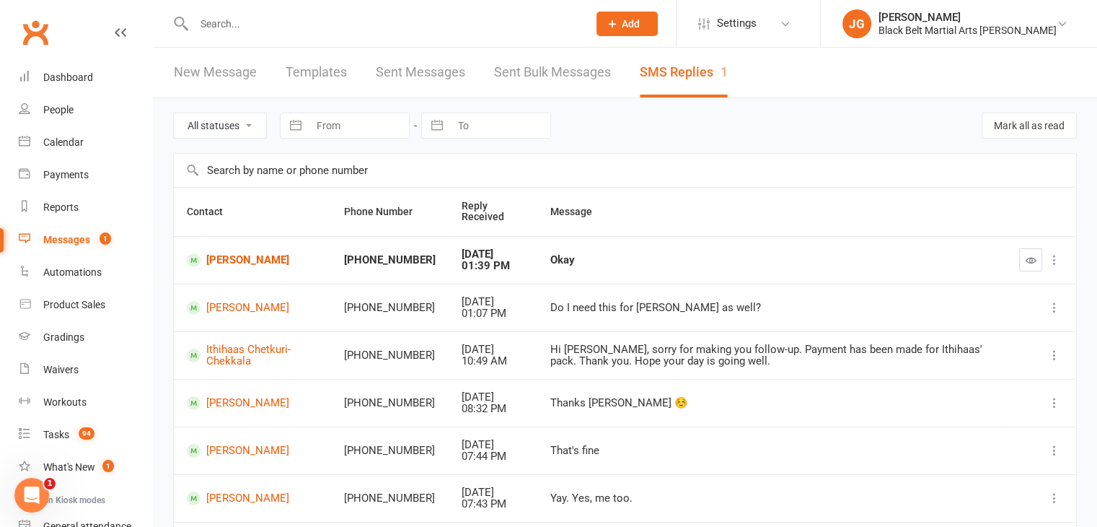
click at [448, 16] on input "text" at bounding box center [384, 24] width 388 height 20
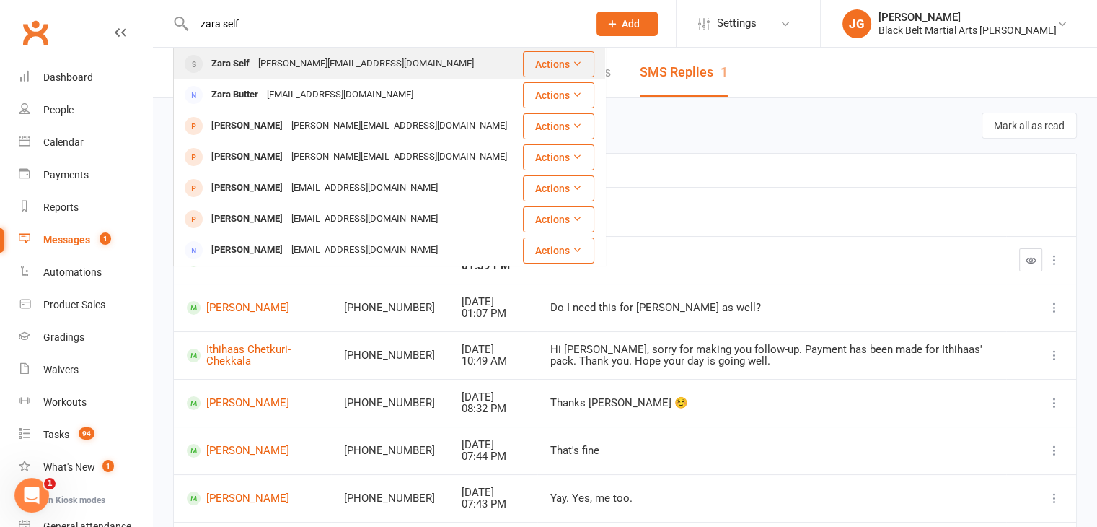
type input "zara self"
click at [356, 59] on div "kathrynaouchan@hotmail.com" at bounding box center [366, 63] width 224 height 21
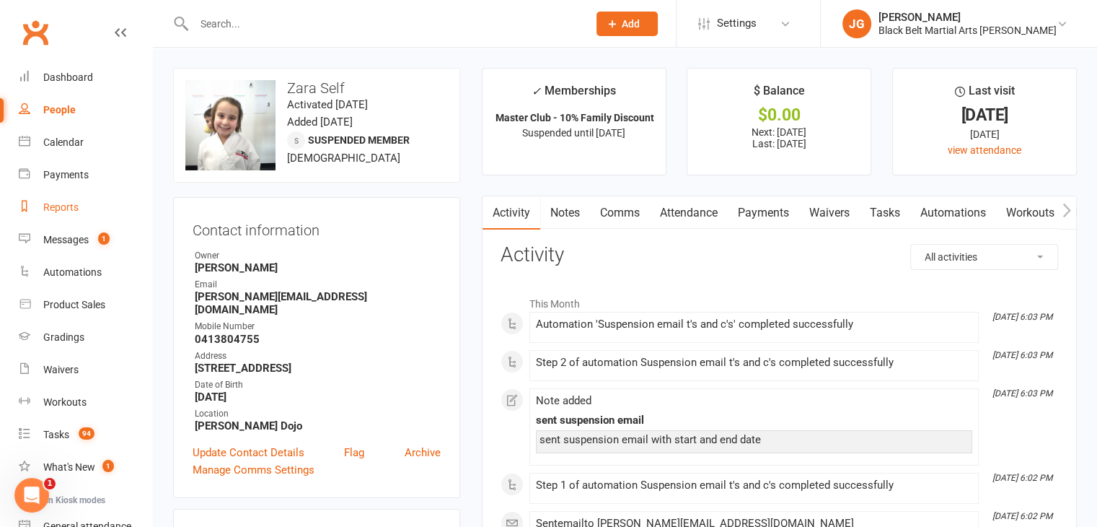
click at [72, 197] on link "Reports" at bounding box center [85, 207] width 133 height 32
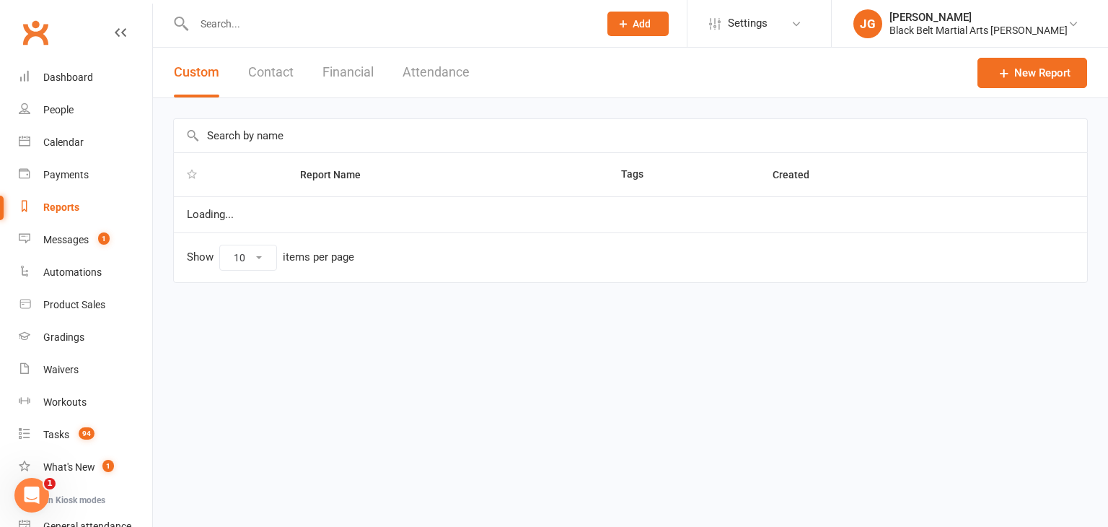
click at [294, 61] on div "Custom Contact Financial Attendance" at bounding box center [322, 73] width 338 height 50
click at [286, 71] on button "Contact" at bounding box center [270, 73] width 45 height 50
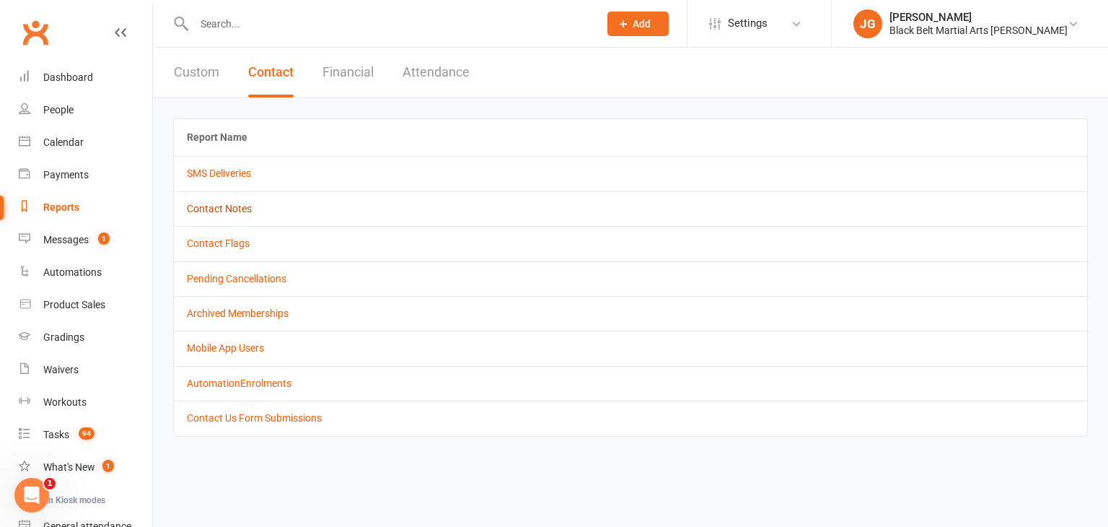
click at [223, 203] on link "Contact Notes" at bounding box center [219, 209] width 65 height 12
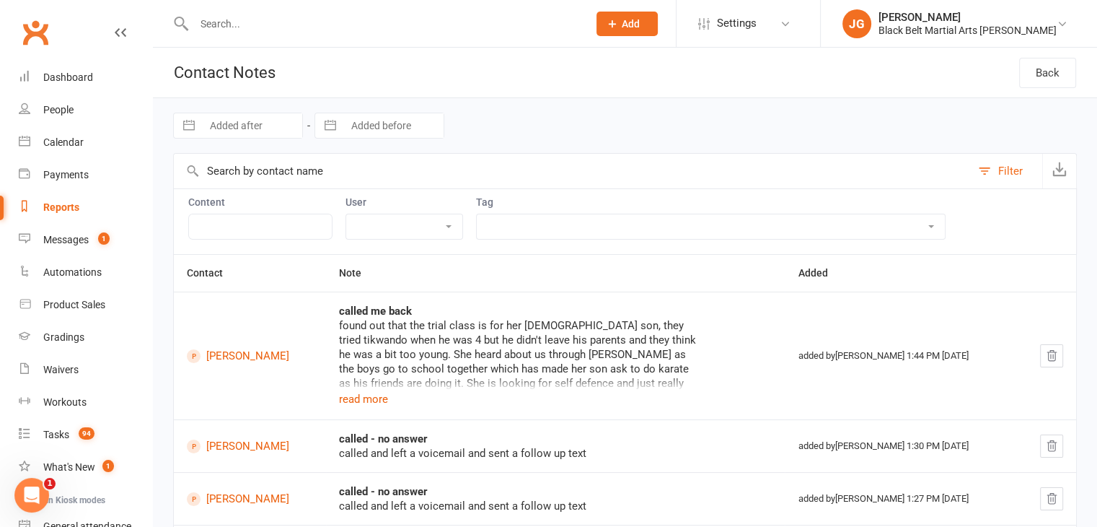
click at [720, 342] on td "called me back found out that the trial class is for her 6 year old son, they t…" at bounding box center [555, 355] width 459 height 128
click at [51, 145] on div "Calendar" at bounding box center [63, 142] width 40 height 12
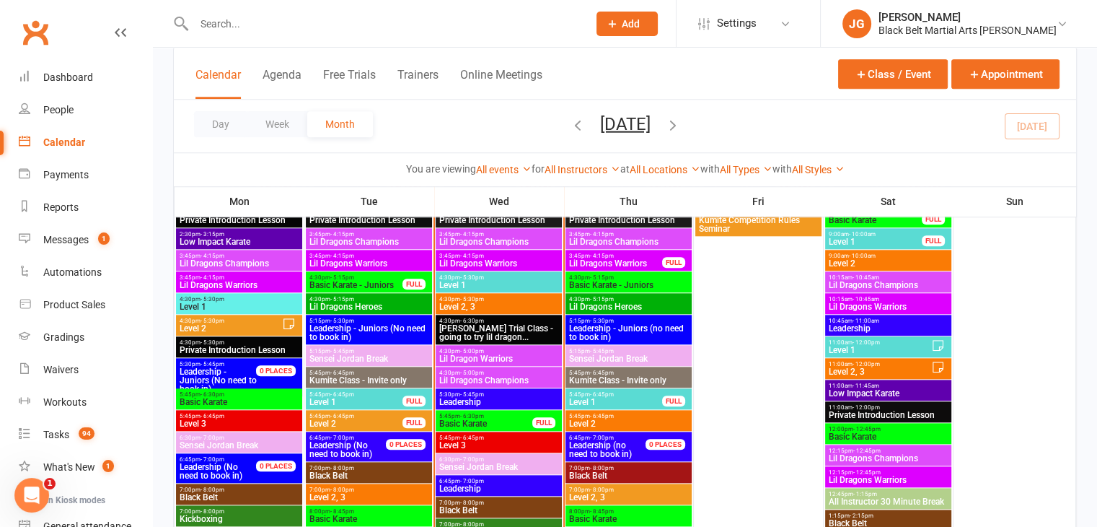
scroll to position [1436, 0]
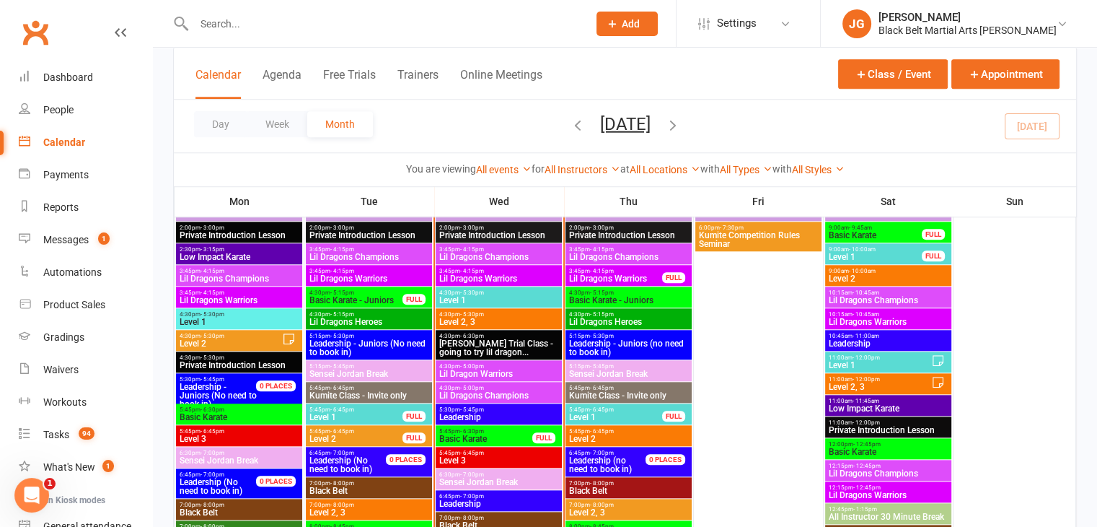
click at [482, 252] on span "Lil Dragons Champions" at bounding box center [499, 256] width 120 height 9
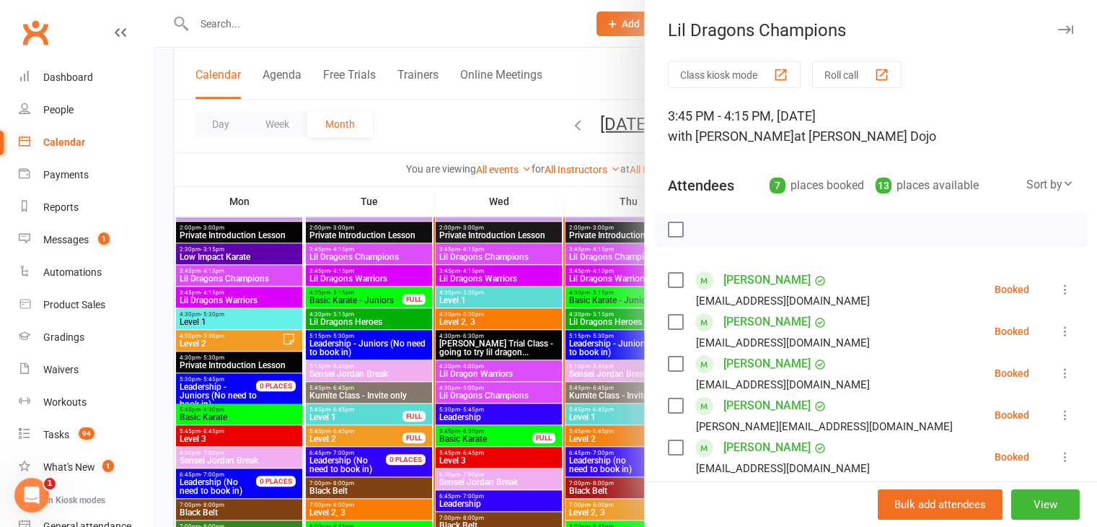
click at [520, 274] on div at bounding box center [625, 263] width 944 height 527
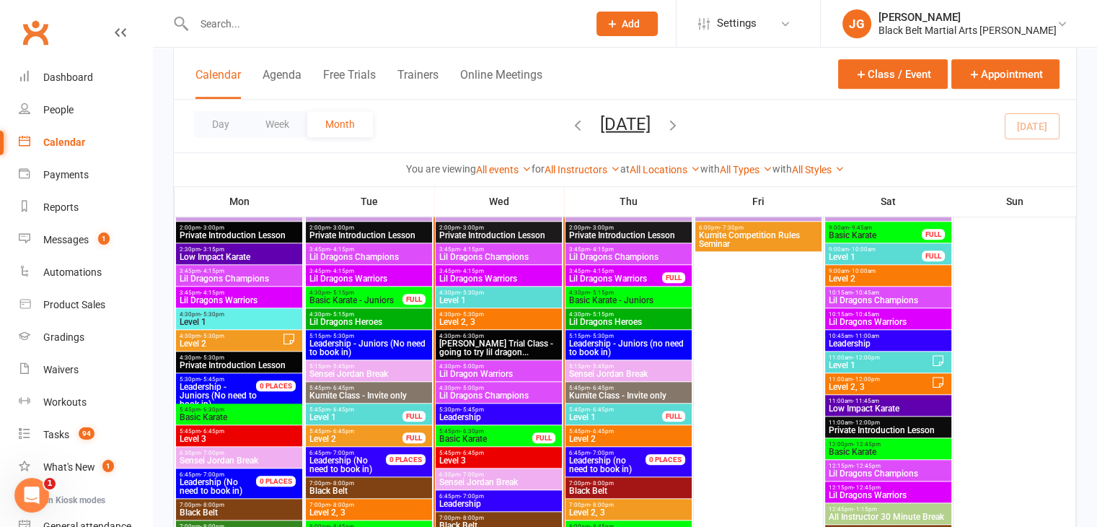
click at [511, 278] on span "Lil Dragons Warriors" at bounding box center [499, 278] width 120 height 9
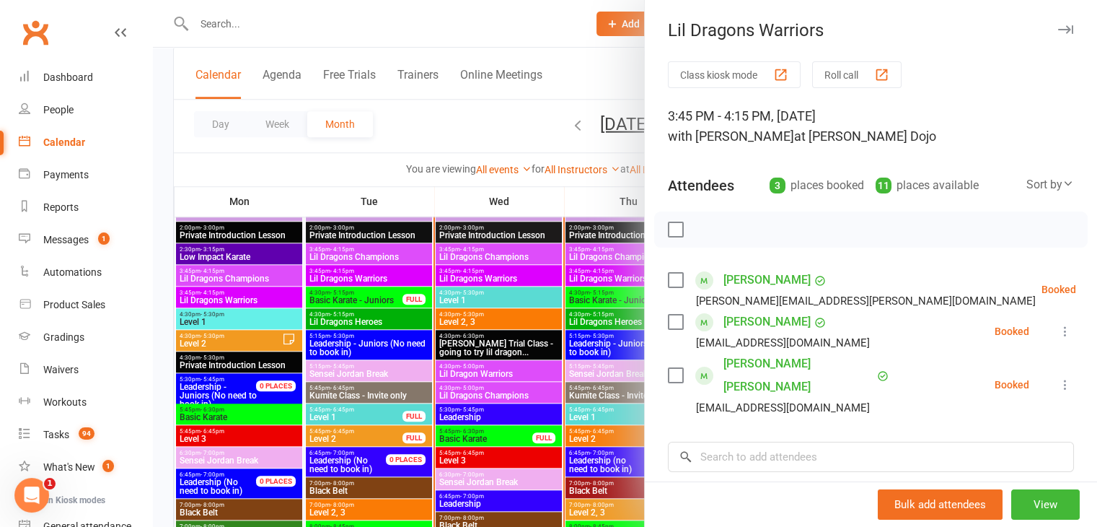
click at [482, 280] on div at bounding box center [625, 263] width 944 height 527
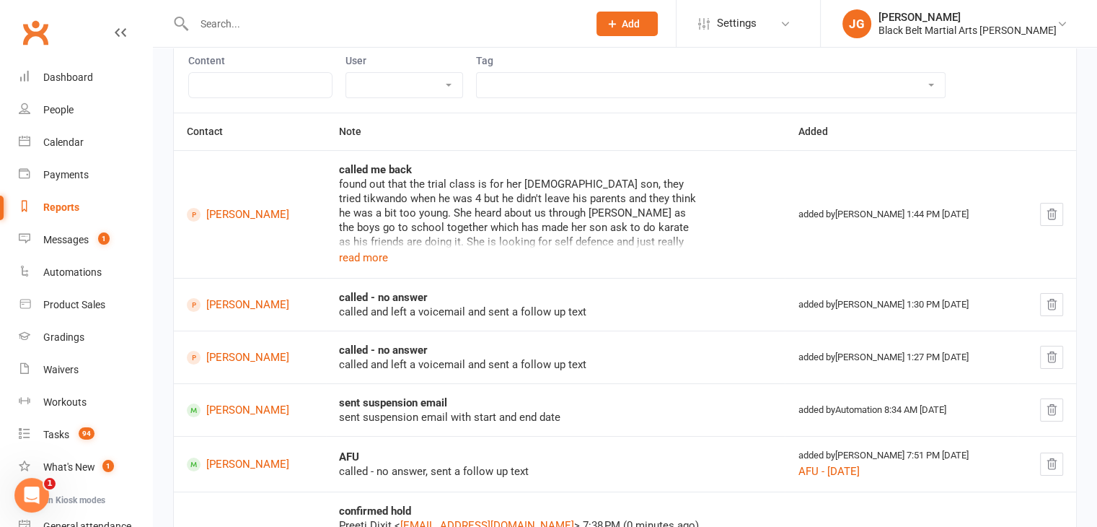
scroll to position [201, 0]
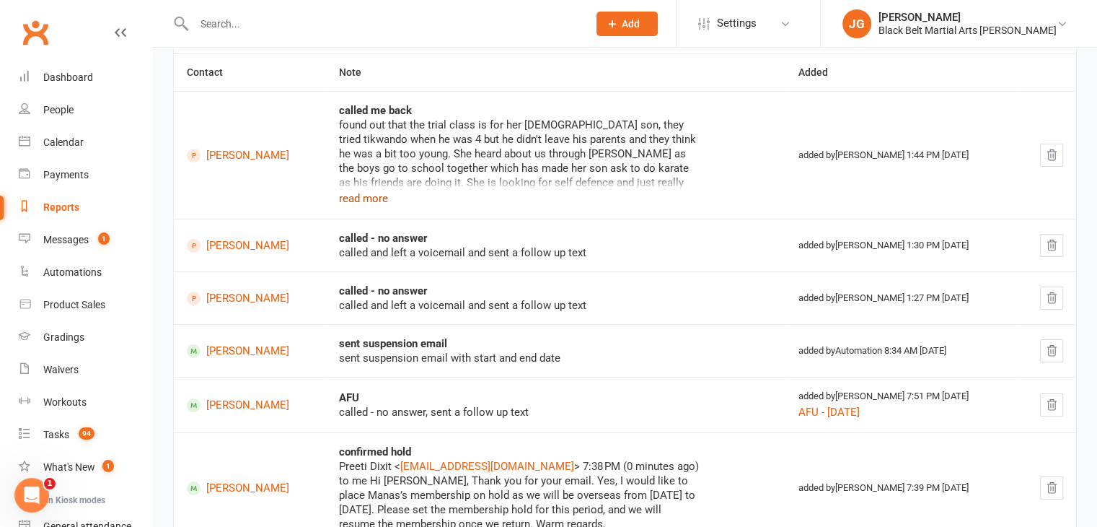
click at [366, 197] on button "read more" at bounding box center [363, 198] width 49 height 17
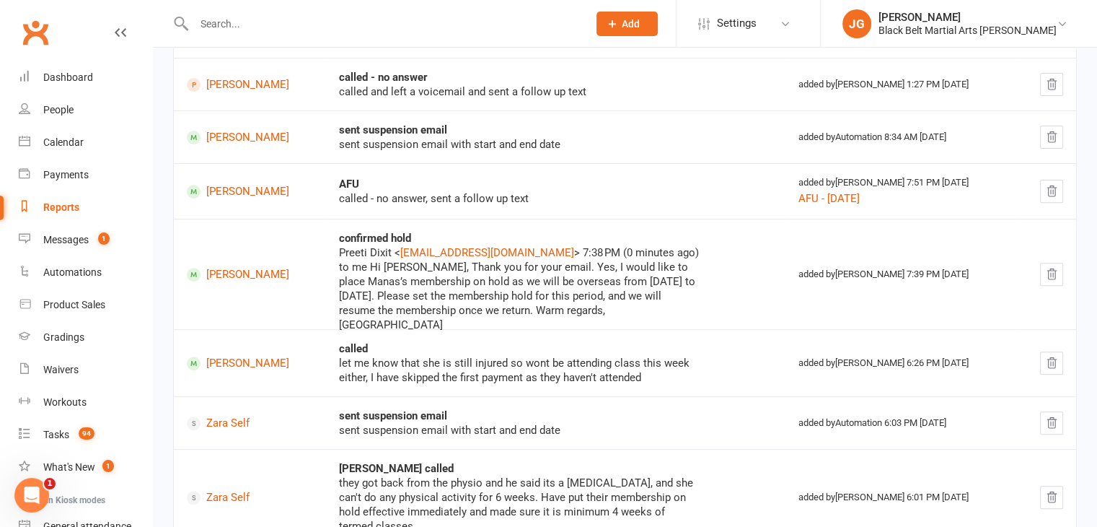
scroll to position [502, 0]
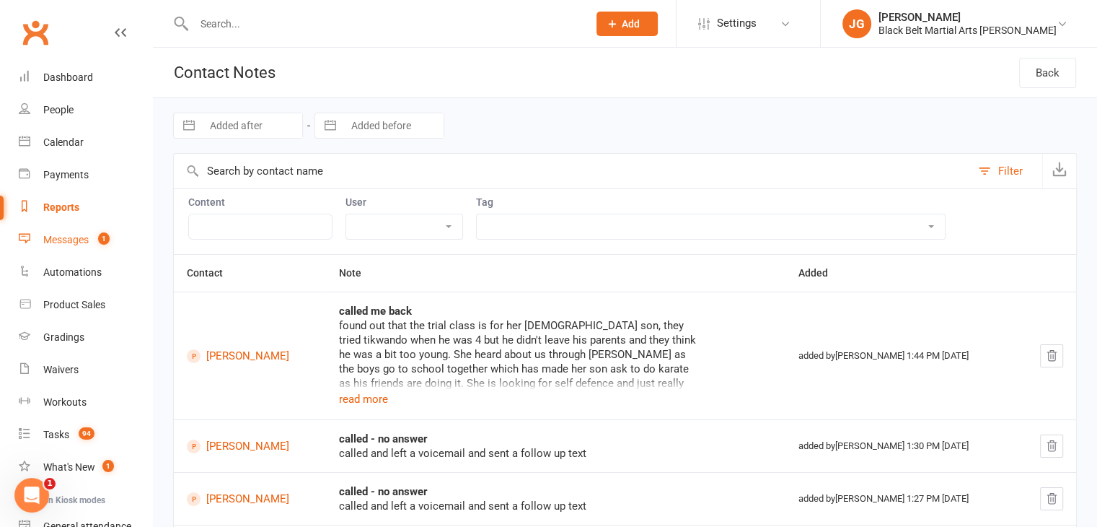
click at [61, 230] on link "Messages 1" at bounding box center [85, 240] width 133 height 32
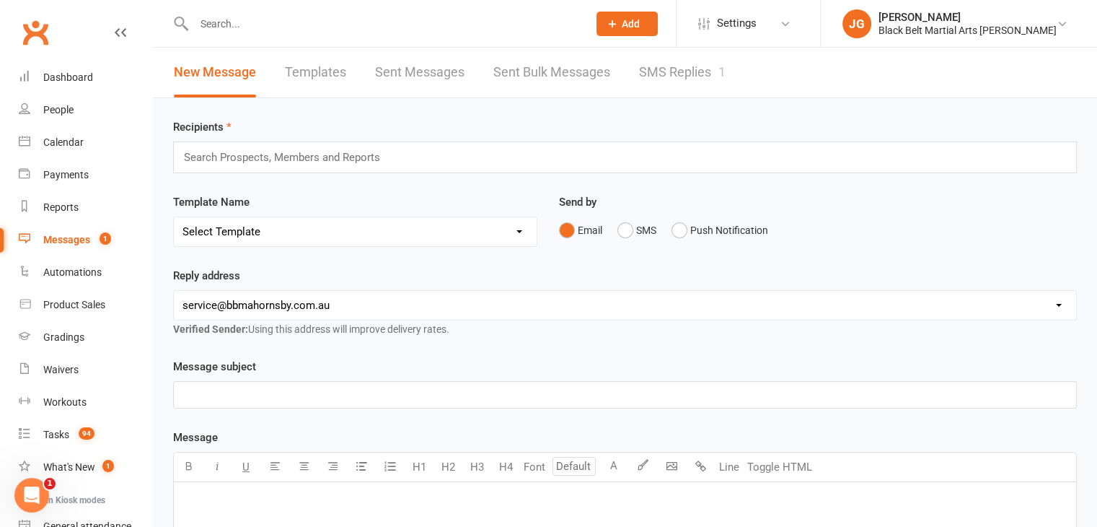
click at [675, 92] on link "SMS Replies 1" at bounding box center [682, 73] width 87 height 50
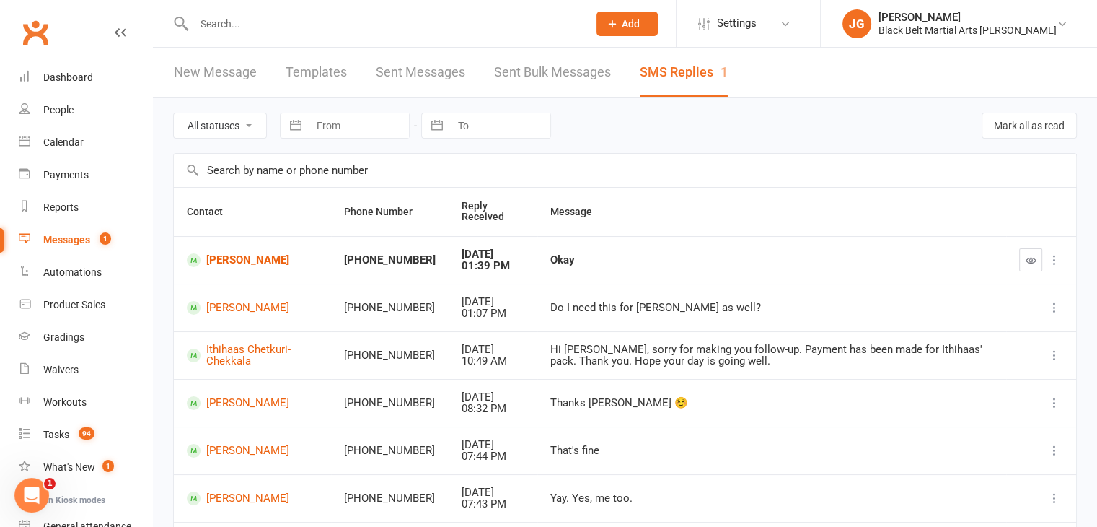
click at [356, 29] on input "text" at bounding box center [384, 24] width 388 height 20
type input "rachael self"
